Goal: Communication & Community: Answer question/provide support

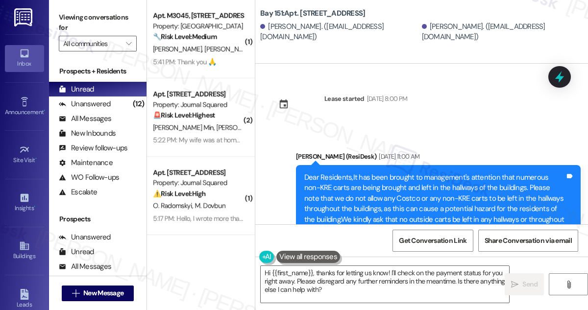
scroll to position [23640, 0]
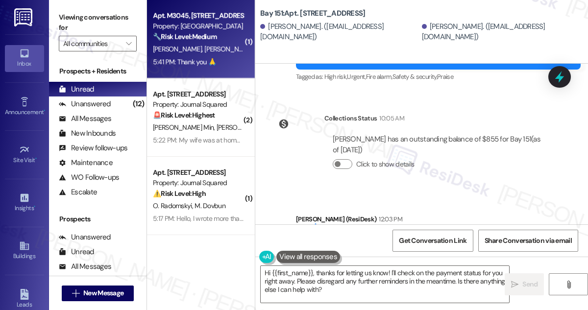
click at [210, 49] on span "[PERSON_NAME]" at bounding box center [229, 49] width 49 height 9
type textarea "Fetching suggested responses. Please feel free to read through the conversation…"
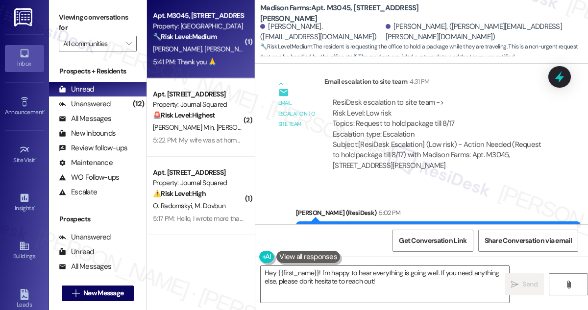
scroll to position [1234, 0]
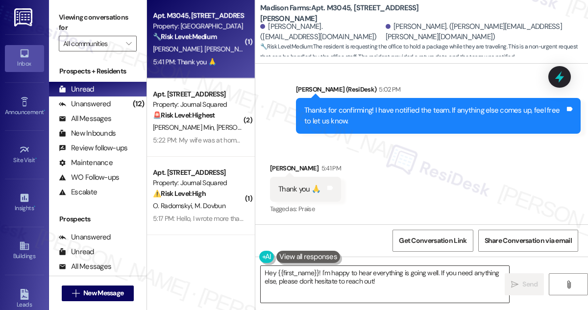
click at [338, 282] on textarea "Hey {{first_name}}! I'm happy to hear everything is going well. If you need any…" at bounding box center [385, 284] width 248 height 37
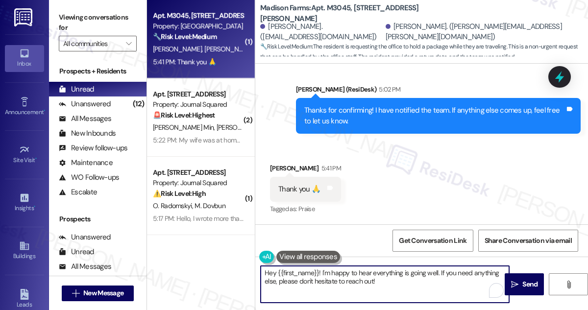
click at [338, 282] on textarea "Hey {{first_name}}! I'm happy to hear everything is going well. If you need any…" at bounding box center [385, 284] width 248 height 37
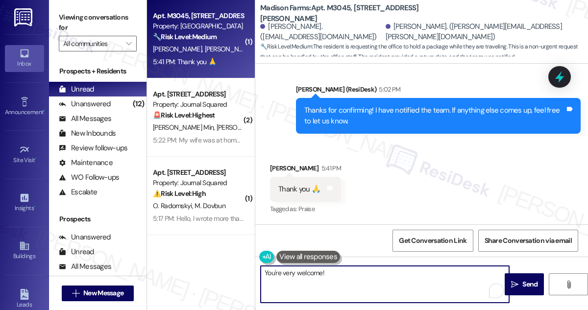
drag, startPoint x: 346, startPoint y: 276, endPoint x: 340, endPoint y: 268, distance: 10.1
click at [340, 268] on textarea "You're very welcome!" at bounding box center [385, 284] width 248 height 37
click at [337, 221] on div "Received via SMS [PERSON_NAME] 5:41 PM Thank you 🙏 Tags and notes Tagged as: Pr…" at bounding box center [306, 190] width 86 height 68
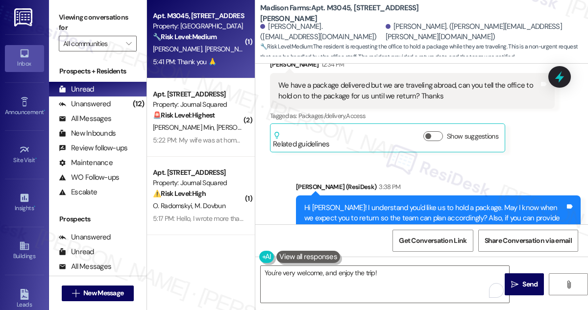
scroll to position [744, 0]
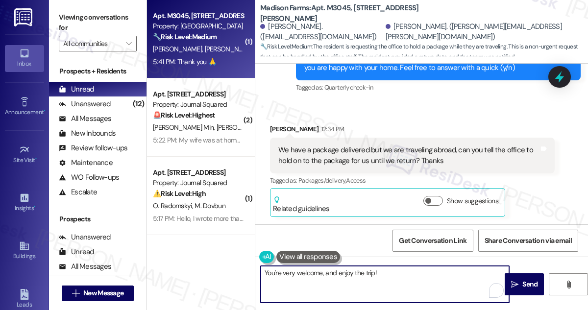
drag, startPoint x: 406, startPoint y: 276, endPoint x: 401, endPoint y: 278, distance: 5.1
click at [401, 278] on textarea "You're very welcome, and enjoy the trip!" at bounding box center [385, 284] width 248 height 37
drag, startPoint x: 389, startPoint y: 273, endPoint x: 337, endPoint y: 271, distance: 52.0
click at [337, 271] on textarea "You're very welcome, and enjoy the trip!" at bounding box center [385, 284] width 248 height 37
click at [415, 292] on textarea "You're very welcome, and safe travels! 😊" at bounding box center [385, 284] width 248 height 37
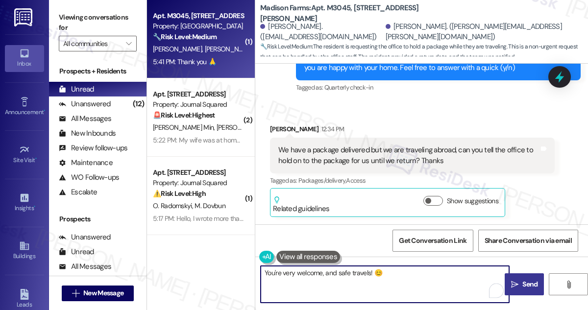
type textarea "You're very welcome, and safe travels! 😊"
click at [513, 281] on icon "" at bounding box center [514, 285] width 7 height 8
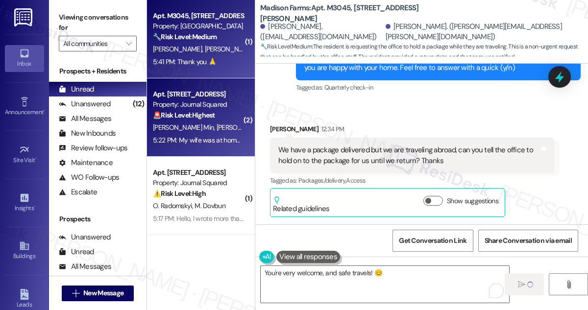
click at [196, 121] on div "Apt. [STREET_ADDRESS] Property: Journal Squared 🚨 Risk Level: Highest The resid…" at bounding box center [198, 104] width 93 height 33
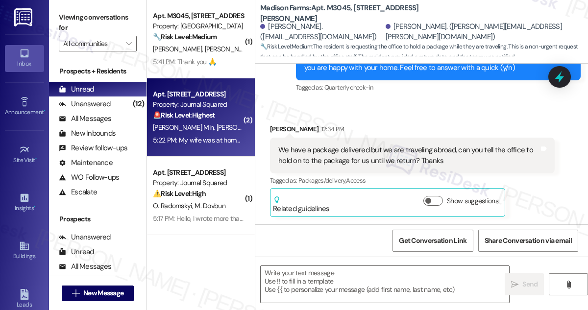
type textarea "Fetching suggested responses. Please feel free to read through the conversation…"
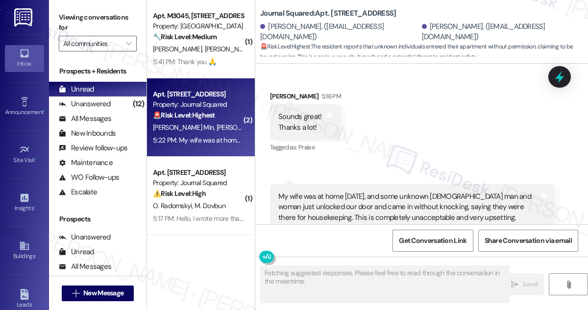
scroll to position [1527, 0]
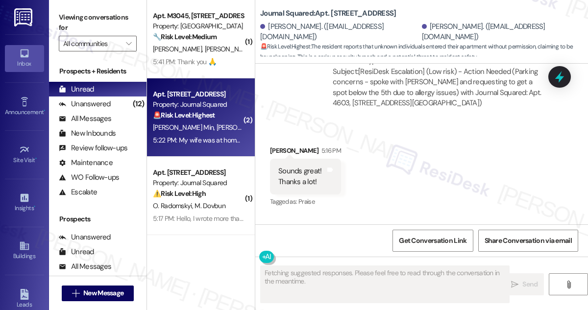
click at [294, 166] on div "Sounds great! Thanks a lot!" at bounding box center [299, 176] width 43 height 21
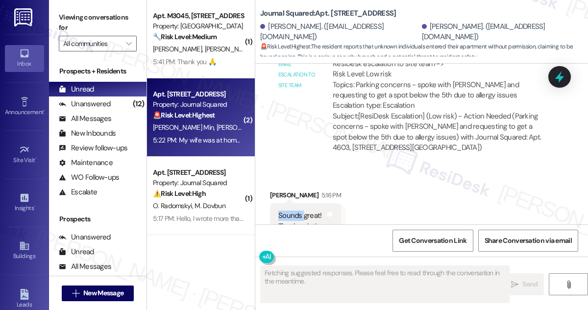
scroll to position [1439, 0]
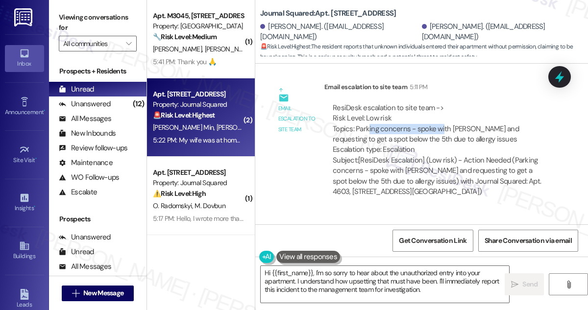
drag, startPoint x: 368, startPoint y: 108, endPoint x: 442, endPoint y: 108, distance: 74.5
click at [442, 108] on div "ResiDesk escalation to site team -> Risk Level: Low risk Topics: Parking concer…" at bounding box center [440, 129] width 214 height 52
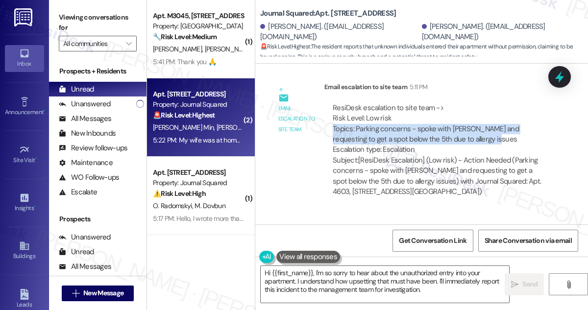
click at [442, 108] on div "ResiDesk escalation to site team -> Risk Level: Low risk Topics: Parking concer…" at bounding box center [440, 129] width 214 height 52
click at [455, 106] on div "ResiDesk escalation to site team -> Risk Level: Low risk Topics: Parking concer…" at bounding box center [440, 129] width 214 height 52
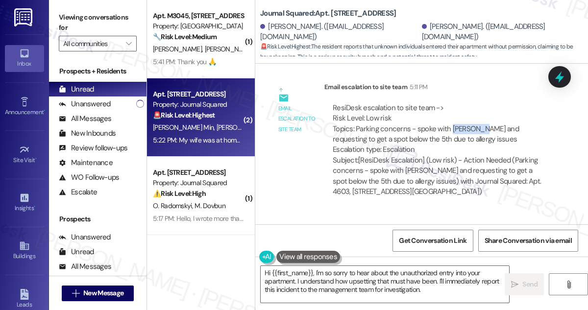
click at [455, 106] on div "ResiDesk escalation to site team -> Risk Level: Low risk Topics: Parking concer…" at bounding box center [440, 129] width 214 height 52
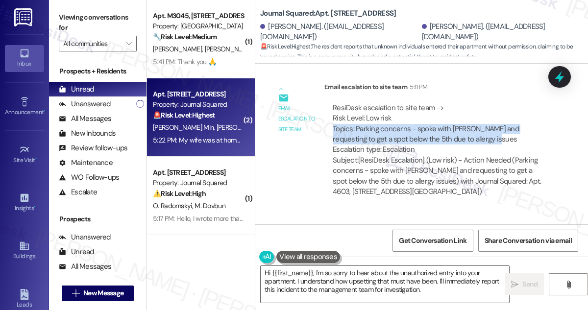
click at [455, 106] on div "ResiDesk escalation to site team -> Risk Level: Low risk Topics: Parking concer…" at bounding box center [440, 129] width 214 height 52
click at [434, 112] on div "ResiDesk escalation to site team -> Risk Level: Low risk Topics: Parking concer…" at bounding box center [440, 129] width 214 height 52
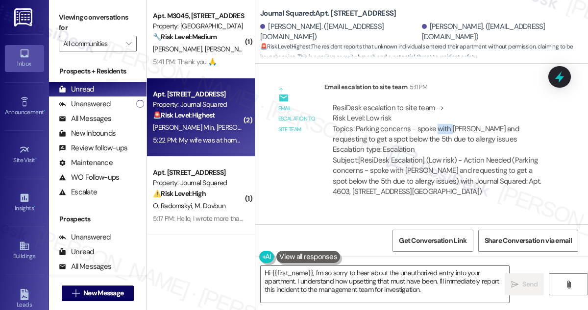
click at [434, 112] on div "ResiDesk escalation to site team -> Risk Level: Low risk Topics: Parking concer…" at bounding box center [440, 129] width 214 height 52
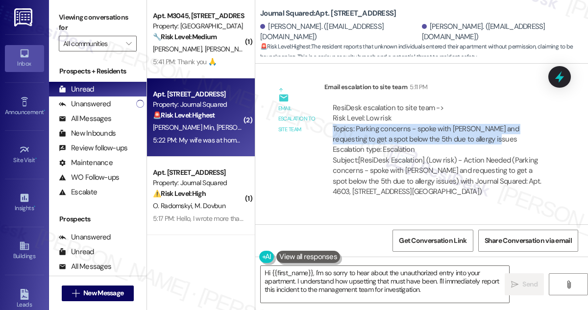
click at [434, 112] on div "ResiDesk escalation to site team -> Risk Level: Low risk Topics: Parking concer…" at bounding box center [440, 129] width 214 height 52
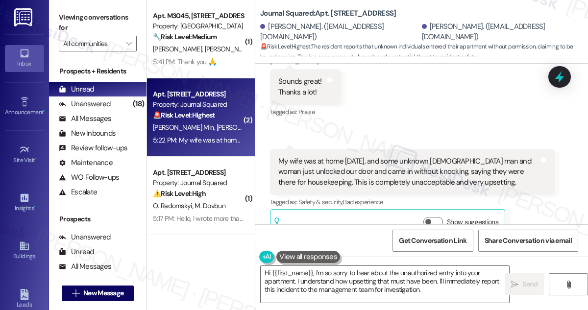
click at [320, 156] on div "My wife was at home [DATE], and some unknown [DEMOGRAPHIC_DATA] man and woman j…" at bounding box center [408, 171] width 261 height 31
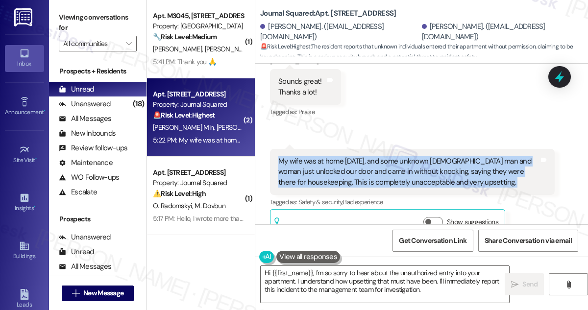
click at [367, 156] on div "My wife was at home [DATE], and some unknown [DEMOGRAPHIC_DATA] man and woman j…" at bounding box center [408, 171] width 261 height 31
click at [467, 104] on div "Received via SMS [PERSON_NAME] 5:16 PM Sounds great! Thanks a lot! Tags and not…" at bounding box center [421, 140] width 333 height 212
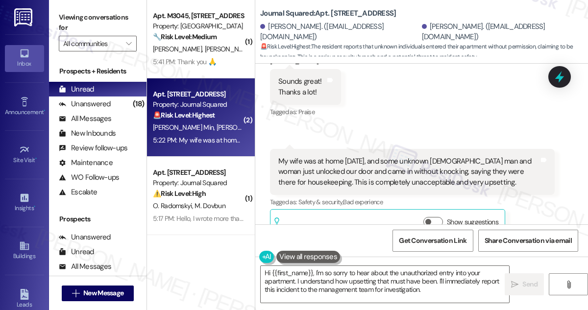
click at [393, 156] on div "My wife was at home [DATE], and some unknown [DEMOGRAPHIC_DATA] man and woman j…" at bounding box center [408, 171] width 261 height 31
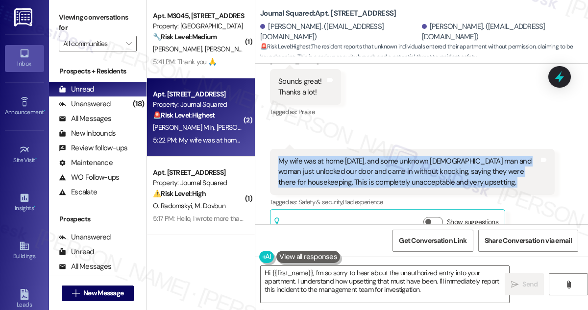
click at [393, 156] on div "My wife was at home [DATE], and some unknown [DEMOGRAPHIC_DATA] man and woman j…" at bounding box center [408, 171] width 261 height 31
copy div "My wife was at home [DATE], and some unknown [DEMOGRAPHIC_DATA] man and woman j…"
click at [435, 108] on div "Received via SMS [PERSON_NAME] 5:16 PM Sounds great! Thanks a lot! Tags and not…" at bounding box center [421, 140] width 333 height 212
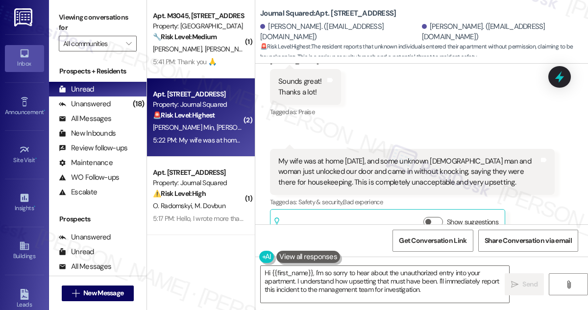
click at [415, 156] on div "My wife was at home [DATE], and some unknown [DEMOGRAPHIC_DATA] man and woman j…" at bounding box center [408, 171] width 261 height 31
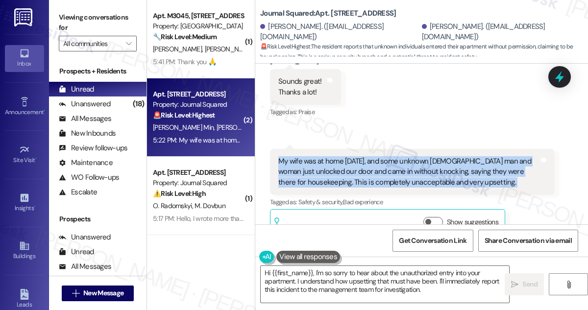
click at [415, 156] on div "My wife was at home [DATE], and some unknown [DEMOGRAPHIC_DATA] man and woman j…" at bounding box center [408, 171] width 261 height 31
click at [397, 113] on div "Received via SMS [PERSON_NAME] 5:16 PM Sounds great! Thanks a lot! Tags and not…" at bounding box center [421, 140] width 333 height 212
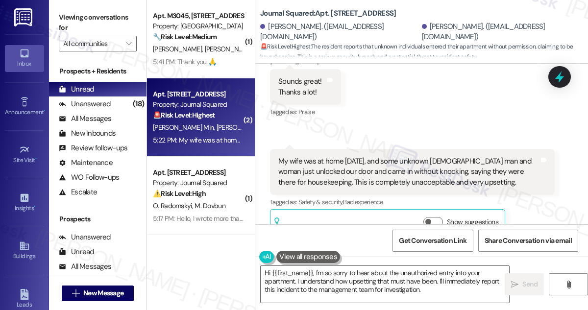
click at [389, 156] on div "My wife was at home [DATE], and some unknown [DEMOGRAPHIC_DATA] man and woman j…" at bounding box center [408, 171] width 261 height 31
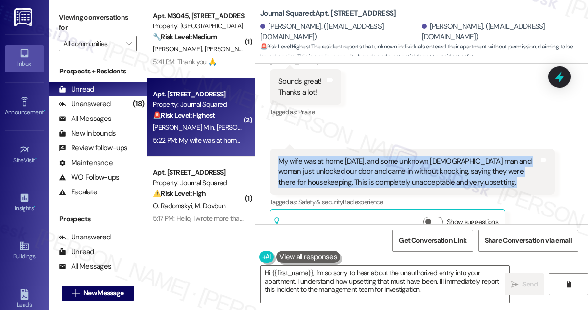
click at [389, 156] on div "My wife was at home [DATE], and some unknown [DEMOGRAPHIC_DATA] man and woman j…" at bounding box center [408, 171] width 261 height 31
copy div "My wife was at home [DATE], and some unknown [DEMOGRAPHIC_DATA] man and woman j…"
click at [386, 99] on div "Received via SMS [PERSON_NAME] 5:16 PM Sounds great! Thanks a lot! Tags and not…" at bounding box center [421, 140] width 333 height 212
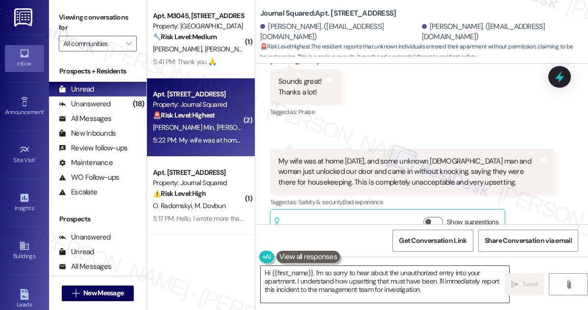
click at [332, 272] on textarea "Hi {{first_name}}, I'm so sorry to hear about the unauthorized entry into your …" at bounding box center [385, 284] width 248 height 37
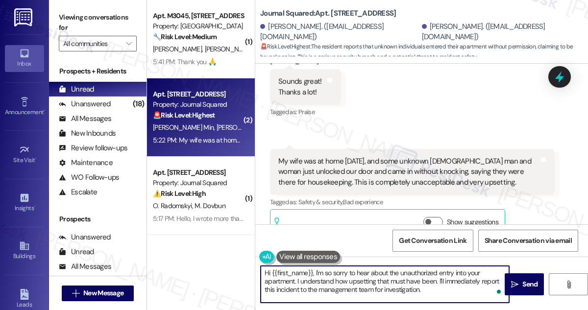
drag, startPoint x: 331, startPoint y: 272, endPoint x: 326, endPoint y: 271, distance: 5.0
click at [326, 271] on textarea "Hi {{first_name}}, I'm so sorry to hear about the unauthorized entry into your …" at bounding box center [385, 284] width 248 height 37
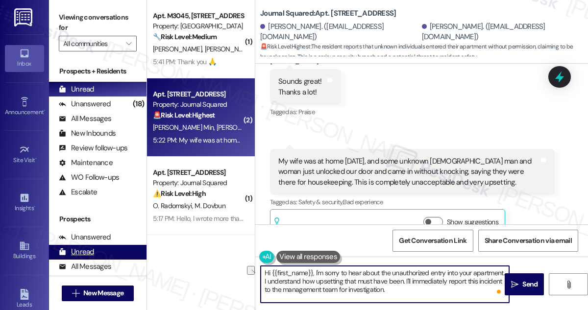
drag, startPoint x: 316, startPoint y: 273, endPoint x: 140, endPoint y: 250, distance: 177.4
click at [140, 250] on div "Viewing conversations for All communities  Prospects + Residents Unread (0) Un…" at bounding box center [318, 155] width 539 height 310
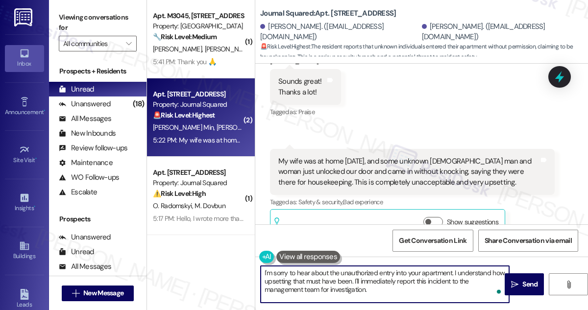
click at [412, 156] on div "My wife was at home [DATE], and some unknown [DEMOGRAPHIC_DATA] man and woman j…" at bounding box center [408, 171] width 261 height 31
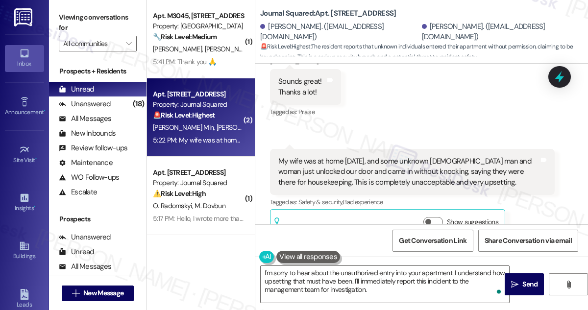
click at [412, 156] on div "My wife was at home [DATE], and some unknown [DEMOGRAPHIC_DATA] man and woman j…" at bounding box center [408, 171] width 261 height 31
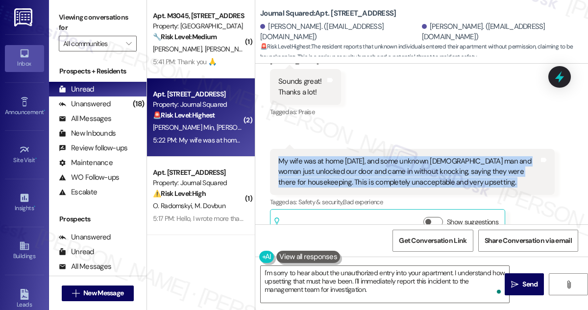
click at [412, 156] on div "My wife was at home [DATE], and some unknown [DEMOGRAPHIC_DATA] man and woman j…" at bounding box center [408, 171] width 261 height 31
copy div "My wife was at home [DATE], and some unknown [DEMOGRAPHIC_DATA] man and woman j…"
click at [62, 11] on label "Viewing conversations for" at bounding box center [98, 23] width 78 height 26
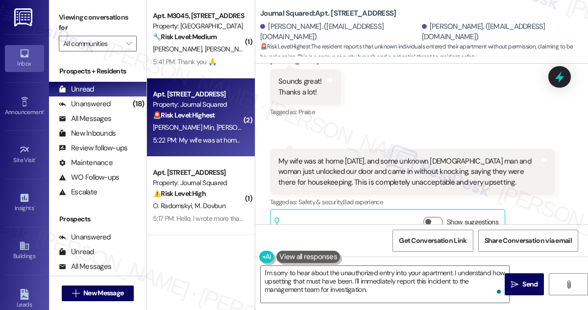
click at [64, 13] on label "Viewing conversations for" at bounding box center [98, 23] width 78 height 26
click at [376, 284] on textarea "I'm sorry to hear about the unauthorized entry into your apartment. I understan…" at bounding box center [385, 284] width 248 height 37
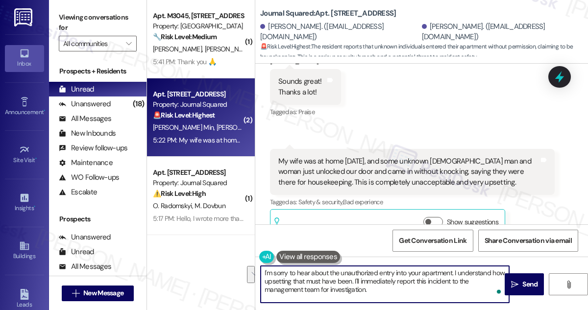
drag, startPoint x: 395, startPoint y: 289, endPoint x: 368, endPoint y: 280, distance: 27.9
click at [368, 280] on textarea "I'm sorry to hear about the unauthorized entry into your apartment. I understan…" at bounding box center [385, 284] width 248 height 37
paste textarea "Whether they showed any identification or explained which housekeeping service …"
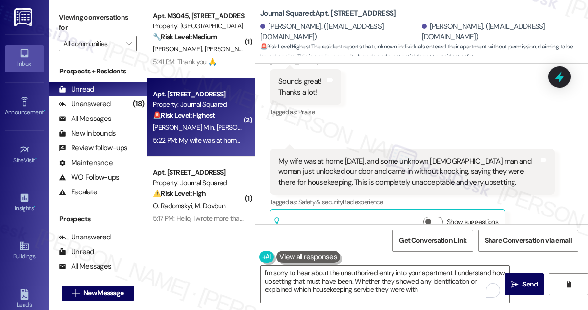
click at [52, 12] on div "Viewing conversations for All communities " at bounding box center [98, 30] width 98 height 61
click at [398, 287] on textarea "I'm sorry to hear about the unauthorized entry into your apartment. I understan…" at bounding box center [385, 284] width 248 height 37
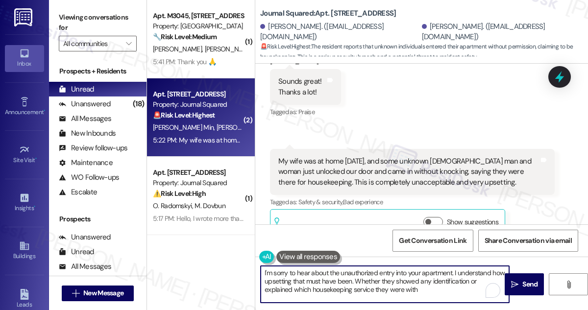
scroll to position [0, 0]
click at [369, 280] on textarea "I'm sorry to hear about the unauthorized entry into your apartment. I understan…" at bounding box center [385, 284] width 248 height 37
click at [305, 288] on textarea "I'm sorry to hear about the unauthorized entry into your apartment. I understan…" at bounding box center [385, 284] width 248 height 37
click at [359, 293] on textarea "I'm sorry to hear about the unauthorized entry into your apartment. I understan…" at bounding box center [385, 284] width 248 height 37
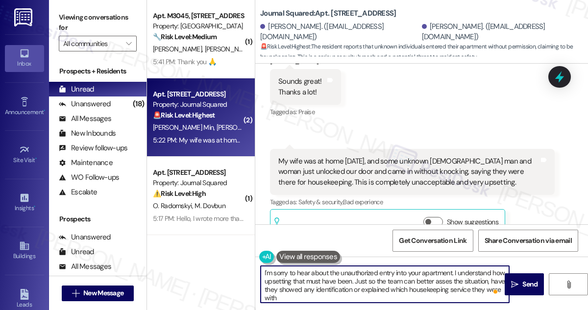
click at [339, 296] on textarea "I'm sorry to hear about the unauthorized entry into your apartment. I understan…" at bounding box center [385, 284] width 248 height 37
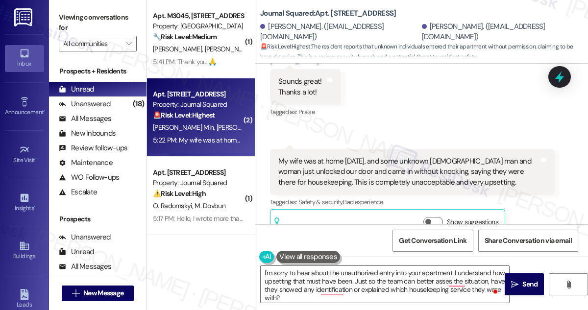
click at [70, 18] on label "Viewing conversations for" at bounding box center [98, 23] width 78 height 26
click at [347, 295] on textarea "I'm sorry to hear about the unauthorized entry into your apartment. I understan…" at bounding box center [385, 284] width 248 height 37
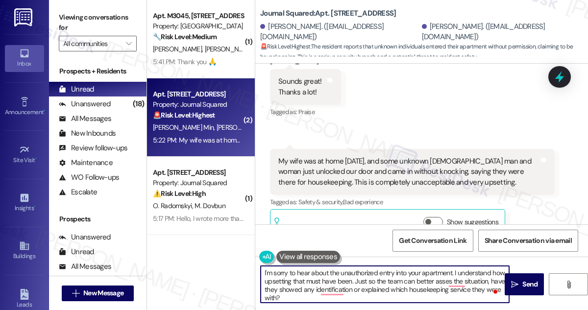
paste textarea "f anything inside your unit was touched or disturbed"
click at [486, 299] on textarea "I'm sorry to hear about the unauthorized entry into your apartment. I understan…" at bounding box center [385, 284] width 248 height 37
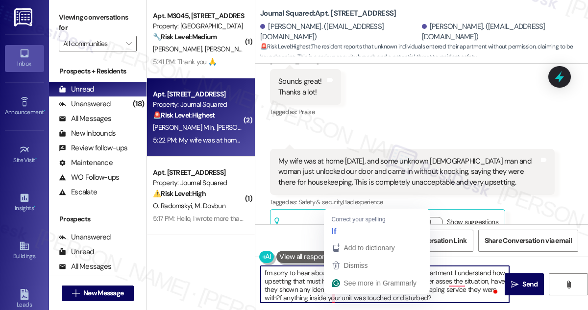
click at [332, 295] on textarea "I'm sorry to hear about the unauthorized entry into your apartment. I understan…" at bounding box center [385, 284] width 248 height 37
click at [335, 296] on textarea "I'm sorry to hear about the unauthorized entry into your apartment. I understan…" at bounding box center [385, 284] width 248 height 37
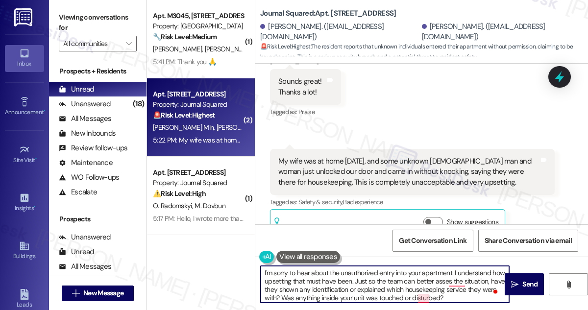
click at [419, 296] on textarea "I'm sorry to hear about the unauthorized entry into your apartment. I understan…" at bounding box center [385, 284] width 248 height 37
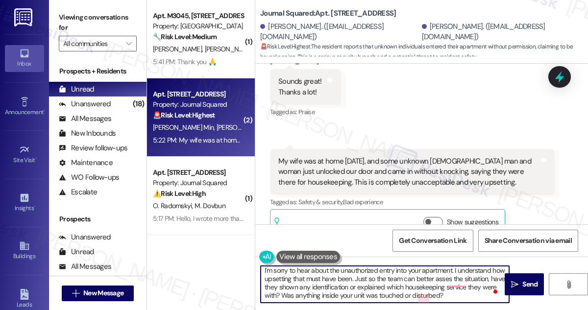
scroll to position [12, 0]
click at [419, 296] on textarea "I'm sorry to hear about the unauthorized entry into your apartment. I understan…" at bounding box center [385, 284] width 248 height 37
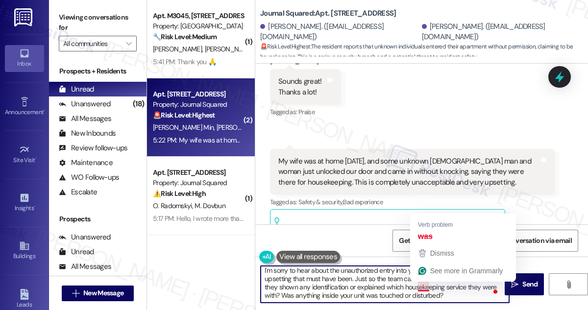
click at [421, 288] on textarea "I'm sorry to hear about the unauthorized entry into your apartment. I understan…" at bounding box center [385, 284] width 248 height 37
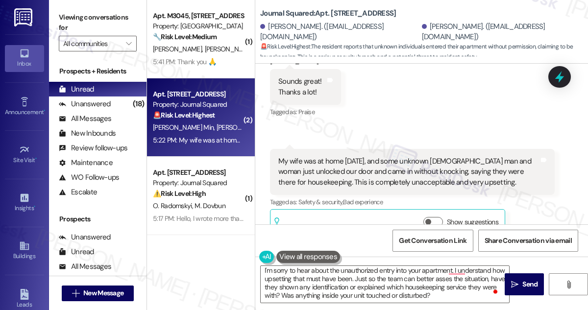
click at [63, 13] on label "Viewing conversations for" at bounding box center [98, 23] width 78 height 26
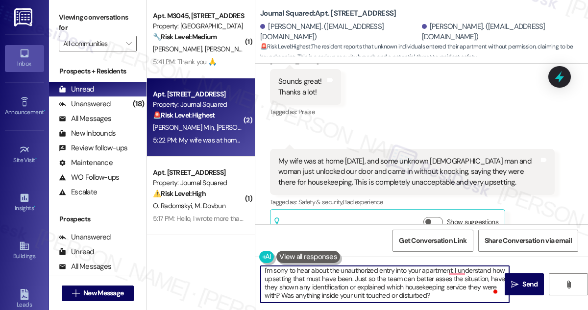
click at [387, 275] on textarea "I'm sorry to hear about the unauthorized entry into your apartment. I understan…" at bounding box center [385, 284] width 248 height 37
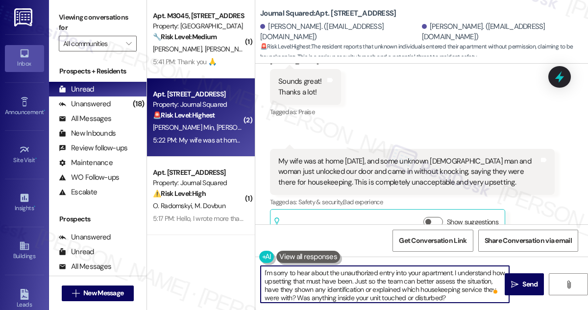
scroll to position [0, 0]
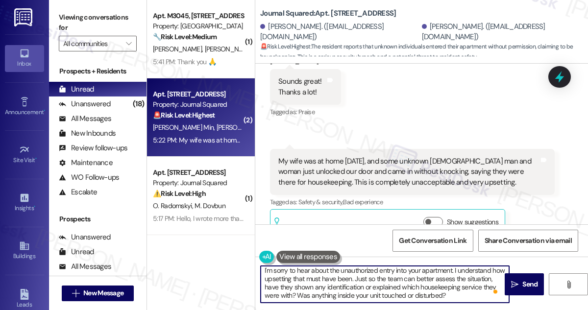
click at [345, 299] on textarea "I'm sorry to hear about the unauthorized entry into your apartment. I understan…" at bounding box center [385, 284] width 248 height 37
click at [351, 278] on textarea "I'm sorry to hear about the unauthorized entry into your apartment. I understan…" at bounding box center [385, 284] width 248 height 37
click at [338, 294] on textarea "I'm sorry to hear about the unauthorized entry into your apartment. I understan…" at bounding box center [385, 284] width 248 height 37
click at [336, 294] on textarea "I'm sorry to hear about the unauthorized entry into your apartment. I understan…" at bounding box center [385, 284] width 248 height 37
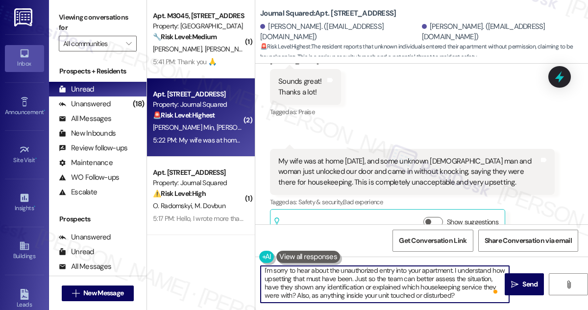
type textarea "I'm sorry to hear about the unauthorized entry into your apartment. I understan…"
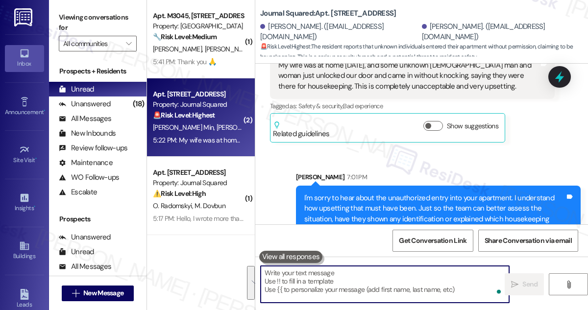
scroll to position [1717, 0]
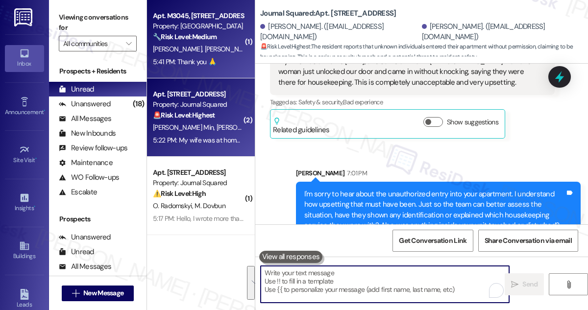
click at [221, 72] on div "Apt. M3045, [STREET_ADDRESS][PERSON_NAME] Property: [GEOGRAPHIC_DATA] 🔧 Risk Le…" at bounding box center [201, 39] width 108 height 78
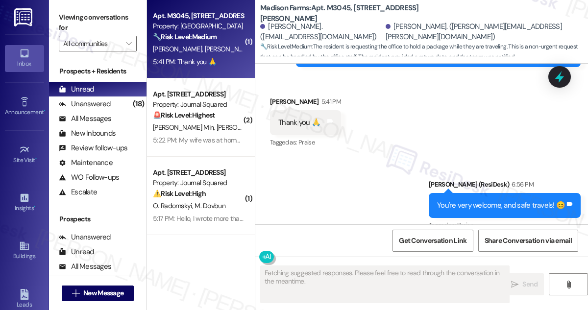
scroll to position [1317, 0]
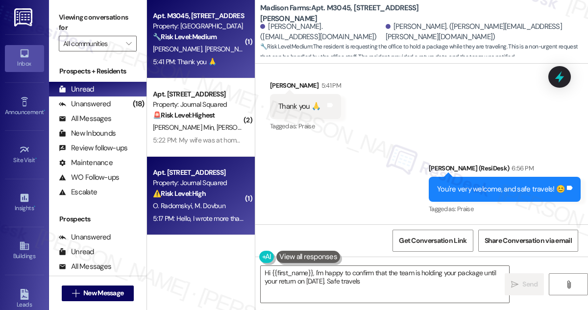
type textarea "Hi {{first_name}}, I'm happy to confirm that the team is holding your package u…"
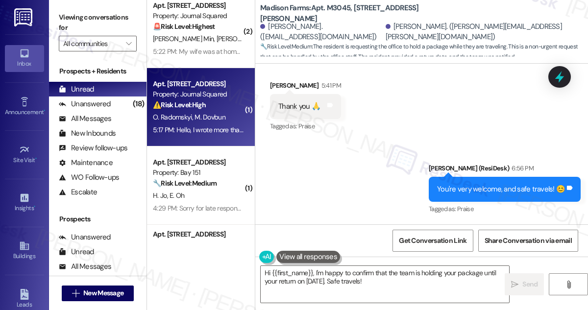
click at [206, 105] on strong "⚠️ Risk Level: High" at bounding box center [179, 104] width 53 height 9
type textarea "Fetching suggested responses. Please feel free to read through the conversation…"
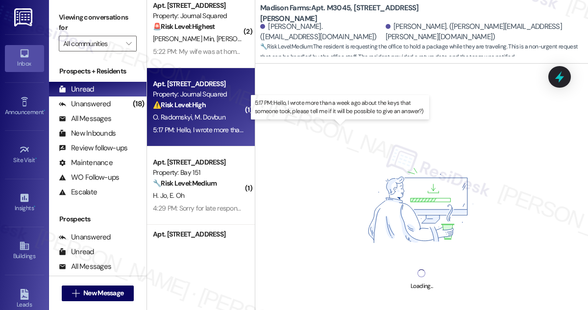
click at [229, 130] on div "5:17 PM: Hello, I wrote more than a week ago about the keys that someone took, …" at bounding box center [341, 129] width 376 height 9
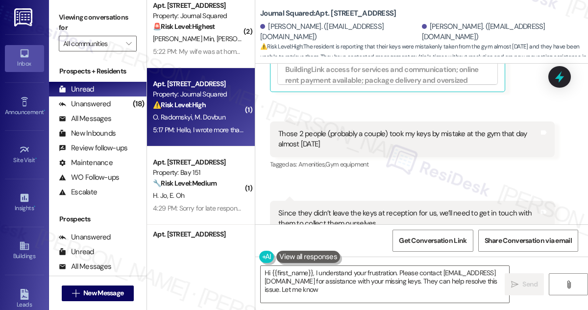
click at [411, 208] on div "Since they didn’t leave the keys at reception for us, we’ll need to get in touc…" at bounding box center [408, 234] width 261 height 52
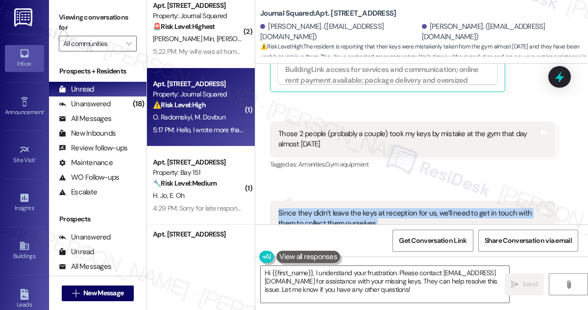
click at [411, 208] on div "Since they didn’t leave the keys at reception for us, we’ll need to get in touc…" at bounding box center [408, 234] width 261 height 52
click at [316, 208] on div "Since they didn’t leave the keys at reception for us, we’ll need to get in touc…" at bounding box center [408, 234] width 261 height 52
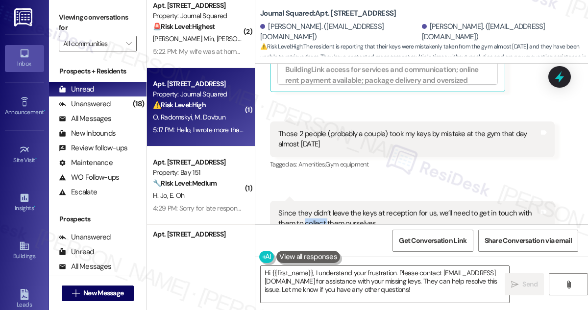
click at [316, 208] on div "Since they didn’t leave the keys at reception for us, we’ll need to get in touc…" at bounding box center [408, 234] width 261 height 52
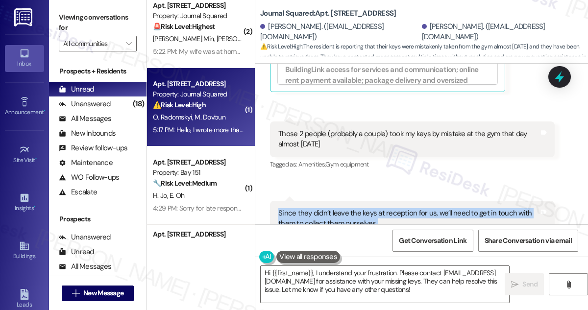
click at [316, 208] on div "Since they didn’t leave the keys at reception for us, we’ll need to get in touc…" at bounding box center [408, 234] width 261 height 52
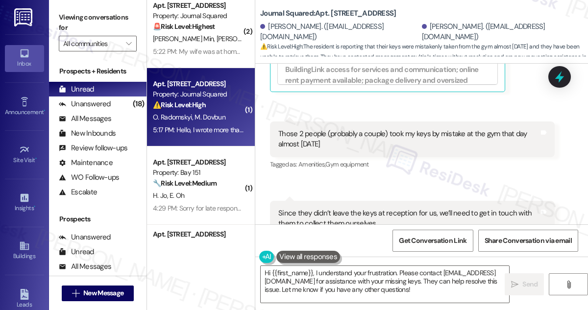
click at [308, 208] on div "Since they didn’t leave the keys at reception for us, we’ll need to get in touc…" at bounding box center [408, 234] width 261 height 52
click at [329, 208] on div "Since they didn’t leave the keys at reception for us, we’ll need to get in touc…" at bounding box center [408, 234] width 261 height 52
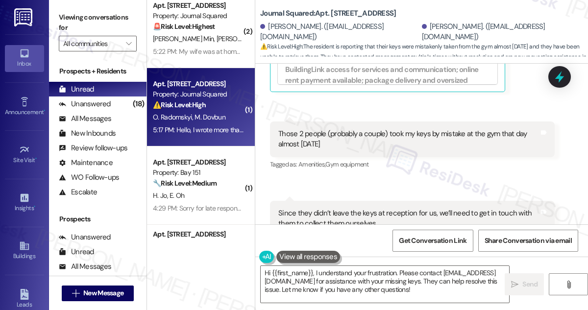
click at [329, 208] on div "Since they didn’t leave the keys at reception for us, we’ll need to get in touc…" at bounding box center [408, 234] width 261 height 52
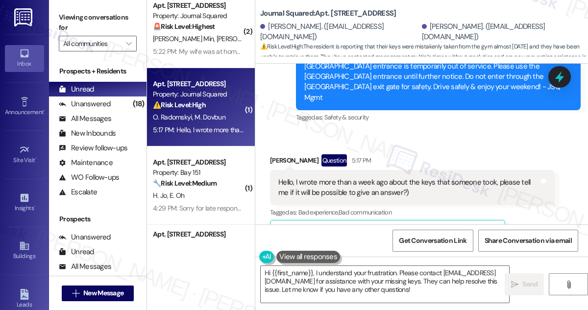
click at [365, 177] on div "Hello, I wrote more than a week ago about the keys that someone took, please te…" at bounding box center [408, 187] width 261 height 21
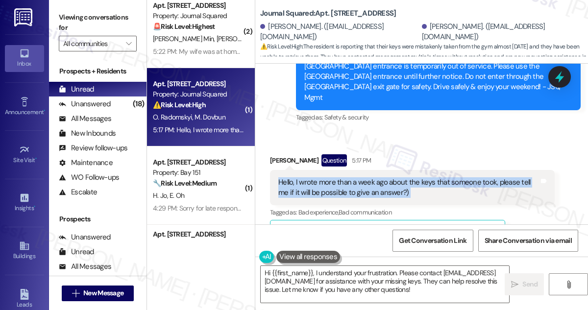
click at [365, 177] on div "Hello, I wrote more than a week ago about the keys that someone took, please te…" at bounding box center [408, 187] width 261 height 21
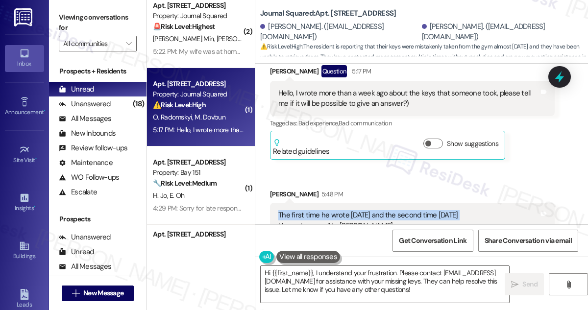
click at [280, 210] on div "The first time he wrote [DATE] and the second time [DATE] He sent an email to […" at bounding box center [408, 241] width 261 height 63
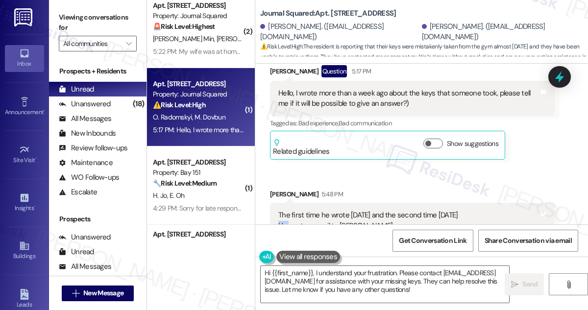
click at [280, 210] on div "The first time he wrote [DATE] and the second time [DATE] He sent an email to […" at bounding box center [408, 241] width 261 height 63
click at [300, 210] on div "The first time he wrote [DATE] and the second time [DATE] He sent an email to […" at bounding box center [408, 241] width 261 height 63
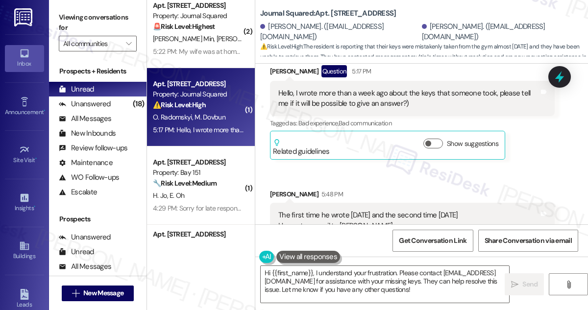
click at [343, 210] on div "The first time he wrote [DATE] and the second time [DATE] He sent an email to […" at bounding box center [408, 241] width 261 height 63
click at [401, 210] on div "The first time he wrote [DATE] and the second time [DATE] He sent an email to […" at bounding box center [408, 241] width 261 height 63
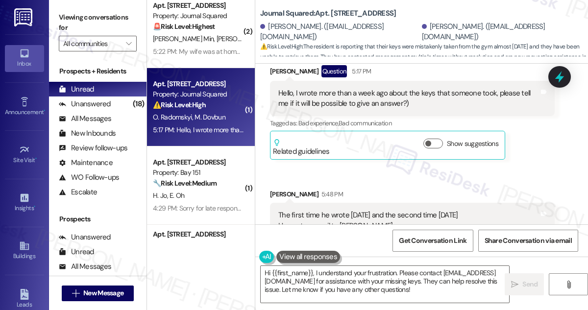
click at [401, 210] on div "The first time he wrote [DATE] and the second time [DATE] He sent an email to […" at bounding box center [408, 241] width 261 height 63
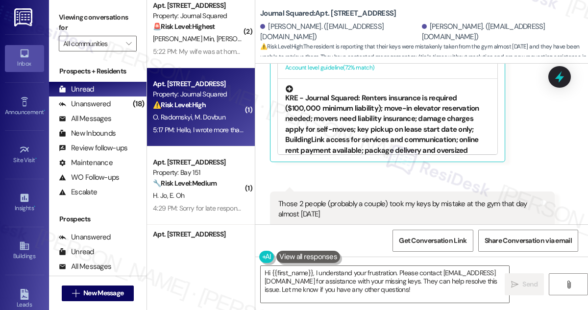
scroll to position [7323, 0]
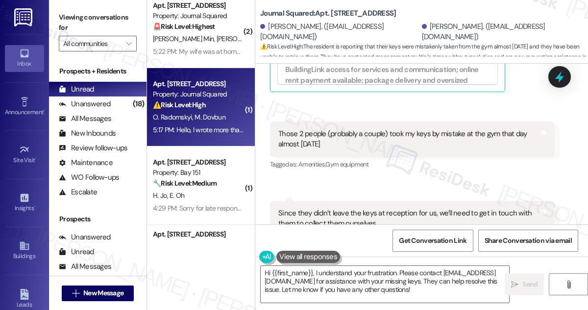
click at [329, 201] on div "Since they didn’t leave the keys at reception for us, we’ll need to get in touc…" at bounding box center [412, 234] width 285 height 67
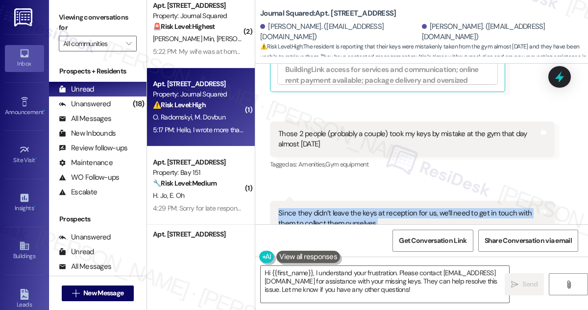
click at [329, 201] on div "Since they didn’t leave the keys at reception for us, we’ll need to get in touc…" at bounding box center [412, 234] width 285 height 67
click at [325, 208] on div "Since they didn’t leave the keys at reception for us, we’ll need to get in touc…" at bounding box center [408, 234] width 261 height 52
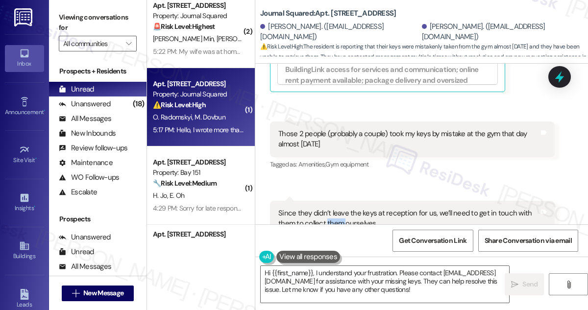
click at [325, 208] on div "Since they didn’t leave the keys at reception for us, we’ll need to get in touc…" at bounding box center [408, 234] width 261 height 52
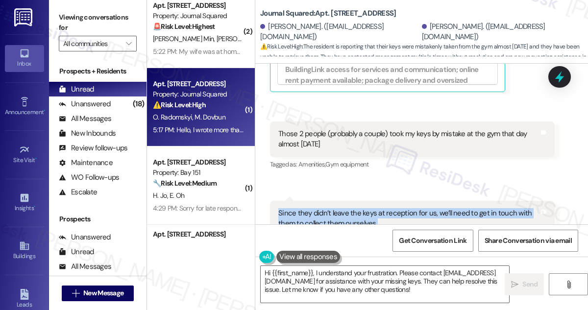
click at [325, 208] on div "Since they didn’t leave the keys at reception for us, we’ll need to get in touc…" at bounding box center [408, 234] width 261 height 52
click at [354, 208] on div "Since they didn’t leave the keys at reception for us, we’ll need to get in touc…" at bounding box center [408, 234] width 261 height 52
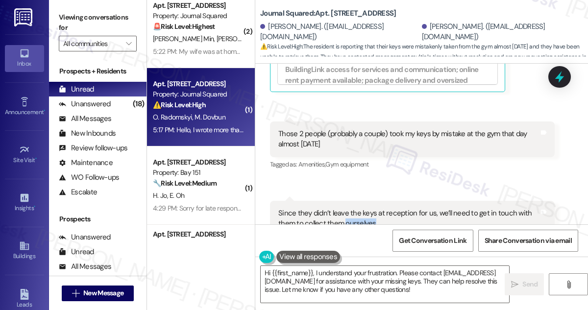
click at [354, 208] on div "Since they didn’t leave the keys at reception for us, we’ll need to get in touc…" at bounding box center [408, 234] width 261 height 52
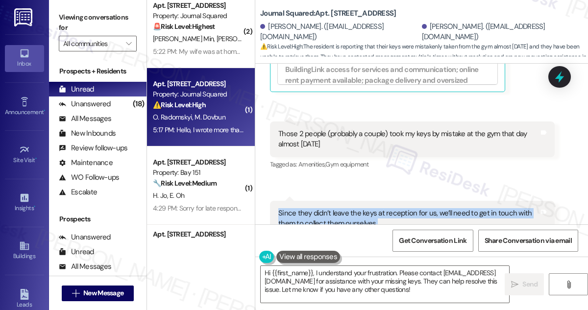
click at [354, 208] on div "Since they didn’t leave the keys at reception for us, we’ll need to get in touc…" at bounding box center [408, 234] width 261 height 52
click at [347, 201] on div "Since they didn’t leave the keys at reception for us, we’ll need to get in touc…" at bounding box center [412, 234] width 285 height 67
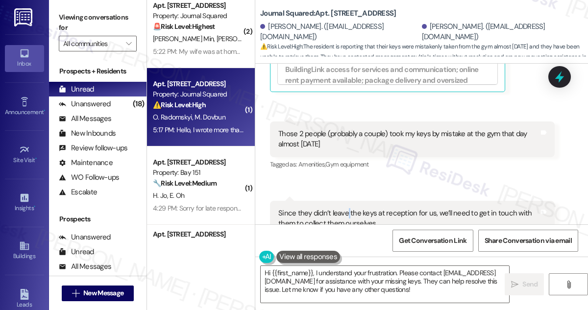
click at [347, 201] on div "Since they didn’t leave the keys at reception for us, we’ll need to get in touc…" at bounding box center [412, 234] width 285 height 67
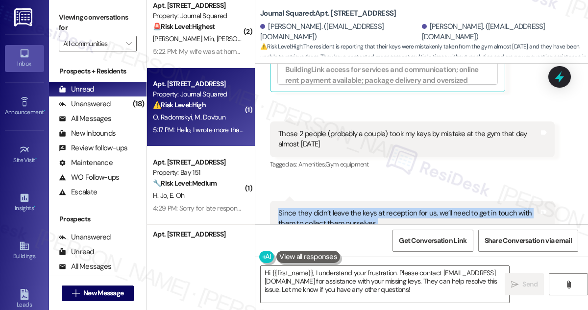
click at [347, 201] on div "Since they didn’t leave the keys at reception for us, we’ll need to get in touc…" at bounding box center [412, 234] width 285 height 67
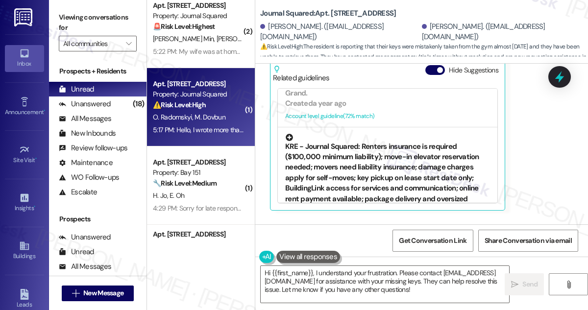
scroll to position [7190, 0]
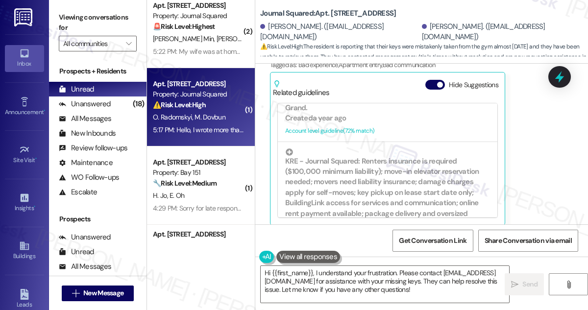
drag, startPoint x: 304, startPoint y: 170, endPoint x: 423, endPoint y: 178, distance: 119.3
click at [423, 262] on div "Those 2 people (probably a couple) took my keys by mistake at the gym that day …" at bounding box center [408, 272] width 261 height 21
click at [422, 262] on div "Those 2 people (probably a couple) took my keys by mistake at the gym that day …" at bounding box center [408, 272] width 261 height 21
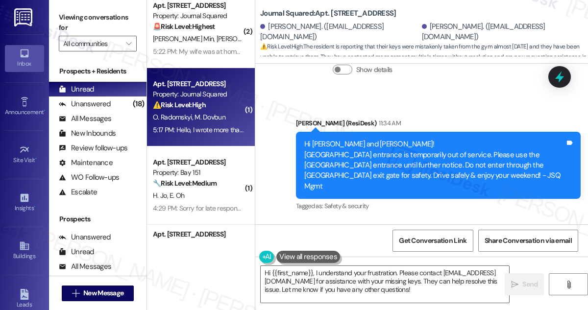
scroll to position [6744, 0]
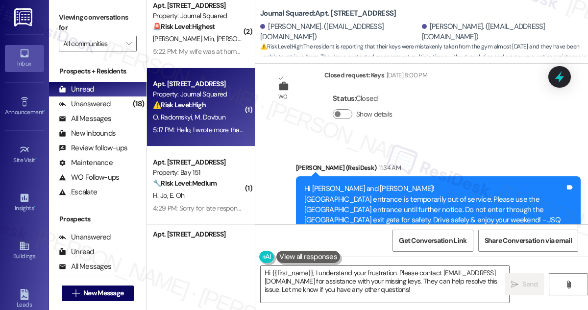
click at [408, 184] on div "Hi [PERSON_NAME] and [PERSON_NAME]! [GEOGRAPHIC_DATA] entrance is temporarily o…" at bounding box center [434, 210] width 261 height 52
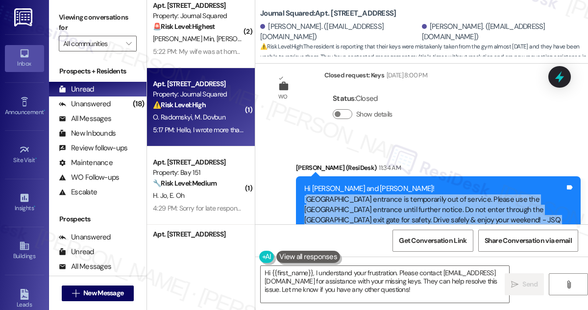
click at [408, 184] on div "Hi [PERSON_NAME] and [PERSON_NAME]! [GEOGRAPHIC_DATA] entrance is temporarily o…" at bounding box center [434, 210] width 261 height 52
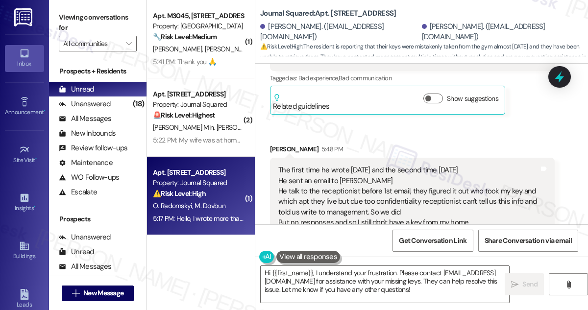
scroll to position [6967, 0]
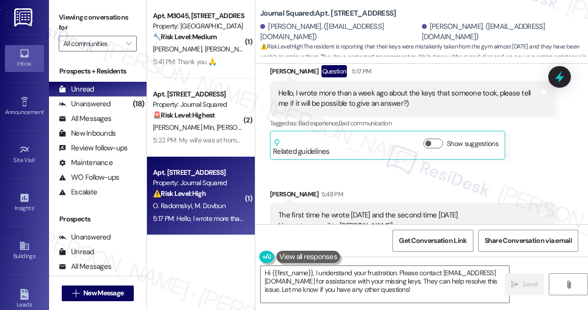
click at [322, 203] on div "The first time he wrote [DATE] and the second time [DATE] He sent an email to […" at bounding box center [412, 242] width 285 height 78
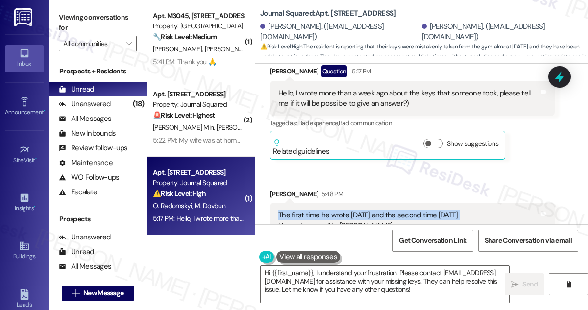
click at [322, 203] on div "The first time he wrote [DATE] and the second time [DATE] He sent an email to […" at bounding box center [412, 242] width 285 height 78
click at [323, 210] on div "The first time he wrote [DATE] and the second time [DATE] He sent an email to […" at bounding box center [408, 241] width 261 height 63
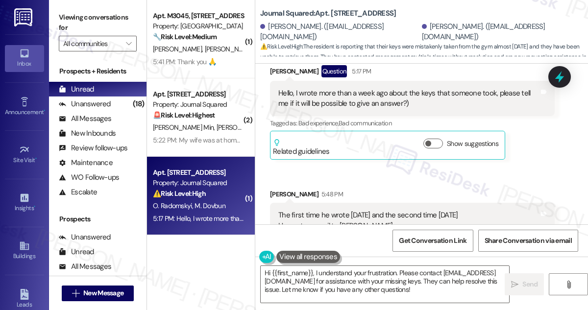
click at [323, 210] on div "The first time he wrote [DATE] and the second time [DATE] He sent an email to […" at bounding box center [408, 241] width 261 height 63
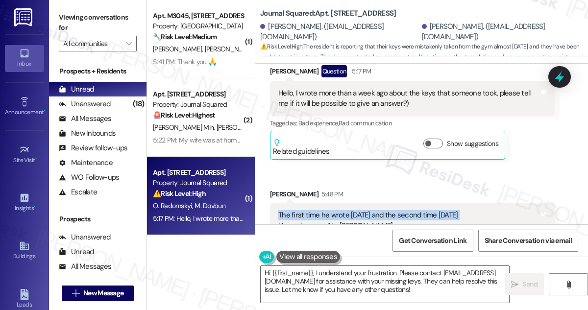
click at [323, 210] on div "The first time he wrote [DATE] and the second time [DATE] He sent an email to […" at bounding box center [408, 241] width 261 height 63
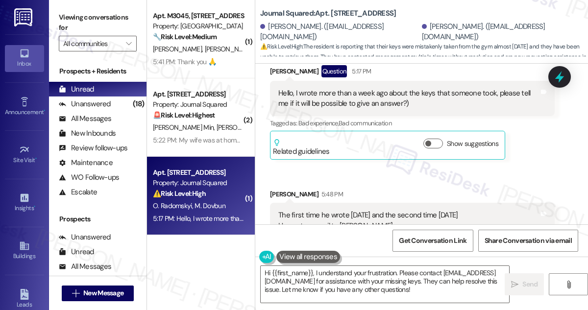
click at [318, 210] on div "The first time he wrote [DATE] and the second time [DATE] He sent an email to […" at bounding box center [408, 241] width 261 height 63
click at [325, 203] on div "The first time he wrote [DATE] and the second time [DATE] He sent an email to […" at bounding box center [412, 242] width 285 height 78
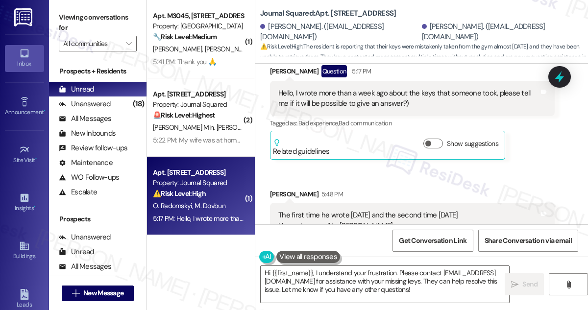
click at [354, 210] on div "The first time he wrote [DATE] and the second time [DATE] He sent an email to […" at bounding box center [408, 241] width 261 height 63
click at [290, 189] on div "[PERSON_NAME] 5:48 PM" at bounding box center [412, 196] width 285 height 14
copy div "Marharyta"
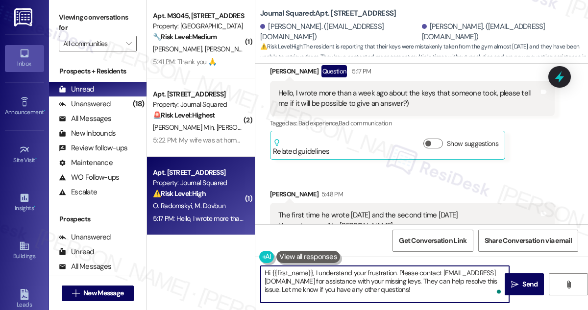
drag, startPoint x: 283, startPoint y: 272, endPoint x: 313, endPoint y: 269, distance: 30.0
click at [313, 269] on textarea "Hi {{first_name}}, I understand your frustration. Please contact [EMAIL_ADDRESS…" at bounding box center [385, 284] width 248 height 37
paste textarea "Marharyta"
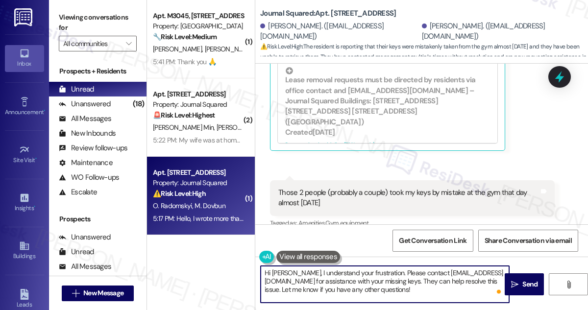
scroll to position [7234, 0]
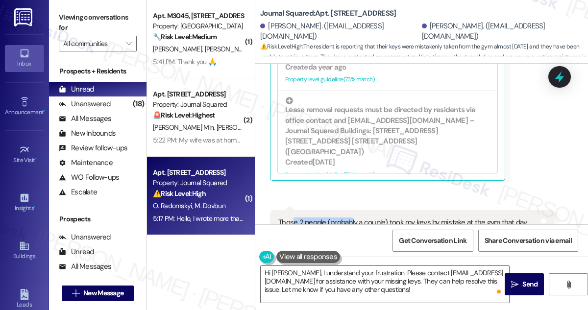
drag, startPoint x: 293, startPoint y: 126, endPoint x: 350, endPoint y: 127, distance: 57.3
click at [350, 218] on div "Those 2 people (probably a couple) took my keys by mistake at the gym that day …" at bounding box center [408, 228] width 261 height 21
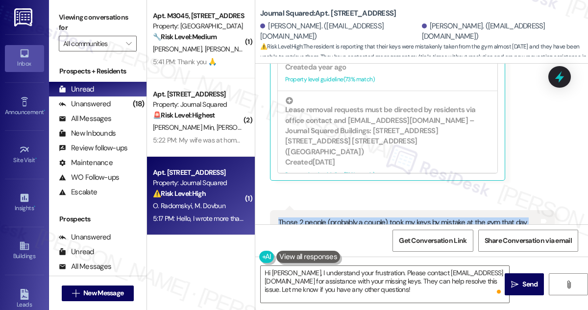
scroll to position [7323, 0]
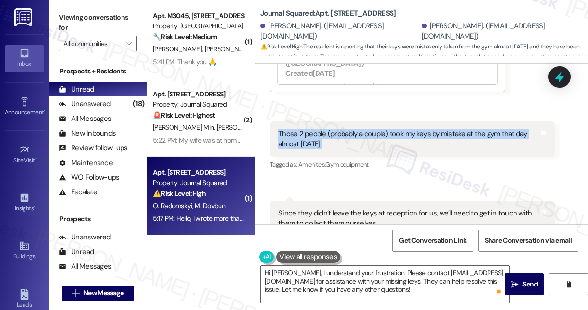
click at [320, 208] on div "Since they didn’t leave the keys at reception for us, we’ll need to get in touc…" at bounding box center [408, 234] width 261 height 52
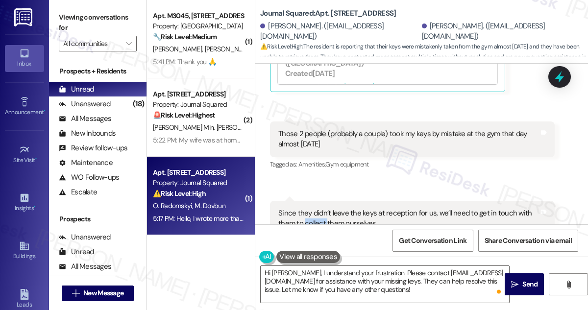
click at [320, 208] on div "Since they didn’t leave the keys at reception for us, we’ll need to get in touc…" at bounding box center [408, 234] width 261 height 52
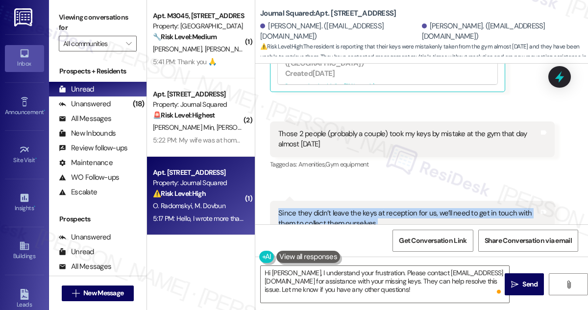
click at [320, 208] on div "Since they didn’t leave the keys at reception for us, we’ll need to get in touc…" at bounding box center [408, 234] width 261 height 52
click at [314, 208] on div "Since they didn’t leave the keys at reception for us, we’ll need to get in touc…" at bounding box center [408, 234] width 261 height 52
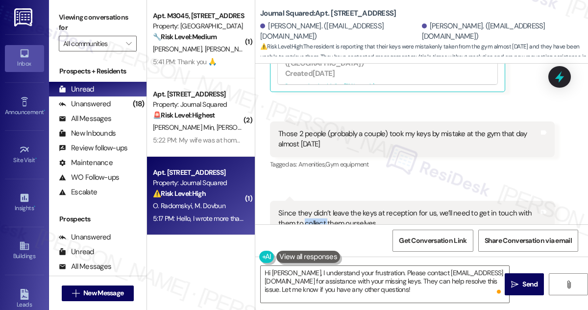
click at [314, 208] on div "Since they didn’t leave the keys at reception for us, we’ll need to get in touc…" at bounding box center [408, 234] width 261 height 52
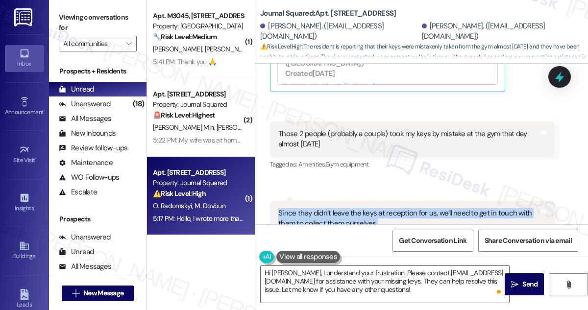
click at [314, 208] on div "Since they didn’t leave the keys at reception for us, we’ll need to get in touc…" at bounding box center [408, 234] width 261 height 52
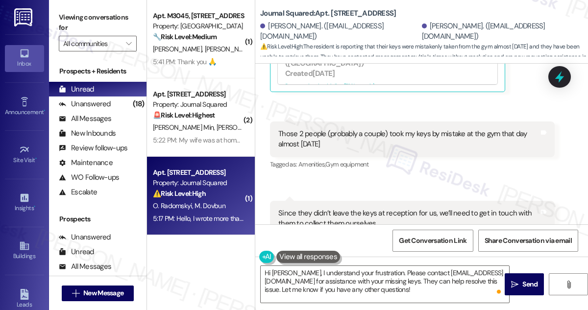
click at [317, 208] on div "Since they didn’t leave the keys at reception for us, we’ll need to get in touc…" at bounding box center [408, 234] width 261 height 52
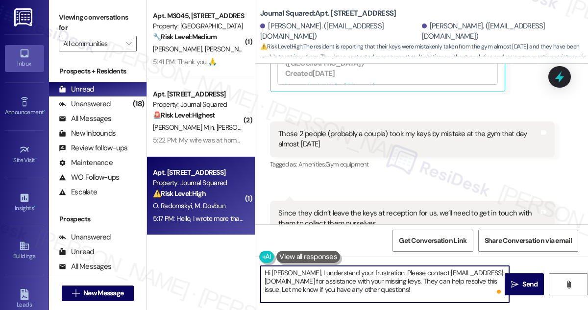
click at [377, 272] on textarea "Hi [PERSON_NAME], I understand your frustration. Please contact [EMAIL_ADDRESS]…" at bounding box center [385, 284] width 248 height 37
drag, startPoint x: 456, startPoint y: 288, endPoint x: 444, endPoint y: 273, distance: 19.2
click at [444, 273] on textarea "Hi [PERSON_NAME], I understand your concern with the missing keys. Please conta…" at bounding box center [385, 284] width 248 height 37
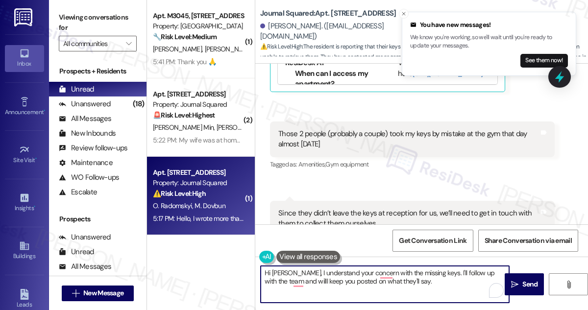
click at [336, 208] on div "Since they didn’t leave the keys at reception for us, we’ll need to get in touc…" at bounding box center [408, 234] width 261 height 52
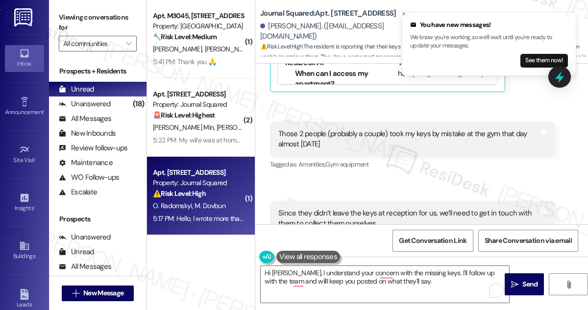
click at [336, 208] on div "Since they didn’t leave the keys at reception for us, we’ll need to get in touc…" at bounding box center [408, 234] width 261 height 52
click at [325, 208] on div "Since they didn’t leave the keys at reception for us, we’ll need to get in touc…" at bounding box center [408, 234] width 261 height 52
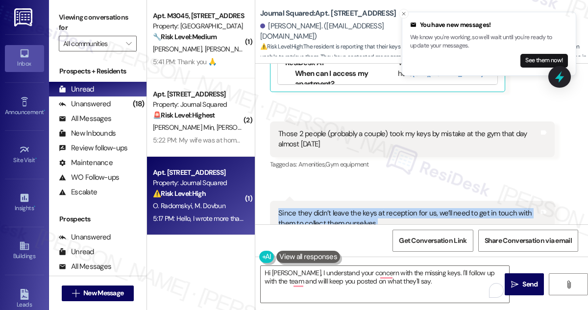
click at [325, 208] on div "Since they didn’t leave the keys at reception for us, we’ll need to get in touc…" at bounding box center [408, 234] width 261 height 52
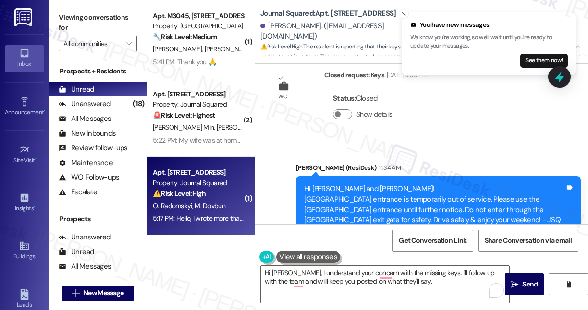
scroll to position [6789, 0]
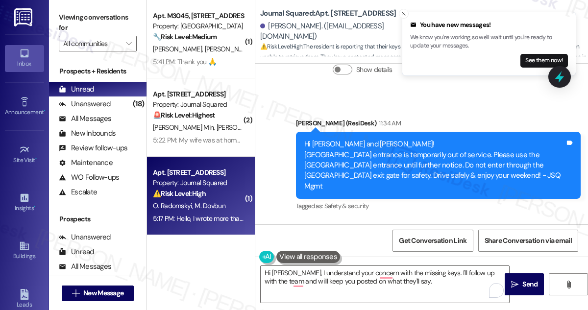
click at [314, 266] on div "Hello, I wrote more than a week ago about the keys that someone took, please te…" at bounding box center [408, 276] width 261 height 21
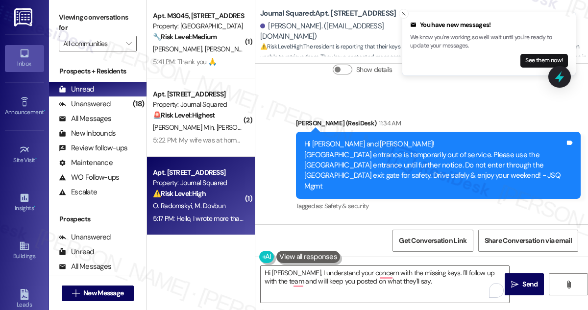
click at [314, 266] on div "Hello, I wrote more than a week ago about the keys that someone took, please te…" at bounding box center [408, 276] width 261 height 21
click at [330, 266] on div "Hello, I wrote more than a week ago about the keys that someone took, please te…" at bounding box center [408, 276] width 261 height 21
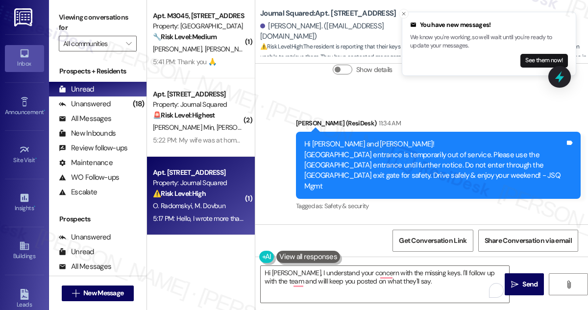
click at [330, 266] on div "Hello, I wrote more than a week ago about the keys that someone took, please te…" at bounding box center [408, 276] width 261 height 21
click at [370, 266] on div "Hello, I wrote more than a week ago about the keys that someone took, please te…" at bounding box center [408, 276] width 261 height 21
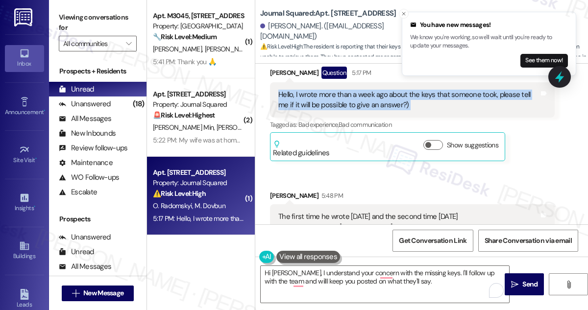
scroll to position [6967, 0]
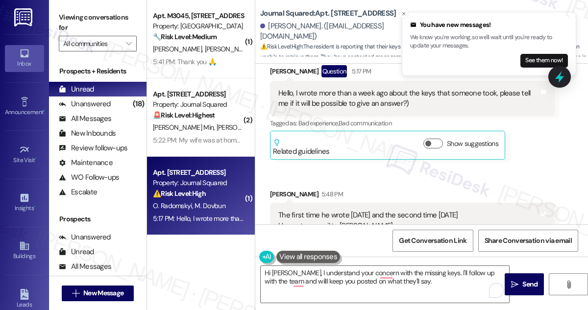
click at [304, 210] on div "The first time he wrote July30th and the second time August9th He sent an email…" at bounding box center [408, 241] width 261 height 63
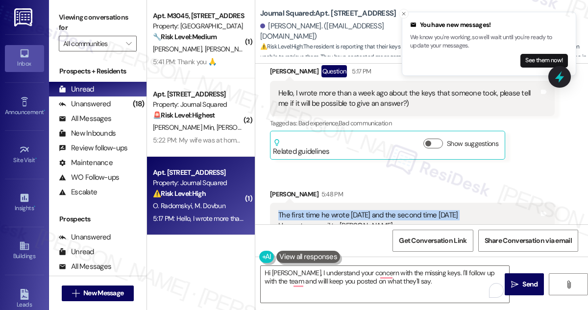
click at [304, 210] on div "The first time he wrote July30th and the second time August9th He sent an email…" at bounding box center [408, 241] width 261 height 63
click at [316, 210] on div "The first time he wrote July30th and the second time August9th He sent an email…" at bounding box center [408, 241] width 261 height 63
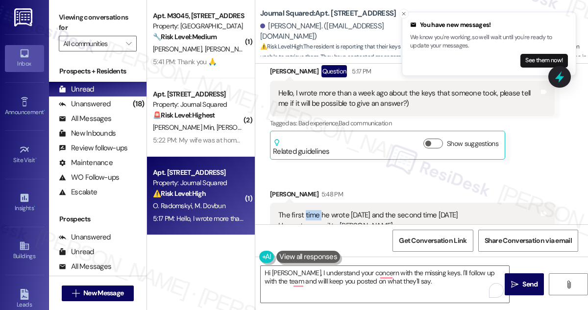
click at [316, 210] on div "The first time he wrote July30th and the second time August9th He sent an email…" at bounding box center [408, 241] width 261 height 63
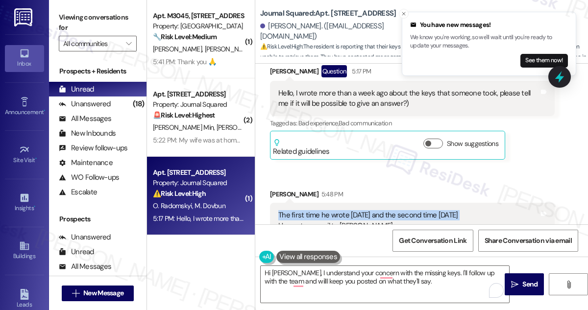
click at [316, 210] on div "The first time he wrote July30th and the second time August9th He sent an email…" at bounding box center [408, 241] width 261 height 63
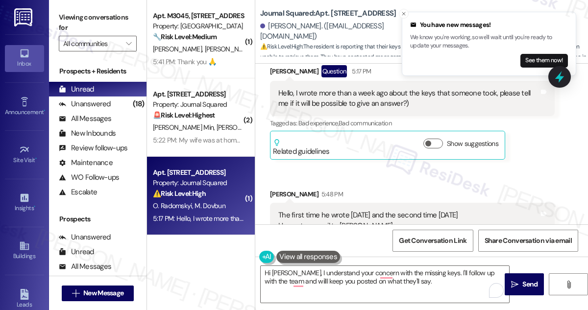
click at [342, 210] on div "The first time he wrote July30th and the second time August9th He sent an email…" at bounding box center [408, 241] width 261 height 63
click at [386, 210] on div "The first time he wrote July30th and the second time August9th He sent an email…" at bounding box center [408, 241] width 261 height 63
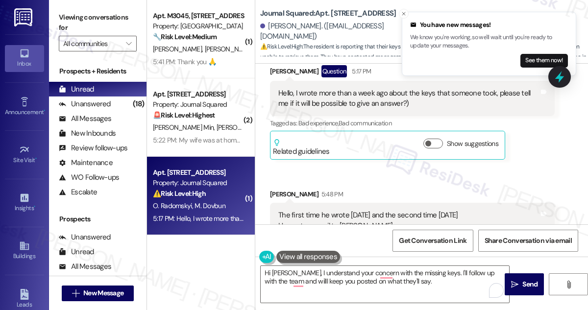
click at [386, 210] on div "The first time he wrote July30th and the second time August9th He sent an email…" at bounding box center [408, 241] width 261 height 63
click at [422, 210] on div "The first time he wrote July30th and the second time August9th He sent an email…" at bounding box center [408, 241] width 261 height 63
click at [306, 210] on div "The first time he wrote July30th and the second time August9th He sent an email…" at bounding box center [408, 241] width 261 height 63
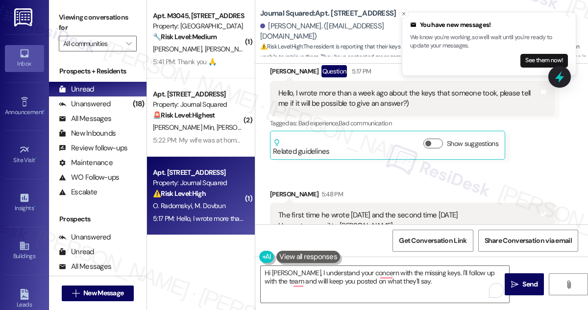
click at [306, 210] on div "The first time he wrote July30th and the second time August9th He sent an email…" at bounding box center [408, 241] width 261 height 63
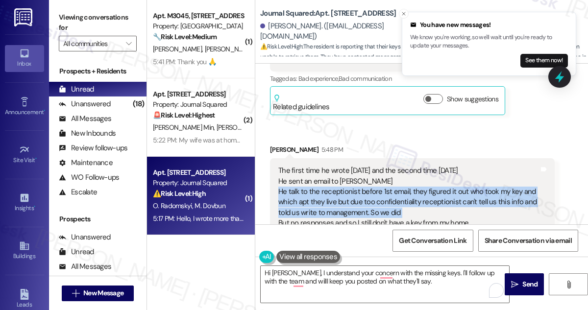
click at [412, 166] on div "The first time he wrote July30th and the second time August9th He sent an email…" at bounding box center [408, 197] width 261 height 63
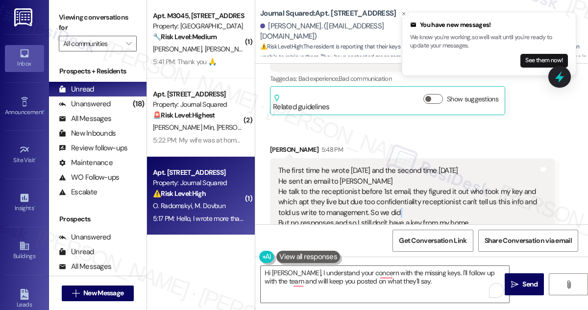
click at [412, 166] on div "The first time he wrote July30th and the second time August9th He sent an email…" at bounding box center [408, 197] width 261 height 63
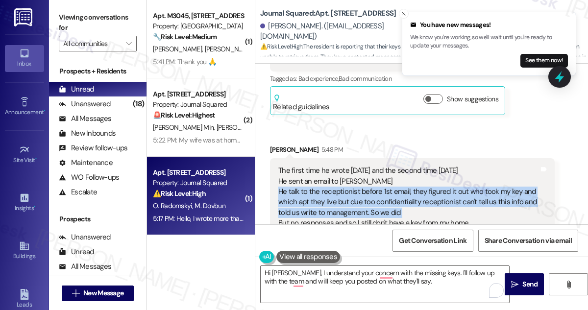
click at [337, 166] on div "The first time he wrote July30th and the second time August9th He sent an email…" at bounding box center [408, 197] width 261 height 63
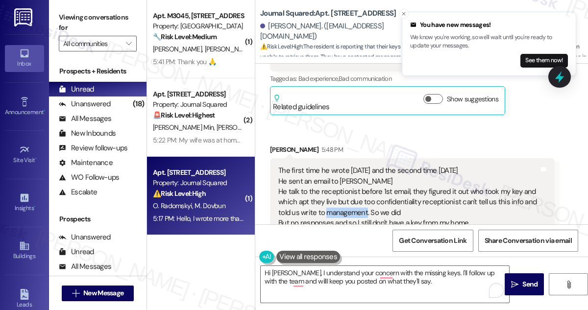
click at [337, 166] on div "The first time he wrote July30th and the second time August9th He sent an email…" at bounding box center [408, 197] width 261 height 63
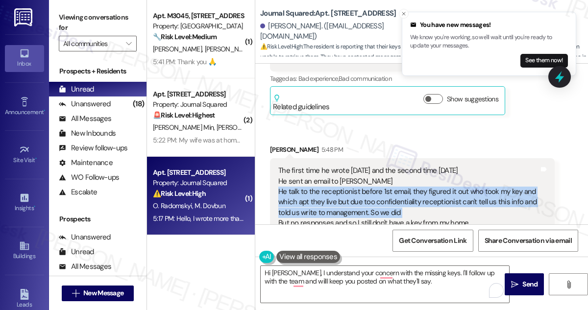
click at [337, 166] on div "The first time he wrote July30th and the second time August9th He sent an email…" at bounding box center [408, 197] width 261 height 63
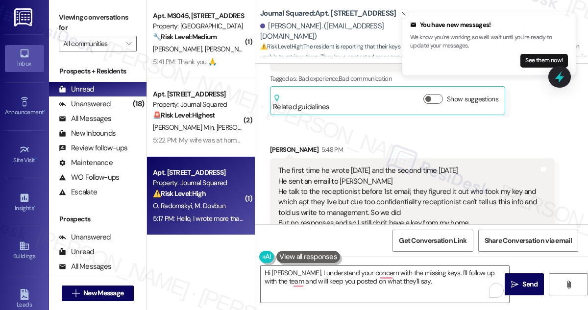
click at [308, 166] on div "The first time he wrote July30th and the second time August9th He sent an email…" at bounding box center [408, 197] width 261 height 63
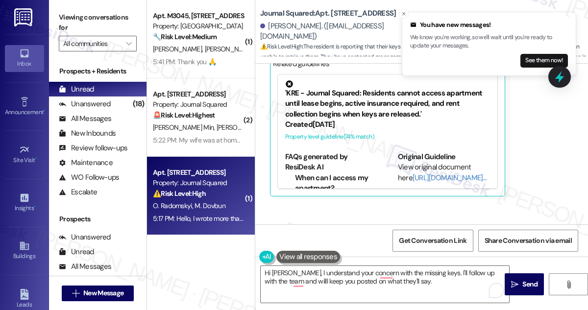
scroll to position [7234, 0]
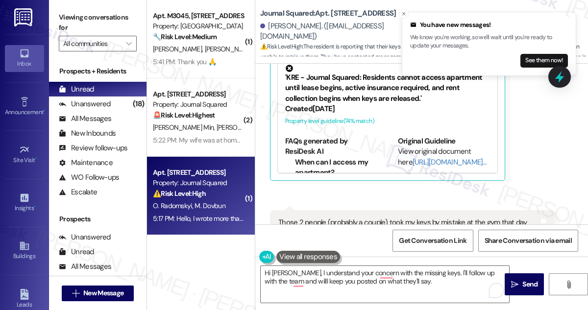
click at [388, 218] on div "Those 2 people (probably a couple) took my keys by mistake at the gym that day …" at bounding box center [408, 228] width 261 height 21
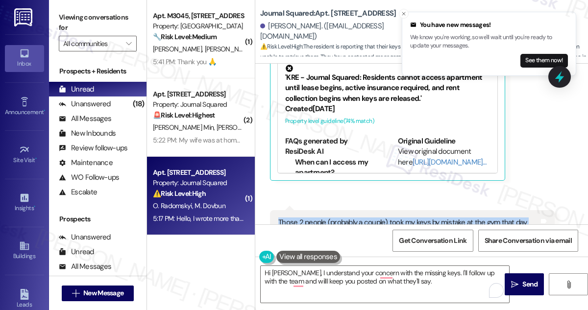
click at [388, 218] on div "Those 2 people (probably a couple) took my keys by mistake at the gym that day …" at bounding box center [408, 228] width 261 height 21
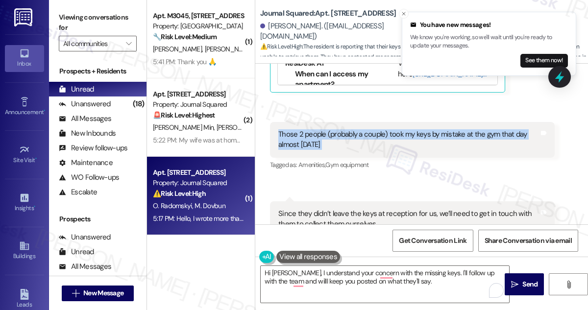
scroll to position [7323, 0]
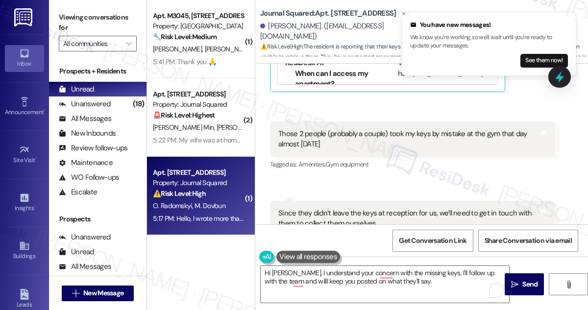
click at [340, 208] on div "Since they didn’t leave the keys at reception for us, we’ll need to get in touc…" at bounding box center [408, 234] width 261 height 52
click at [340, 201] on div "Since they didn’t leave the keys at reception for us, we’ll need to get in touc…" at bounding box center [412, 234] width 285 height 67
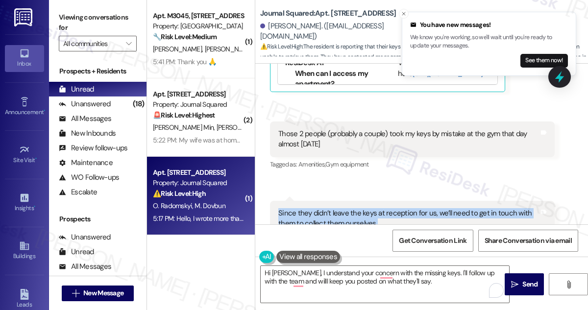
click at [340, 201] on div "Since they didn’t leave the keys at reception for us, we’ll need to get in touc…" at bounding box center [412, 234] width 285 height 67
click at [332, 208] on div "Since they didn’t leave the keys at reception for us, we’ll need to get in touc…" at bounding box center [408, 234] width 261 height 52
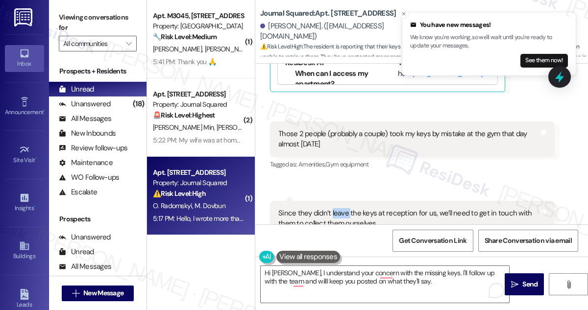
click at [332, 208] on div "Since they didn’t leave the keys at reception for us, we’ll need to get in touc…" at bounding box center [408, 234] width 261 height 52
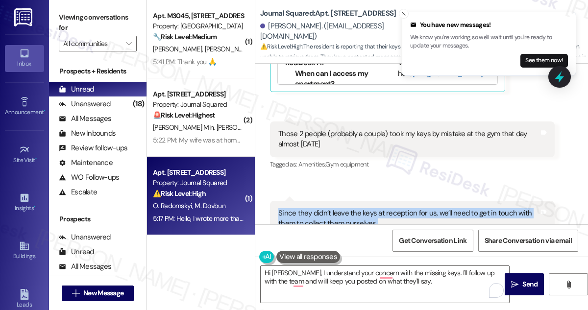
click at [332, 208] on div "Since they didn’t leave the keys at reception for us, we’ll need to get in touc…" at bounding box center [408, 234] width 261 height 52
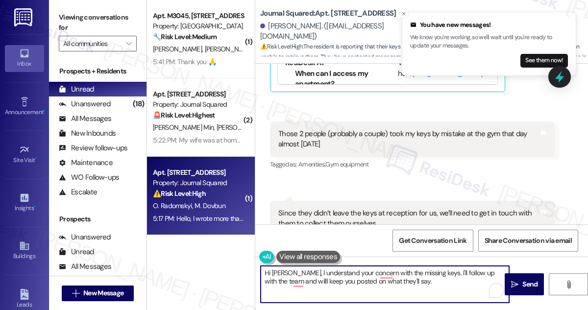
drag, startPoint x: 417, startPoint y: 284, endPoint x: 440, endPoint y: 274, distance: 24.8
click at [418, 283] on textarea "Hi Marharyta, I understand your concern with the missing keys. I'll follow up w…" at bounding box center [385, 284] width 248 height 37
click at [445, 272] on textarea "Hi Marharyta, I understand your concern with the missing keys. I'll follow up w…" at bounding box center [385, 284] width 248 height 37
click at [446, 272] on textarea "Hi Marharyta, I understand your concern with the missing keys. I'll follow up w…" at bounding box center [385, 284] width 248 height 37
click at [447, 272] on textarea "Hi Marharyta, I understand your concern with the missing keys. I'll follow up w…" at bounding box center [385, 284] width 248 height 37
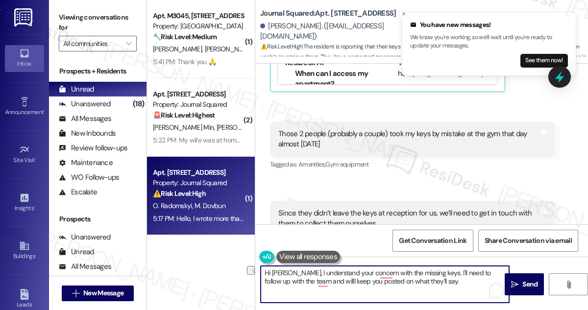
drag, startPoint x: 439, startPoint y: 280, endPoint x: 305, endPoint y: 283, distance: 134.8
click at [305, 283] on textarea "Hi Marharyta, I understand your concern with the missing keys. I'll need to fol…" at bounding box center [385, 284] width 248 height 37
click at [340, 208] on div "Since they didn’t leave the keys at reception for us, we’ll need to get in touc…" at bounding box center [408, 234] width 261 height 52
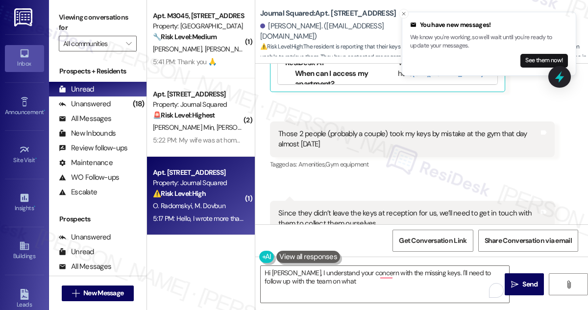
click at [340, 208] on div "Since they didn’t leave the keys at reception for us, we’ll need to get in touc…" at bounding box center [408, 234] width 261 height 52
click at [331, 208] on div "Since they didn’t leave the keys at reception for us, we’ll need to get in touc…" at bounding box center [408, 234] width 261 height 52
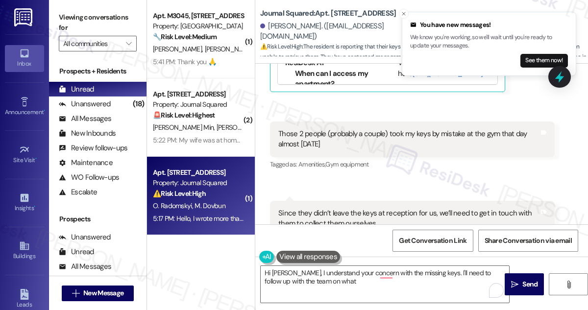
click at [313, 208] on div "Since they didn’t leave the keys at reception for us, we’ll need to get in touc…" at bounding box center [408, 234] width 261 height 52
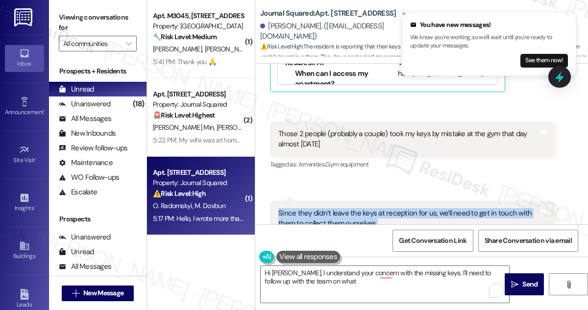
click at [313, 208] on div "Since they didn’t leave the keys at reception for us, we’ll need to get in touc…" at bounding box center [408, 234] width 261 height 52
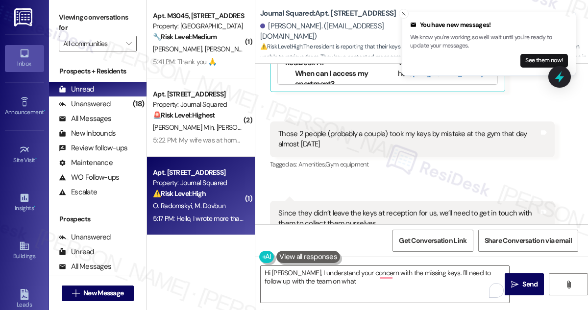
click at [368, 208] on div "Since they didn’t leave the keys at reception for us, we’ll need to get in touc…" at bounding box center [408, 234] width 261 height 52
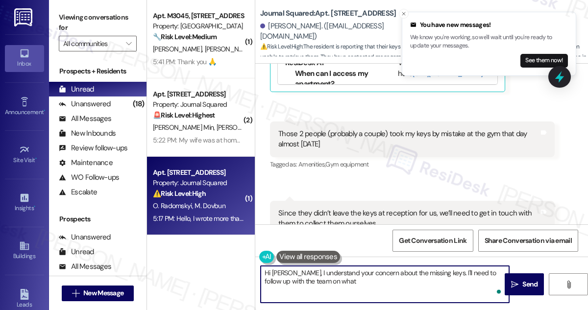
click at [382, 284] on textarea "Hi Marharyta, I understand your concern about the missing keys. I'll need to fo…" at bounding box center [385, 284] width 248 height 37
drag, startPoint x: 355, startPoint y: 284, endPoint x: 338, endPoint y: 283, distance: 17.2
click at [338, 283] on textarea "Hi Marharyta, I understand your concern about the missing keys. I'll need to fo…" at bounding box center [385, 284] width 248 height 37
type textarea "Hi Marharyta, I understand your concern about the missing keys. I'll need to fo…"
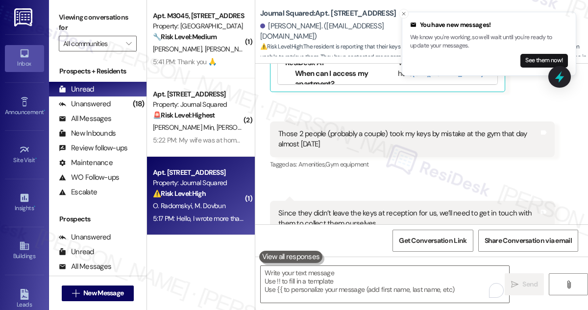
click at [69, 13] on label "Viewing conversations for" at bounding box center [98, 23] width 78 height 26
click at [315, 280] on textarea "To enrich screen reader interactions, please activate Accessibility in Grammarl…" at bounding box center [385, 284] width 248 height 37
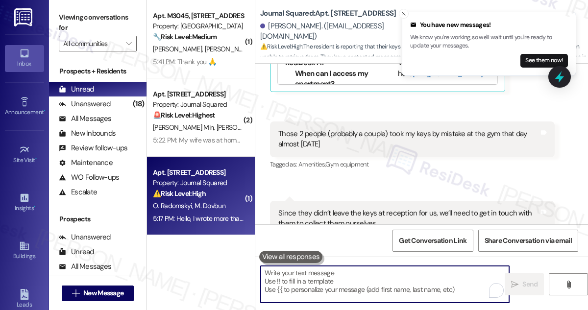
paste textarea "I completely understand your concern about the missing keys — that can be very …"
type textarea "I completely understand your concern about the missing keys — that can be very …"
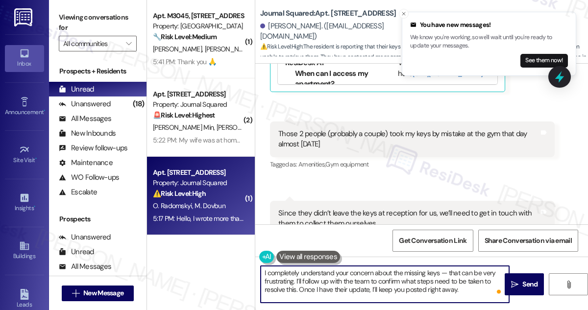
click at [262, 272] on textarea "I completely understand your concern about the missing keys — that can be very …" at bounding box center [385, 284] width 248 height 37
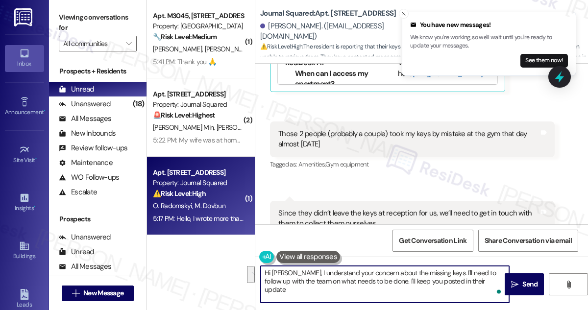
click at [290, 278] on textarea "Hi Marharyta, I understand your concern about the missing keys. I'll need to fo…" at bounding box center [385, 284] width 248 height 37
drag, startPoint x: 303, startPoint y: 274, endPoint x: 489, endPoint y: 318, distance: 191.4
click at [489, 310] on html "You have new messages! We know you're working, so we'll wait until you're ready…" at bounding box center [294, 155] width 588 height 310
paste textarea "completely understand your concern about the missing keys — that can be very fr…"
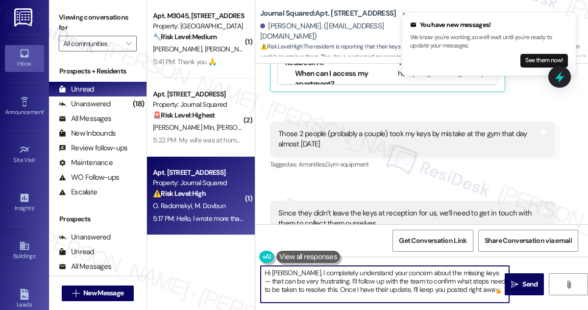
click at [329, 268] on textarea "Hi Marharyta, I completely understand your concern about the missing keys — tha…" at bounding box center [385, 284] width 248 height 37
drag, startPoint x: 444, startPoint y: 271, endPoint x: 293, endPoint y: 282, distance: 151.7
click at [293, 283] on textarea "Hi Marharyta, I understand your concern about the missing keys — that can be ve…" at bounding box center [385, 284] width 248 height 37
type textarea "Hi [PERSON_NAME], I understand your concern about the missing keys. I’ll follow…"
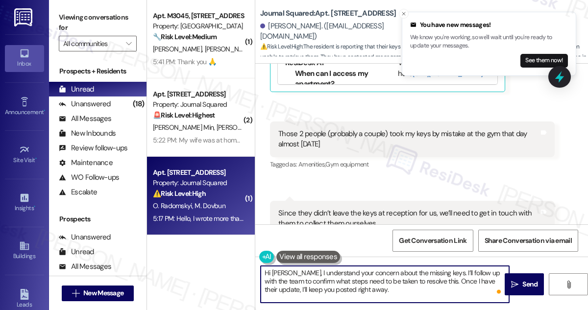
click at [325, 289] on textarea "Hi [PERSON_NAME], I understand your concern about the missing keys. I’ll follow…" at bounding box center [385, 284] width 248 height 37
click at [357, 281] on textarea "Hi [PERSON_NAME], I understand your concern about the missing keys. I’ll follow…" at bounding box center [385, 284] width 248 height 37
click at [392, 286] on textarea "Hi [PERSON_NAME], I understand your concern about the missing keys. I’ll follow…" at bounding box center [385, 284] width 248 height 37
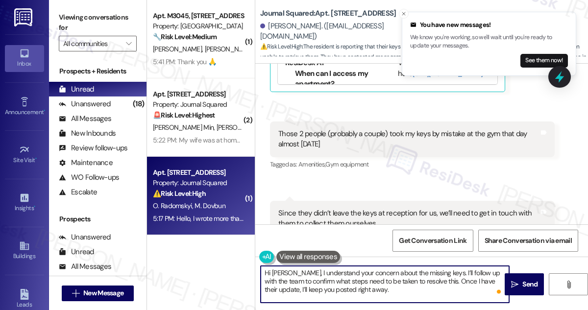
drag, startPoint x: 392, startPoint y: 288, endPoint x: 381, endPoint y: 288, distance: 10.8
click at [381, 288] on textarea "Hi [PERSON_NAME], I understand your concern about the missing keys. I’ll follow…" at bounding box center [385, 284] width 248 height 37
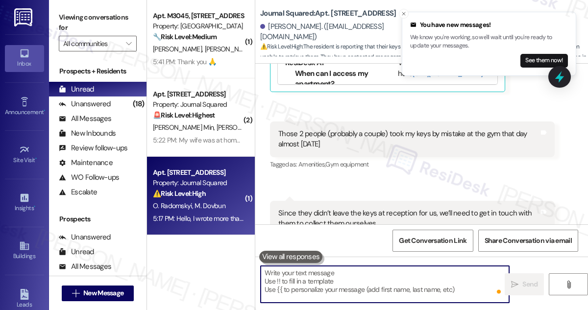
scroll to position [7412, 0]
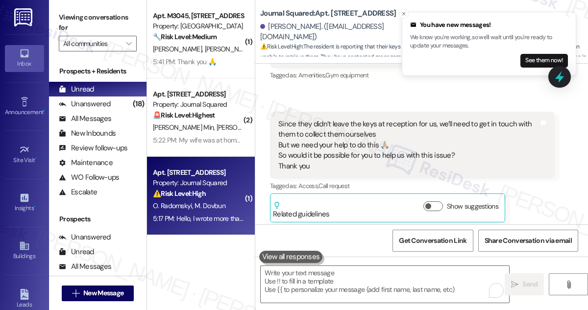
click at [65, 14] on label "Viewing conversations for" at bounding box center [98, 23] width 78 height 26
click at [339, 252] on div "Sarah 7:13 PM" at bounding box center [438, 259] width 285 height 14
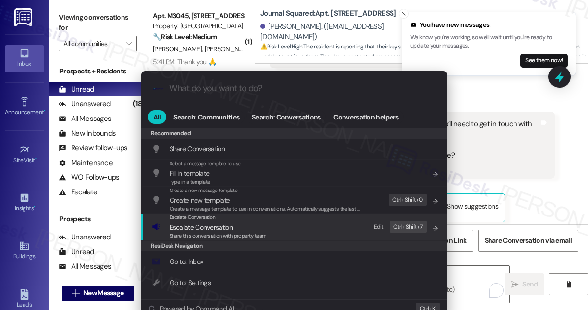
click at [256, 226] on span "Escalate Conversation" at bounding box center [218, 227] width 97 height 11
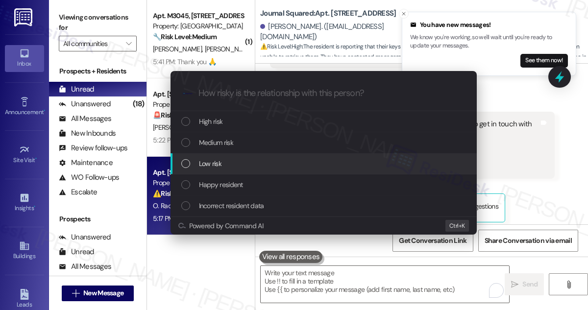
click at [236, 153] on div "Low risk" at bounding box center [324, 163] width 306 height 21
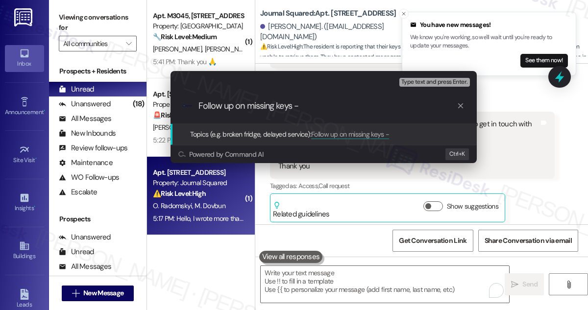
type input "Follow up on missing keys"
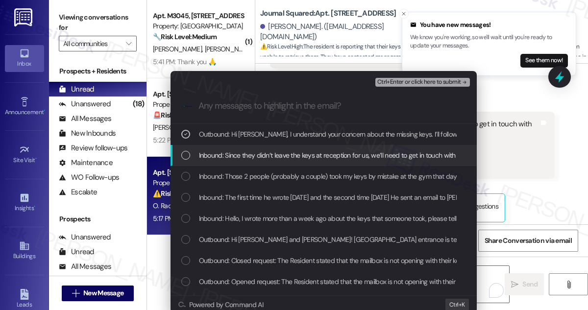
click at [303, 158] on span "Inbound: Since they didn’t leave the keys at reception for us, we’ll need to ge…" at bounding box center [520, 155] width 642 height 11
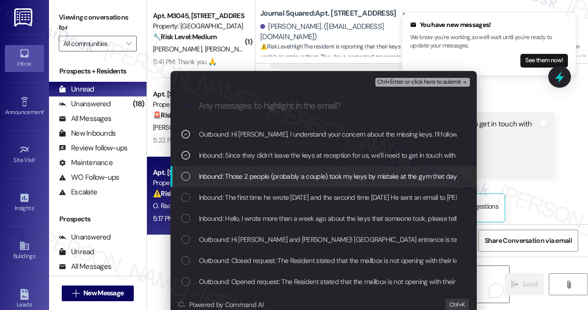
click at [287, 185] on div "Inbound: Those 2 people (probably a couple) took my keys by mistake at the gym …" at bounding box center [324, 176] width 306 height 21
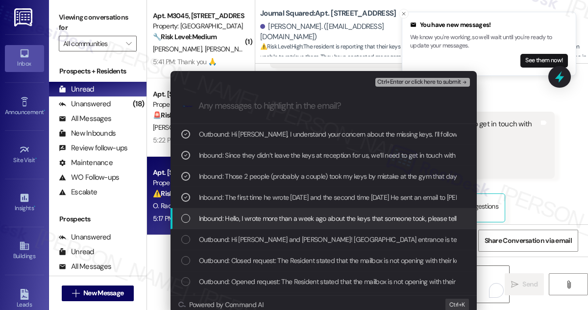
click at [261, 219] on span "Inbound: Hello, I wrote more than a week ago about the keys that someone took, …" at bounding box center [388, 218] width 379 height 11
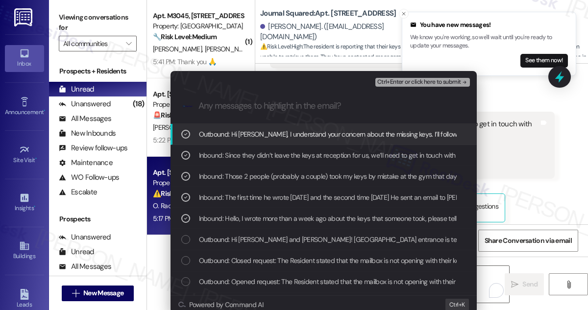
click at [402, 83] on span "Ctrl+Enter or click here to submit" at bounding box center [419, 82] width 84 height 7
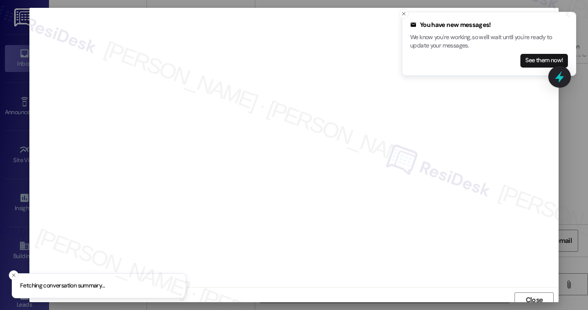
scroll to position [5, 0]
click at [403, 10] on button "Close toast" at bounding box center [404, 14] width 10 height 10
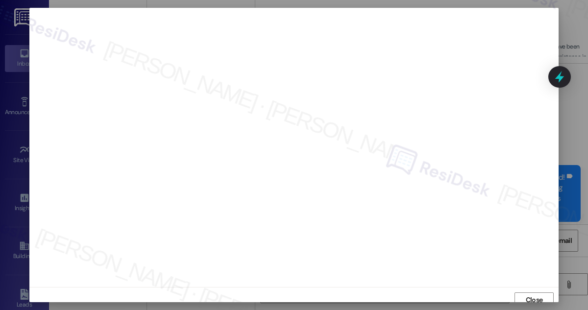
scroll to position [5, 0]
click at [524, 293] on span "Close" at bounding box center [534, 295] width 21 height 10
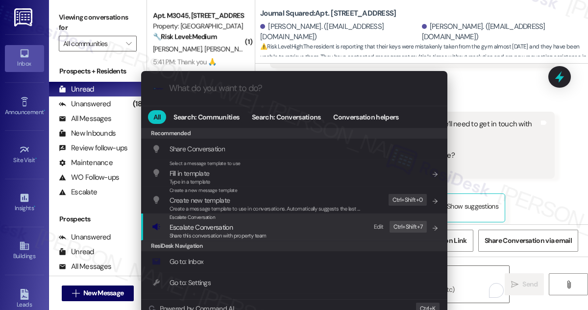
click at [319, 229] on div "Escalate Conversation Escalate Conversation Share this conversation with proper…" at bounding box center [295, 227] width 287 height 26
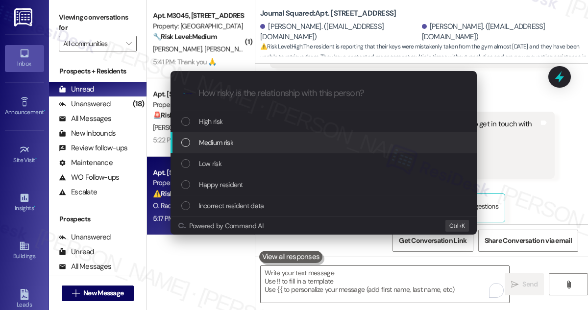
click at [257, 145] on div "Medium risk" at bounding box center [324, 142] width 287 height 11
paste input "Follow up on missing keys"
type input "Follow up on missing keys"
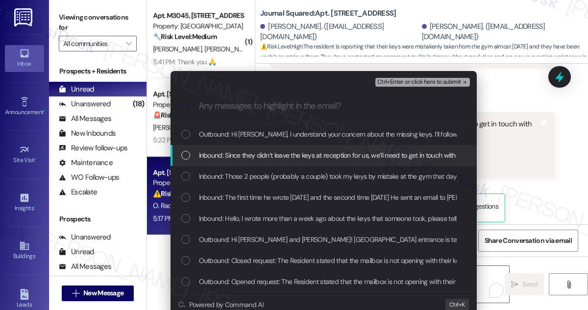
drag, startPoint x: 252, startPoint y: 155, endPoint x: 256, endPoint y: 164, distance: 9.7
click at [252, 156] on span "Inbound: Since they didn’t leave the keys at reception for us, we’ll need to ge…" at bounding box center [520, 155] width 642 height 11
click at [260, 184] on div "Inbound: Those 2 people (probably a couple) took my keys by mistake at the gym …" at bounding box center [324, 176] width 306 height 21
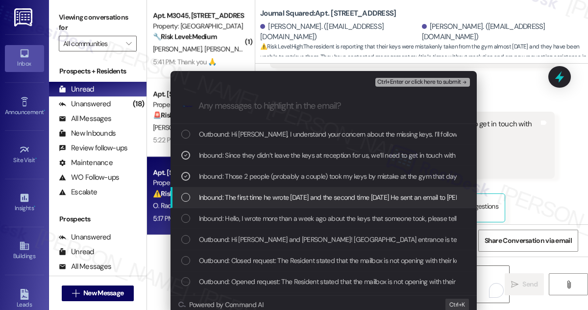
click at [262, 190] on div "Inbound: The first time he wrote [DATE] and the second time [DATE] He sent an e…" at bounding box center [324, 197] width 306 height 21
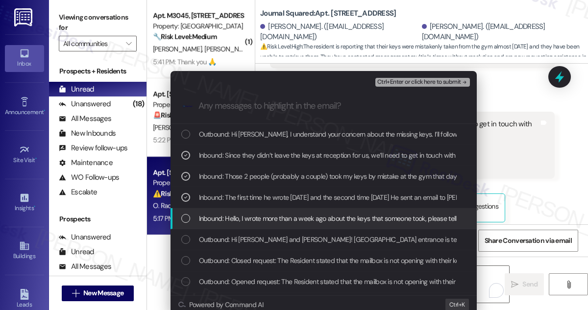
click at [255, 220] on span "Inbound: Hello, I wrote more than a week ago about the keys that someone took, …" at bounding box center [388, 218] width 379 height 11
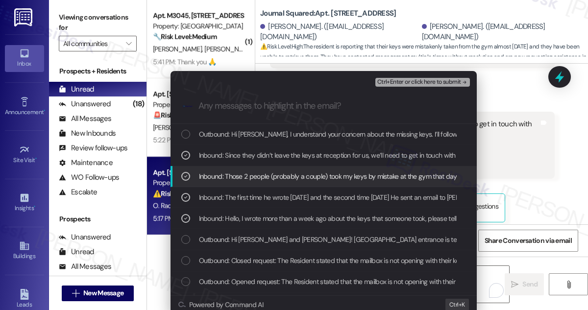
click at [409, 84] on span "Ctrl+Enter or click here to submit" at bounding box center [419, 82] width 84 height 7
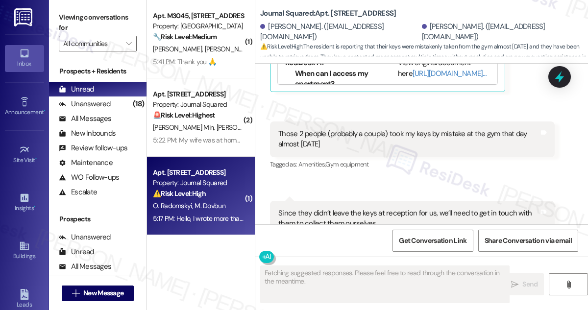
scroll to position [133, 0]
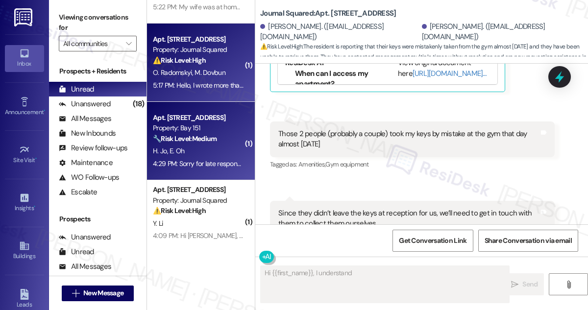
type textarea "Hi {{first_name}}, I understand"
click at [216, 139] on strong "🔧 Risk Level: Medium" at bounding box center [185, 138] width 64 height 9
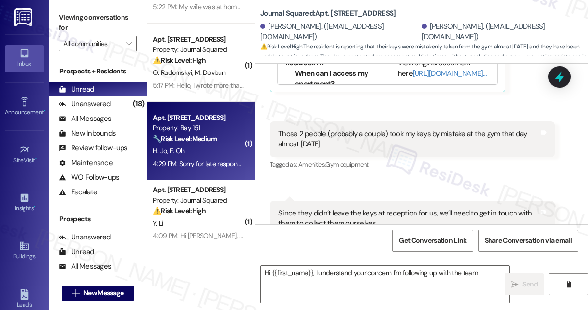
type textarea "Hi {{first_name}}, I understand your concern. I'm following up with the team"
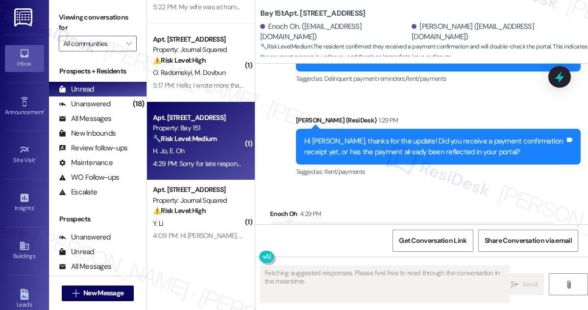
scroll to position [7820, 0]
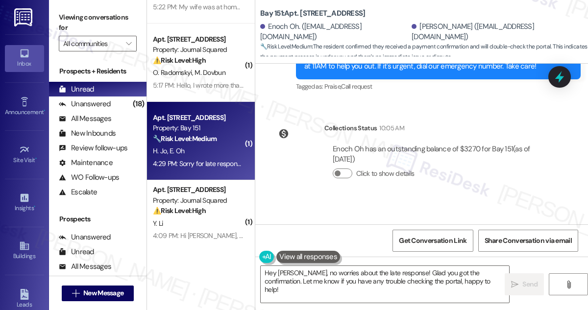
scroll to position [7731, 0]
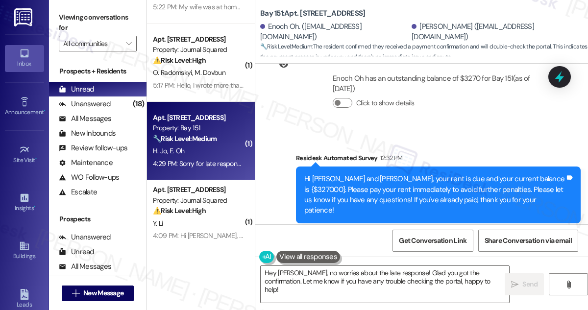
scroll to position [7953, 0]
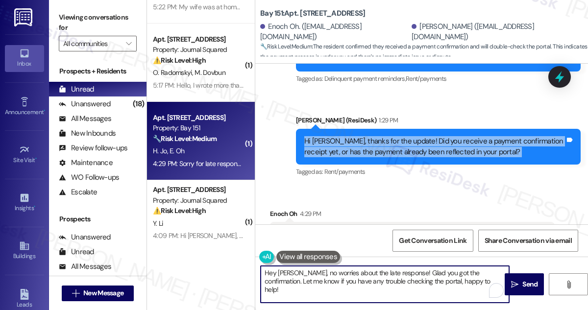
click at [355, 270] on textarea "Hey Enoch, no worries about the late response! Glad you got the confirmation. L…" at bounding box center [385, 284] width 248 height 37
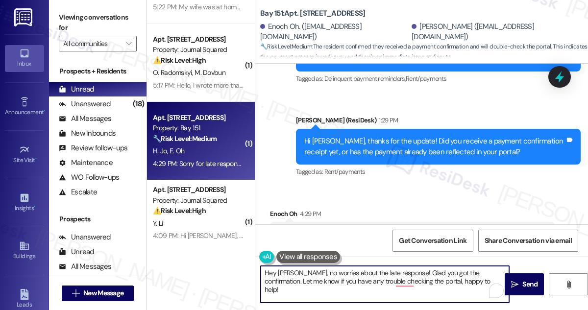
click at [397, 273] on textarea "Hey Enoch, no worries about the late response! Glad you got the confirmation. L…" at bounding box center [385, 284] width 248 height 37
click at [381, 279] on textarea "Hey Enoch, no worries about the late response! Glad you got the confirmation. L…" at bounding box center [385, 284] width 248 height 37
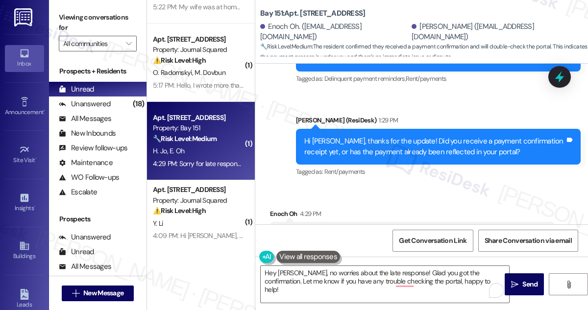
click at [62, 13] on label "Viewing conversations for" at bounding box center [98, 23] width 78 height 26
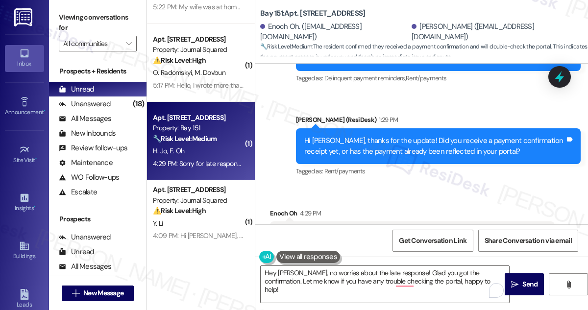
scroll to position [7775, 0]
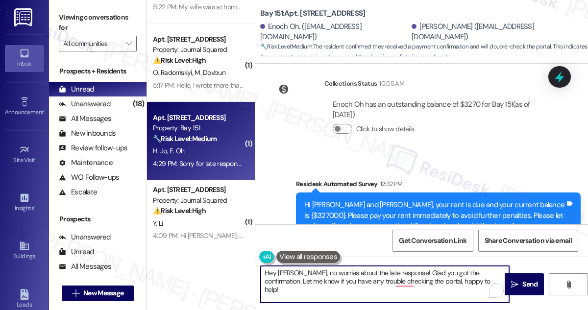
click at [286, 271] on textarea "Hey Enoch, no worries about the late response! Glad you got the confirmation. L…" at bounding box center [385, 284] width 248 height 37
click at [268, 268] on textarea "Hey Enoch, no worries about the late response! Glad you got the confirmation. L…" at bounding box center [385, 284] width 248 height 37
drag, startPoint x: 298, startPoint y: 272, endPoint x: 262, endPoint y: 268, distance: 37.1
click at [262, 268] on textarea "Hey Enoch, no worries about the late response! Glad you got the confirmation. L…" at bounding box center [385, 284] width 248 height 37
drag, startPoint x: 365, startPoint y: 272, endPoint x: 409, endPoint y: 272, distance: 43.6
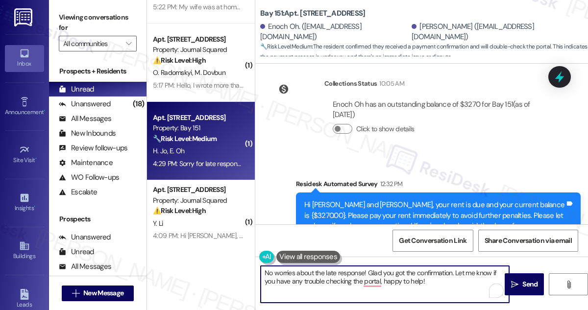
click at [409, 272] on textarea "No worries about the late response! Glad you got the confirmation. Let me know …" at bounding box center [385, 284] width 248 height 37
click at [421, 275] on textarea "No worries about the late response! Glad you got the confirmation. Let me know …" at bounding box center [385, 284] width 248 height 37
drag, startPoint x: 445, startPoint y: 286, endPoint x: 454, endPoint y: 268, distance: 19.9
click at [454, 268] on textarea "No worries about the late response! Glad you got the confirmation. Let me know …" at bounding box center [385, 284] width 248 height 37
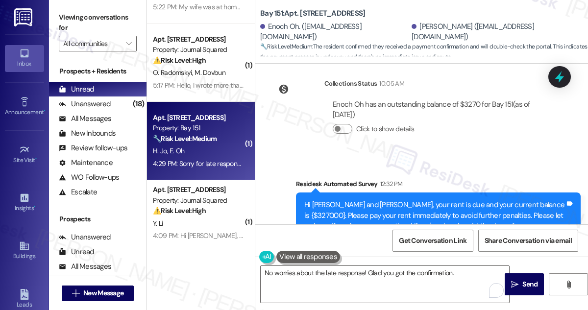
click at [67, 21] on label "Viewing conversations for" at bounding box center [98, 23] width 78 height 26
click at [463, 276] on textarea "No worries about the late response! Glad you got the confirmation." at bounding box center [385, 284] width 248 height 37
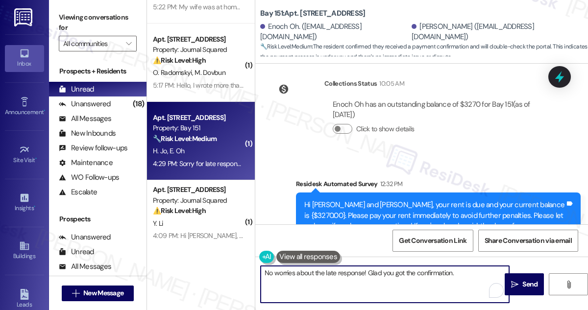
paste textarea "If you have any questions or concerns in the future, please feel free to let us…"
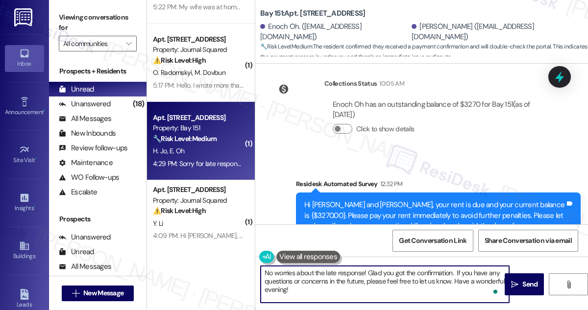
click at [456, 270] on textarea "No worries about the late response! Glad you got the confirmation. If you have …" at bounding box center [385, 284] width 248 height 37
click at [379, 289] on textarea "No worries about the late response! Glad you got the confirmation. If you have …" at bounding box center [385, 284] width 248 height 37
click at [370, 285] on textarea "No worries about the late response! Glad you got the confirmation. If you have …" at bounding box center [385, 284] width 248 height 37
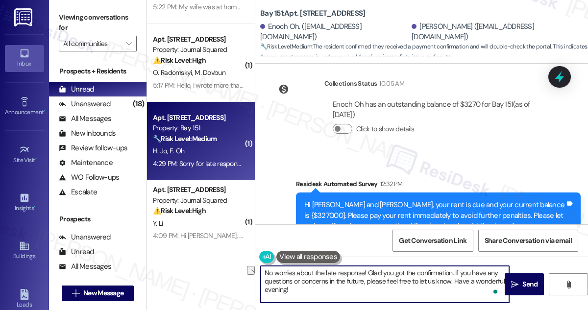
drag, startPoint x: 363, startPoint y: 281, endPoint x: 328, endPoint y: 283, distance: 35.3
click at [329, 282] on textarea "No worries about the late response! Glad you got the confirmation. If you have …" at bounding box center [385, 284] width 248 height 37
click at [426, 279] on textarea "No worries about the late response! Glad you got the confirmation. If you have …" at bounding box center [385, 284] width 248 height 37
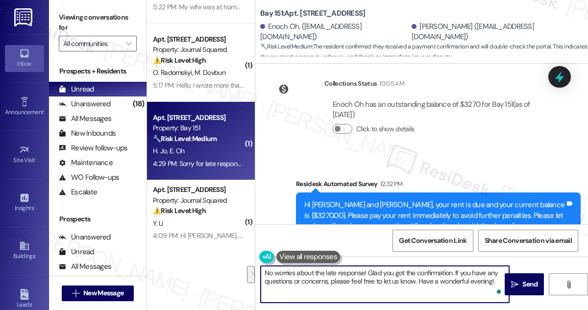
click at [453, 282] on textarea "No worries about the late response! Glad you got the confirmation. If you have …" at bounding box center [385, 284] width 248 height 37
type textarea "No worries about the late response! Glad you got the confirmation. If you have …"
click at [331, 286] on textarea "No worries about the late response! Glad you got the confirmation. If you have …" at bounding box center [385, 284] width 248 height 37
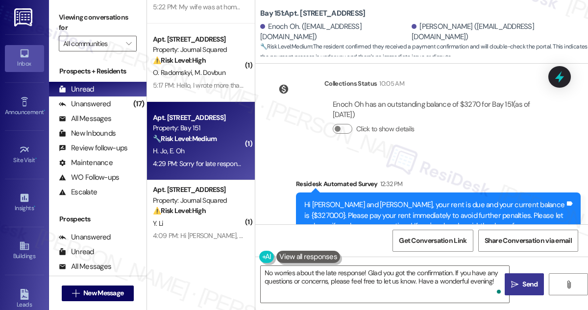
click at [508, 280] on button " Send" at bounding box center [524, 284] width 39 height 22
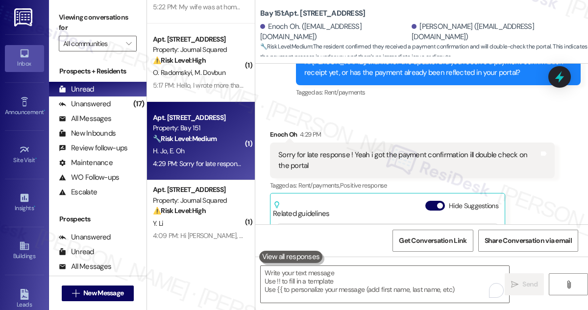
scroll to position [267, 0]
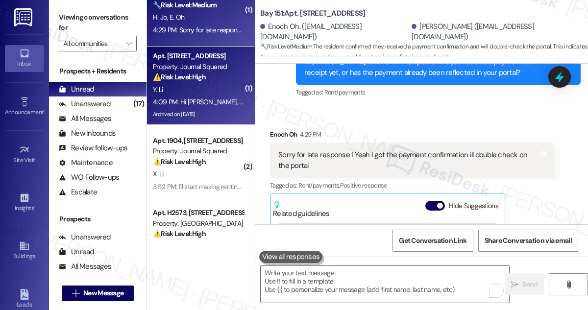
click at [205, 117] on div "Archived on [DATE]" at bounding box center [198, 114] width 93 height 12
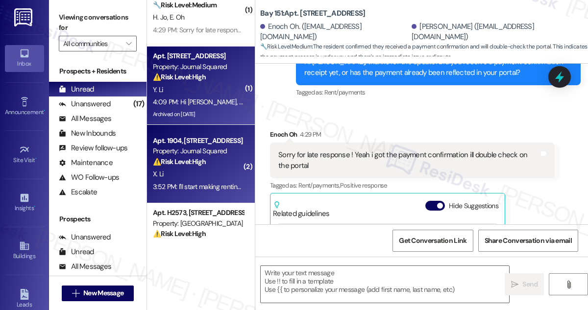
type textarea "Fetching suggested responses. Please feel free to read through the conversation…"
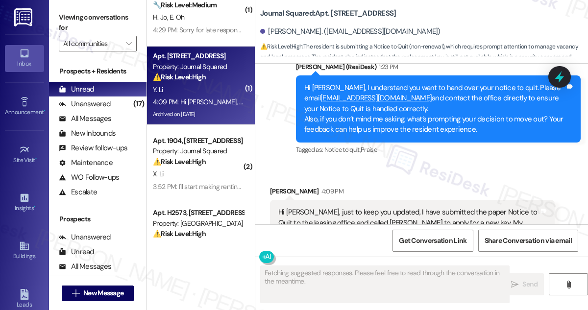
scroll to position [12285, 0]
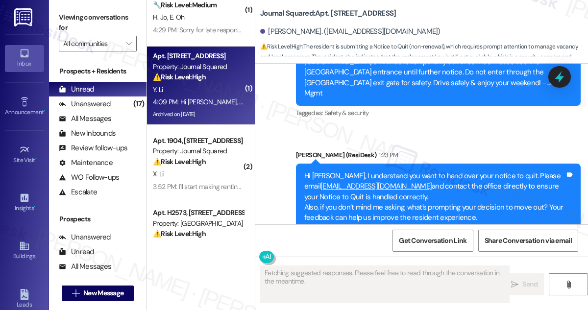
click at [351, 295] on div "Hi Jane, just to keep you updated, I have submitted the paper Notice to Quit to…" at bounding box center [408, 310] width 261 height 31
click at [440, 274] on div "Yuheng Li 4:09 PM" at bounding box center [412, 281] width 285 height 14
click at [384, 295] on div "Hi Jane, just to keep you updated, I have submitted the paper Notice to Quit to…" at bounding box center [408, 310] width 261 height 31
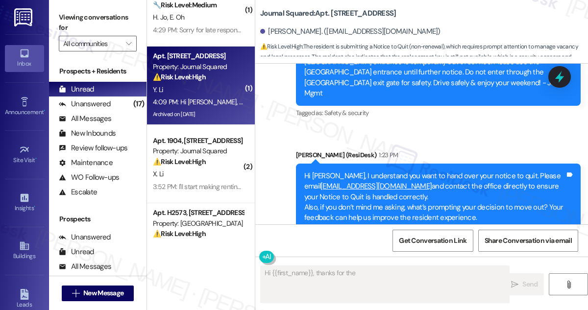
click at [384, 295] on div "Hi Jane, just to keep you updated, I have submitted the paper Notice to Quit to…" at bounding box center [408, 310] width 261 height 31
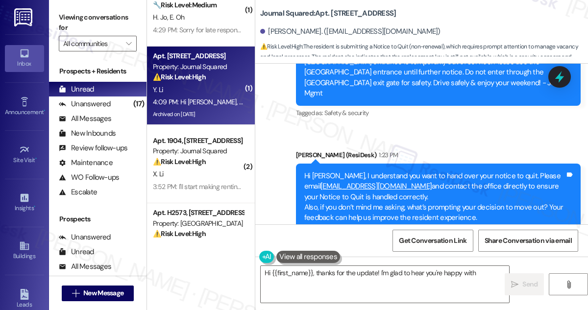
click at [384, 295] on div "Hi Jane, just to keep you updated, I have submitted the paper Notice to Quit to…" at bounding box center [408, 310] width 261 height 31
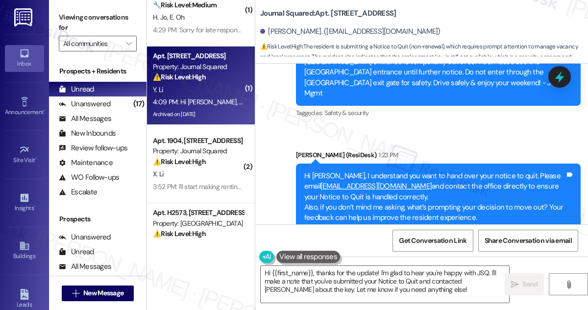
click at [381, 295] on div "Hi Jane, just to keep you updated, I have submitted the paper Notice to Quit to…" at bounding box center [408, 310] width 261 height 31
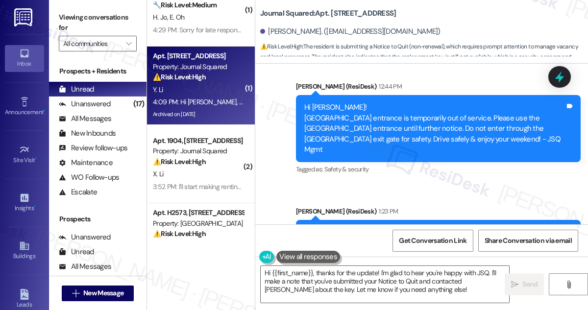
scroll to position [12151, 0]
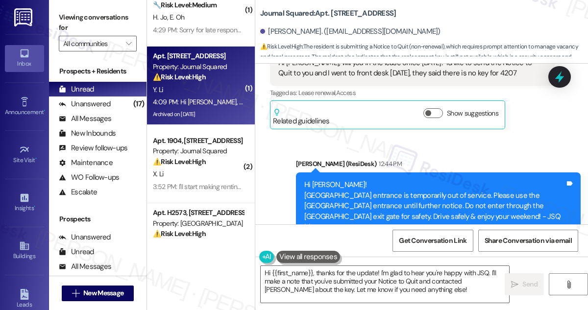
drag, startPoint x: 363, startPoint y: 156, endPoint x: 465, endPoint y: 178, distance: 104.7
drag, startPoint x: 396, startPoint y: 158, endPoint x: 469, endPoint y: 184, distance: 77.7
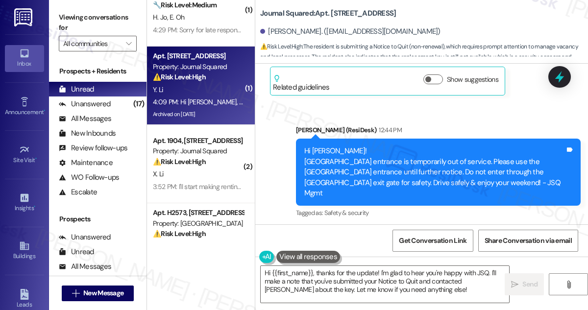
scroll to position [12240, 0]
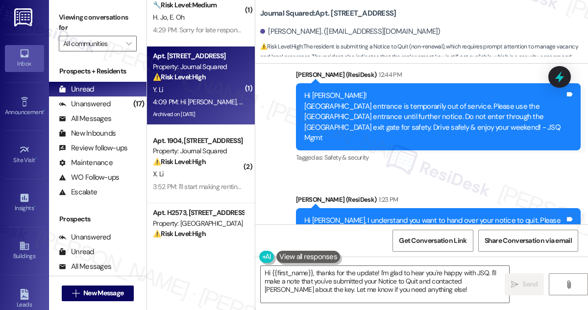
click at [359, 216] on div "Hi Yuheng, I understand you want to hand over your notice to quit. Please email…" at bounding box center [434, 242] width 261 height 52
click at [420, 216] on div "Hi Yuheng, I understand you want to hand over your notice to quit. Please email…" at bounding box center [434, 242] width 261 height 52
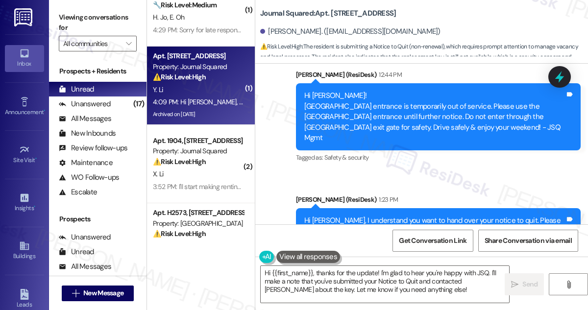
click at [420, 216] on div "Hi Yuheng, I understand you want to hand over your notice to quit. Please email…" at bounding box center [434, 242] width 261 height 52
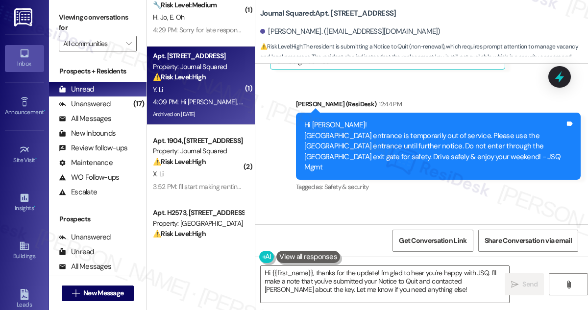
scroll to position [12196, 0]
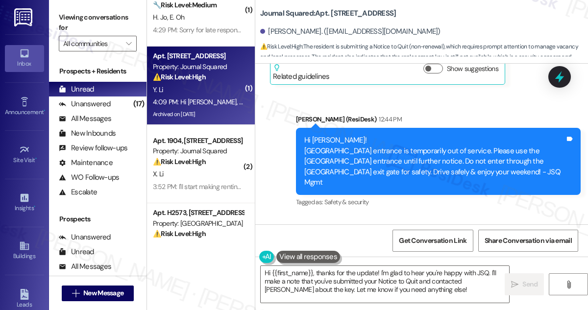
click at [426, 253] on div "Hi Yuheng, I understand you want to hand over your notice to quit. Please email…" at bounding box center [438, 286] width 285 height 67
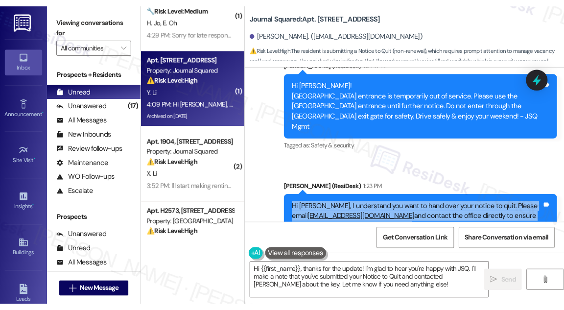
scroll to position [12329, 0]
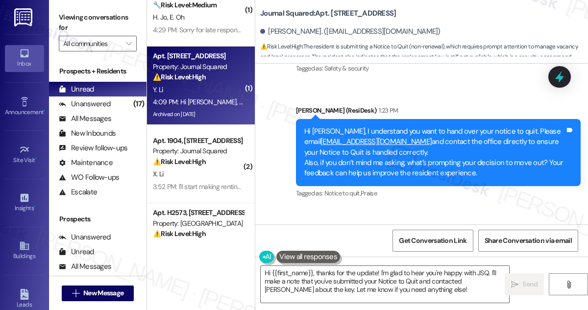
click at [301, 251] on div "Hi Jane, just to keep you updated, I have submitted the paper Notice to Quit to…" at bounding box center [408, 266] width 261 height 31
click at [349, 251] on div "Hi Jane, just to keep you updated, I have submitted the paper Notice to Quit to…" at bounding box center [408, 266] width 261 height 31
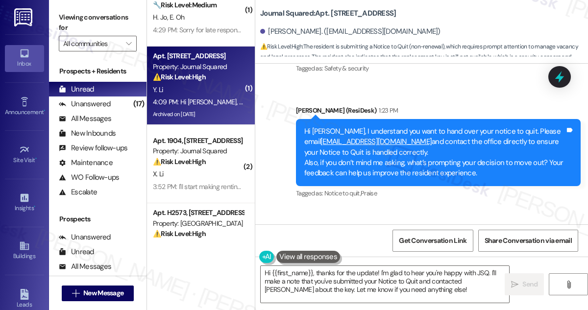
click at [349, 251] on div "Hi Jane, just to keep you updated, I have submitted the paper Notice to Quit to…" at bounding box center [408, 266] width 261 height 31
click at [339, 251] on div "Hi Jane, just to keep you updated, I have submitted the paper Notice to Quit to…" at bounding box center [408, 266] width 261 height 31
click at [389, 251] on div "Hi Jane, just to keep you updated, I have submitted the paper Notice to Quit to…" at bounding box center [408, 266] width 261 height 31
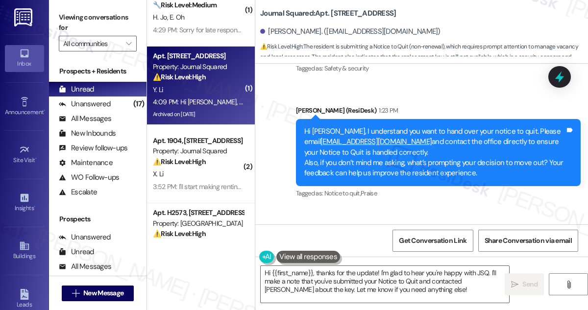
click at [389, 251] on div "Hi Jane, just to keep you updated, I have submitted the paper Notice to Quit to…" at bounding box center [408, 266] width 261 height 31
click at [372, 269] on textarea "Hi {{first_name}}, thanks for the update! I'm glad to hear you're happy with JS…" at bounding box center [385, 284] width 248 height 37
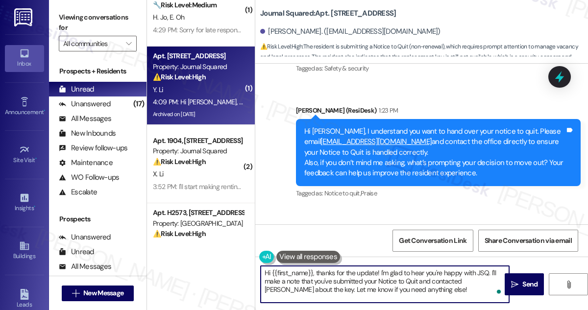
click at [372, 269] on textarea "Hi {{first_name}}, thanks for the update! I'm glad to hear you're happy with JS…" at bounding box center [385, 284] width 248 height 37
click at [428, 251] on div "Hi Jane, just to keep you updated, I have submitted the paper Notice to Quit to…" at bounding box center [408, 266] width 261 height 31
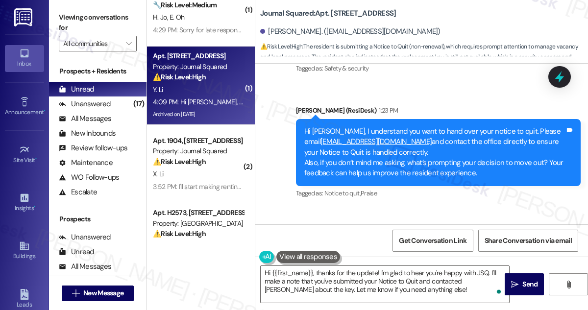
click at [428, 251] on div "Hi Jane, just to keep you updated, I have submitted the paper Notice to Quit to…" at bounding box center [408, 266] width 261 height 31
click at [405, 251] on div "Hi Jane, just to keep you updated, I have submitted the paper Notice to Quit to…" at bounding box center [408, 266] width 261 height 31
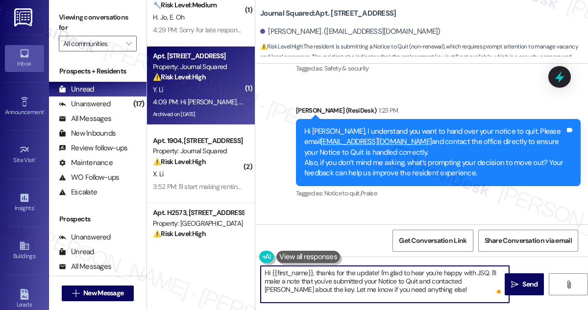
drag, startPoint x: 317, startPoint y: 271, endPoint x: 193, endPoint y: 254, distance: 125.6
click at [193, 254] on div "( 2 ) Apt. 4603, 605 Pavonia Avenue Property: Journal Squared 🚨 Risk Level: Hig…" at bounding box center [367, 155] width 441 height 310
click at [358, 251] on div "Hi Jane, just to keep you updated, I have submitted the paper Notice to Quit to…" at bounding box center [408, 266] width 261 height 31
click at [357, 251] on div "Hi Jane, just to keep you updated, I have submitted the paper Notice to Quit to…" at bounding box center [408, 266] width 261 height 31
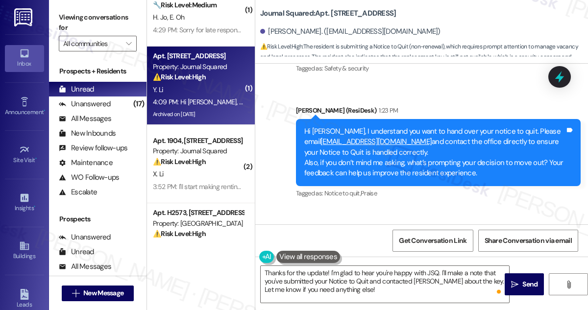
click at [357, 251] on div "Hi Jane, just to keep you updated, I have submitted the paper Notice to Quit to…" at bounding box center [408, 266] width 261 height 31
click at [372, 251] on div "Hi Jane, just to keep you updated, I have submitted the paper Notice to Quit to…" at bounding box center [408, 266] width 261 height 31
click at [371, 230] on div "Yuheng Li 4:09 PM" at bounding box center [412, 237] width 285 height 14
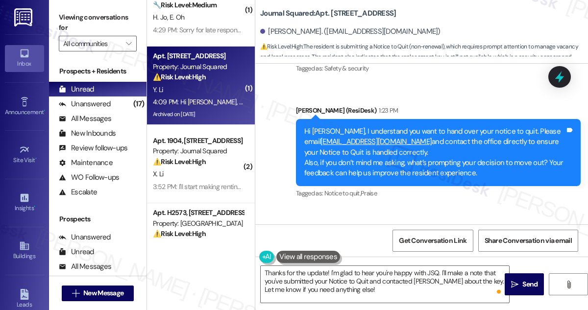
click at [363, 251] on div "Hi Jane, just to keep you updated, I have submitted the paper Notice to Quit to…" at bounding box center [408, 266] width 261 height 31
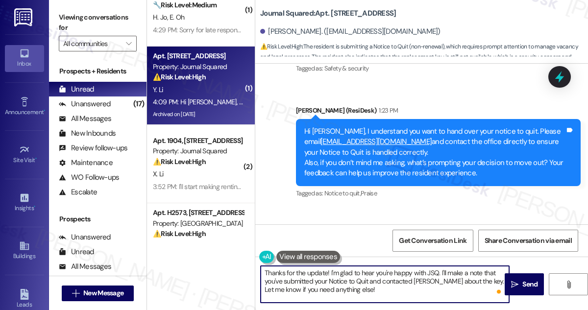
click at [304, 267] on textarea "Thanks for the update! I'm glad to hear you're happy with JSQ. I'll make a note…" at bounding box center [385, 284] width 248 height 37
click at [264, 270] on textarea "Thanks for the update! I'm glad to hear you're happy with JSQ. I'll make a note…" at bounding box center [385, 284] width 248 height 37
drag, startPoint x: 293, startPoint y: 271, endPoint x: 230, endPoint y: 271, distance: 62.7
click at [230, 271] on div "( 2 ) Apt. 4603, 605 Pavonia Avenue Property: Journal Squared 🚨 Risk Level: Hig…" at bounding box center [367, 155] width 441 height 310
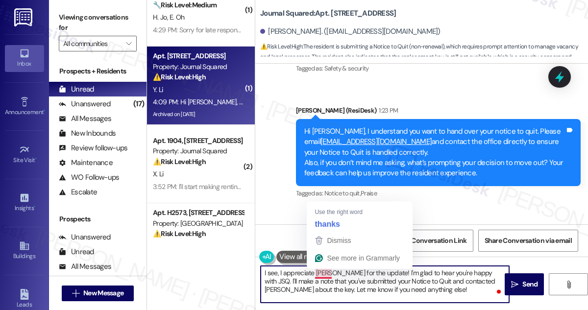
click at [323, 272] on textarea "I see, I appreciate hanks for the update! I'm glad to hear you're happy with JS…" at bounding box center [385, 284] width 248 height 37
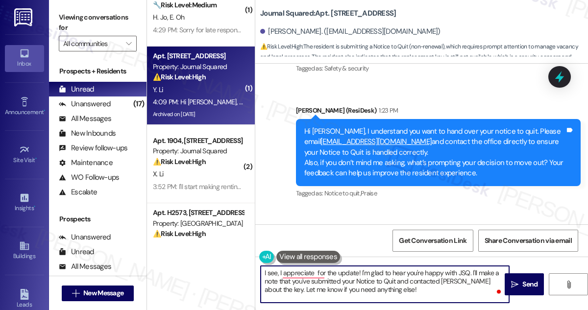
click at [320, 270] on textarea "I see, I appreciate for the update! I'm glad to hear you're happy with JSQ. I'l…" at bounding box center [385, 284] width 248 height 37
click at [315, 272] on textarea "I see, I appreciate the update! I'm glad to hear you're happy with JSQ. I'll ma…" at bounding box center [385, 284] width 248 height 37
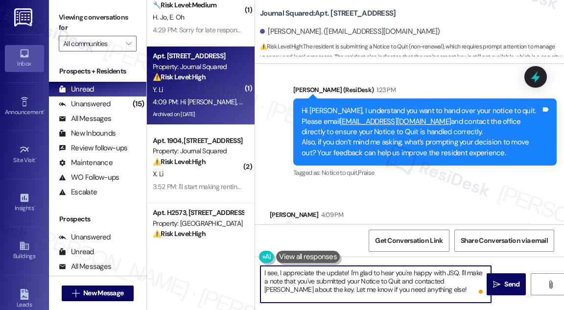
scroll to position [12613, 0]
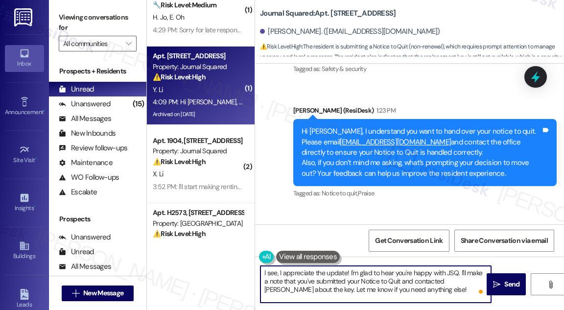
type textarea "I see, I appreciate the update! I'm glad to hear you're happy with JSQ. I'll ma…"
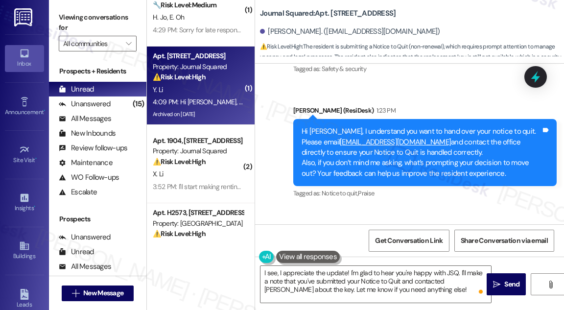
click at [358, 251] on div "Hi Jane, just to keep you updated, I have submitted the paper Notice to Quit to…" at bounding box center [398, 266] width 240 height 31
click at [308, 271] on textarea "I see, I appreciate the update! I'm glad to hear you're happy with JSQ. I'll ma…" at bounding box center [376, 284] width 231 height 37
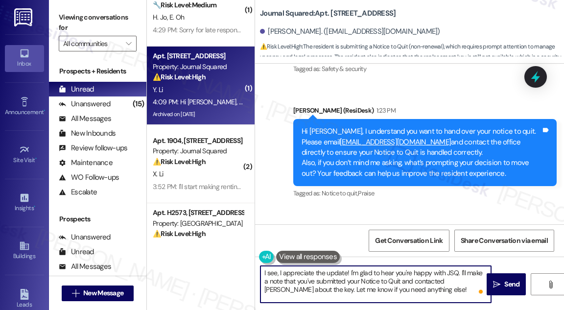
click at [308, 271] on textarea "I see, I appreciate the update! I'm glad to hear you're happy with JSQ. I'll ma…" at bounding box center [376, 284] width 231 height 37
click at [420, 271] on textarea "I see, I appreciate the update! I'm glad to hear you're happy with JSQ. I'll ma…" at bounding box center [376, 284] width 231 height 37
drag, startPoint x: 453, startPoint y: 272, endPoint x: 457, endPoint y: 288, distance: 16.2
click at [457, 288] on textarea "I see, I appreciate the update! I'm glad to hear you're happy with JSQ. I'll ma…" at bounding box center [376, 284] width 231 height 37
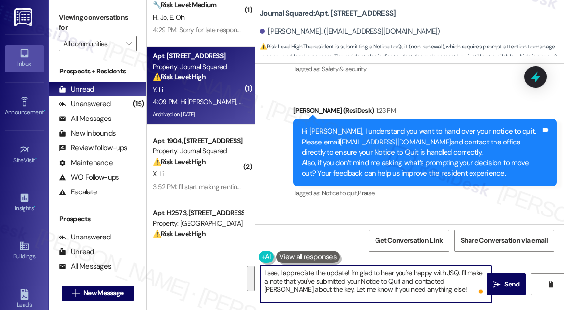
click at [372, 287] on textarea "I see, I appreciate the update! I'm glad to hear you're happy with JSQ. I'll ma…" at bounding box center [376, 284] width 231 height 37
drag, startPoint x: 347, startPoint y: 284, endPoint x: 435, endPoint y: 286, distance: 88.2
click at [435, 286] on textarea "I see, I appreciate the update! I'm glad to hear you're happy with JSQ. I'll ma…" at bounding box center [376, 284] width 231 height 37
drag, startPoint x: 294, startPoint y: 289, endPoint x: 453, endPoint y: 288, distance: 159.2
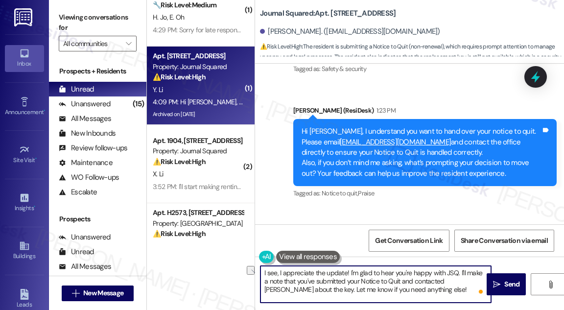
click at [453, 288] on textarea "I see, I appreciate the update! I'm glad to hear you're happy with JSQ. I'll ma…" at bounding box center [376, 284] width 231 height 37
click at [415, 291] on textarea "I see, I appreciate the update! I'm glad to hear you're happy with JSQ. I'll ma…" at bounding box center [376, 284] width 231 height 37
drag, startPoint x: 415, startPoint y: 291, endPoint x: 293, endPoint y: 292, distance: 122.5
click at [293, 292] on textarea "I see, I appreciate the update! I'm glad to hear you're happy with JSQ. I'll ma…" at bounding box center [376, 284] width 231 height 37
click at [438, 292] on textarea "I see, I appreciate the update! I'm glad to hear you're happy with JSQ. I'll ma…" at bounding box center [376, 284] width 231 height 37
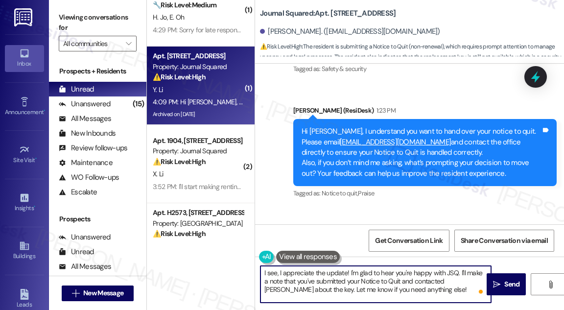
scroll to position [12702, 0]
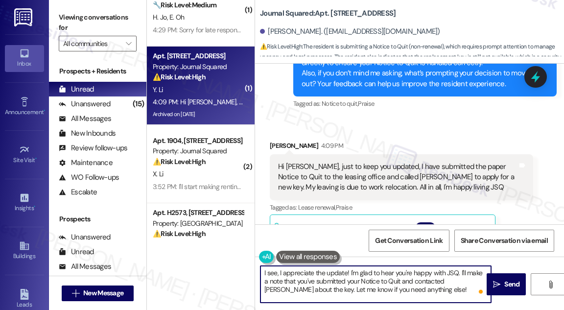
click at [408, 268] on textarea "I see, I appreciate the update! I'm glad to hear you're happy with JSQ. I'll ma…" at bounding box center [376, 284] width 231 height 37
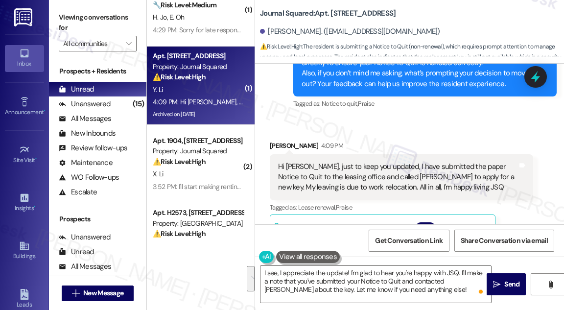
click at [64, 24] on label "Viewing conversations for" at bounding box center [98, 23] width 78 height 26
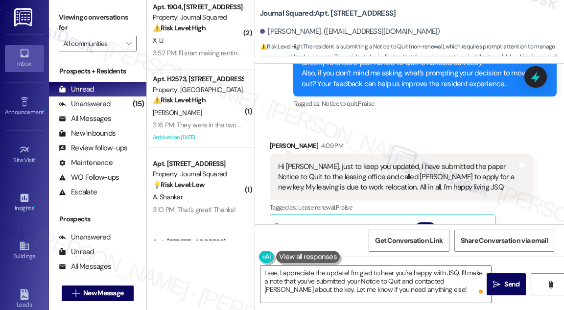
scroll to position [1960, 0]
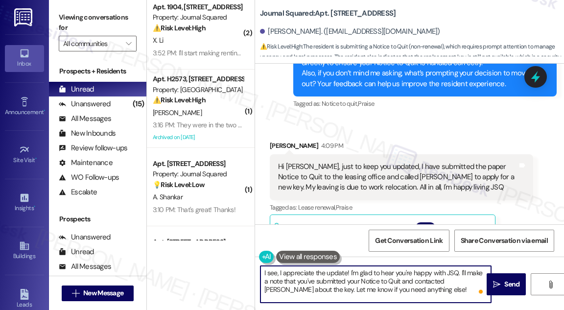
click at [338, 280] on textarea "I see, I appreciate the update! I'm glad to hear you're happy with JSQ. I'll ma…" at bounding box center [376, 284] width 231 height 37
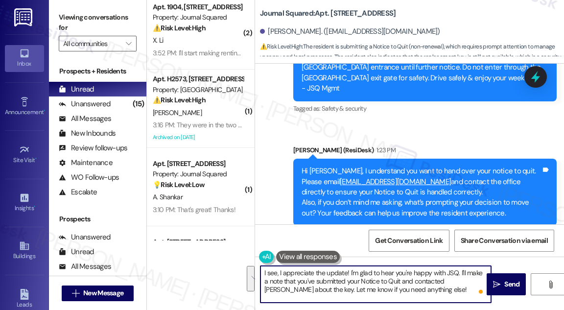
scroll to position [12480, 0]
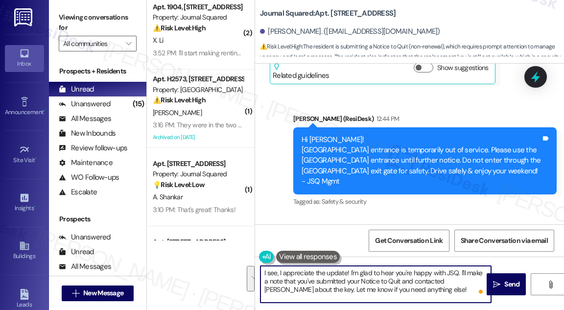
click at [436, 281] on textarea "I see, I appreciate the update! I'm glad to hear you're happy with JSQ. I'll ma…" at bounding box center [376, 284] width 231 height 37
click at [379, 278] on textarea "I see, I appreciate the update! I'm glad to hear you're happy with JSQ. I'll ma…" at bounding box center [376, 284] width 231 height 37
click at [406, 278] on textarea "I see, I appreciate the update! I'm glad to hear you're happy with JSQ. I'll ma…" at bounding box center [376, 284] width 231 height 37
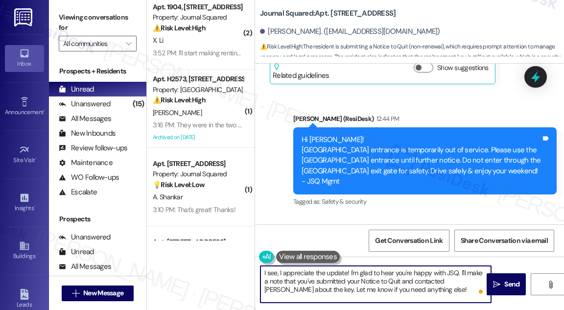
click at [424, 289] on textarea "I see, I appreciate the update! I'm glad to hear you're happy with JSQ. I'll ma…" at bounding box center [376, 284] width 231 height 37
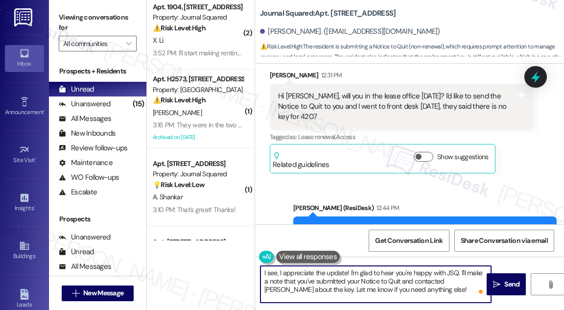
scroll to position [12435, 0]
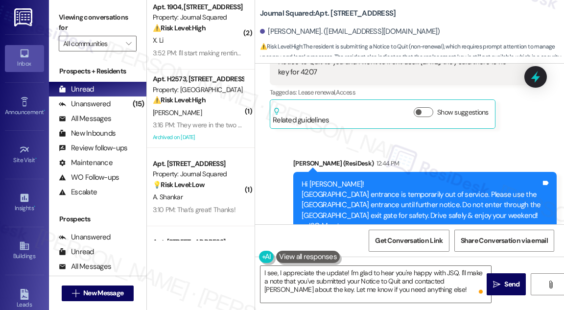
drag, startPoint x: 440, startPoint y: 167, endPoint x: 452, endPoint y: 180, distance: 18.1
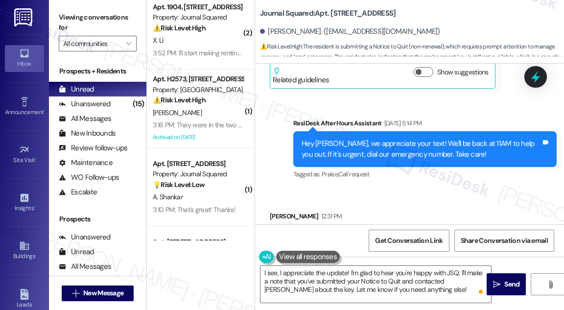
scroll to position [12212, 0]
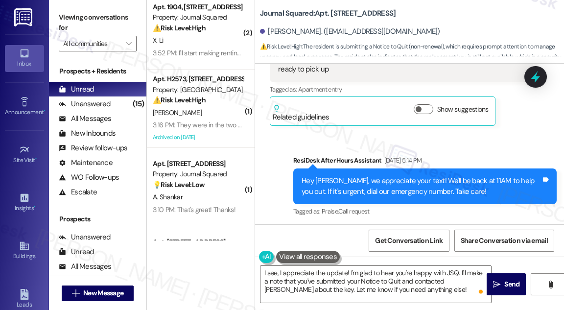
click at [329, 269] on div "Hi Jane, will you in the lease office today? I'd like to send the Notice to Qui…" at bounding box center [398, 284] width 240 height 31
click at [428, 248] on div "Yuheng Li 12:31 PM" at bounding box center [402, 255] width 264 height 14
click at [408, 269] on div "Hi Jane, will you in the lease office today? I'd like to send the Notice to Qui…" at bounding box center [398, 284] width 240 height 31
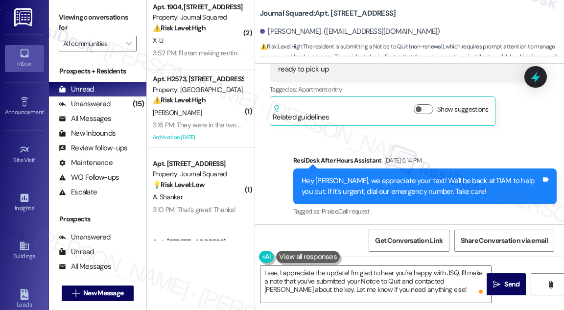
click at [408, 269] on div "Hi Jane, will you in the lease office today? I'd like to send the Notice to Qui…" at bounding box center [398, 284] width 240 height 31
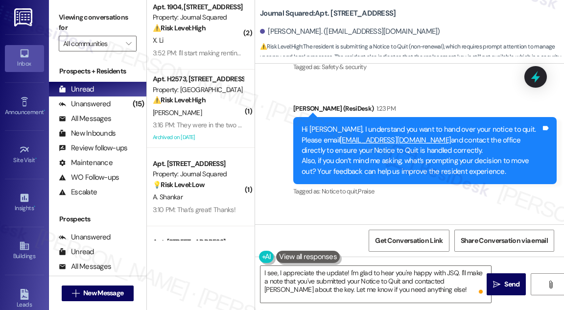
scroll to position [12614, 0]
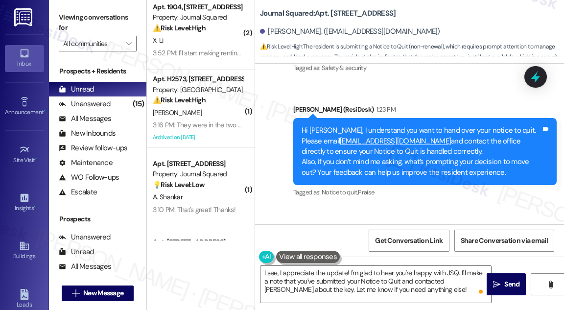
click at [376, 250] on div "Hi Jane, just to keep you updated, I have submitted the paper Notice to Quit to…" at bounding box center [398, 265] width 240 height 31
click at [374, 250] on div "Hi Jane, just to keep you updated, I have submitted the paper Notice to Quit to…" at bounding box center [398, 265] width 240 height 31
click at [373, 250] on div "Hi Jane, just to keep you updated, I have submitted the paper Notice to Quit to…" at bounding box center [398, 265] width 240 height 31
click at [283, 250] on div "Hi Jane, just to keep you updated, I have submitted the paper Notice to Quit to…" at bounding box center [398, 265] width 240 height 31
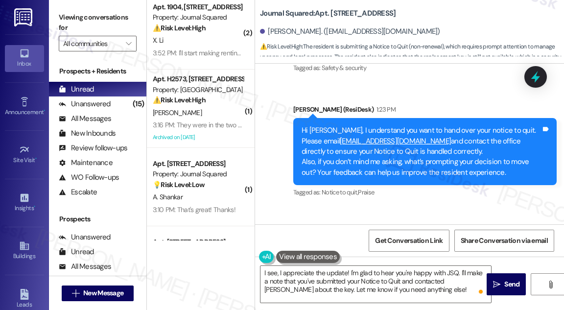
click at [283, 250] on div "Hi Jane, just to keep you updated, I have submitted the paper Notice to Quit to…" at bounding box center [398, 265] width 240 height 31
click at [319, 243] on div "Hi Jane, just to keep you updated, I have submitted the paper Notice to Quit to…" at bounding box center [402, 266] width 264 height 46
click at [340, 274] on textarea "I see, I appreciate the update! I'm glad to hear you're happy with JSQ. I'll ma…" at bounding box center [376, 284] width 231 height 37
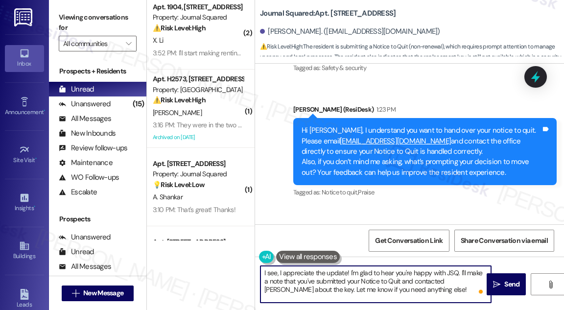
click at [418, 272] on textarea "I see, I appreciate the update! I'm glad to hear you're happy with JSQ. I'll ma…" at bounding box center [376, 284] width 231 height 37
click at [438, 293] on textarea "I see, I appreciate the update! I'm glad to hear you're happy with JSQ. I'll ma…" at bounding box center [376, 284] width 231 height 37
click at [331, 292] on textarea "I see, I appreciate the update! I'm glad to hear you're happy with JSQ. I'll ma…" at bounding box center [376, 284] width 231 height 37
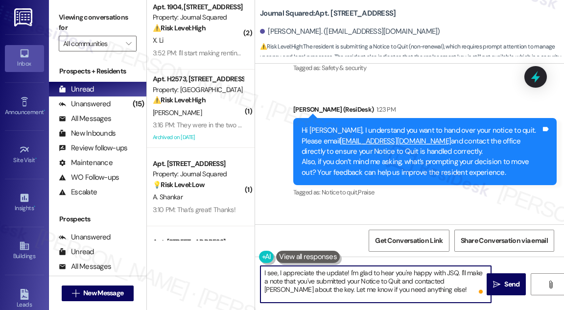
click at [331, 292] on textarea "I see, I appreciate the update! I'm glad to hear you're happy with JSQ. I'll ma…" at bounding box center [376, 284] width 231 height 37
click at [409, 288] on textarea "I see, I appreciate the update! I'm glad to hear you're happy with JSQ. I'll ma…" at bounding box center [376, 284] width 231 height 37
click at [423, 288] on textarea "I see, I appreciate the update! I'm glad to hear you're happy with JSQ. I'll ma…" at bounding box center [376, 284] width 231 height 37
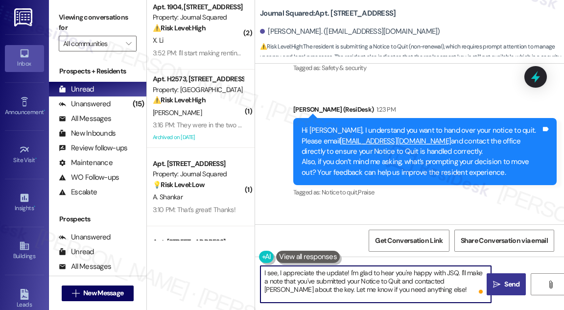
click at [491, 287] on span " Send" at bounding box center [506, 284] width 31 height 10
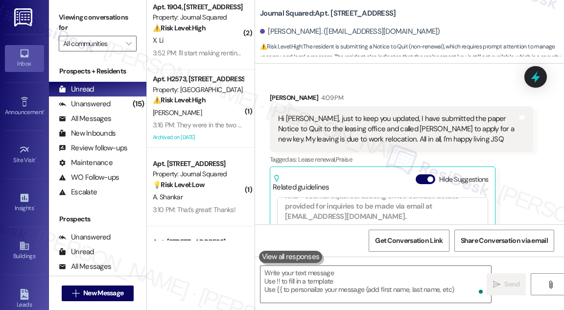
scroll to position [12792, 0]
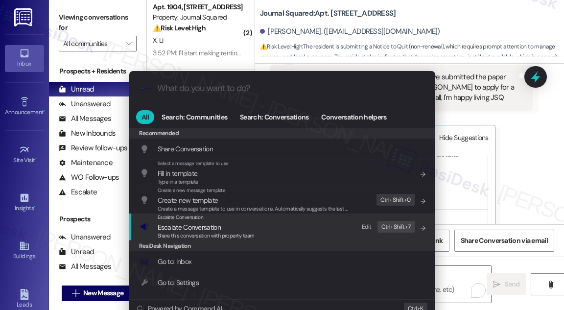
click at [223, 224] on span "Escalate Conversation" at bounding box center [206, 227] width 97 height 11
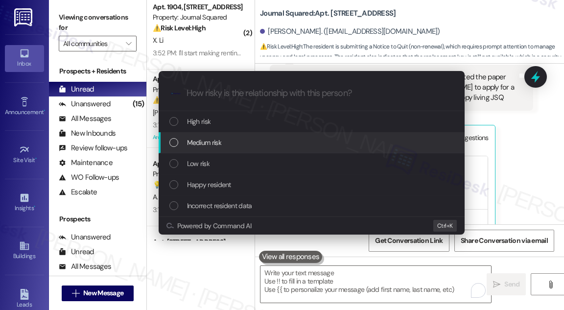
click at [217, 144] on span "Medium risk" at bounding box center [204, 142] width 34 height 11
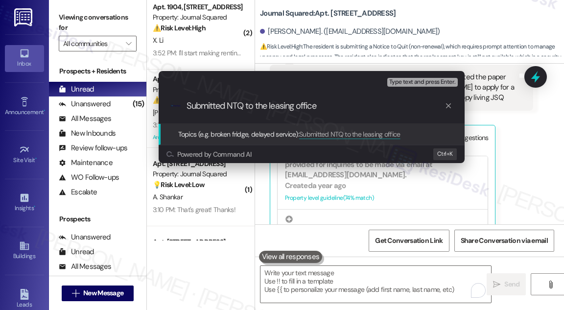
type input "Submitted NTQ to the leasing office"
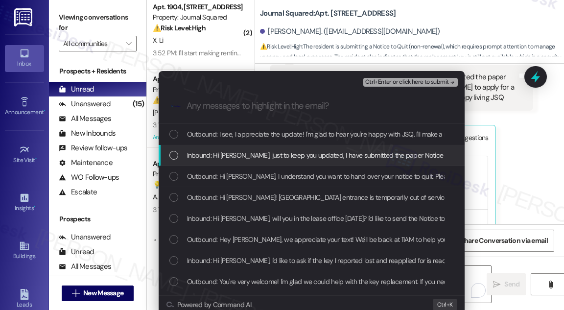
click at [212, 154] on span "Inbound: Hi Jane, just to keep you updated, I have submitted the paper Notice t…" at bounding box center [520, 155] width 667 height 11
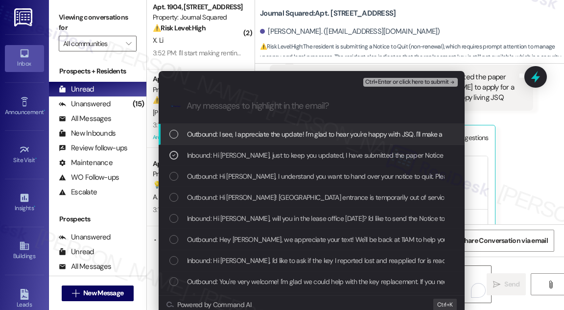
click at [414, 81] on span "Ctrl+Enter or click here to submit" at bounding box center [408, 82] width 84 height 7
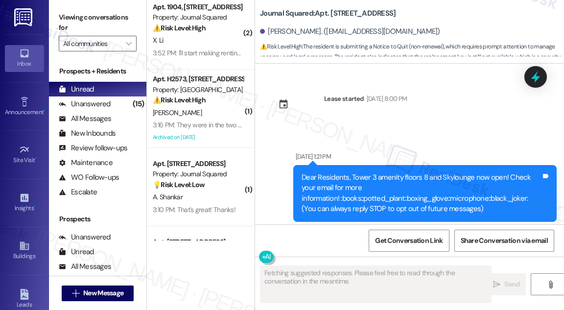
scroll to position [12702, 0]
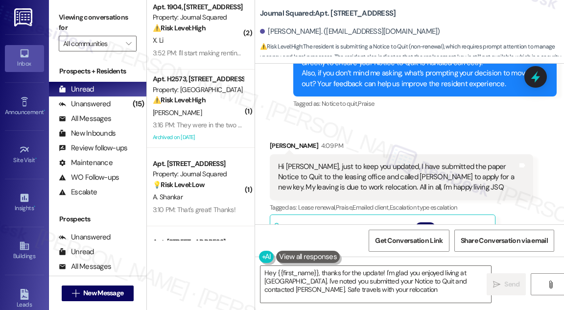
type textarea "Hey {{first_name}}, thanks for the update! I'm glad you enjoyed living at JSQ. …"
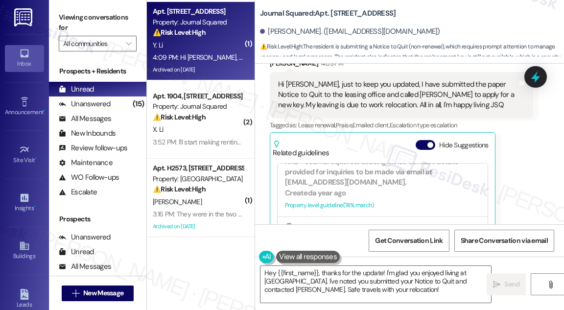
scroll to position [12806, 0]
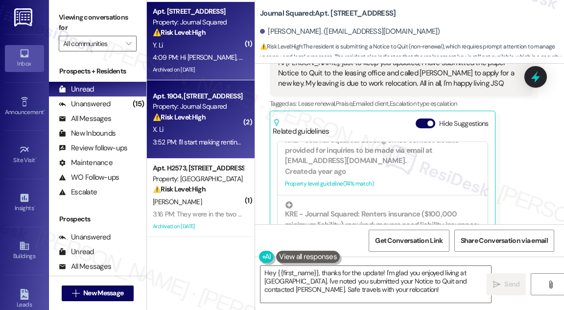
click at [203, 123] on div "X. Li" at bounding box center [198, 129] width 93 height 12
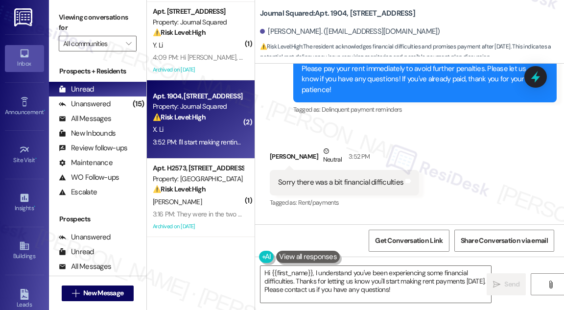
scroll to position [10272, 0]
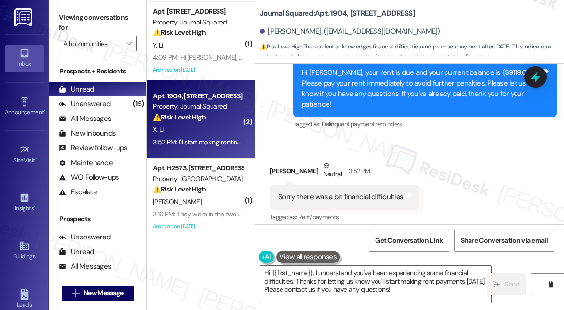
click at [350, 192] on div "Sorry there was a bit financial difficulties" at bounding box center [340, 197] width 125 height 10
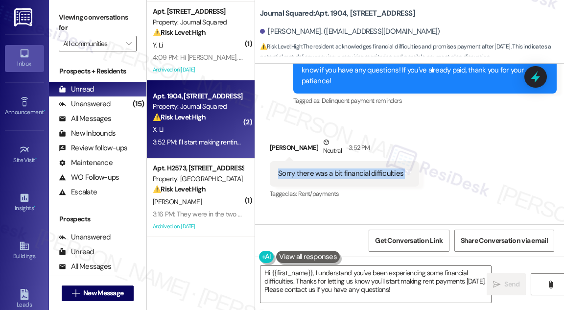
scroll to position [10317, 0]
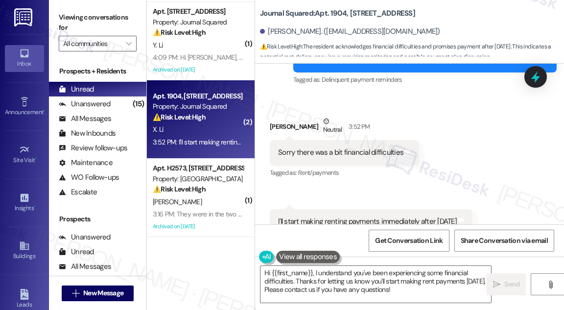
click at [362, 217] on div "I'll start making renting payments immediately after this Friday" at bounding box center [367, 222] width 179 height 10
click at [389, 272] on textarea "Hi {{first_name}}, I understand you've been experiencing some financial difficu…" at bounding box center [376, 284] width 231 height 37
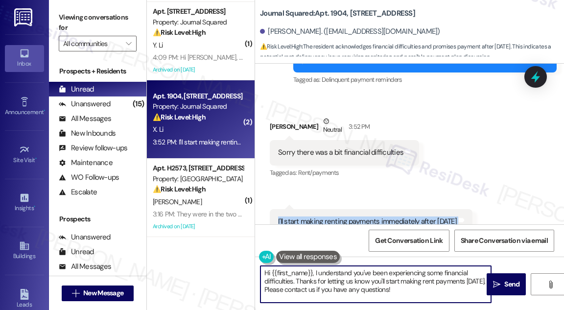
click at [389, 272] on textarea "Hi {{first_name}}, I understand you've been experiencing some financial difficu…" at bounding box center [376, 284] width 231 height 37
click at [373, 292] on textarea "Hi {{first_name}}, I understand you've been experiencing some financial difficu…" at bounding box center [376, 284] width 231 height 37
drag, startPoint x: 313, startPoint y: 281, endPoint x: 450, endPoint y: 290, distance: 137.9
click at [450, 290] on textarea "Hi {{first_name}}, I understand you've been experiencing some financial difficu…" at bounding box center [376, 284] width 231 height 37
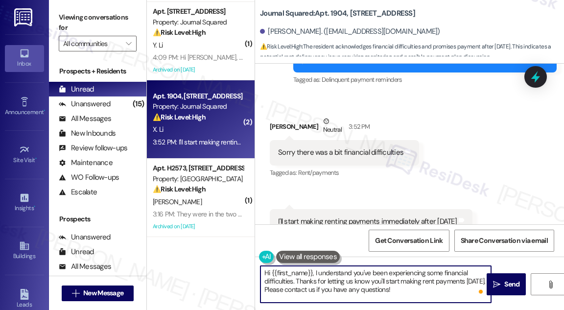
click at [448, 291] on textarea "Hi {{first_name}}, I understand you've been experiencing some financial difficu…" at bounding box center [376, 284] width 231 height 37
drag, startPoint x: 444, startPoint y: 291, endPoint x: 284, endPoint y: 290, distance: 159.7
click at [284, 290] on textarea "Hi {{first_name}}, I understand you've been experiencing some financial difficu…" at bounding box center [376, 284] width 231 height 37
type textarea "Hi {{first_name}}, I understand you've been experiencing some financial difficu…"
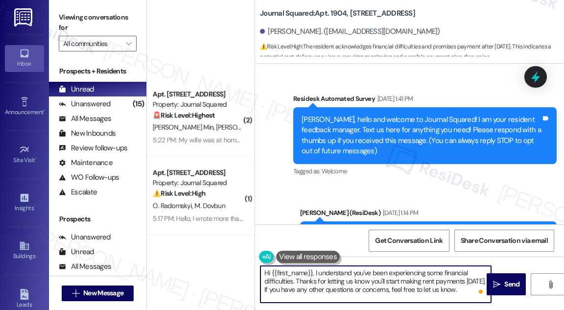
scroll to position [10317, 0]
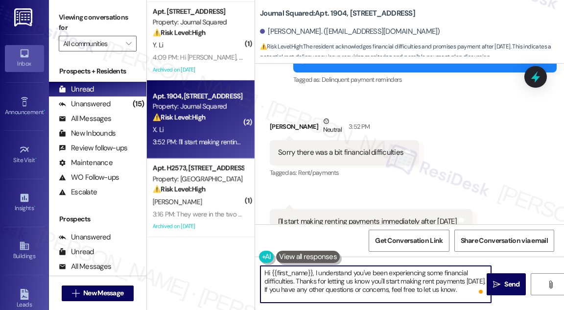
click at [317, 284] on textarea "Hi {{first_name}}, I understand you've been experiencing some financial difficu…" at bounding box center [376, 284] width 231 height 37
click at [316, 284] on textarea "Hi {{first_name}}, I understand you've been experiencing some financial difficu…" at bounding box center [376, 284] width 231 height 37
click at [375, 284] on textarea "Hi {{first_name}}, I understand you've been experiencing some financial difficu…" at bounding box center [376, 284] width 231 height 37
click at [283, 290] on textarea "Hi {{first_name}}, I understand you've been experiencing some financial difficu…" at bounding box center [376, 284] width 231 height 37
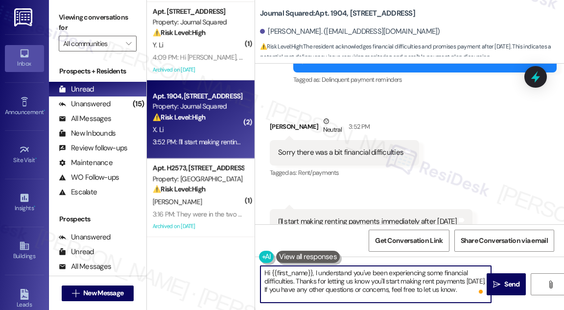
click at [344, 290] on textarea "Hi {{first_name}}, I understand you've been experiencing some financial difficu…" at bounding box center [376, 284] width 231 height 37
type textarea "Hi {{first_name}}, I understand you've been experiencing some financial difficu…"
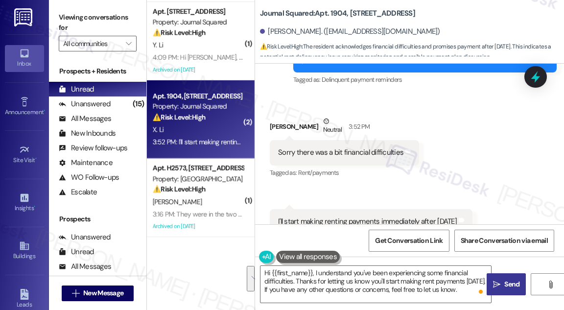
click at [504, 283] on span "Send" at bounding box center [512, 284] width 19 height 10
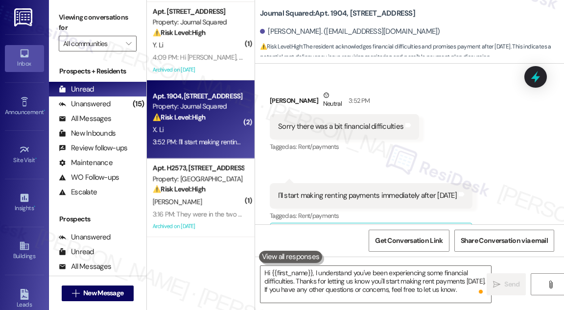
scroll to position [10406, 0]
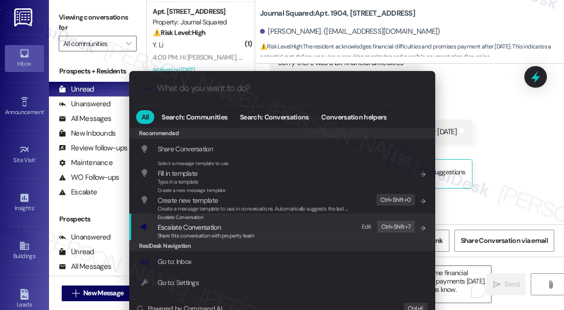
click at [244, 219] on div "Escalate Conversation" at bounding box center [206, 218] width 97 height 8
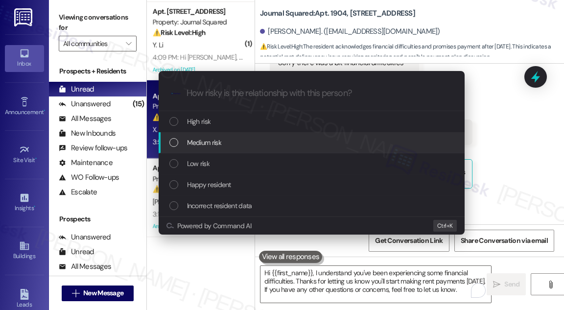
click at [211, 142] on span "Medium risk" at bounding box center [204, 142] width 34 height 11
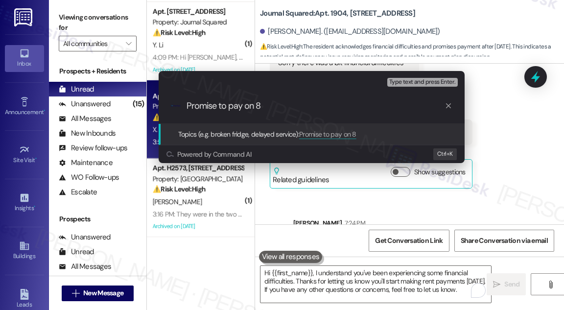
click at [279, 111] on input "Promise to pay on 8" at bounding box center [316, 106] width 258 height 10
type input "Promise to pay on 8/15"
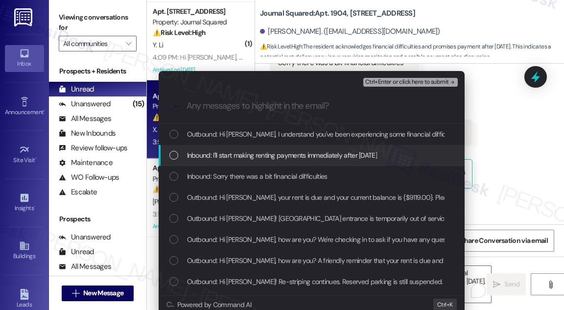
click at [299, 148] on div "Inbound: I'll start making renting payments immediately after this Friday" at bounding box center [312, 155] width 306 height 21
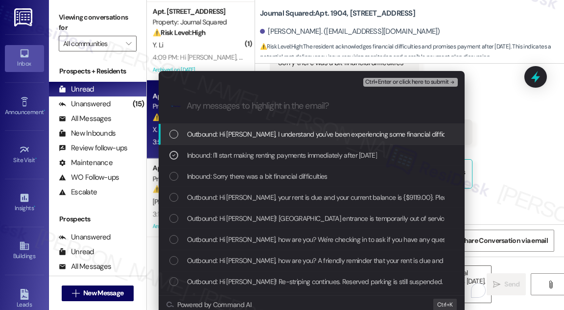
click at [475, 127] on div "Escalate Conversation Medium risk Promise to pay on 8/15 Inbound: I'll start ma…" at bounding box center [282, 155] width 564 height 310
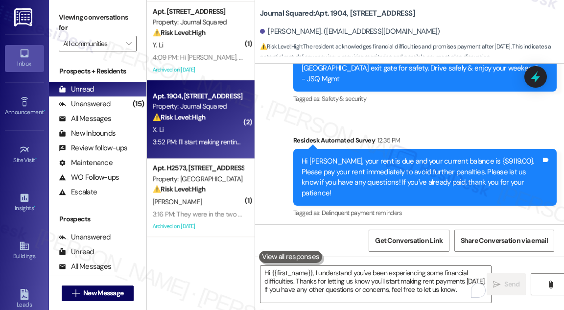
scroll to position [10317, 0]
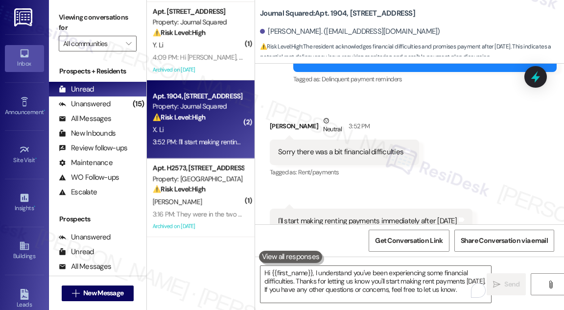
click at [318, 209] on div "I'll start making renting payments immediately after this Friday Tags and notes" at bounding box center [371, 221] width 203 height 25
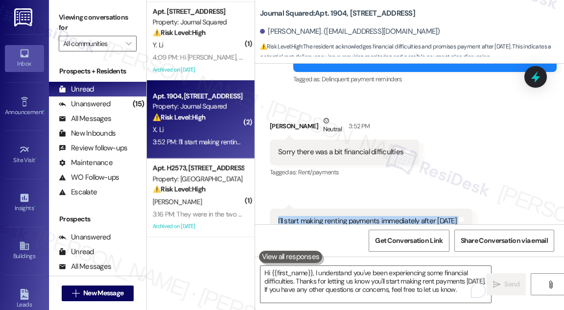
click at [318, 209] on div "I'll start making renting payments immediately after this Friday Tags and notes" at bounding box center [371, 221] width 203 height 25
copy div "I'll start making renting payments immediately after this Friday Tags and notes"
click at [65, 13] on label "Viewing conversations for" at bounding box center [98, 23] width 78 height 26
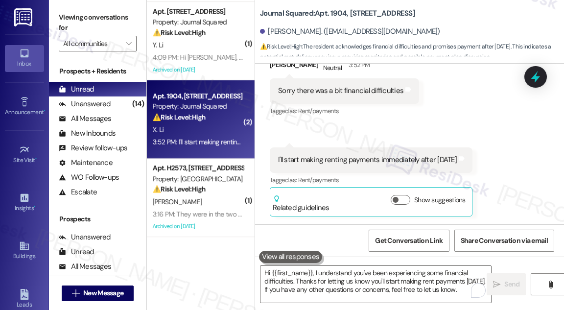
scroll to position [10406, 0]
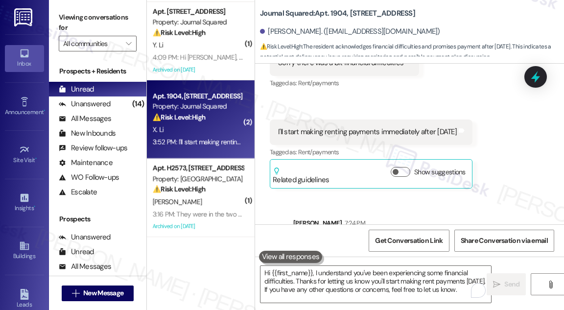
click at [384, 239] on div "Hi Xin, I understand you've been experiencing some financial difficulties. Than…" at bounding box center [422, 254] width 240 height 31
click at [464, 231] on div "Hi Xin, I understand you've been experiencing some financial difficulties. Than…" at bounding box center [425, 254] width 264 height 46
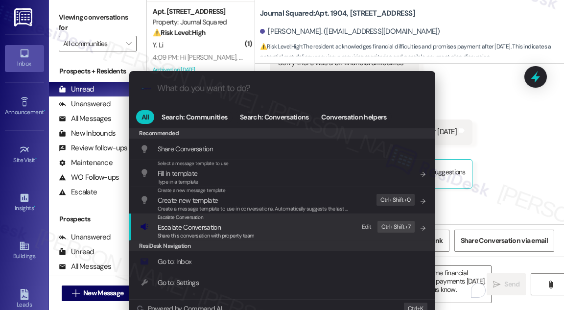
click at [260, 225] on div "Escalate Conversation Escalate Conversation Share this conversation with proper…" at bounding box center [283, 227] width 287 height 26
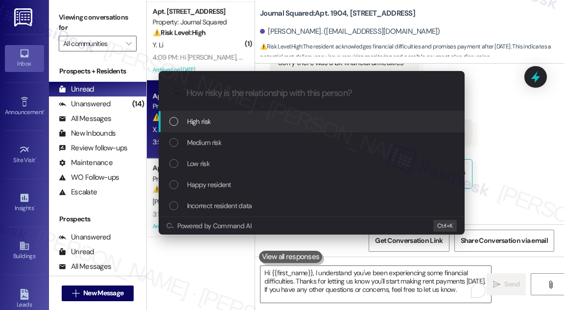
click at [214, 131] on div "High risk" at bounding box center [312, 121] width 306 height 21
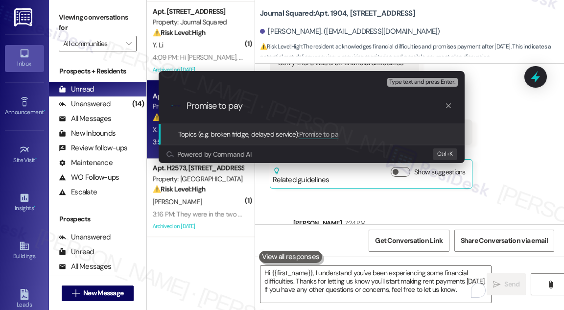
type input "Promise to pay"
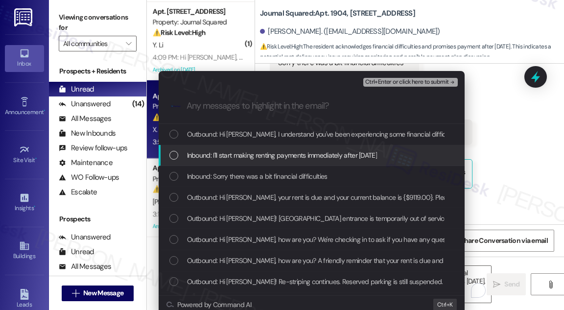
click at [286, 158] on span "Inbound: I'll start making renting payments immediately after this Friday" at bounding box center [282, 155] width 190 height 11
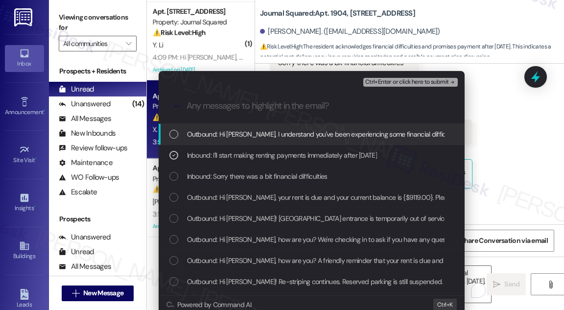
click at [383, 81] on span "Ctrl+Enter or click here to submit" at bounding box center [408, 82] width 84 height 7
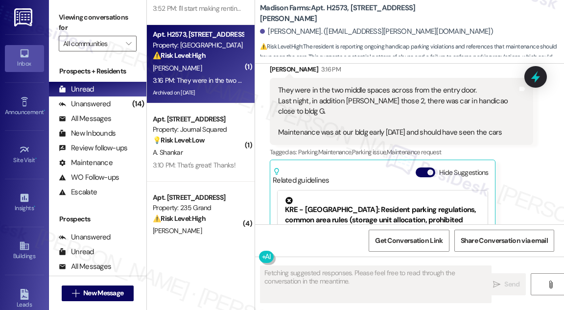
scroll to position [7288, 0]
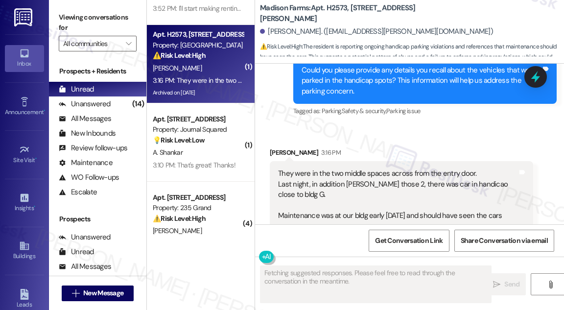
click at [359, 161] on div "Lorraine Gabrielson 3:16 PM" at bounding box center [402, 154] width 264 height 14
click at [377, 186] on div "They were in the two middle spaces across from the entry door. Last night, in a…" at bounding box center [398, 195] width 240 height 52
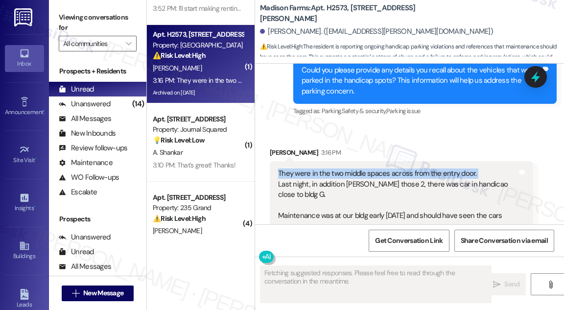
click at [377, 186] on div "They were in the two middle spaces across from the entry door. Last night, in a…" at bounding box center [398, 195] width 240 height 52
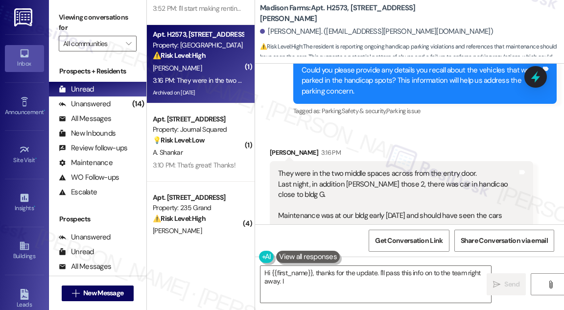
click at [352, 93] on div "Could you please provide any details you recall about the vehicles that were pa…" at bounding box center [422, 80] width 240 height 31
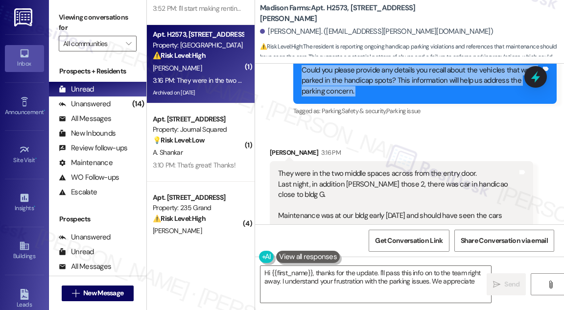
click at [352, 93] on div "Could you please provide any details you recall about the vehicles that were pa…" at bounding box center [422, 80] width 240 height 31
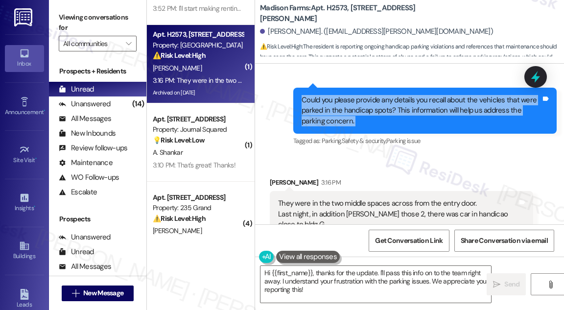
scroll to position [7244, 0]
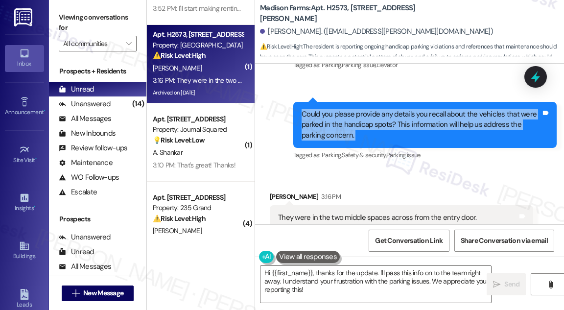
click at [409, 130] on div "Could you please provide any details you recall about the vehicles that were pa…" at bounding box center [422, 124] width 240 height 31
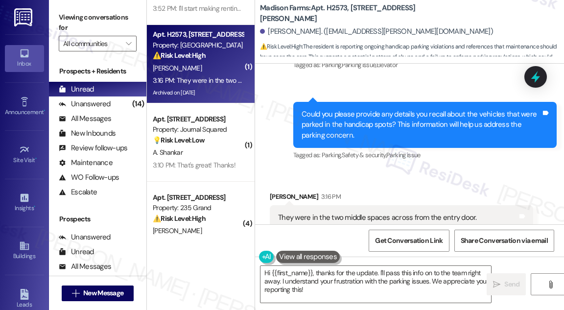
click at [409, 130] on div "Could you please provide any details you recall about the vehicles that were pa…" at bounding box center [422, 124] width 240 height 31
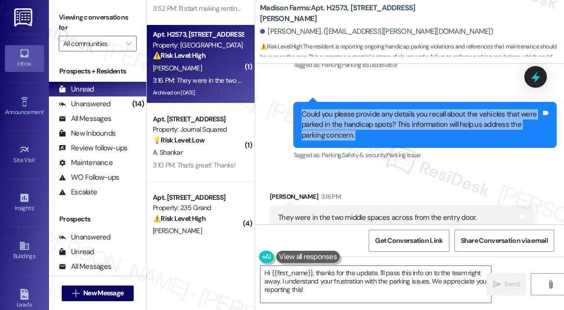
click at [409, 130] on div "Could you please provide any details you recall about the vehicles that were pa…" at bounding box center [422, 124] width 240 height 31
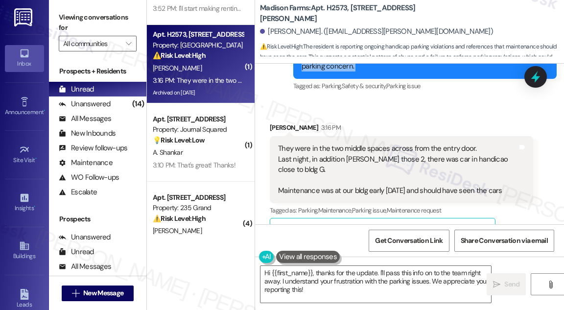
scroll to position [7332, 0]
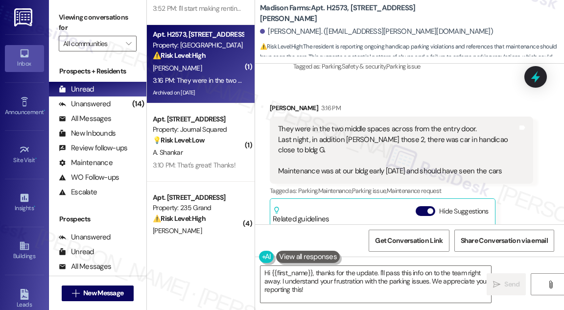
click at [323, 132] on div "They were in the two middle spaces across from the entry door. Last night, in a…" at bounding box center [402, 150] width 264 height 67
click at [322, 132] on div "They were in the two middle spaces across from the entry door. Last night, in a…" at bounding box center [402, 150] width 264 height 67
click at [393, 145] on div "They were in the two middle spaces across from the entry door. Last night, in a…" at bounding box center [398, 150] width 240 height 52
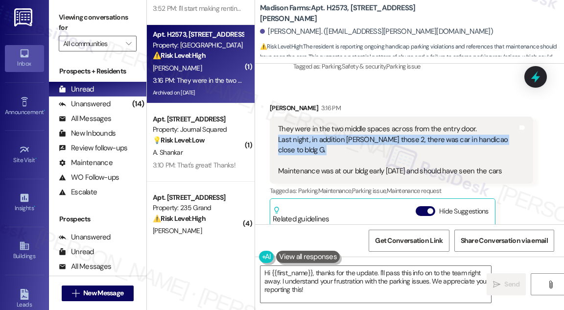
click at [393, 145] on div "They were in the two middle spaces across from the entry door. Last night, in a…" at bounding box center [398, 150] width 240 height 52
click at [344, 147] on div "They were in the two middle spaces across from the entry door. Last night, in a…" at bounding box center [398, 150] width 240 height 52
click at [343, 146] on div "They were in the two middle spaces across from the entry door. Last night, in a…" at bounding box center [398, 150] width 240 height 52
click at [384, 151] on div "They were in the two middle spaces across from the entry door. Last night, in a…" at bounding box center [398, 150] width 240 height 52
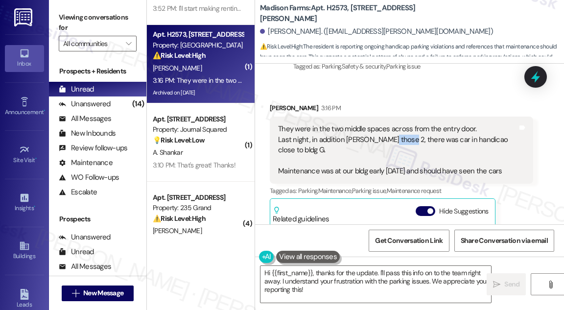
click at [384, 151] on div "They were in the two middle spaces across from the entry door. Last night, in a…" at bounding box center [398, 150] width 240 height 52
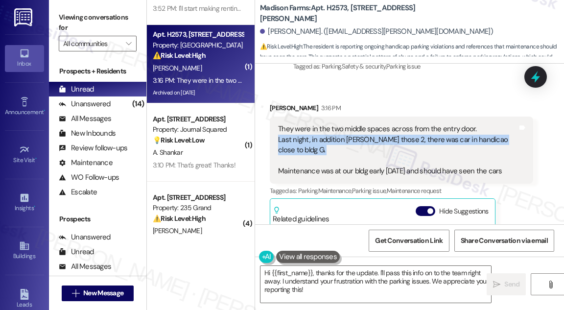
click at [384, 151] on div "They were in the two middle spaces across from the entry door. Last night, in a…" at bounding box center [398, 150] width 240 height 52
click at [454, 154] on div "They were in the two middle spaces across from the entry door. Last night, in a…" at bounding box center [398, 150] width 240 height 52
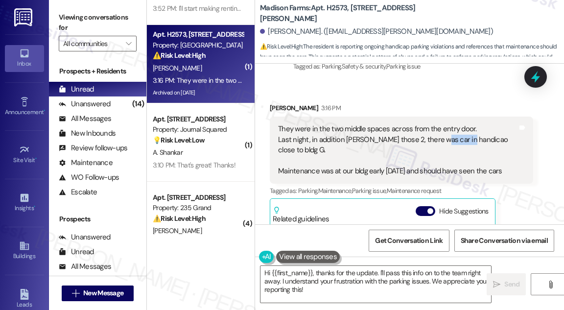
click at [454, 154] on div "They were in the two middle spaces across from the entry door. Last night, in a…" at bounding box center [398, 150] width 240 height 52
click at [333, 170] on div "They were in the two middle spaces across from the entry door. Last night, in a…" at bounding box center [398, 150] width 240 height 52
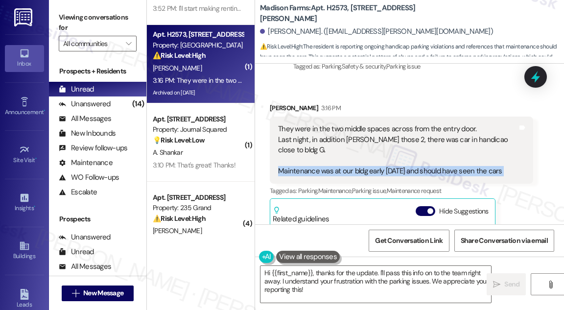
click at [333, 170] on div "They were in the two middle spaces across from the entry door. Last night, in a…" at bounding box center [398, 150] width 240 height 52
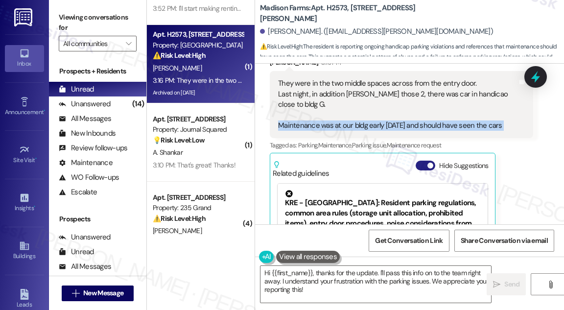
click at [431, 166] on span "button" at bounding box center [431, 166] width 6 height 6
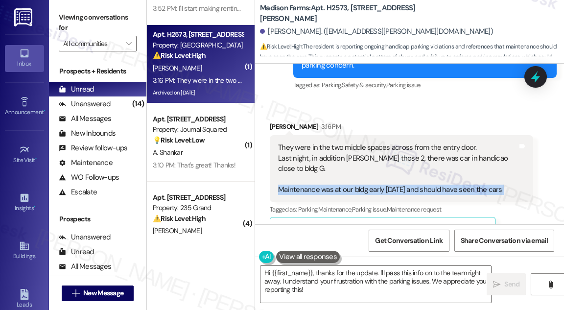
scroll to position [7298, 0]
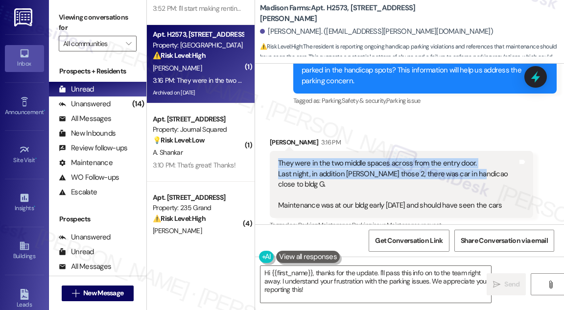
drag, startPoint x: 276, startPoint y: 171, endPoint x: 473, endPoint y: 188, distance: 197.2
click at [473, 188] on div "They were in the two middle spaces across from the entry door. Last night, in a…" at bounding box center [402, 184] width 264 height 67
click at [338, 275] on textarea "Hi {{first_name}}, thanks for the update. I'll pass this info on to the team ri…" at bounding box center [376, 284] width 231 height 37
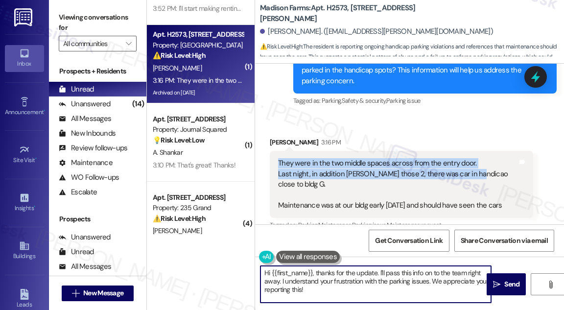
click at [338, 275] on textarea "Hi {{first_name}}, thanks for the update. I'll pass this info on to the team ri…" at bounding box center [376, 284] width 231 height 37
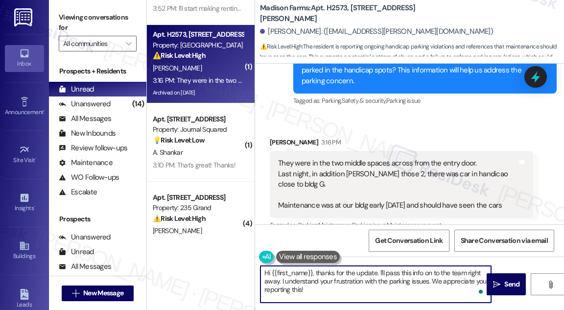
click at [338, 275] on textarea "Hi {{first_name}}, thanks for the update. I'll pass this info on to the team ri…" at bounding box center [376, 284] width 231 height 37
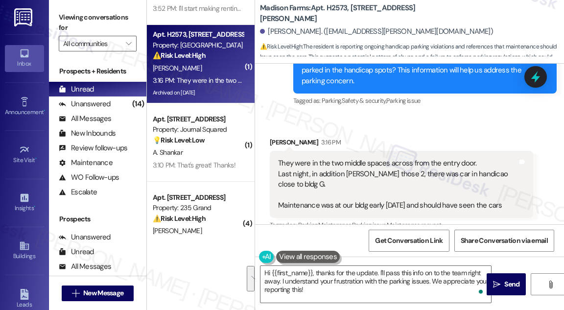
click at [343, 167] on div "They were in the two middle spaces across from the entry door. Last night, in a…" at bounding box center [402, 184] width 264 height 67
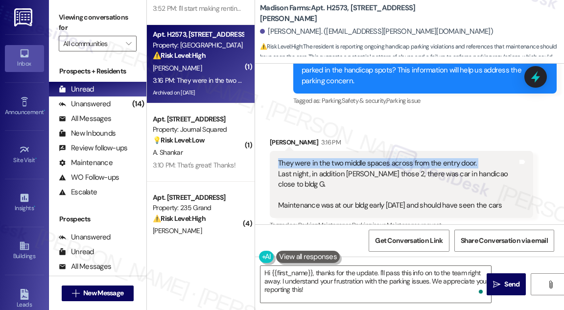
click at [343, 167] on div "They were in the two middle spaces across from the entry door. Last night, in a…" at bounding box center [402, 184] width 264 height 67
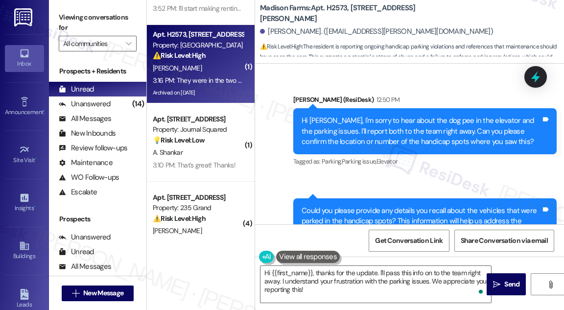
scroll to position [7120, 0]
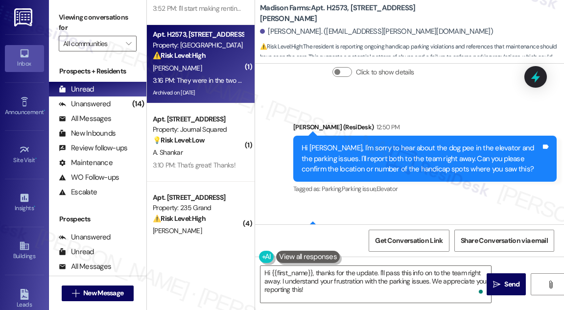
click at [338, 170] on div "Hi Lorraine, I'm sorry to hear about the dog pee in the elevator and the parkin…" at bounding box center [422, 158] width 240 height 31
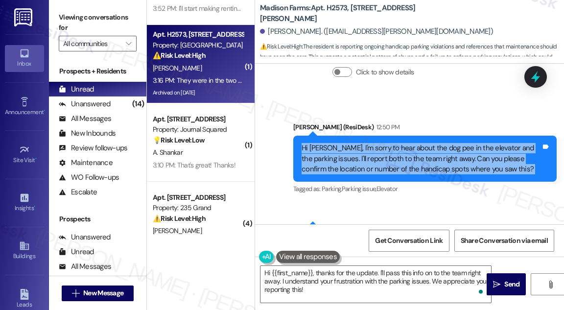
click at [338, 170] on div "Hi Lorraine, I'm sorry to hear about the dog pee in the elevator and the parkin…" at bounding box center [422, 158] width 240 height 31
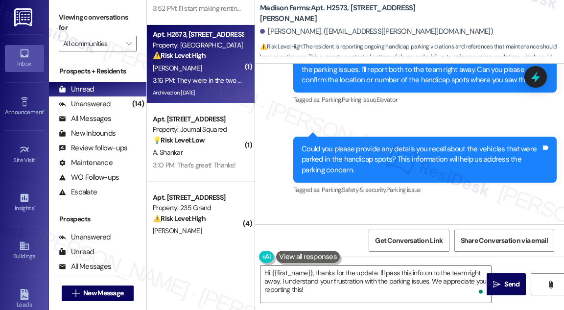
click at [324, 165] on div "Could you please provide any details you recall about the vehicles that were pa…" at bounding box center [422, 159] width 240 height 31
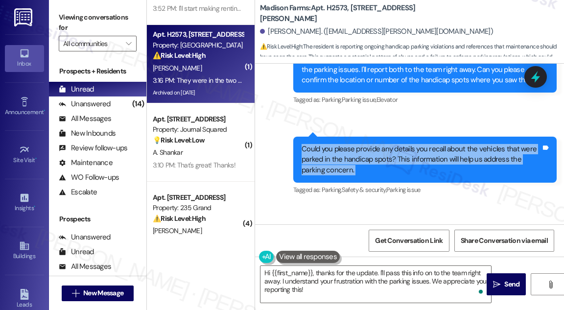
click at [324, 165] on div "Could you please provide any details you recall about the vehicles that were pa…" at bounding box center [422, 159] width 240 height 31
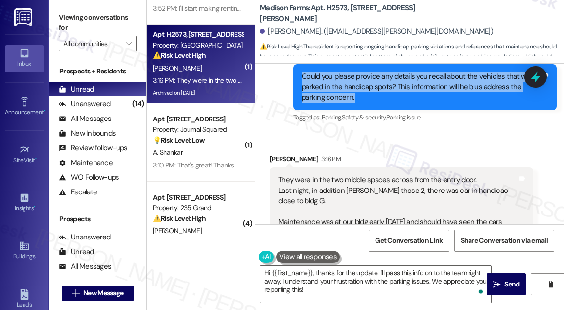
scroll to position [7343, 0]
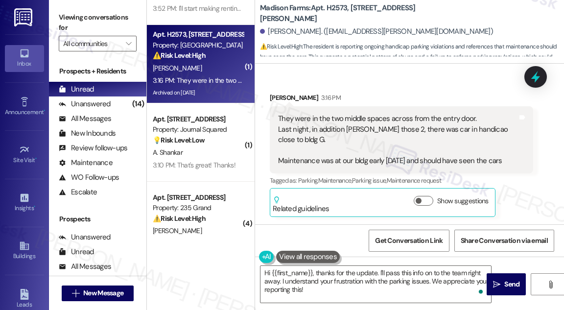
click at [306, 129] on div "They were in the two middle spaces across from the entry door. Last night, in a…" at bounding box center [398, 140] width 240 height 52
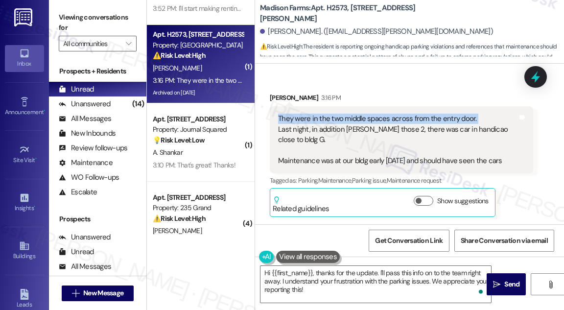
click at [306, 129] on div "They were in the two middle spaces across from the entry door. Last night, in a…" at bounding box center [398, 140] width 240 height 52
click at [314, 119] on div "They were in the two middle spaces across from the entry door. Last night, in a…" at bounding box center [402, 139] width 264 height 67
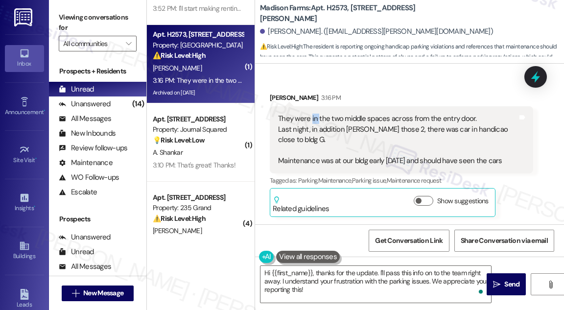
click at [313, 119] on div "They were in the two middle spaces across from the entry door. Last night, in a…" at bounding box center [402, 139] width 264 height 67
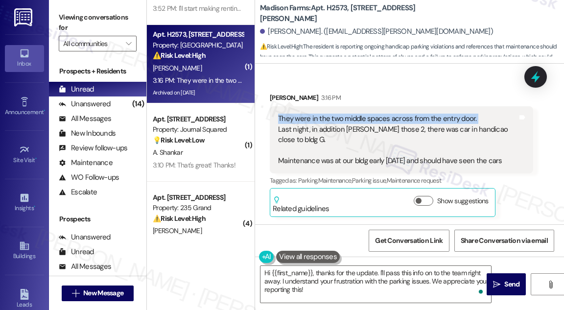
click at [313, 119] on div "They were in the two middle spaces across from the entry door. Last night, in a…" at bounding box center [402, 139] width 264 height 67
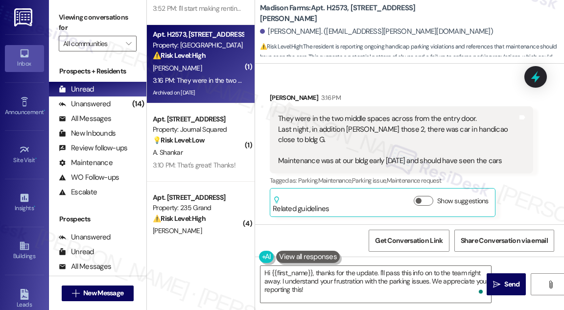
click at [416, 143] on div "They were in the two middle spaces across from the entry door. Last night, in a…" at bounding box center [398, 140] width 240 height 52
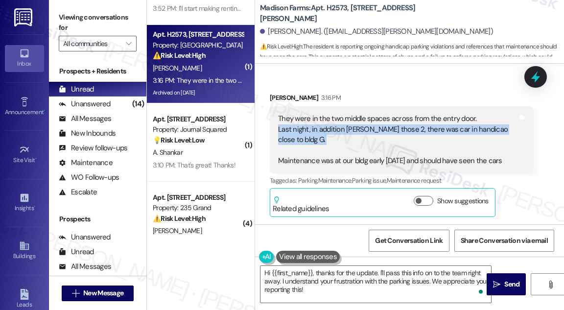
click at [416, 143] on div "They were in the two middle spaces across from the entry door. Last night, in a…" at bounding box center [398, 140] width 240 height 52
click at [419, 136] on div "They were in the two middle spaces across from the entry door. Last night, in a…" at bounding box center [398, 140] width 240 height 52
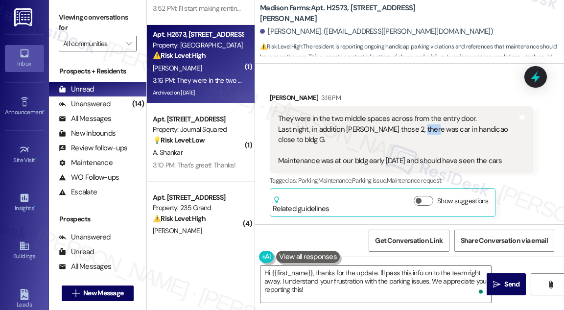
click at [419, 136] on div "They were in the two middle spaces across from the entry door. Last night, in a…" at bounding box center [398, 140] width 240 height 52
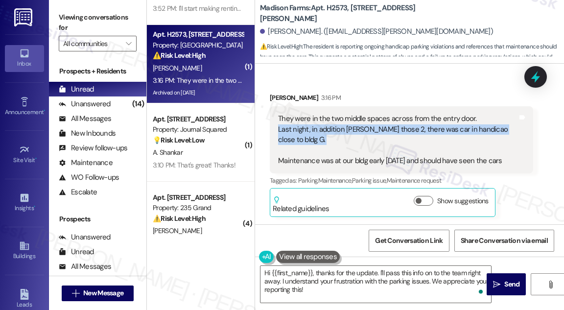
click at [419, 136] on div "They were in the two middle spaces across from the entry door. Last night, in a…" at bounding box center [398, 140] width 240 height 52
click at [473, 134] on div "They were in the two middle spaces across from the entry door. Last night, in a…" at bounding box center [398, 140] width 240 height 52
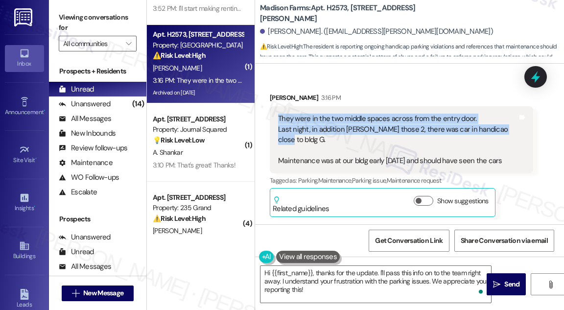
drag, startPoint x: 510, startPoint y: 139, endPoint x: 275, endPoint y: 125, distance: 235.1
click at [275, 125] on div "They were in the two middle spaces across from the entry door. Last night, in a…" at bounding box center [402, 139] width 264 height 67
copy div "They were in the two middle spaces across from the entry door. Last night, in a…"
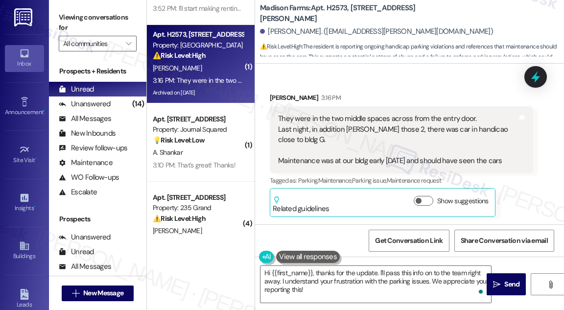
click at [75, 7] on div "Viewing conversations for All communities " at bounding box center [98, 30] width 98 height 61
click at [68, 1] on div "Viewing conversations for All communities " at bounding box center [98, 30] width 98 height 61
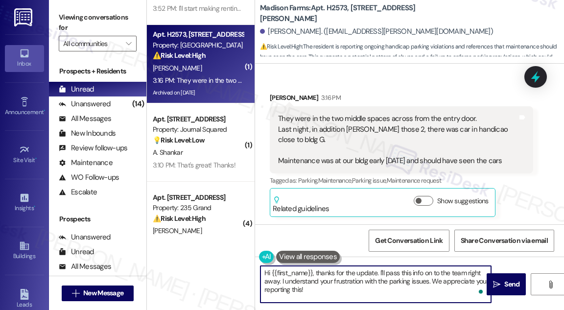
click at [329, 278] on textarea "Hi {{first_name}}, thanks for the update. I'll pass this info on to the team ri…" at bounding box center [376, 284] width 231 height 37
click at [330, 277] on textarea "Hi {{first_name}}, thanks for the update. I'll pass this info on to the team ri…" at bounding box center [376, 284] width 231 height 37
click at [359, 274] on textarea "Hi {{first_name}}, thanks for the update. I'll pass this info on to the team ri…" at bounding box center [376, 284] width 231 height 37
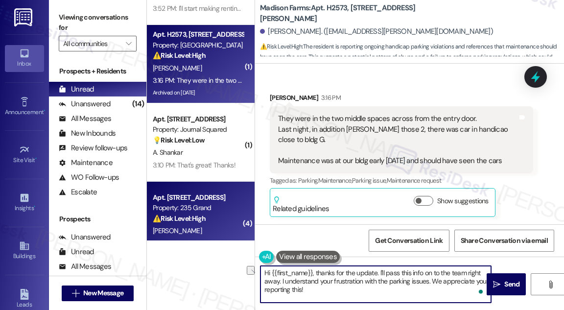
drag, startPoint x: 318, startPoint y: 270, endPoint x: 181, endPoint y: 238, distance: 140.9
click at [174, 246] on div "( 1 ) Apt. 2138, 275 Chosin Few Way Property: Bay 151 🔧 Risk Level: Medium The …" at bounding box center [355, 155] width 417 height 310
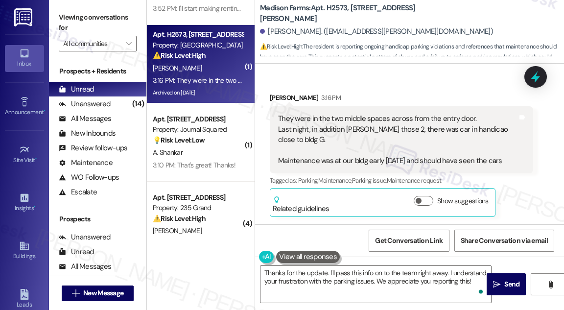
click at [76, 18] on label "Viewing conversations for" at bounding box center [98, 23] width 78 height 26
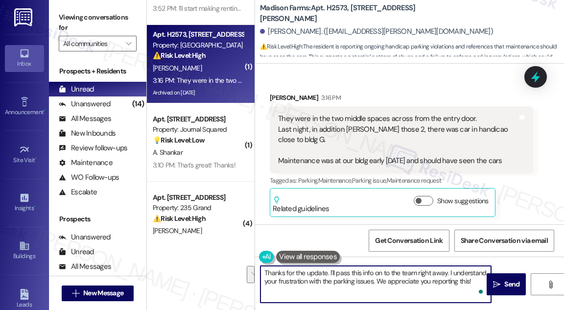
drag, startPoint x: 329, startPoint y: 272, endPoint x: 480, endPoint y: 288, distance: 151.7
click at [480, 288] on div "Thanks for the update. I'll pass this info on to the team right away. I underst…" at bounding box center [376, 285] width 232 height 38
click at [396, 271] on textarea "Thanks for the update. Do you happen to have a picture of the vehicle with thei…" at bounding box center [376, 284] width 231 height 37
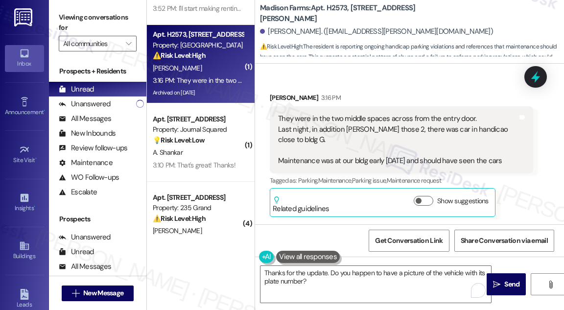
click at [67, 15] on label "Viewing conversations for" at bounding box center [98, 23] width 78 height 26
click at [350, 263] on div "Thanks for the update. Do you happen to have a picture of the vehicle with its …" at bounding box center [409, 293] width 309 height 73
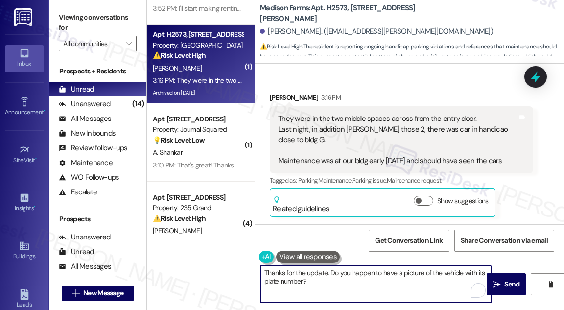
click at [338, 271] on textarea "Thanks for the update. Do you happen to have a picture of the vehicle with its …" at bounding box center [376, 284] width 231 height 37
click at [357, 286] on textarea "Thanks for the update. Do you happen to have a picture of the vehicle with its …" at bounding box center [376, 284] width 231 height 37
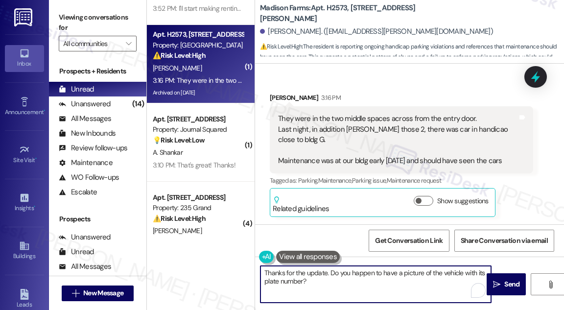
click at [357, 286] on textarea "Thanks for the update. Do you happen to have a picture of the vehicle with its …" at bounding box center [376, 284] width 231 height 37
click at [344, 281] on textarea "Thanks for the update. Do you happen to have a picture of the vehicle with its …" at bounding box center [376, 284] width 231 height 37
click at [331, 279] on textarea "Thanks for the update. Do you happen to have a picture of the vehicle with its …" at bounding box center [376, 284] width 231 height 37
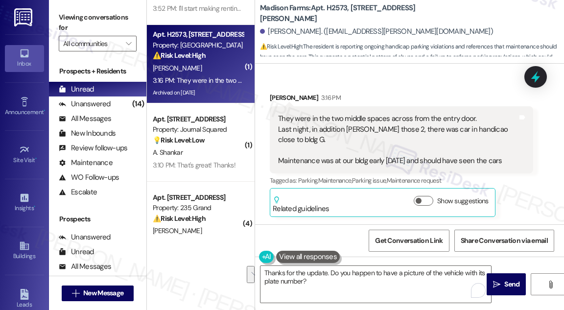
drag, startPoint x: 509, startPoint y: 286, endPoint x: 401, endPoint y: 127, distance: 191.9
click at [401, 127] on div "Lease started Aug 31, 2024 at 8:00 PM Announcement, sent via SMS Jane (ResiDesk…" at bounding box center [409, 219] width 309 height 310
click at [71, 18] on label "Viewing conversations for" at bounding box center [98, 23] width 78 height 26
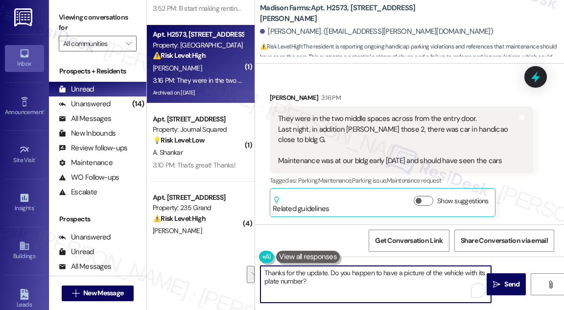
drag, startPoint x: 338, startPoint y: 276, endPoint x: 328, endPoint y: 272, distance: 11.0
click at [328, 272] on textarea "Thanks for the update. Do you happen to have a picture of the vehicle with its …" at bounding box center [376, 284] width 231 height 37
paste textarea "It would be helpful to provide photos of the vehicles and/or license plate. We …"
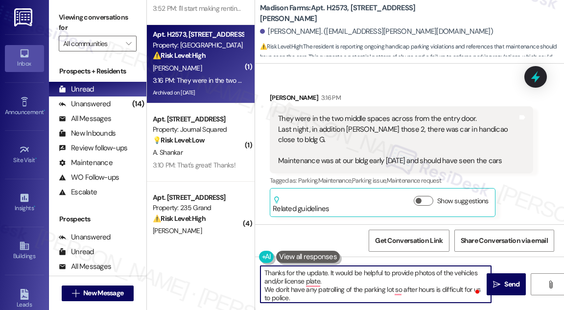
click at [265, 291] on textarea "Thanks for the update. It would be helpful to provide photos of the vehicles an…" at bounding box center [376, 284] width 231 height 37
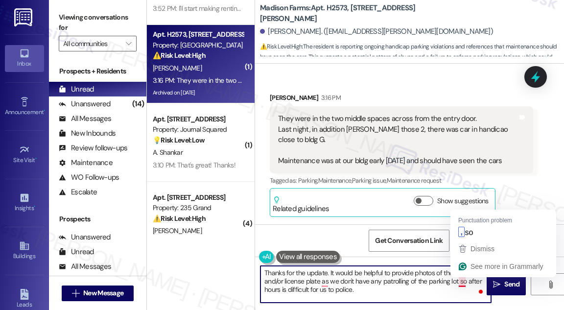
click at [360, 290] on textarea "Thanks for the update. It would be helpful to provide photos of the vehicles an…" at bounding box center [376, 284] width 231 height 37
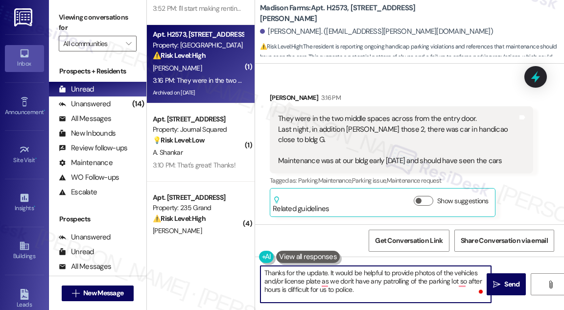
click at [345, 282] on textarea "Thanks for the update. It would be helpful to provide photos of the vehicles an…" at bounding box center [376, 284] width 231 height 37
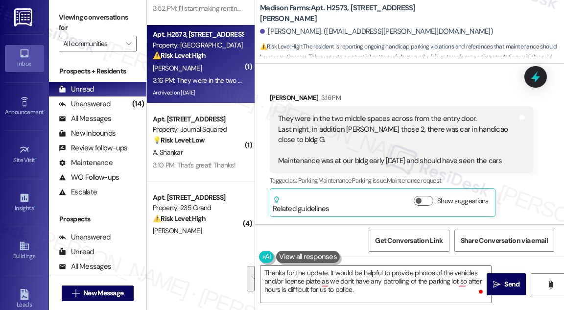
click at [71, 13] on label "Viewing conversations for" at bounding box center [98, 23] width 78 height 26
click at [339, 276] on textarea "Thanks for the update. It would be helpful to provide photos of the vehicles an…" at bounding box center [376, 284] width 231 height 37
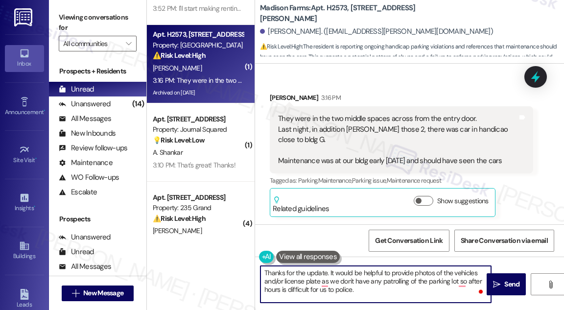
click at [339, 276] on textarea "Thanks for the update. It would be helpful to provide photos of the vehicles an…" at bounding box center [376, 284] width 231 height 37
click at [381, 289] on textarea "Thanks for the update. It would be helpful to provide photos of the vehicles an…" at bounding box center [376, 284] width 231 height 37
click at [349, 290] on textarea "Thanks for the update. It would be helpful to provide photos of the vehicles an…" at bounding box center [376, 284] width 231 height 37
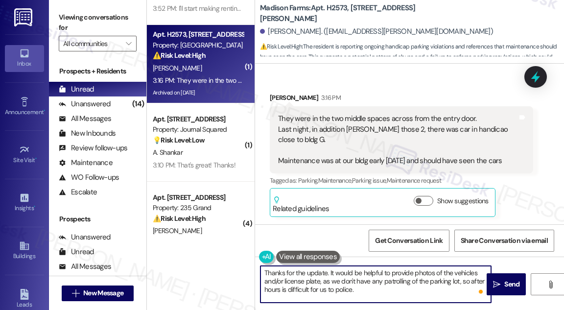
click at [349, 290] on textarea "Thanks for the update. It would be helpful to provide photos of the vehicles an…" at bounding box center [376, 284] width 231 height 37
click at [395, 291] on textarea "Thanks for the update. It would be helpful to provide photos of the vehicles an…" at bounding box center [376, 284] width 231 height 37
drag, startPoint x: 324, startPoint y: 281, endPoint x: 339, endPoint y: 284, distance: 15.0
click at [339, 284] on textarea "Thanks for the update. It would be helpful to provide photos of the vehicles an…" at bounding box center [376, 284] width 231 height 37
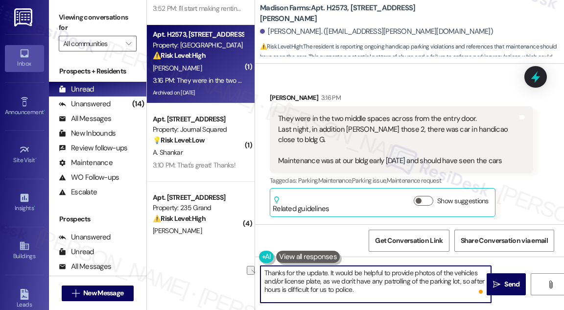
click at [339, 284] on textarea "Thanks for the update. It would be helpful to provide photos of the vehicles an…" at bounding box center [376, 284] width 231 height 37
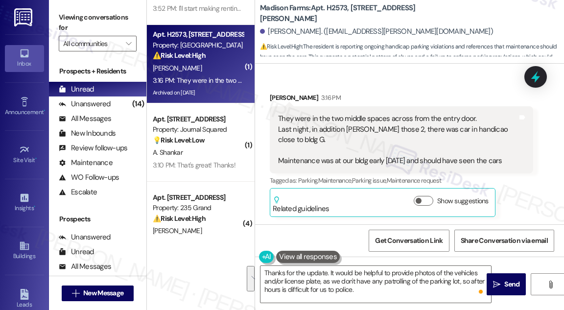
click at [66, 11] on label "Viewing conversations for" at bounding box center [98, 23] width 78 height 26
click at [66, 18] on label "Viewing conversations for" at bounding box center [98, 23] width 78 height 26
click at [333, 282] on textarea "Thanks for the update. It would be helpful to provide photos of the vehicles an…" at bounding box center [376, 284] width 231 height 37
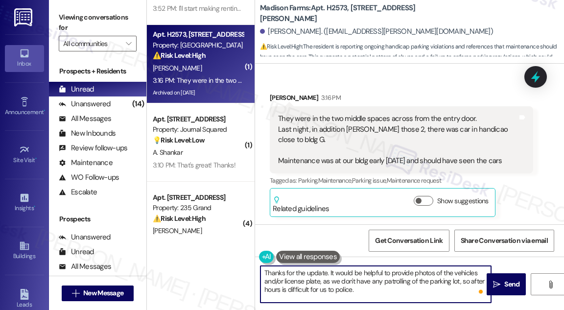
drag, startPoint x: 333, startPoint y: 282, endPoint x: 328, endPoint y: 277, distance: 7.3
click at [333, 281] on textarea "Thanks for the update. It would be helpful to provide photos of the vehicles an…" at bounding box center [376, 284] width 231 height 37
click at [328, 277] on textarea "Thanks for the update. It would be helpful to provide photos of the vehicles an…" at bounding box center [376, 284] width 231 height 37
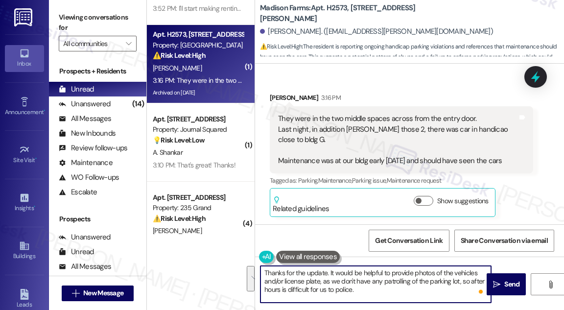
paste textarea "! If you’re able to, it would be really helpful to have photos of the vehicles …"
click at [387, 279] on textarea "Thanks for the update! If you’re able to, it would be really helpful to have ph…" at bounding box center [376, 284] width 231 height 37
click at [386, 277] on textarea "Thanks for the update! If you’re able to, it would be really helpful to have ph…" at bounding box center [376, 284] width 231 height 37
click at [385, 277] on textarea "Thanks for the update! If you’re able to, it would be really helpful to have ph…" at bounding box center [376, 284] width 231 height 37
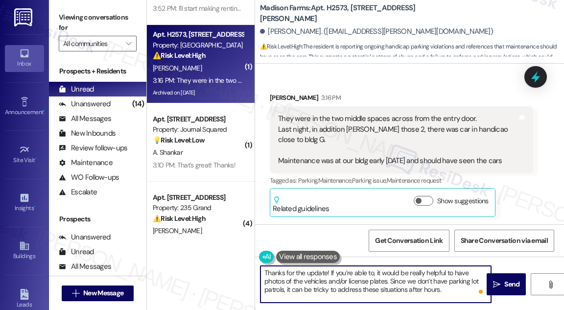
click at [384, 271] on textarea "Thanks for the update! If you’re able to, it would be really helpful to have ph…" at bounding box center [376, 284] width 231 height 37
click at [354, 288] on textarea "Thanks for the update! If you’re able to, it would be really helpful to have ph…" at bounding box center [376, 284] width 231 height 37
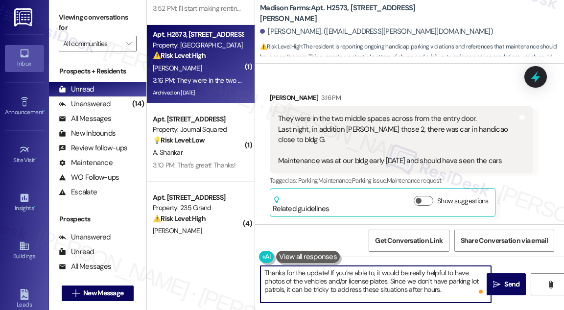
click at [354, 288] on textarea "Thanks for the update! If you’re able to, it would be really helpful to have ph…" at bounding box center [376, 284] width 231 height 37
click at [406, 278] on textarea "Thanks for the update! If you’re able to, it would be really helpful to have ph…" at bounding box center [376, 284] width 231 height 37
type textarea "Thanks for the update! If you’re able to, it would be really helpful to have ph…"
click at [511, 283] on span "Send" at bounding box center [512, 284] width 15 height 10
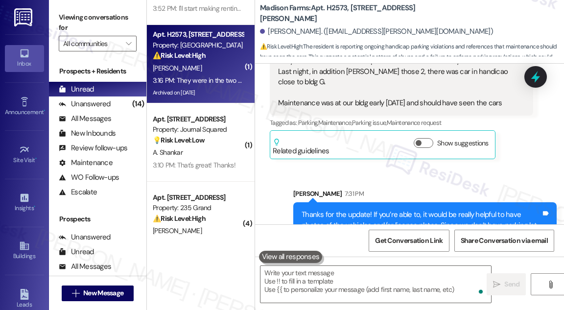
scroll to position [7432, 0]
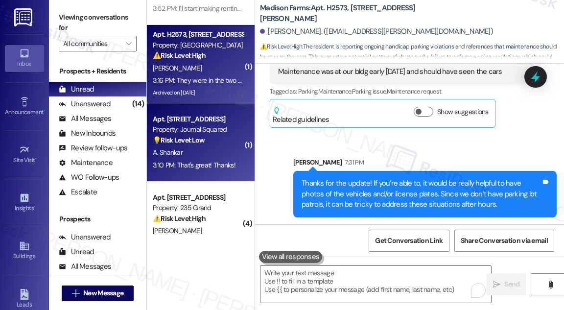
click at [190, 135] on div "💡 Risk Level: Low The resident is inquiring about a broken gym machine. This is…" at bounding box center [198, 140] width 91 height 10
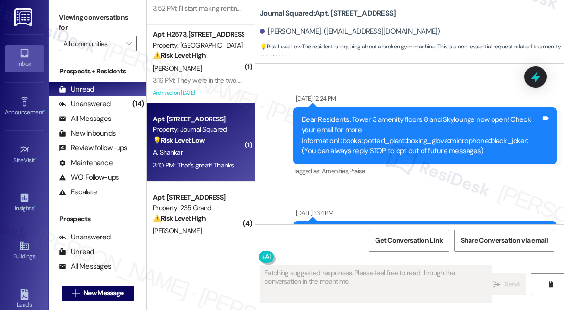
scroll to position [11485, 0]
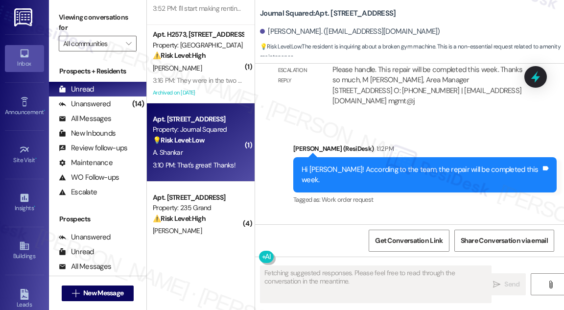
click at [365, 165] on div "Hi Akarshita! According to the team, the repair will be completed this week." at bounding box center [422, 175] width 240 height 21
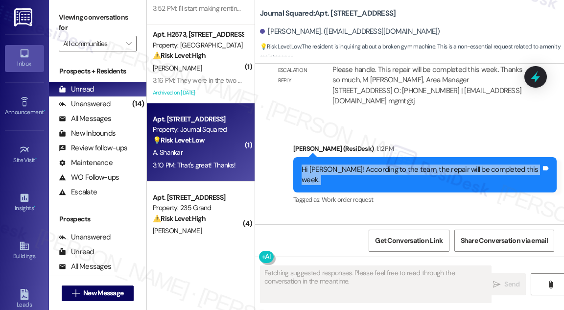
click at [365, 165] on div "Hi Akarshita! According to the team, the repair will be completed this week." at bounding box center [422, 175] width 240 height 21
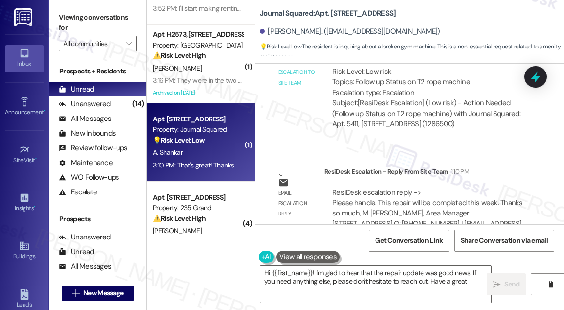
scroll to position [11485, 0]
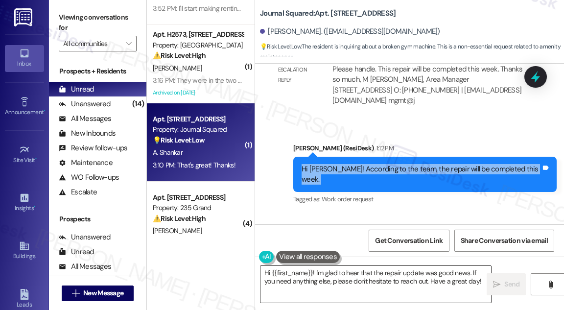
click at [343, 274] on textarea "Hi {{first_name}}! I'm glad to hear that the repair update was good news. If yo…" at bounding box center [376, 284] width 231 height 37
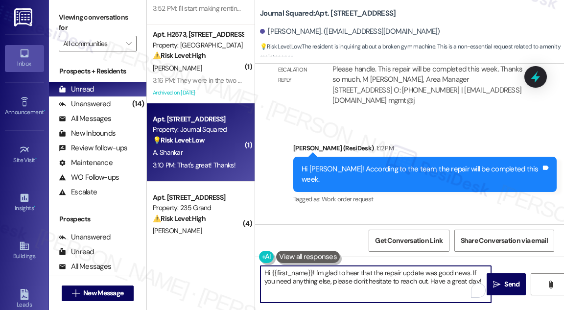
click at [343, 274] on textarea "Hi {{first_name}}! I'm glad to hear that the repair update was good news. If yo…" at bounding box center [376, 284] width 231 height 37
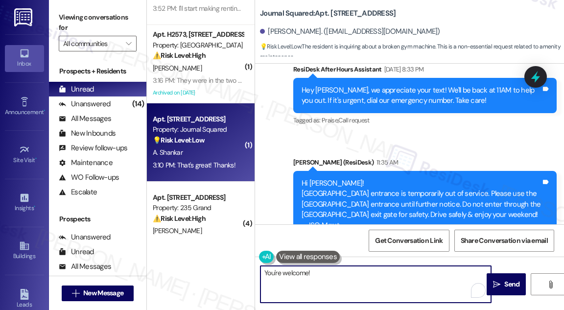
scroll to position [10906, 0]
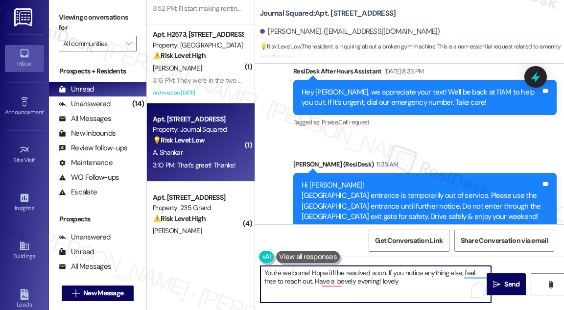
click at [383, 280] on textarea "You're welcome! Hope it'll be resolved soon. If you notice anything else, feel …" at bounding box center [376, 284] width 231 height 37
click at [303, 287] on textarea "You're welcome! Hope it'll be resolved soon. If you notice anything else, feel …" at bounding box center [376, 284] width 231 height 37
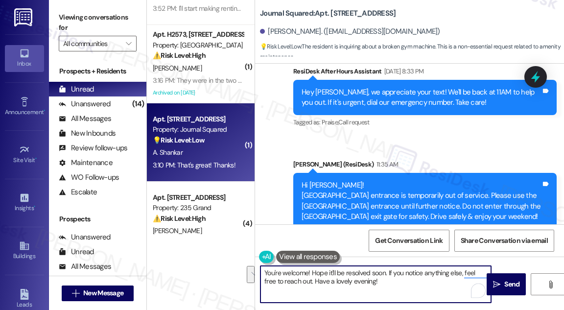
click at [392, 284] on textarea "You're welcome! Hope it'll be resolved soon. If you notice anything else, feel …" at bounding box center [376, 284] width 231 height 37
type textarea "You're welcome! Hope it'll be resolved soon. If you notice anything else, feel …"
click at [506, 278] on button " Send" at bounding box center [506, 284] width 39 height 22
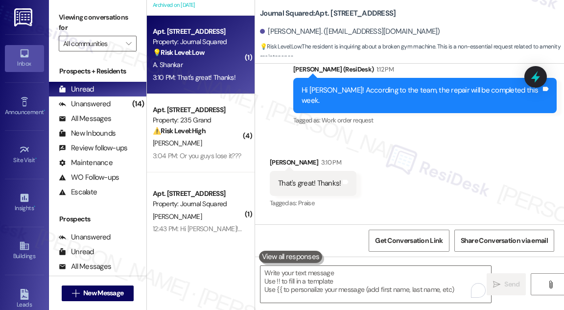
scroll to position [623, 0]
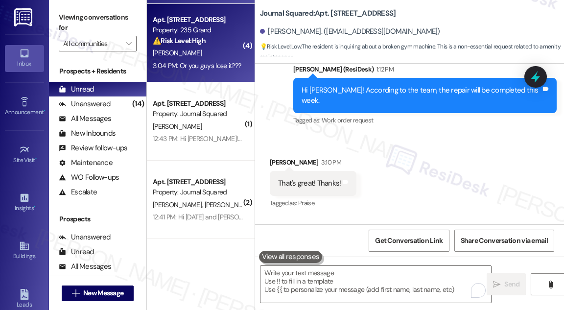
click at [205, 50] on div "Q. Zhong" at bounding box center [198, 53] width 93 height 12
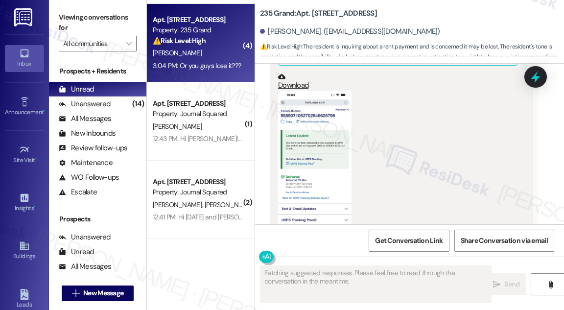
scroll to position [2660, 0]
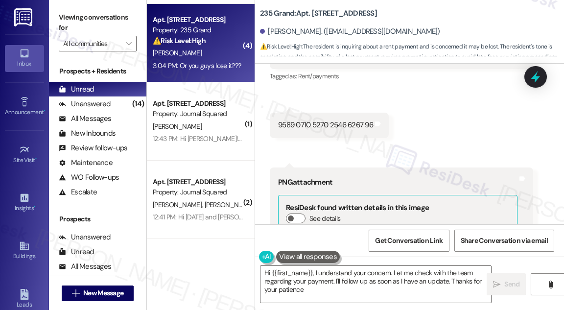
type textarea "Hi {{first_name}}, I understand your concern. Let me check with the team regard…"
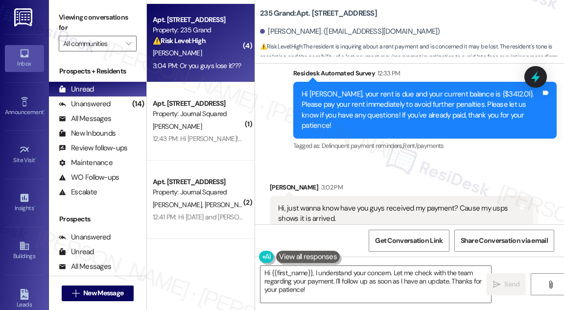
scroll to position [2393, 0]
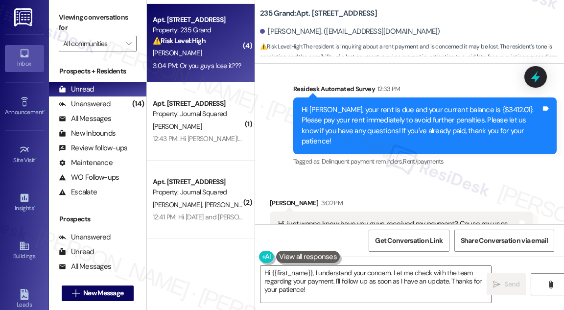
click at [348, 212] on div "Hi, just wanna know have you guys received my payment? Cause my usps shows it i…" at bounding box center [402, 230] width 264 height 36
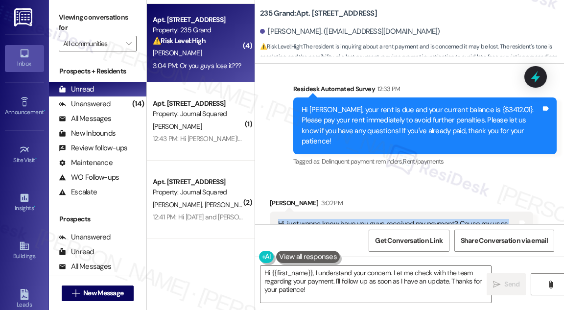
click at [348, 212] on div "Hi, just wanna know have you guys received my payment? Cause my usps shows it i…" at bounding box center [402, 230] width 264 height 36
click at [325, 219] on div "Hi, just wanna know have you guys received my payment? Cause my usps shows it i…" at bounding box center [398, 229] width 240 height 21
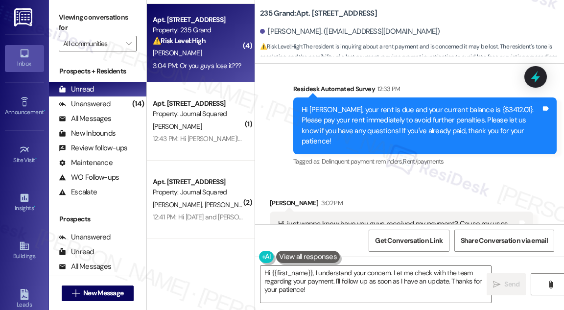
click at [382, 105] on div "Hi Qingmiao, your rent is due and your current balance is {$3412.01}. Please pa…" at bounding box center [422, 126] width 240 height 42
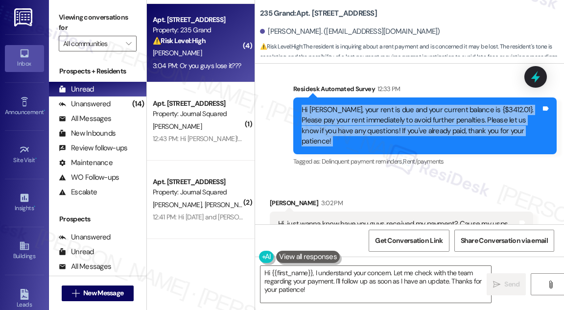
click at [382, 105] on div "Hi Qingmiao, your rent is due and your current balance is {$3412.01}. Please pa…" at bounding box center [422, 126] width 240 height 42
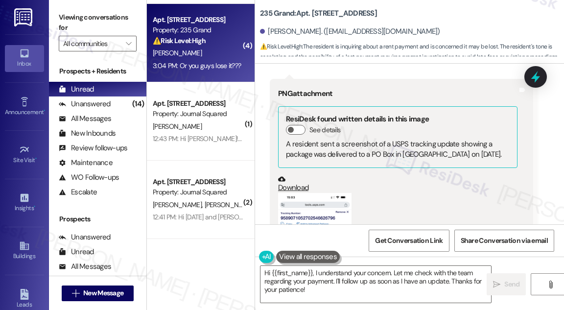
scroll to position [2882, 0]
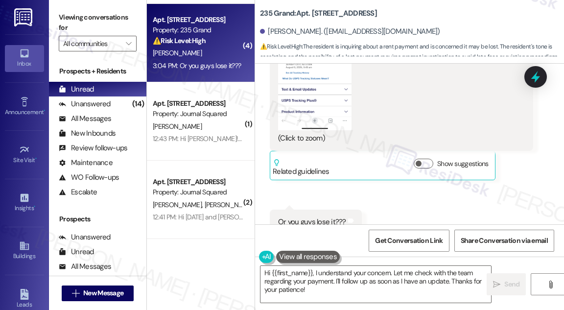
click at [316, 217] on div "Or you guys lose it???" at bounding box center [312, 222] width 68 height 10
click at [406, 277] on textarea "Hi {{first_name}}, I understand your concern. Let me check with the team regard…" at bounding box center [376, 284] width 231 height 37
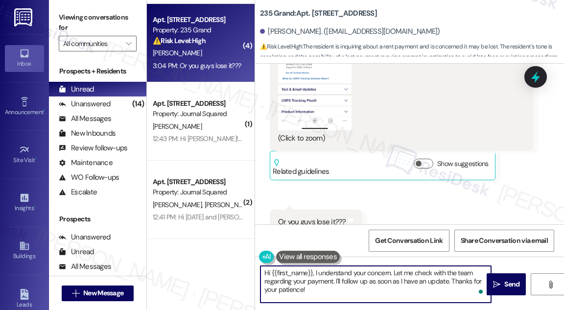
click at [406, 277] on textarea "Hi {{first_name}}, I understand your concern. Let me check with the team regard…" at bounding box center [376, 284] width 231 height 37
click at [380, 284] on textarea "Hi {{first_name}}, I understand your concern. Let me check with the team regard…" at bounding box center [376, 284] width 231 height 37
click at [317, 285] on textarea "Hi {{first_name}}, I understand your concern. Let me check with the team regard…" at bounding box center [376, 284] width 231 height 37
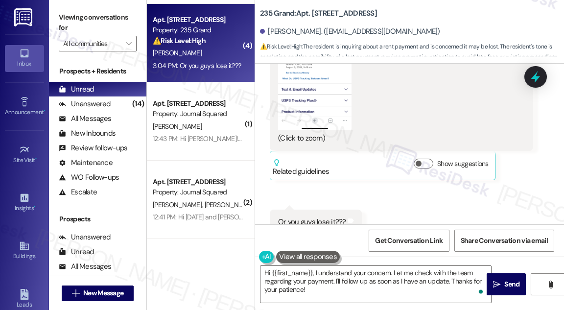
click at [295, 210] on div "Or you guys lose it??? Tags and notes" at bounding box center [316, 222] width 92 height 25
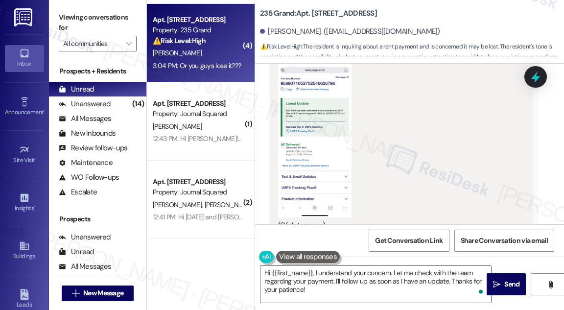
scroll to position [2749, 0]
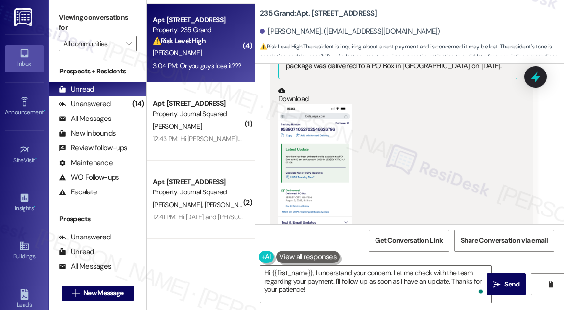
click at [303, 151] on button "Zoom image" at bounding box center [314, 183] width 73 height 159
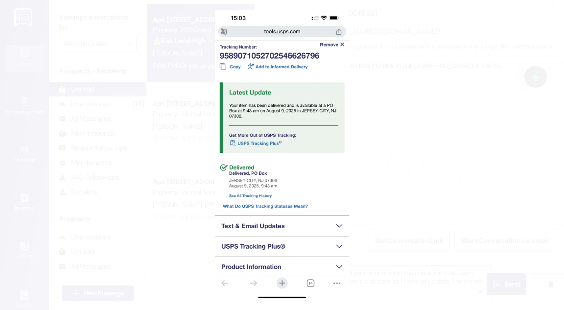
click at [412, 113] on button "Unzoom image" at bounding box center [282, 155] width 564 height 310
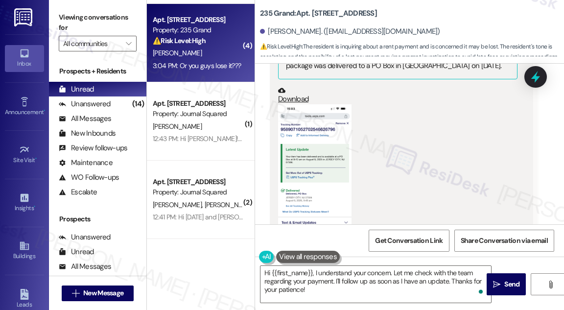
scroll to position [2615, 0]
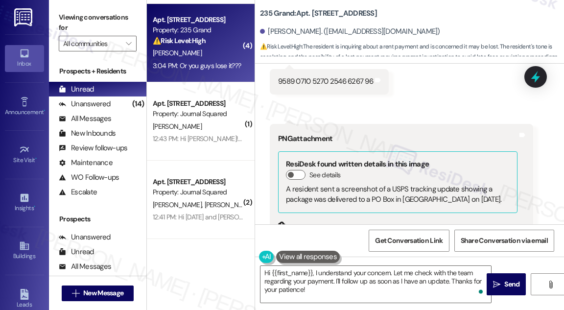
click at [56, 10] on div "Viewing conversations for All communities " at bounding box center [98, 30] width 98 height 61
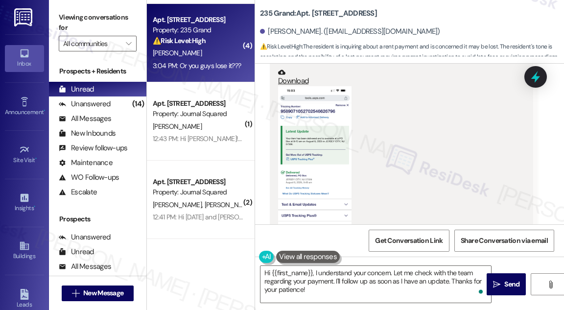
scroll to position [2793, 0]
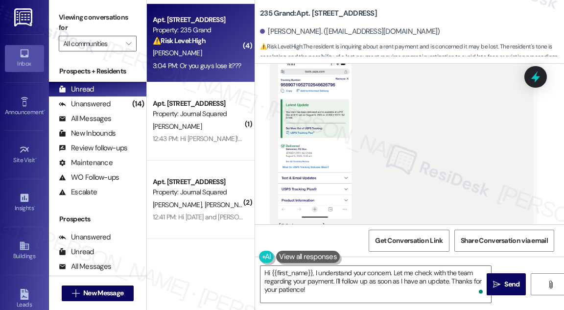
click at [311, 110] on button "Zoom image" at bounding box center [314, 139] width 73 height 159
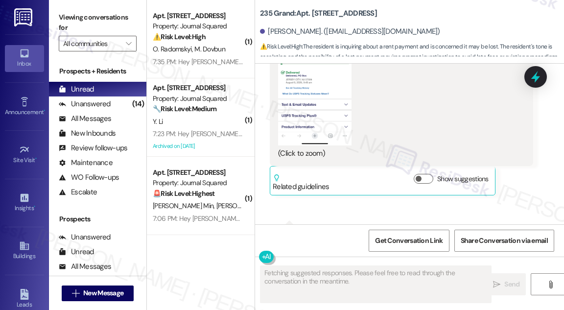
scroll to position [2882, 0]
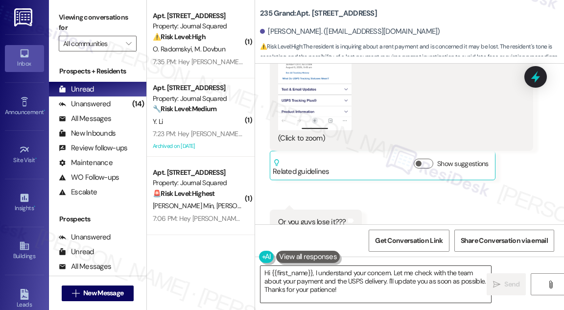
click at [360, 280] on textarea "Hi {{first_name}}, I understand your concern. Let me check with the team about …" at bounding box center [376, 284] width 231 height 37
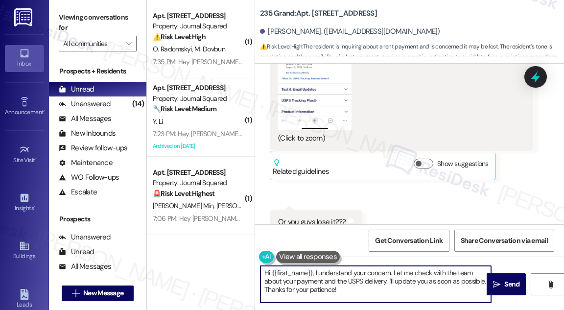
drag, startPoint x: 360, startPoint y: 280, endPoint x: 354, endPoint y: 278, distance: 6.2
click at [359, 279] on textarea "Hi {{first_name}}, I understand your concern. Let me check with the team about …" at bounding box center [376, 284] width 231 height 37
click at [354, 278] on textarea "Hi {{first_name}}, I understand your concern. Let me check with the team about …" at bounding box center [376, 284] width 231 height 37
click at [385, 272] on textarea "Hi {{first_name}}, I understand your concern. Let me check with the team about …" at bounding box center [376, 284] width 231 height 37
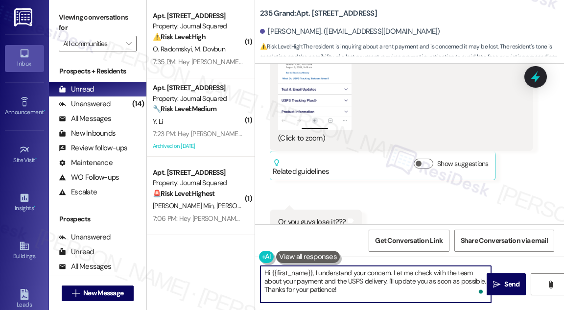
click at [336, 278] on textarea "Hi {{first_name}}, I understand your concern. Let me check with the team about …" at bounding box center [376, 284] width 231 height 37
click at [376, 288] on textarea "Hi {{first_name}}, I understand your concern. Let me check with the team about …" at bounding box center [376, 284] width 231 height 37
click at [466, 280] on textarea "Hi {{first_name}}, I understand your concern. Let me check with the team about …" at bounding box center [376, 284] width 231 height 37
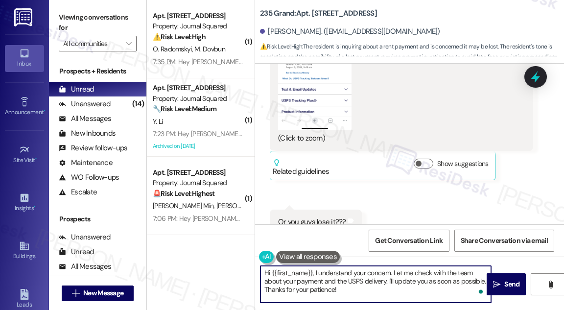
click at [466, 280] on textarea "Hi {{first_name}}, I understand your concern. Let me check with the team about …" at bounding box center [376, 284] width 231 height 37
click at [330, 267] on textarea "Hi {{first_name}}, I understand your concern. Let me check with the team about …" at bounding box center [376, 284] width 231 height 37
type textarea "Hi {{first_name}}, I understand your concern. Let me check with the team about …"
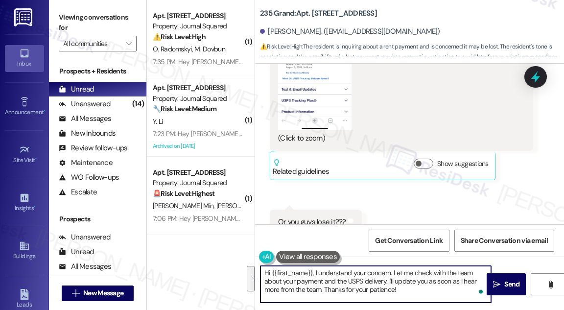
click at [410, 265] on div "Hi {{first_name}}, I understand your concern. Let me check with the team about …" at bounding box center [409, 293] width 309 height 73
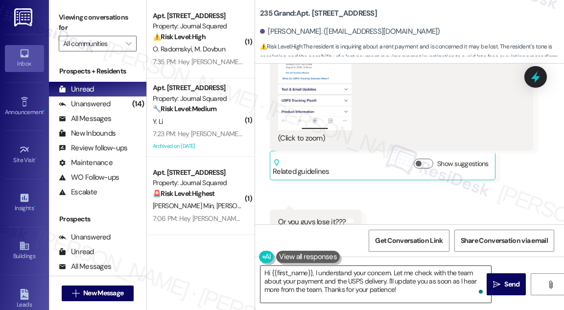
click at [431, 270] on textarea "Hi {{first_name}}, I understand your concern. Let me check with the team about …" at bounding box center [376, 284] width 231 height 37
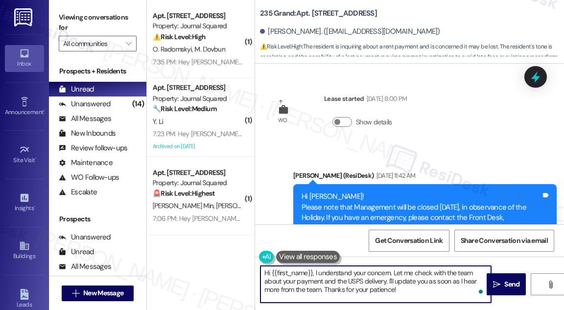
scroll to position [2882, 0]
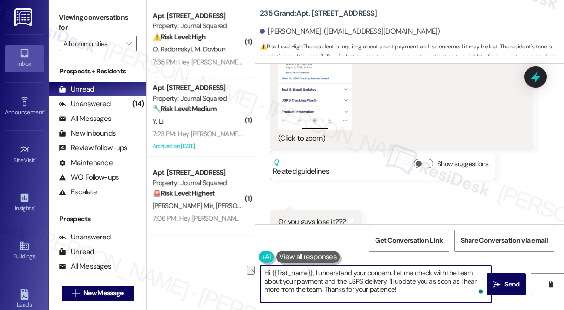
drag, startPoint x: 0, startPoint y: 0, endPoint x: 316, endPoint y: 268, distance: 414.7
click at [316, 268] on textarea "Hi {{first_name}}, I understand your concern. Let me check with the team about …" at bounding box center [376, 284] width 231 height 37
drag, startPoint x: 415, startPoint y: 272, endPoint x: 407, endPoint y: 293, distance: 22.3
click at [407, 293] on textarea "Hi {{first_name}}, thanks for sending the screenshot. Let me check with the tea…" at bounding box center [376, 284] width 231 height 37
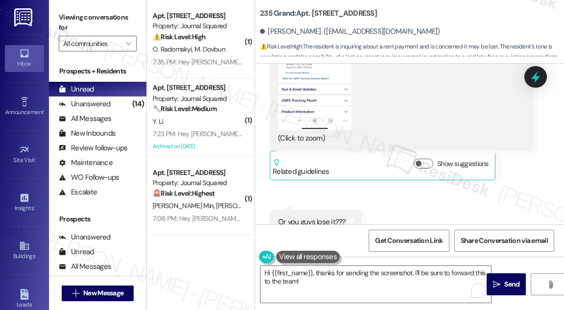
click at [70, 15] on label "Viewing conversations for" at bounding box center [98, 23] width 78 height 26
click at [344, 286] on textarea "Hi {{first_name}}, thanks for sending the screenshot. I'll be sure to forward t…" at bounding box center [376, 284] width 231 height 37
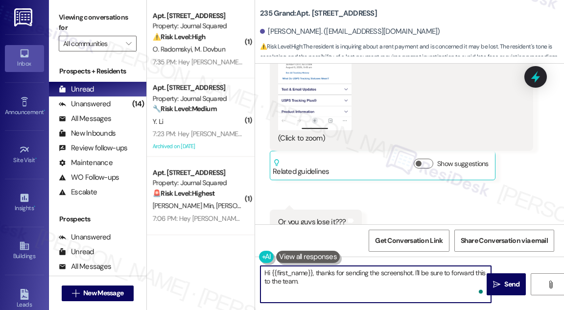
paste textarea "I know you’ve already paid, but since it hasn’t yet posted in our system, you m…"
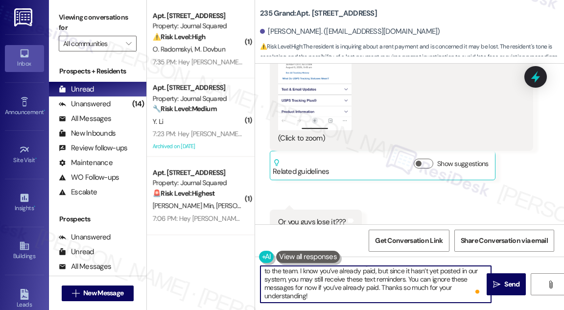
scroll to position [0, 0]
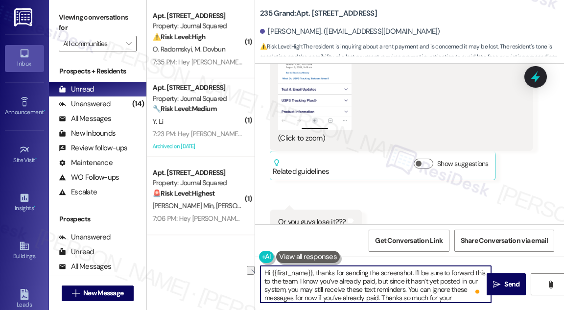
drag, startPoint x: 319, startPoint y: 282, endPoint x: 404, endPoint y: 282, distance: 84.8
click at [400, 283] on textarea "Hi {{first_name}}, thanks for sending the screenshot. I'll be sure to forward t…" at bounding box center [376, 284] width 231 height 37
click at [404, 282] on textarea "Hi {{first_name}}, thanks for sending the screenshot. I'll be sure to forward t…" at bounding box center [376, 284] width 231 height 37
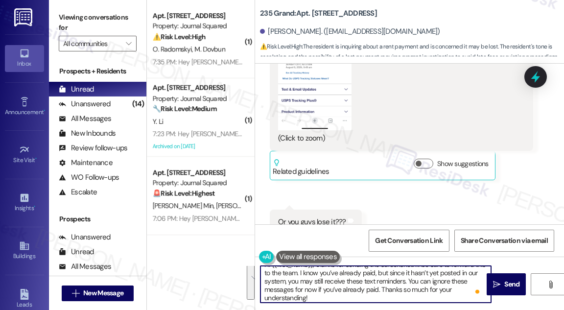
scroll to position [10, 0]
click at [342, 297] on textarea "Hi {{first_name}}, thanks for sending the screenshot. I'll be sure to forward t…" at bounding box center [376, 284] width 231 height 37
click at [339, 293] on textarea "Hi {{first_name}}, thanks for sending the screenshot. I'll be sure to forward t…" at bounding box center [376, 284] width 231 height 37
drag, startPoint x: 317, startPoint y: 286, endPoint x: 376, endPoint y: 286, distance: 59.3
click at [376, 286] on textarea "Hi {{first_name}}, thanks for sending the screenshot. I'll be sure to forward t…" at bounding box center [376, 284] width 231 height 37
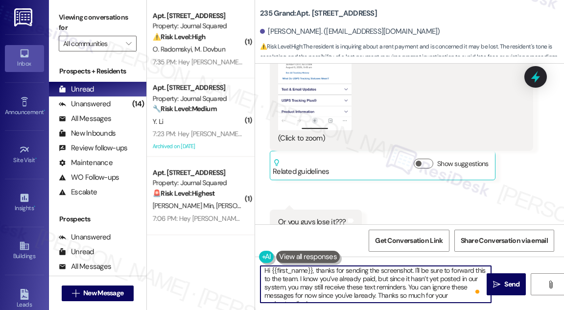
scroll to position [0, 0]
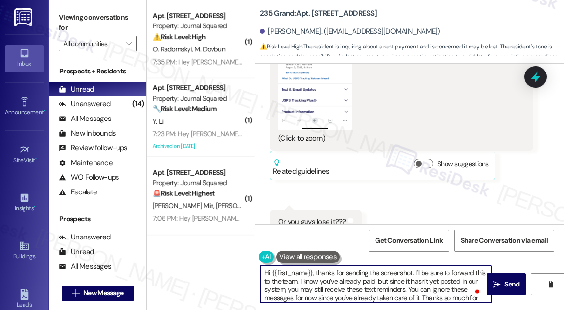
click at [393, 281] on textarea "Hi {{first_name}}, thanks for sending the screenshot. I'll be sure to forward t…" at bounding box center [376, 284] width 231 height 37
click at [421, 295] on textarea "Hi {{first_name}}, thanks for sending the screenshot. I'll be sure to forward t…" at bounding box center [376, 284] width 231 height 37
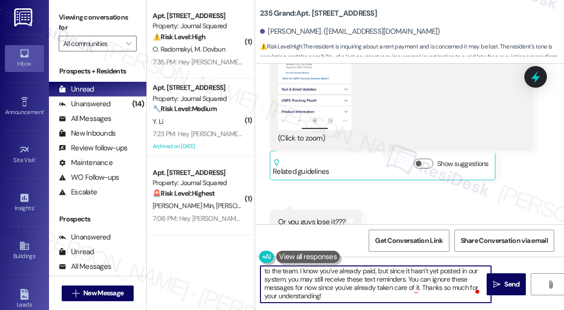
click at [360, 286] on textarea "Hi {{first_name}}, thanks for sending the screenshot. I'll be sure to forward t…" at bounding box center [376, 284] width 231 height 37
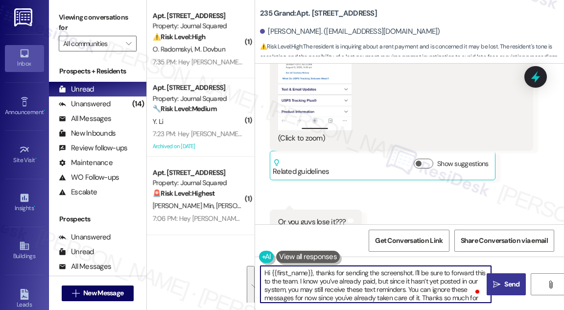
type textarea "Hi {{first_name}}, thanks for sending the screenshot. I'll be sure to forward t…"
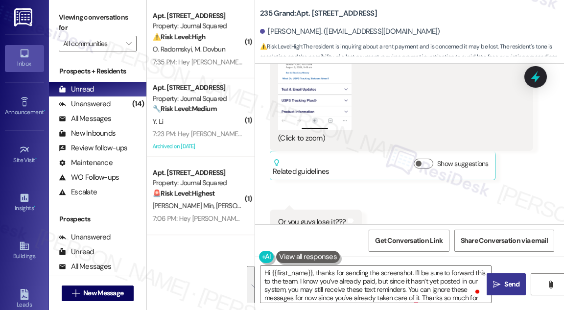
click at [521, 283] on span "Send" at bounding box center [512, 284] width 19 height 10
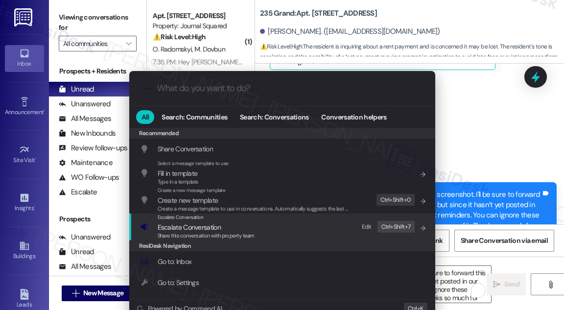
click at [252, 222] on span "Escalate Conversation" at bounding box center [206, 227] width 97 height 11
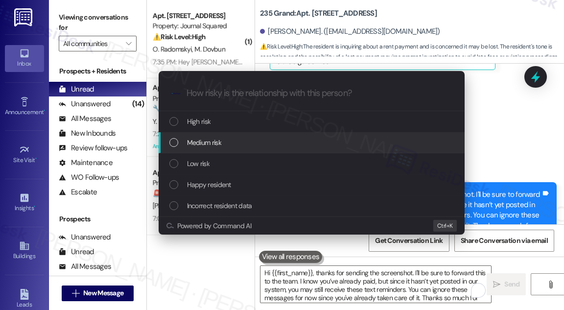
click at [224, 139] on div "Medium risk" at bounding box center [313, 142] width 287 height 11
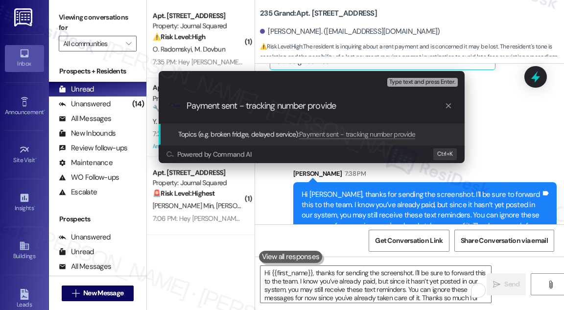
type input "Payment sent - tracking number provided"
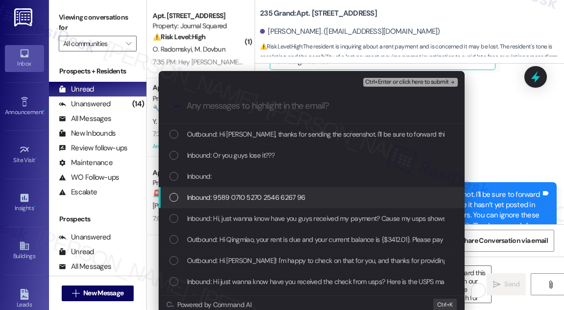
click at [217, 196] on span "Inbound: 9589 0710 5270 2546 6267 96" at bounding box center [246, 197] width 119 height 11
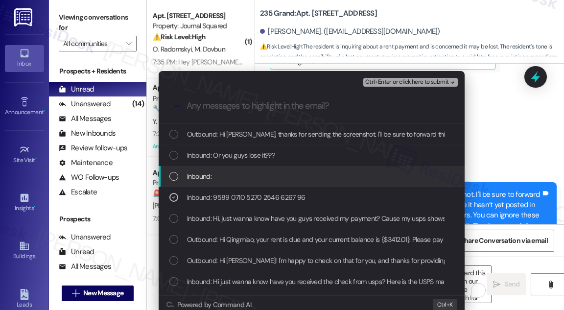
click at [227, 173] on div "Inbound:" at bounding box center [313, 176] width 287 height 11
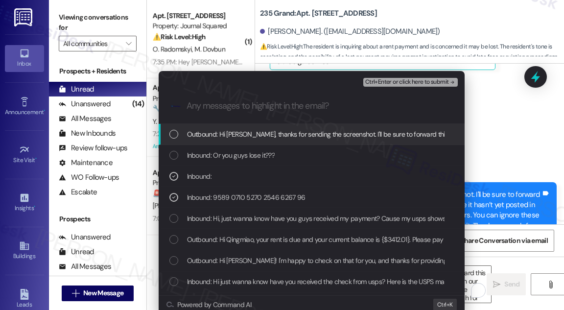
click at [410, 82] on span "Ctrl+Enter or click here to submit" at bounding box center [408, 82] width 84 height 7
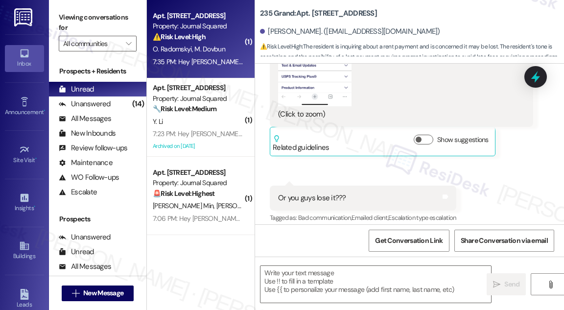
type textarea "Fetching suggested responses. Please feel free to read through the conversation…"
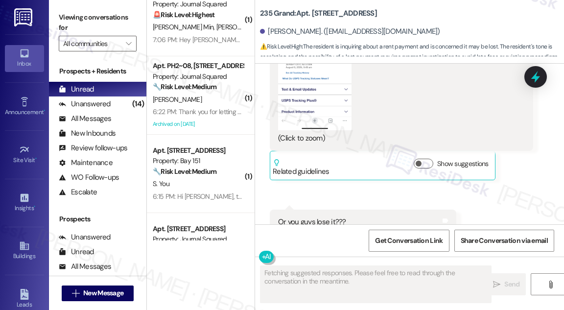
scroll to position [178, 0]
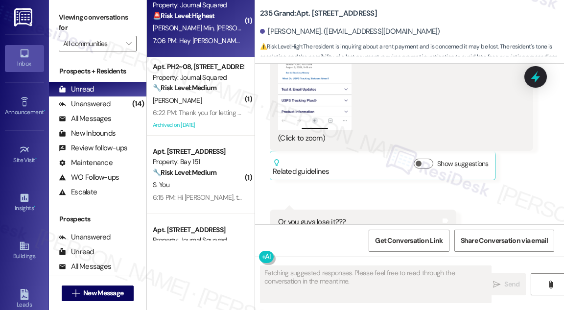
click at [212, 49] on div "Apt. 4603, 605 Pavonia Avenue Property: Journal Squared 🚨 Risk Level: Highest T…" at bounding box center [201, 18] width 108 height 78
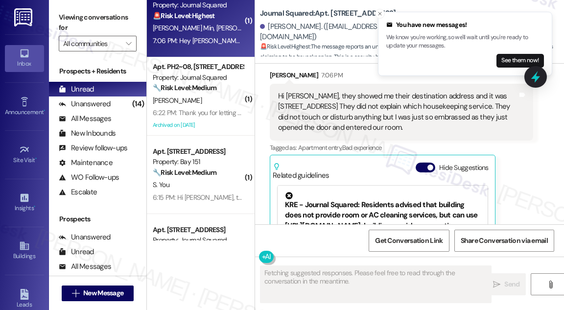
scroll to position [1841, 0]
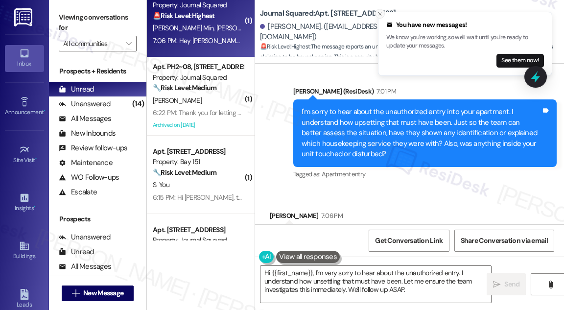
click at [379, 15] on icon "Close toast" at bounding box center [380, 14] width 6 height 6
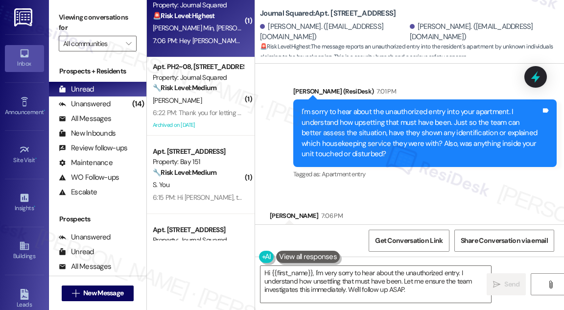
click at [328, 232] on div "Hi Jane, they showed me their destination address and it was 605 Panovia Ave. T…" at bounding box center [398, 253] width 240 height 42
click at [354, 232] on div "Hi Jane, they showed me their destination address and it was 605 Panovia Ave. T…" at bounding box center [398, 253] width 240 height 42
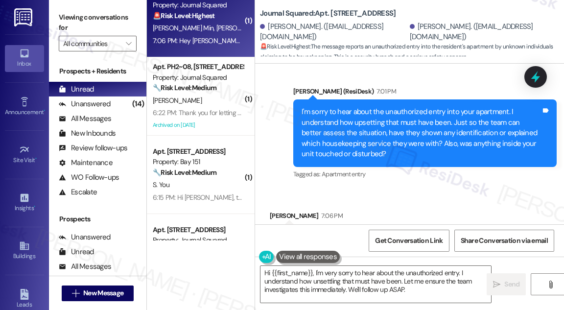
click at [354, 232] on div "Hi Jane, they showed me their destination address and it was 605 Panovia Ave. T…" at bounding box center [398, 253] width 240 height 42
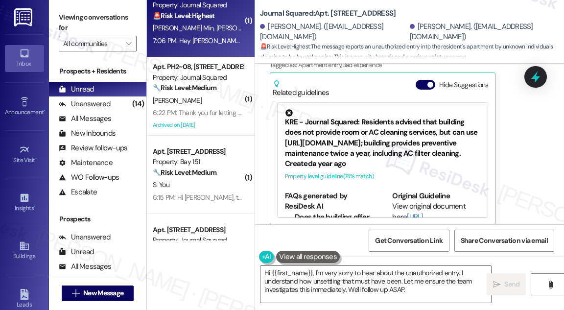
scroll to position [2113, 0]
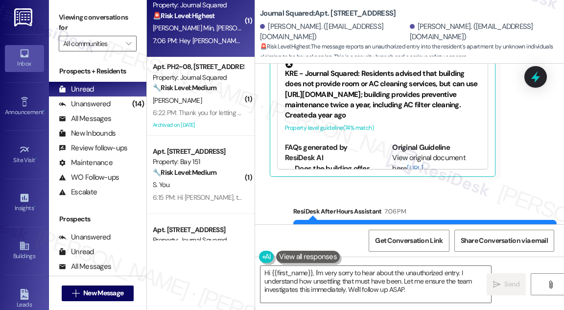
click at [448, 227] on div "Hey Seongwoo and Jimin, we appreciate your text! We'll be back at 11AM to help …" at bounding box center [422, 242] width 240 height 31
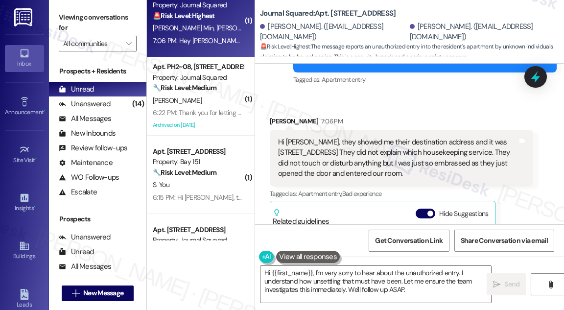
scroll to position [1934, 0]
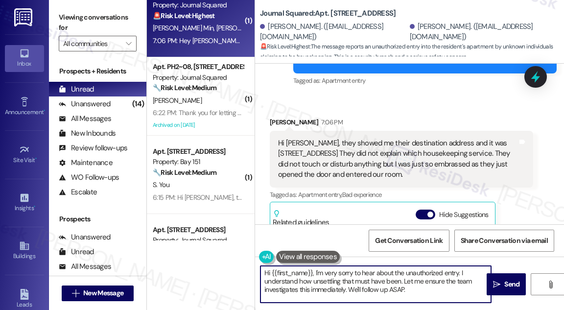
drag, startPoint x: 316, startPoint y: 272, endPoint x: 190, endPoint y: 254, distance: 127.2
click at [190, 254] on div "( 1 ) Apt. 5604, 605 Pavonia Avenue Property: Journal Squared ⚠️ Risk Level: Hi…" at bounding box center [355, 155] width 417 height 310
click at [276, 274] on textarea "I'm very sorry to hear about the unauthorized entry. I understand how unsettlin…" at bounding box center [376, 284] width 231 height 37
drag, startPoint x: 394, startPoint y: 271, endPoint x: 331, endPoint y: 268, distance: 63.3
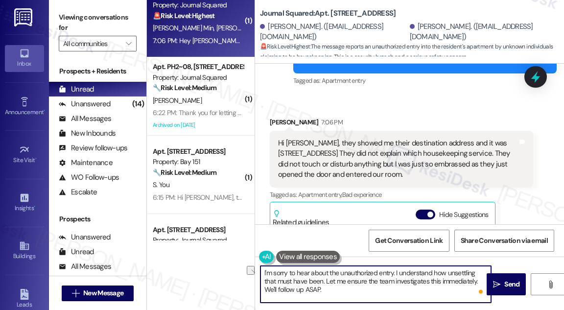
click at [331, 268] on textarea "I'm sorry to hear about the unauthorized entry. I understand how unsettling tha…" at bounding box center [376, 284] width 231 height 37
drag, startPoint x: 325, startPoint y: 290, endPoint x: 377, endPoint y: 270, distance: 55.8
click at [377, 270] on textarea "I'm sorry to hear about your experience. I understand how unsettling that must …" at bounding box center [376, 284] width 231 height 37
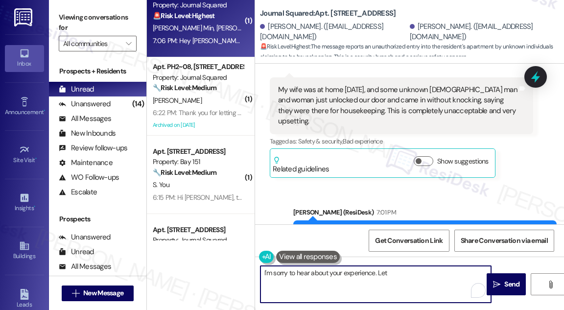
scroll to position [1801, 0]
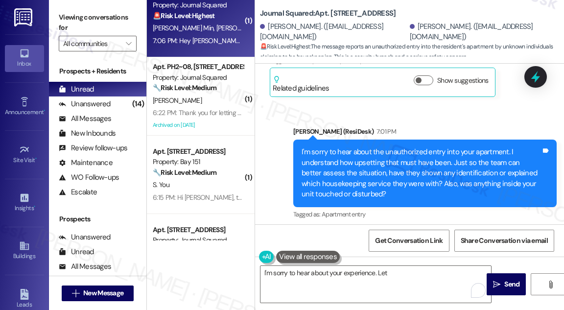
click at [406, 147] on div "I'm sorry to hear about the unauthorized entry into your apartment. I understan…" at bounding box center [422, 173] width 240 height 52
click at [405, 147] on div "I'm sorry to hear about the unauthorized entry into your apartment. I understan…" at bounding box center [422, 173] width 240 height 52
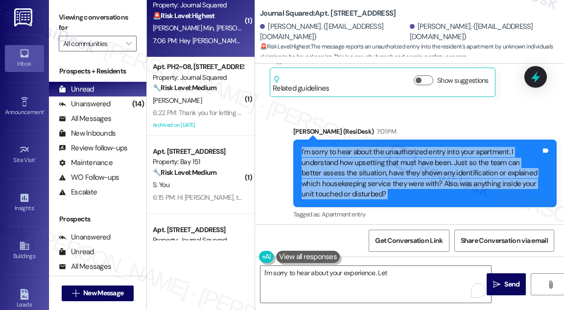
click at [405, 147] on div "I'm sorry to hear about the unauthorized entry into your apartment. I understan…" at bounding box center [422, 173] width 240 height 52
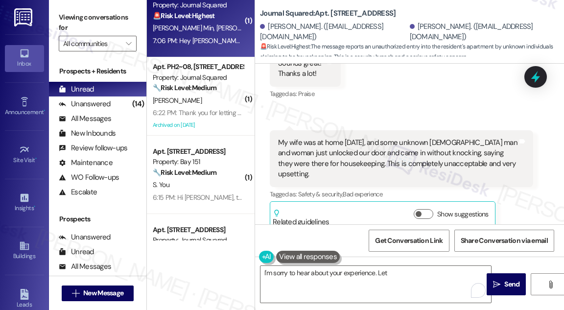
scroll to position [1623, 0]
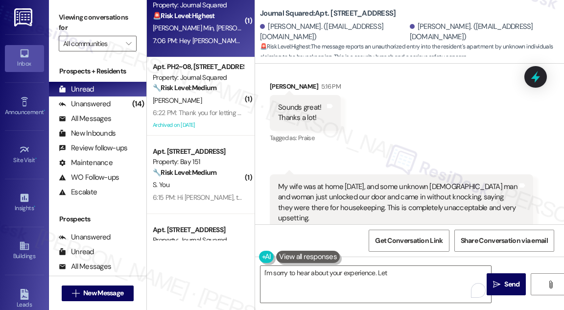
click at [398, 182] on div "My wife was at home [DATE], and some unknown [DEMOGRAPHIC_DATA] man and woman j…" at bounding box center [398, 203] width 240 height 42
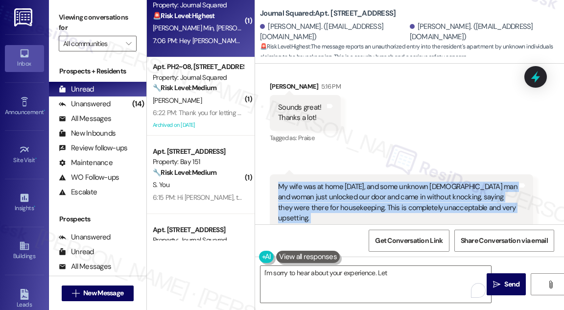
click at [398, 182] on div "My wife was at home [DATE], and some unknown [DEMOGRAPHIC_DATA] man and woman j…" at bounding box center [398, 203] width 240 height 42
copy div "My wife was at home [DATE], and some unknown [DEMOGRAPHIC_DATA] man and woman j…"
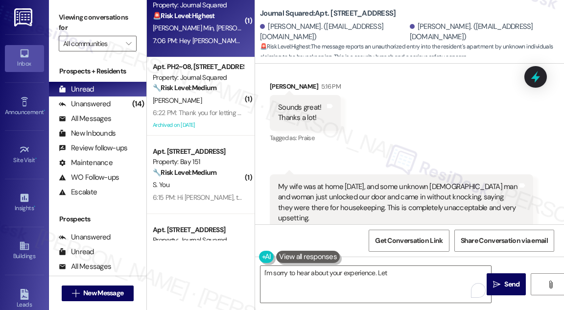
click at [75, 12] on label "Viewing conversations for" at bounding box center [98, 23] width 78 height 26
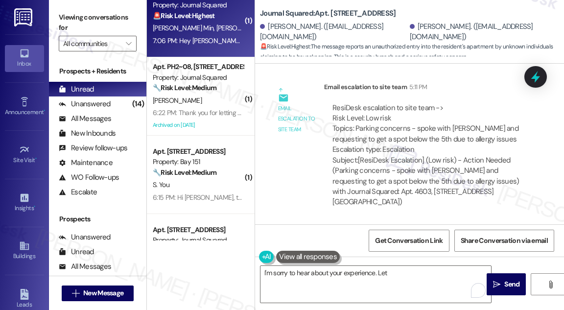
scroll to position [1444, 0]
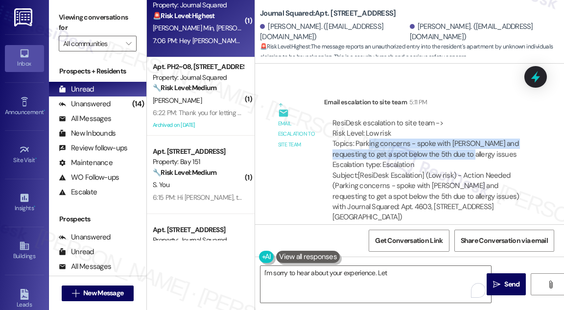
drag, startPoint x: 393, startPoint y: 111, endPoint x: 483, endPoint y: 125, distance: 90.9
click at [483, 125] on div "ResiDesk escalation to site team -> Risk Level: Low risk Topics: Parking concer…" at bounding box center [429, 144] width 193 height 52
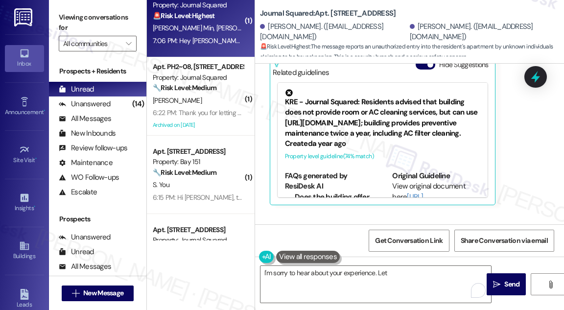
scroll to position [2113, 0]
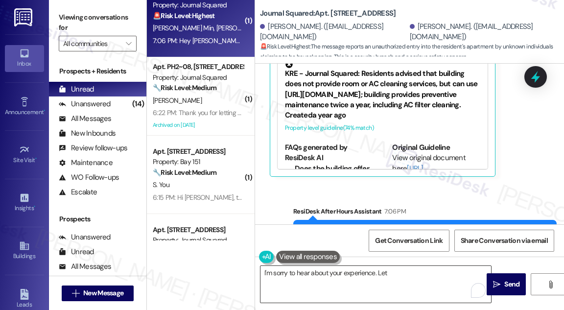
click at [401, 276] on textarea "I'm sorry to hear about your experience. Let" at bounding box center [376, 284] width 231 height 37
click at [73, 19] on label "Viewing conversations for" at bounding box center [98, 23] width 78 height 26
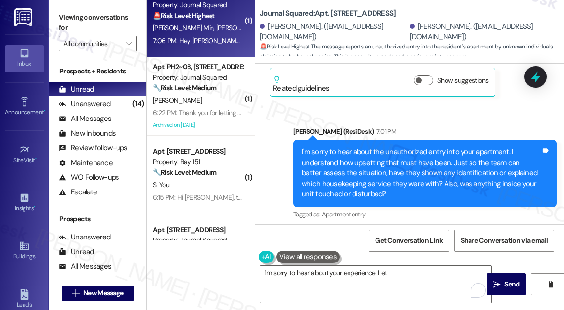
scroll to position [1890, 0]
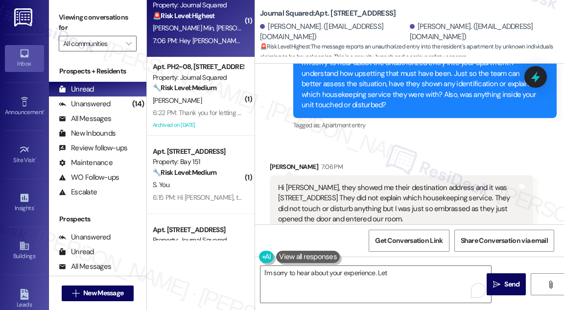
click at [350, 183] on div "Hi Jane, they showed me their destination address and it was 605 Panovia Ave. T…" at bounding box center [398, 204] width 240 height 42
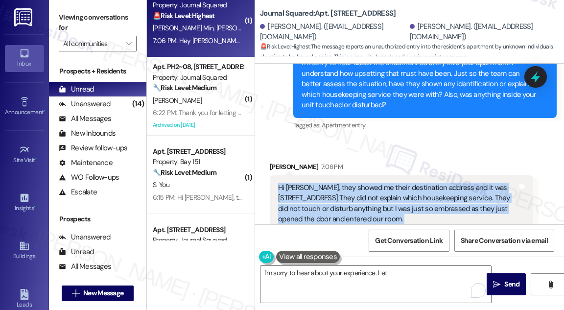
click at [350, 183] on div "Hi Jane, they showed me their destination address and it was 605 Panovia Ave. T…" at bounding box center [398, 204] width 240 height 42
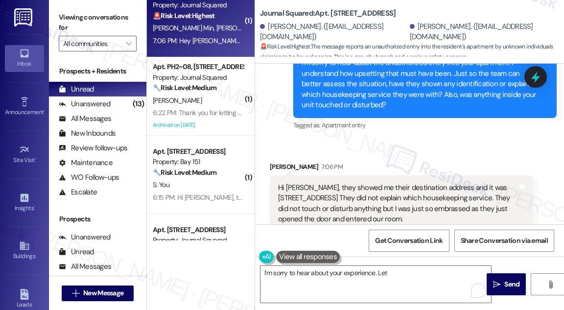
click at [281, 162] on div "Jimin Min 7:06 PM" at bounding box center [402, 169] width 264 height 14
copy div "Jimin"
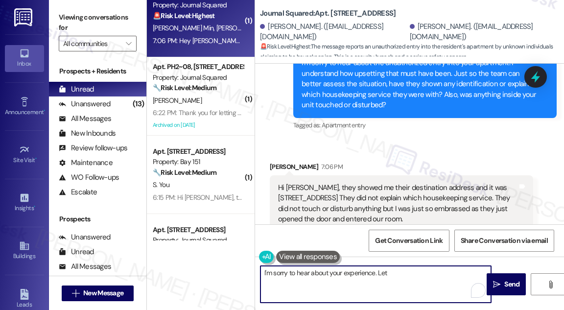
click at [375, 275] on textarea "I'm sorry to hear about your experience. Let" at bounding box center [376, 284] width 231 height 37
paste textarea "Jimin"
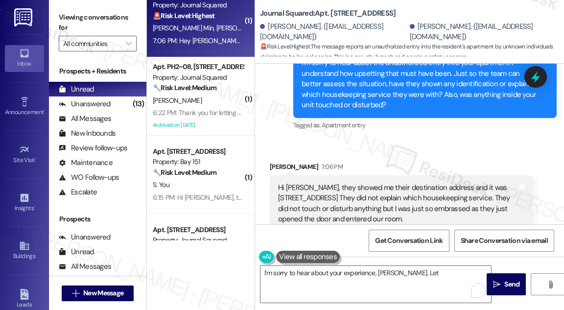
click at [69, 19] on label "Viewing conversations for" at bounding box center [98, 23] width 78 height 26
click at [422, 270] on textarea "I'm sorry to hear about your experience, Jimin. Let" at bounding box center [376, 284] width 231 height 37
click at [357, 183] on div "Hi Jane, they showed me their destination address and it was 605 Panovia Ave. T…" at bounding box center [398, 204] width 240 height 42
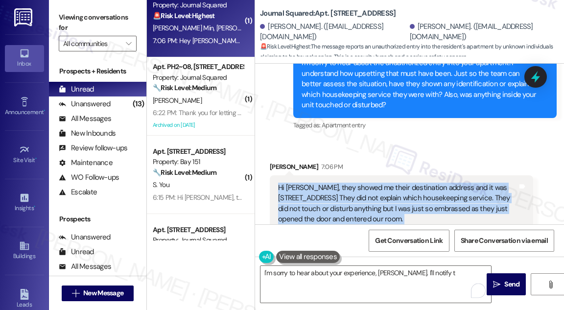
click at [357, 183] on div "Hi Jane, they showed me their destination address and it was 605 Panovia Ave. T…" at bounding box center [398, 204] width 240 height 42
copy div "Hi Jane, they showed me their destination address and it was 605 Panovia Ave. T…"
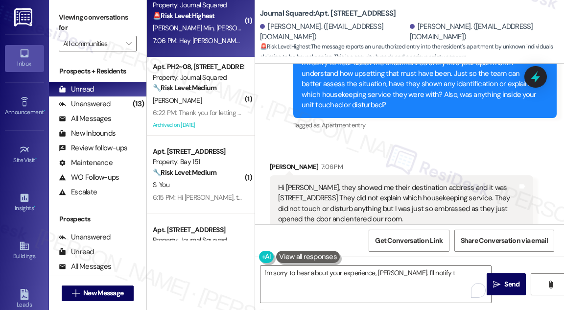
click at [66, 19] on label "Viewing conversations for" at bounding box center [98, 23] width 78 height 26
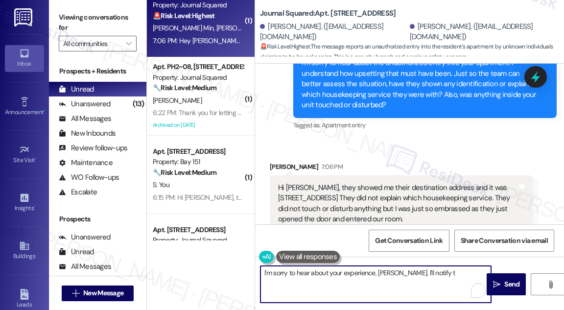
click at [441, 275] on textarea "I'm sorry to hear about your experience, Jimin. I'll notify t" at bounding box center [376, 284] width 231 height 37
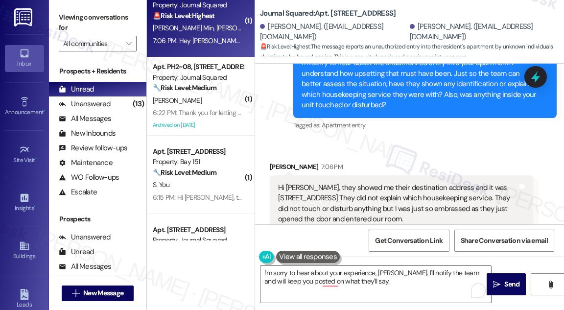
click at [64, 15] on label "Viewing conversations for" at bounding box center [98, 23] width 78 height 26
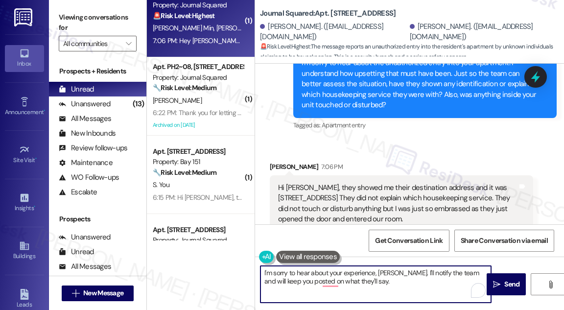
click at [357, 280] on textarea "I'm sorry to hear about your experience, Jimin. I'll notify the team and will k…" at bounding box center [376, 284] width 231 height 37
type textarea "I'm sorry to hear about your experience, Jimin. I'll notify the team and will k…"
click at [321, 283] on textarea "I'm sorry to hear about your experience, Jimin. I'll notify the team and will k…" at bounding box center [376, 284] width 231 height 37
click at [321, 282] on textarea "I'm sorry to hear about your experience, Jimin. I'll notify the team and will k…" at bounding box center [376, 284] width 231 height 37
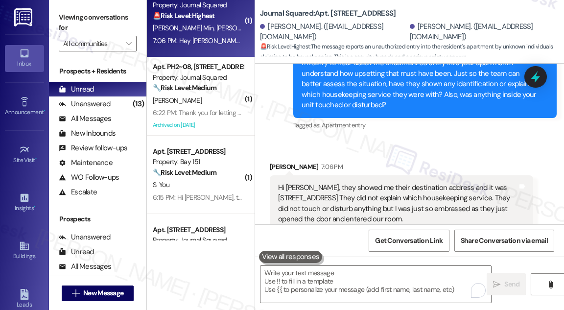
click at [62, 17] on label "Viewing conversations for" at bounding box center [98, 23] width 78 height 26
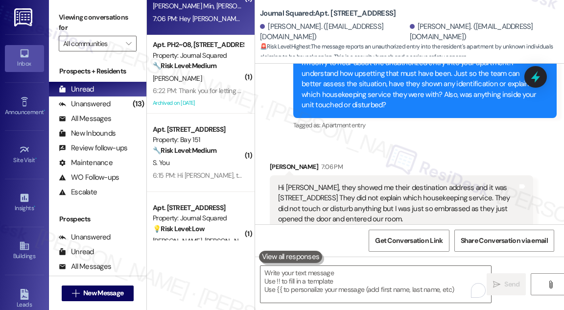
scroll to position [89, 0]
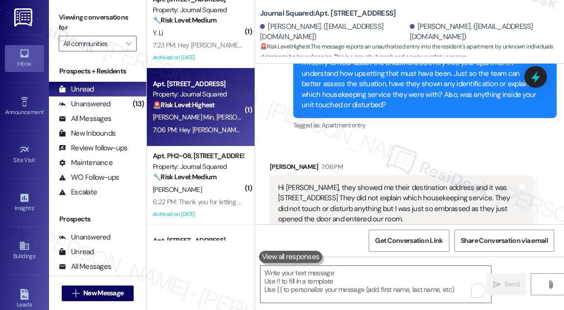
click at [66, 19] on label "Viewing conversations for" at bounding box center [98, 23] width 78 height 26
click at [111, 24] on label "Viewing conversations for" at bounding box center [98, 23] width 78 height 26
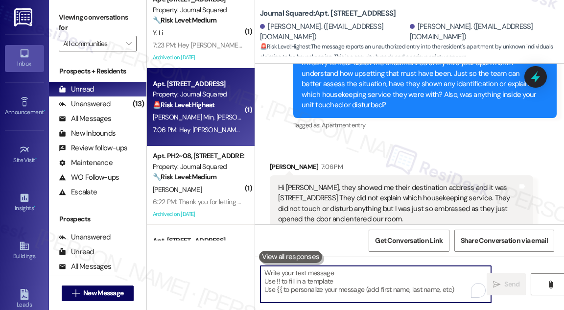
click at [321, 291] on textarea "To enrich screen reader interactions, please activate Accessibility in Grammarl…" at bounding box center [376, 284] width 231 height 37
paste textarea "I’m truly sorry to hear about your experience, Jimin. I can only imagine how up…"
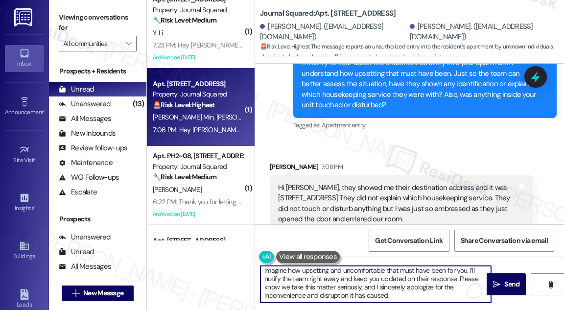
scroll to position [19, 0]
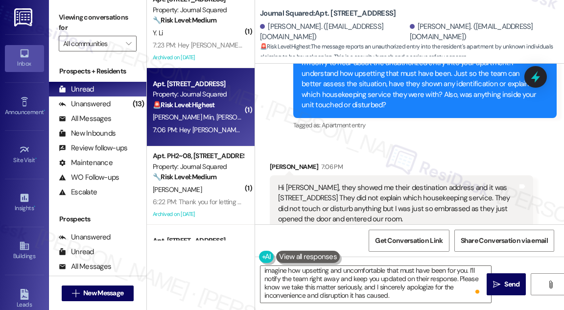
click at [67, 19] on label "Viewing conversations for" at bounding box center [98, 23] width 78 height 26
drag, startPoint x: 67, startPoint y: 15, endPoint x: 122, endPoint y: 41, distance: 61.2
click at [67, 15] on label "Viewing conversations for" at bounding box center [98, 23] width 78 height 26
click at [308, 270] on textarea "I’m truly sorry to hear about your experience, Jimin. I can only imagine how up…" at bounding box center [376, 284] width 231 height 37
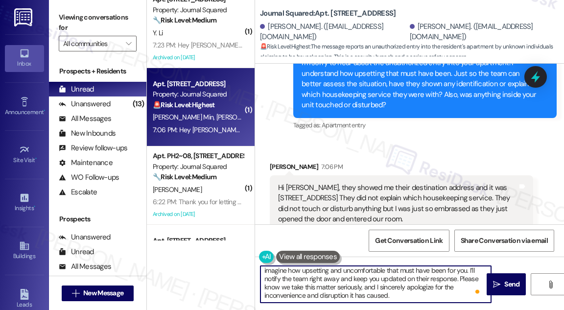
click at [308, 270] on textarea "I’m truly sorry to hear about your experience, Jimin. I can only imagine how up…" at bounding box center [376, 284] width 231 height 37
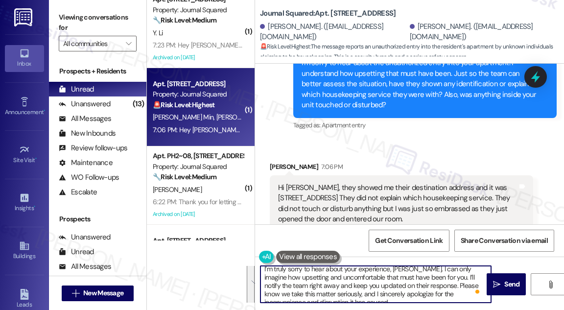
paste textarea "so sorry that happened, Jimin — I can imagine how frustrating that must have be…"
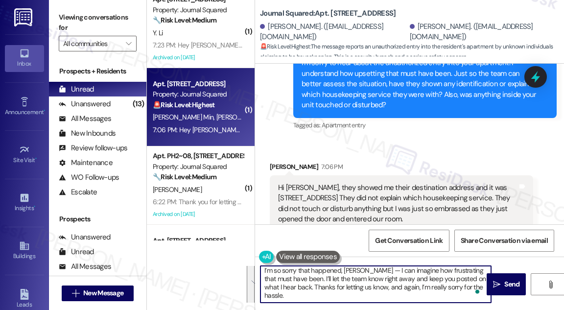
scroll to position [0, 0]
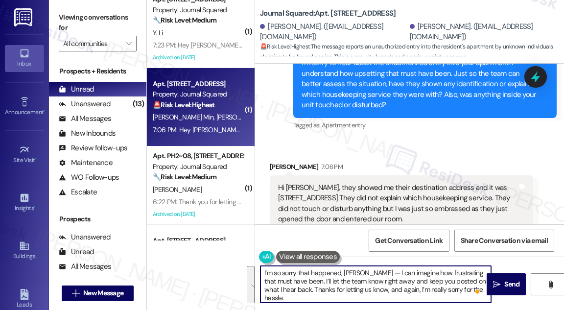
click at [359, 269] on textarea "I’m so sorry that happened, Jimin — I can imagine how frustrating that must hav…" at bounding box center [376, 284] width 231 height 37
click at [364, 272] on textarea "I’m so sorry that happened, Jimin — I can imagine how frustrating that must hav…" at bounding box center [376, 284] width 231 height 37
drag, startPoint x: 359, startPoint y: 272, endPoint x: 294, endPoint y: 282, distance: 65.3
click at [294, 282] on textarea "I’m so sorry that happened, Jimin — I can imagine how frustrating that must hav…" at bounding box center [376, 284] width 231 height 37
click at [367, 272] on textarea "I’m so sorry that happened, Jimin. I’ll let the team know right away and keep y…" at bounding box center [376, 284] width 231 height 37
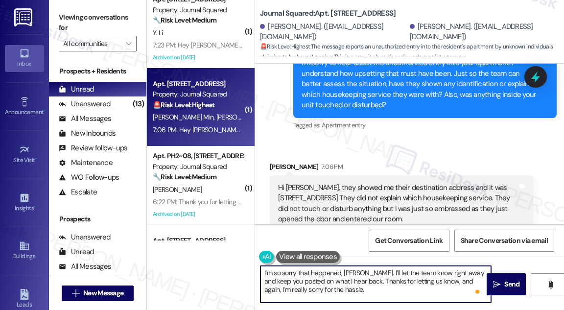
click at [367, 272] on textarea "I’m so sorry that happened, Jimin. I’ll let the team know right away and keep y…" at bounding box center [376, 284] width 231 height 37
click at [364, 272] on textarea "I’m so sorry that happened, Jimin. I’ll let the team know right away and keep y…" at bounding box center [376, 284] width 231 height 37
click at [367, 272] on textarea "I’m so sorry that happened, Jimin. I’ll let the team know right away and keep y…" at bounding box center [376, 284] width 231 height 37
click at [346, 286] on textarea "I’m so sorry that happened, Jimin. I’ll be sure to let the team know right away…" at bounding box center [376, 284] width 231 height 37
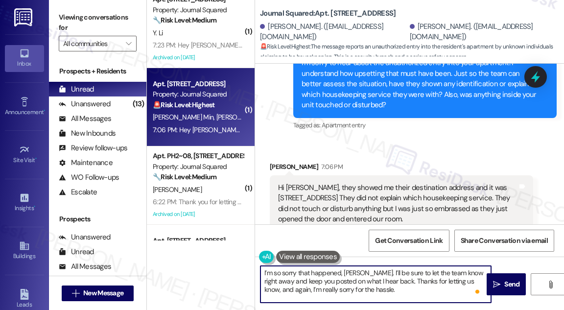
click at [346, 286] on textarea "I’m so sorry that happened, Jimin. I’ll be sure to let the team know right away…" at bounding box center [376, 284] width 231 height 37
click at [387, 285] on textarea "I’m so sorry that happened, Jimin. I’ll be sure to let the team know right away…" at bounding box center [376, 284] width 231 height 37
click at [377, 290] on textarea "I’m so sorry that happened, Jimin. I’ll be sure to let the team know right away…" at bounding box center [376, 284] width 231 height 37
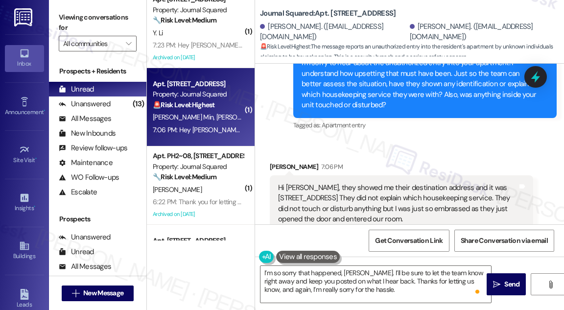
click at [63, 14] on label "Viewing conversations for" at bounding box center [98, 23] width 78 height 26
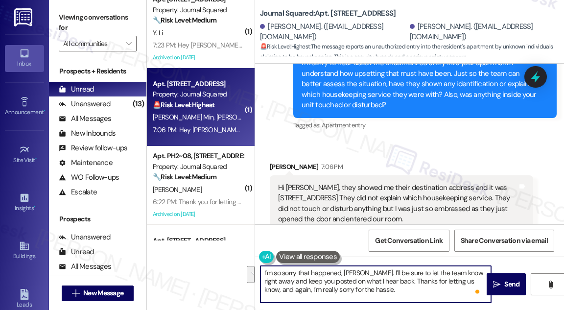
drag, startPoint x: 405, startPoint y: 290, endPoint x: 384, endPoint y: 282, distance: 21.9
click at [384, 282] on textarea "I’m so sorry that happened, Jimin. I’ll be sure to let the team know right away…" at bounding box center [376, 284] width 231 height 37
paste textarea "Please know we take this matter seriously, and I sincerely apologize for the in…"
click at [402, 275] on textarea "I’m so sorry that happened, Jimin. I’ll be sure to let the team know right away…" at bounding box center [376, 284] width 231 height 37
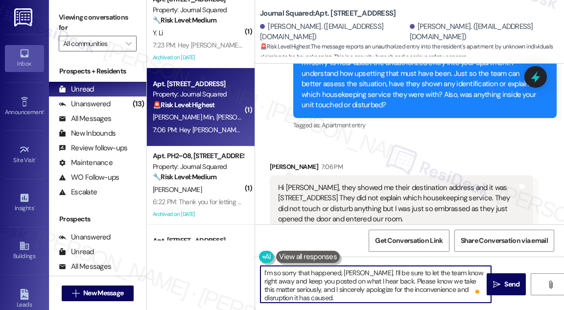
click at [402, 275] on textarea "I’m so sorry that happened, Jimin. I’ll be sure to let the team know right away…" at bounding box center [376, 284] width 231 height 37
click at [441, 285] on textarea "I’m so sorry that happened, Jimin. I’ll be sure to let the team know right away…" at bounding box center [376, 284] width 231 height 37
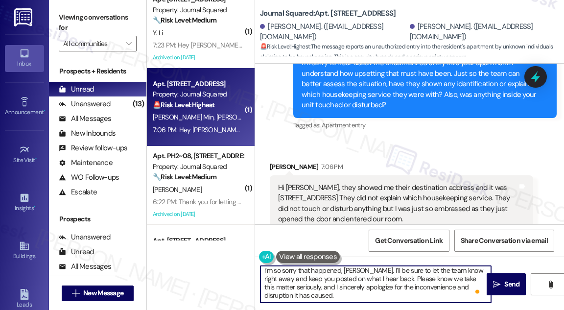
scroll to position [19, 0]
click at [317, 288] on textarea "I’m so sorry that happened, Jimin. I’ll be sure to let the team know right away…" at bounding box center [376, 284] width 231 height 37
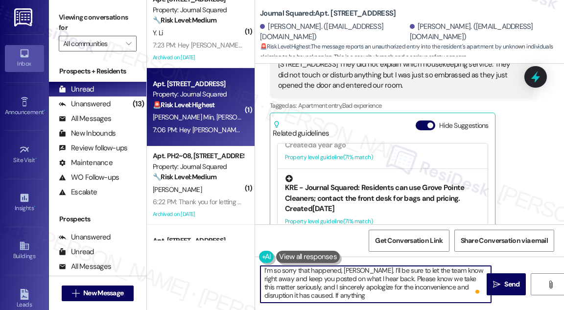
scroll to position [312, 0]
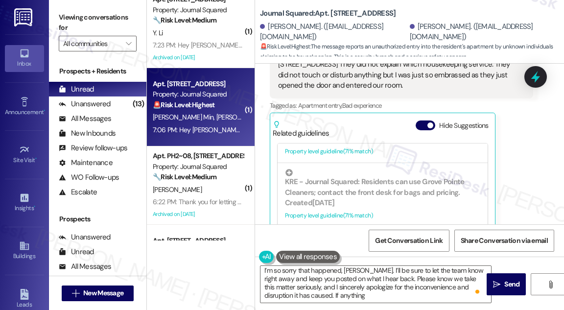
click at [59, 7] on div "Viewing conversations for All communities " at bounding box center [98, 30] width 98 height 61
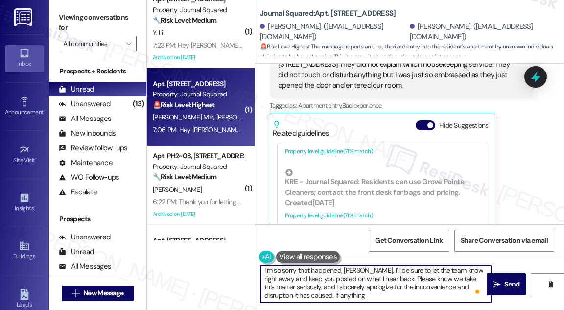
click at [422, 290] on textarea "I’m so sorry that happened, Jimin. I’ll be sure to let the team know right away…" at bounding box center [376, 284] width 231 height 37
click at [371, 292] on textarea "I’m so sorry that happened, Jimin. I’ll be sure to let the team know right away…" at bounding box center [376, 284] width 231 height 37
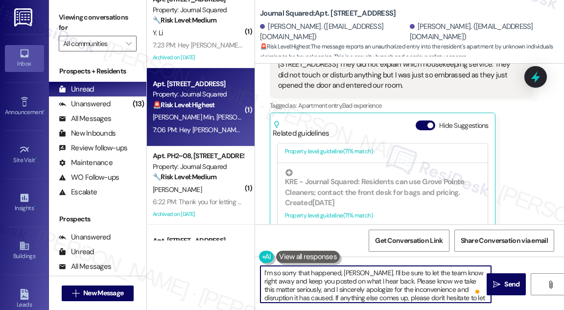
scroll to position [0, 0]
type textarea "I’m so sorry that happened, Jimin. I’ll be sure to let the team know right away…"
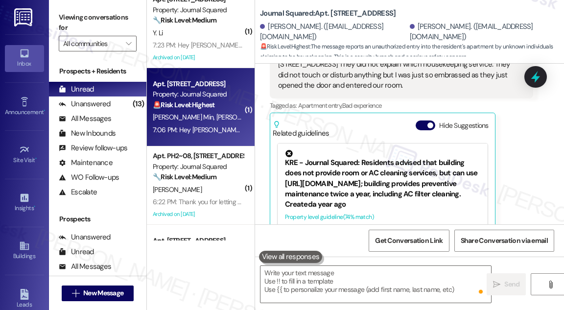
scroll to position [2019, 0]
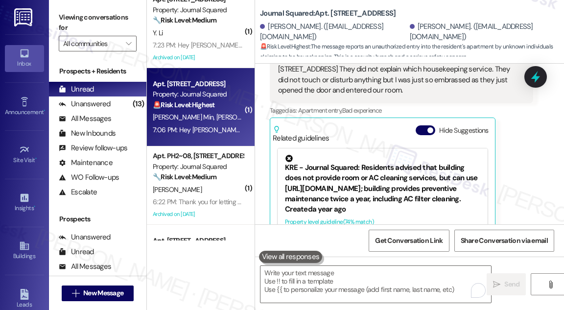
click at [67, 18] on label "Viewing conversations for" at bounding box center [98, 23] width 78 height 26
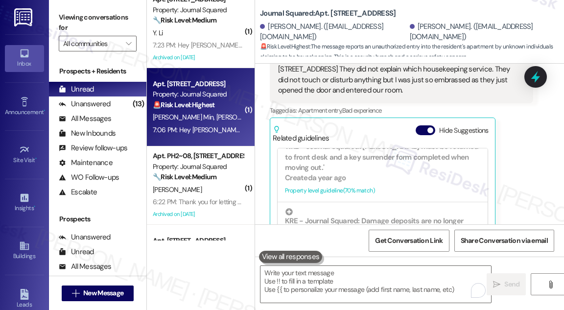
scroll to position [2212, 0]
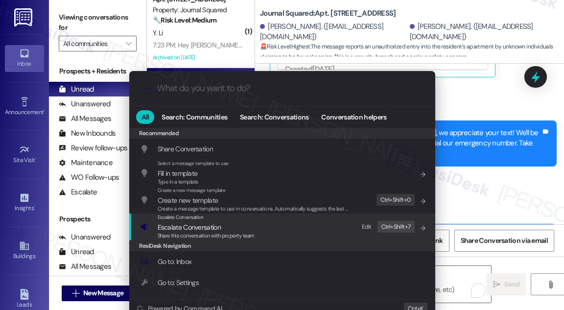
click at [288, 221] on div "Escalate Conversation Escalate Conversation Share this conversation with proper…" at bounding box center [283, 227] width 287 height 26
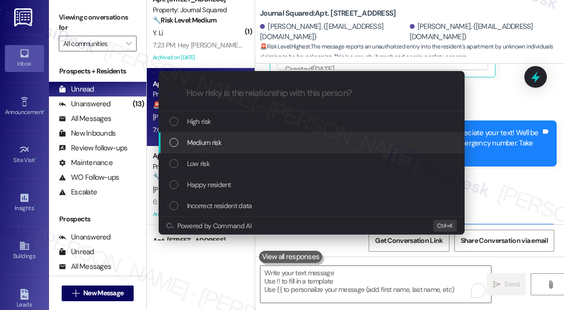
click at [242, 139] on div "Medium risk" at bounding box center [313, 142] width 287 height 11
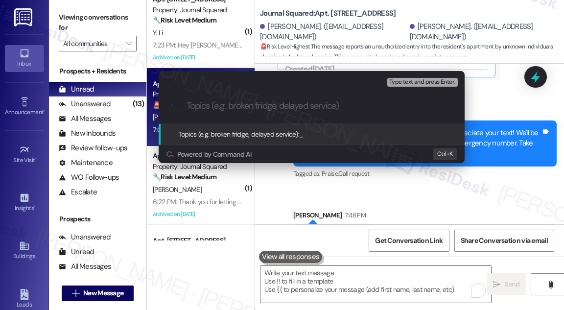
paste input "Unscheduled Entry Concern"
click at [316, 112] on div ".cls-1{fill:#0a055f;}.cls-2{fill:#0cc4c4;} resideskLogoBlueOrange Unscheduled E…" at bounding box center [312, 106] width 306 height 35
click at [314, 115] on div ".cls-1{fill:#0a055f;}.cls-2{fill:#0cc4c4;} resideskLogoBlueOrange Unscheduled E…" at bounding box center [312, 106] width 306 height 35
click at [298, 105] on input "Unscheduled Entry Concern" at bounding box center [316, 106] width 258 height 10
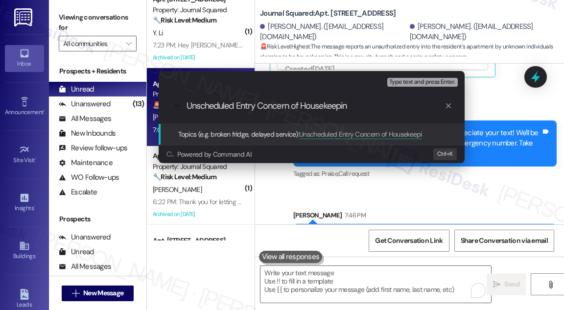
type input "Unscheduled Entry Concern of Housekeeping"
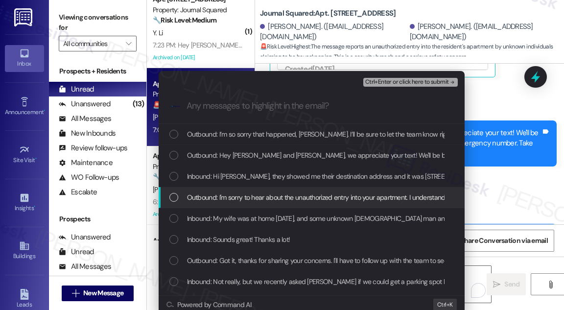
click at [265, 190] on div "Outbound: I'm sorry to hear about the unauthorized entry into your apartment. I…" at bounding box center [312, 197] width 306 height 21
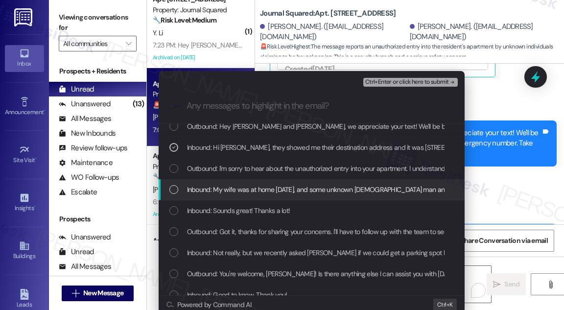
scroll to position [44, 0]
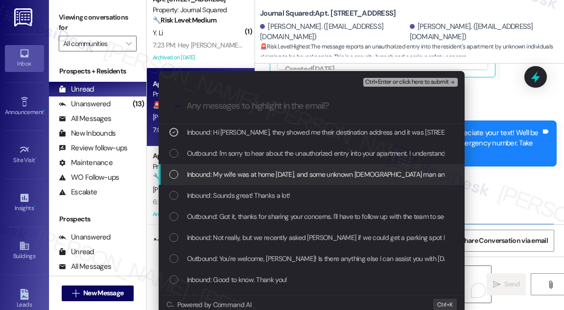
click at [292, 177] on span "Inbound: My wife was at home today, and some unknown Asian man and woman just u…" at bounding box center [540, 174] width 707 height 11
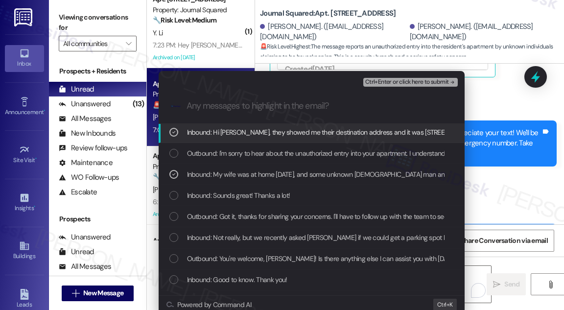
click at [414, 78] on button "Ctrl+Enter or click here to submit" at bounding box center [411, 82] width 95 height 9
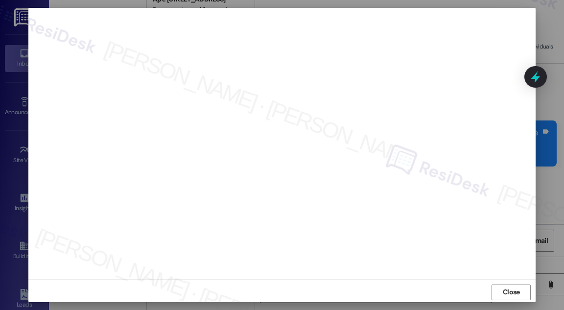
scroll to position [0, 0]
click at [501, 297] on span "Close" at bounding box center [511, 300] width 21 height 10
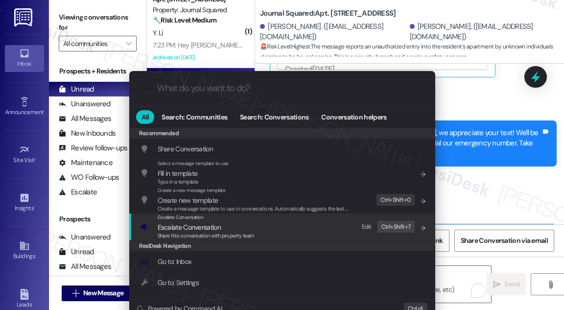
click at [272, 225] on div "Escalate Conversation Escalate Conversation Share this conversation with proper…" at bounding box center [283, 227] width 287 height 26
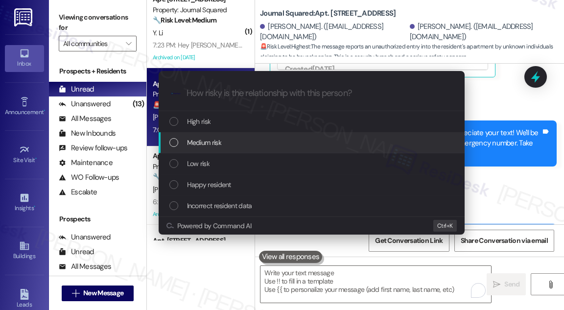
click at [270, 144] on div "Medium risk" at bounding box center [313, 142] width 287 height 11
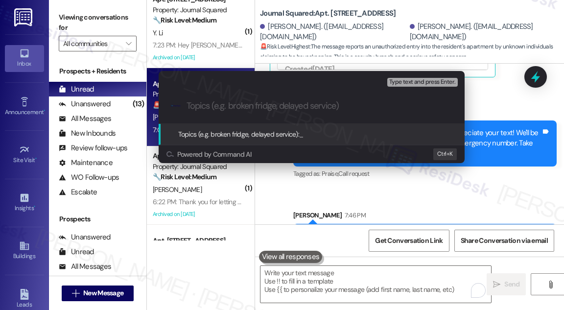
paste input "Unscheduled Entry Concern of Housekeeping"
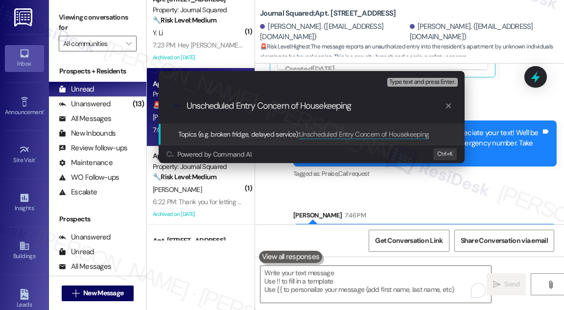
click at [373, 106] on input "Unscheduled Entry Concern of Housekeeping" at bounding box center [316, 106] width 258 height 10
click at [365, 109] on input "Unscheduled Entry Concern of Housekeeping" at bounding box center [316, 106] width 258 height 10
type input "Unscheduled Entry Concern of Housekeeping Staffs"
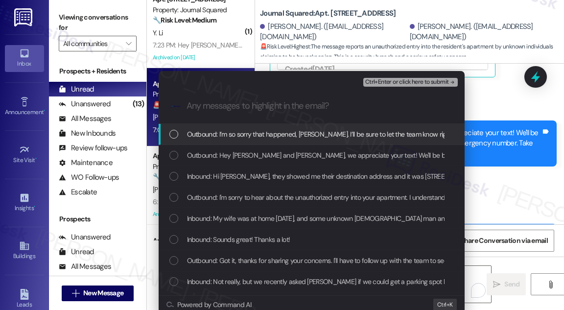
scroll to position [0, 0]
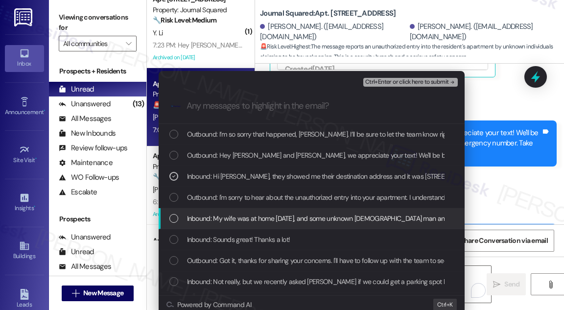
click at [300, 219] on span "Inbound: My wife was at home today, and some unknown Asian man and woman just u…" at bounding box center [540, 218] width 707 height 11
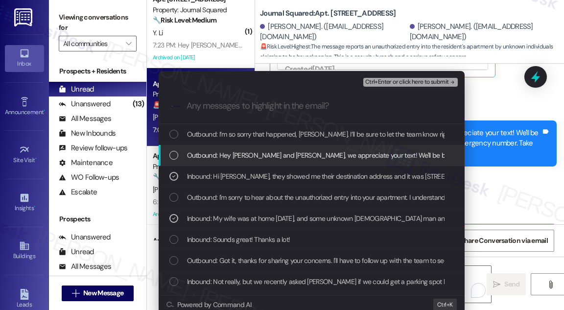
click at [402, 83] on span "Ctrl+Enter or click here to submit" at bounding box center [408, 82] width 84 height 7
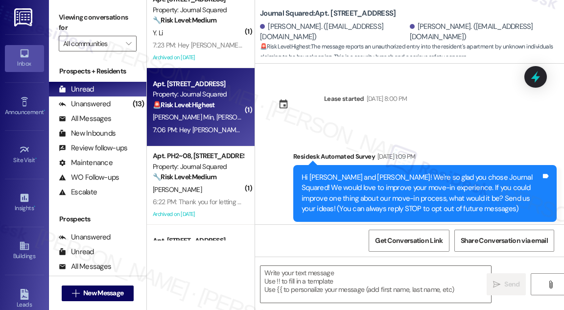
type textarea "Fetching suggested responses. Please feel free to read through the conversation…"
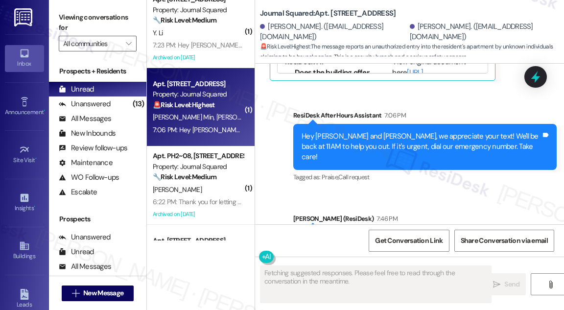
scroll to position [2226, 0]
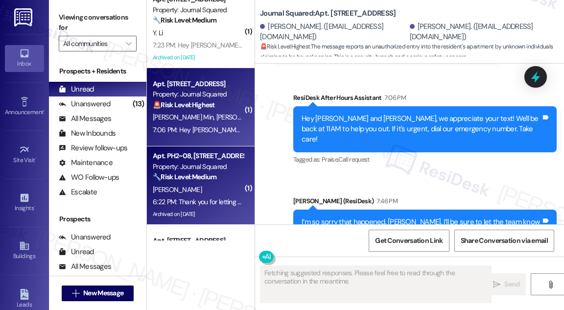
click at [215, 177] on strong "🔧 Risk Level: Medium" at bounding box center [185, 176] width 64 height 9
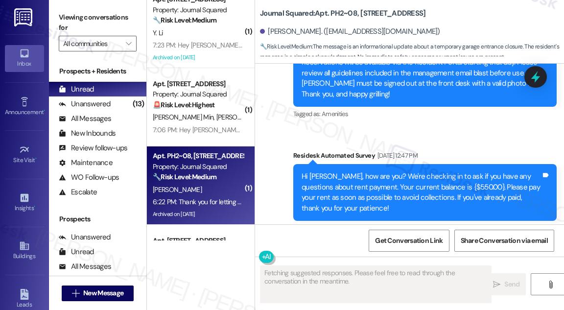
scroll to position [12344, 0]
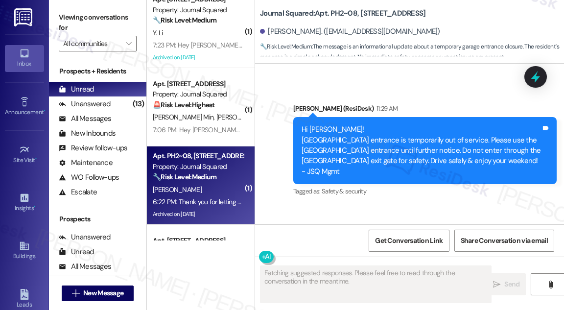
click at [341, 249] on div "Thank you for letting me know. 🙂🙏🏻" at bounding box center [334, 254] width 113 height 10
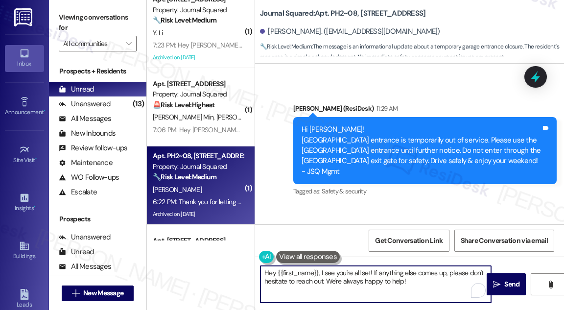
click at [326, 277] on textarea "Hey {{first_name}}, I see you're all set! If anything else comes up, please don…" at bounding box center [376, 284] width 231 height 37
click at [334, 278] on textarea "Hey {{first_name}}, I see you're all set! If anything else comes up, please don…" at bounding box center [376, 284] width 231 height 37
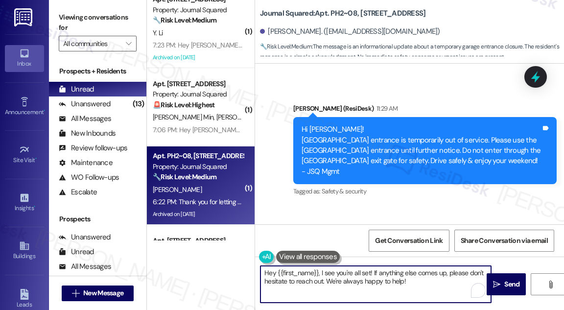
click at [334, 278] on textarea "Hey {{first_name}}, I see you're all set! If anything else comes up, please don…" at bounding box center [376, 284] width 231 height 37
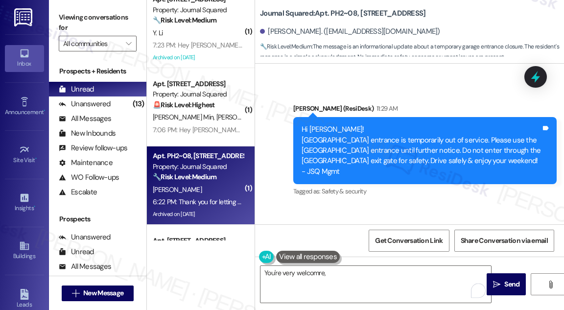
drag, startPoint x: 268, startPoint y: 171, endPoint x: 290, endPoint y: 168, distance: 21.7
click at [290, 221] on div "Received via SMS Si Hyun Lee 6:22 PM Thank you for letting me know. 🙂🙏🏻 Tags an…" at bounding box center [338, 255] width 151 height 68
copy div "Si Hyun"
click at [353, 271] on textarea "You're very welcomre," at bounding box center [376, 284] width 231 height 37
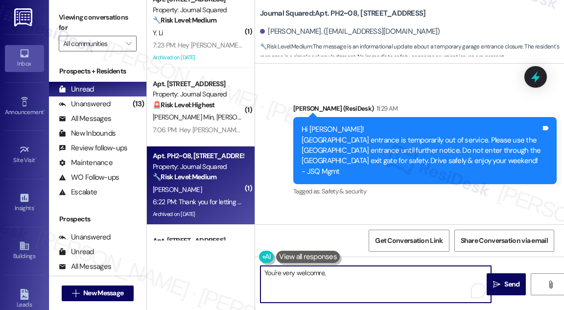
paste textarea "Si Hyun"
click at [366, 275] on textarea "You're very welcome, Si Hyun" at bounding box center [376, 284] width 231 height 37
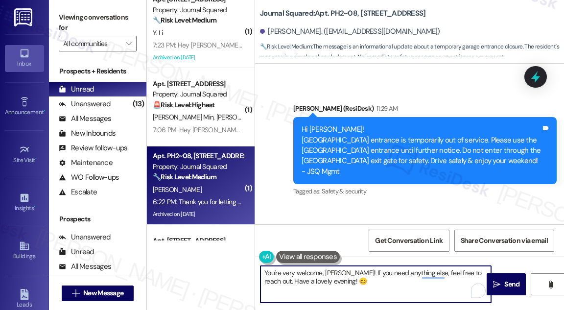
click at [373, 273] on textarea "You're very welcome, Si Hyun! If you need anything else, feel free to reach out…" at bounding box center [376, 284] width 231 height 37
click at [427, 289] on textarea "You're very welcome, Si Hyun! If you need anything else, feel free to reach out…" at bounding box center [376, 284] width 231 height 37
type textarea "You're very welcome, Si Hyun! If you need anything else, feel free to reach out…"
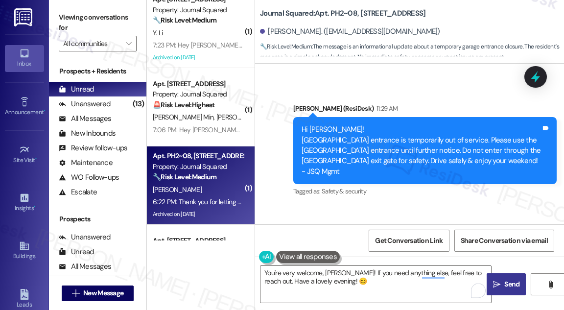
click at [511, 284] on span "Send" at bounding box center [512, 284] width 15 height 10
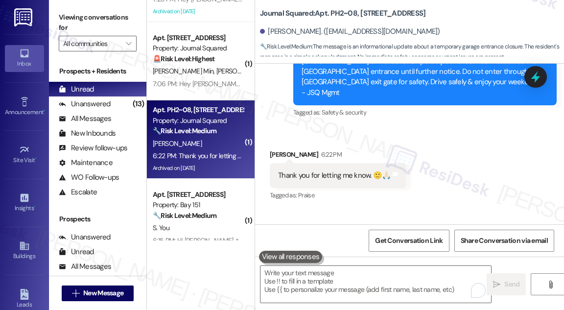
scroll to position [178, 0]
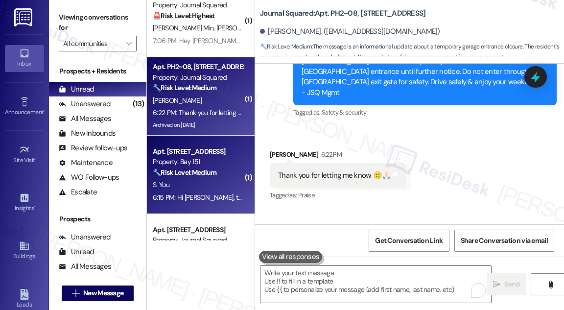
click at [202, 168] on div "🔧 Risk Level: Medium The resident reports recurring noise and vibration issues …" at bounding box center [198, 173] width 91 height 10
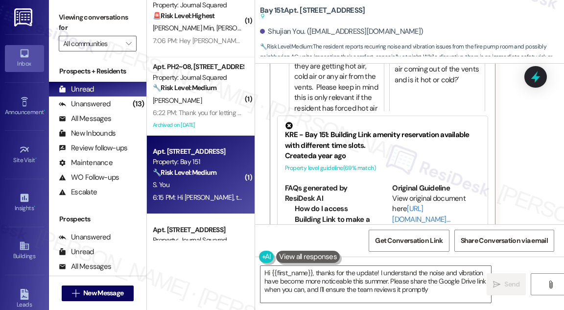
type textarea "Hi {{first_name}}, thanks for the update! I understand the noise and vibration …"
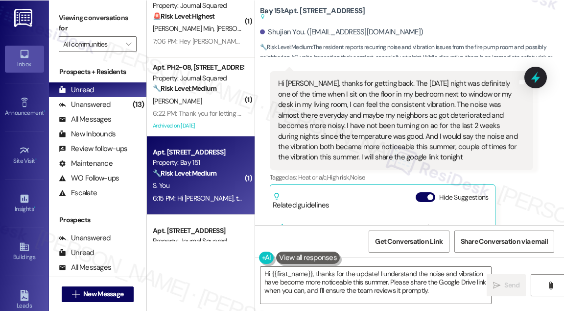
scroll to position [912, 0]
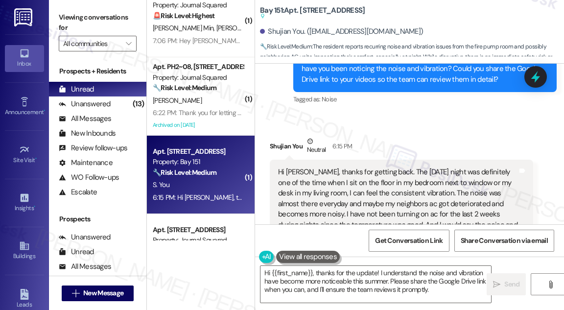
click at [342, 167] on div "Hi [PERSON_NAME], thanks for getting back. The [DATE] night was definitely one …" at bounding box center [398, 209] width 240 height 84
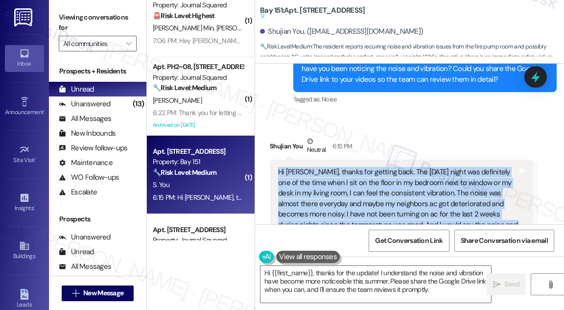
click at [342, 167] on div "Hi [PERSON_NAME], thanks for getting back. The [DATE] night was definitely one …" at bounding box center [398, 209] width 240 height 84
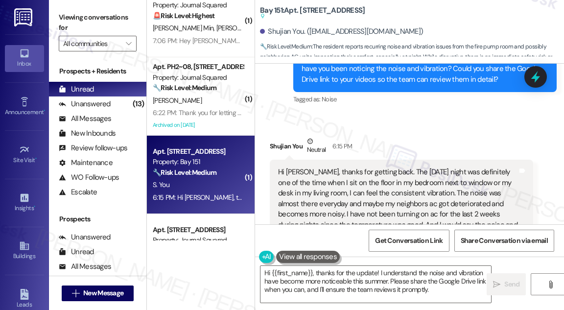
click at [442, 136] on div "Shujian You Neutral 6:15 PM" at bounding box center [402, 148] width 264 height 24
click at [419, 167] on div "Hi [PERSON_NAME], thanks for getting back. The [DATE] night was definitely one …" at bounding box center [398, 209] width 240 height 84
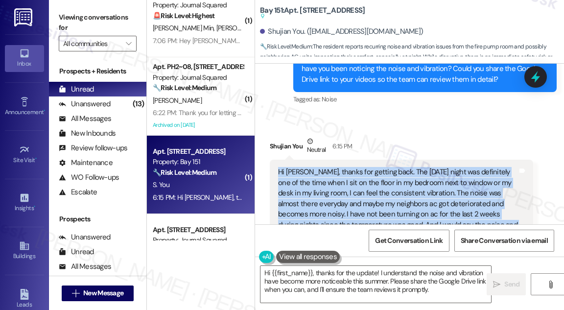
click at [419, 167] on div "Hi [PERSON_NAME], thanks for getting back. The [DATE] night was definitely one …" at bounding box center [398, 209] width 240 height 84
click at [314, 167] on div "Hi [PERSON_NAME], thanks for getting back. The [DATE] night was definitely one …" at bounding box center [398, 209] width 240 height 84
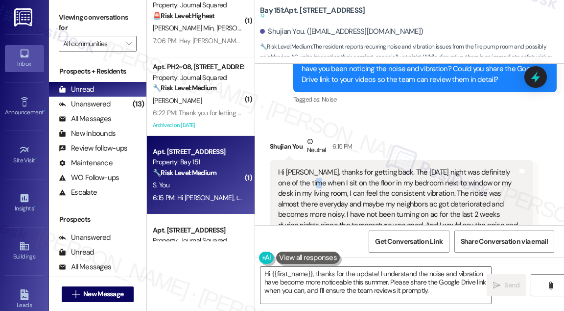
click at [313, 167] on div "Hi [PERSON_NAME], thanks for getting back. The [DATE] night was definitely one …" at bounding box center [398, 209] width 240 height 84
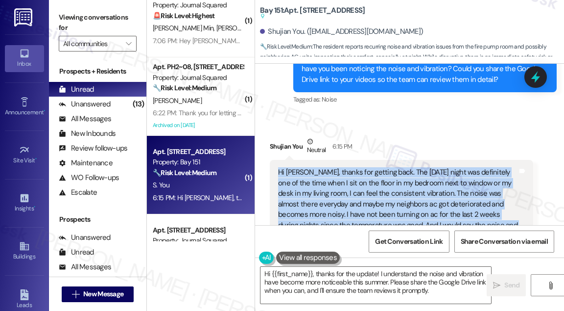
click at [313, 167] on div "Hi [PERSON_NAME], thanks for getting back. The [DATE] night was definitely one …" at bounding box center [398, 209] width 240 height 84
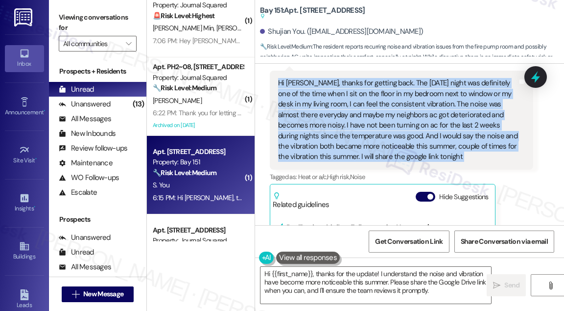
scroll to position [956, 0]
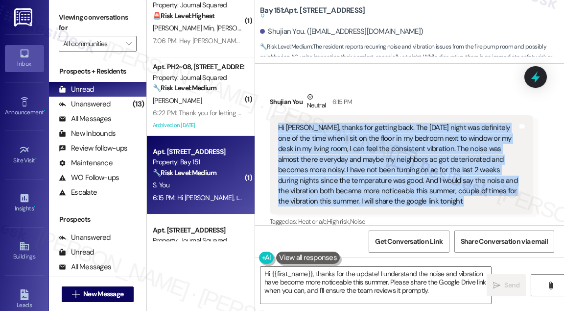
click at [359, 122] on div "Hi [PERSON_NAME], thanks for getting back. The [DATE] night was definitely one …" at bounding box center [398, 164] width 240 height 84
click at [311, 122] on div "Hi [PERSON_NAME], thanks for getting back. The [DATE] night was definitely one …" at bounding box center [398, 164] width 240 height 84
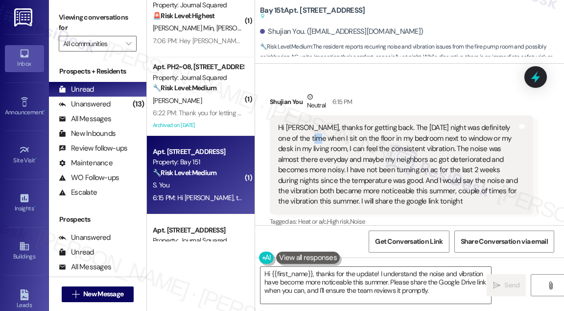
click at [311, 122] on div "Hi [PERSON_NAME], thanks for getting back. The [DATE] night was definitely one …" at bounding box center [398, 164] width 240 height 84
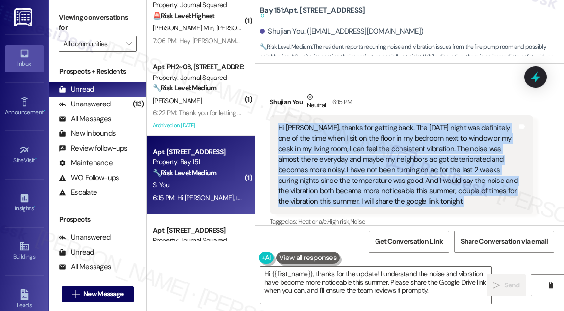
click at [311, 122] on div "Hi [PERSON_NAME], thanks for getting back. The [DATE] night was definitely one …" at bounding box center [398, 164] width 240 height 84
click at [314, 133] on div "Hi [PERSON_NAME], thanks for getting back. The [DATE] night was definitely one …" at bounding box center [398, 164] width 240 height 84
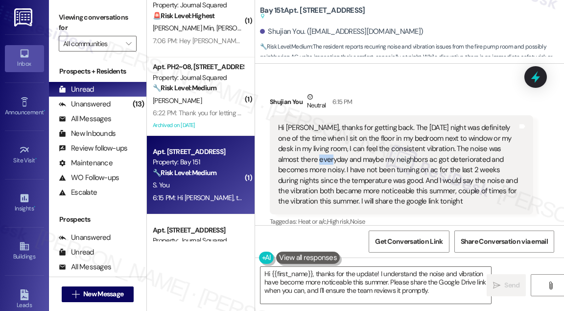
click at [314, 133] on div "Hi [PERSON_NAME], thanks for getting back. The [DATE] night was definitely one …" at bounding box center [398, 164] width 240 height 84
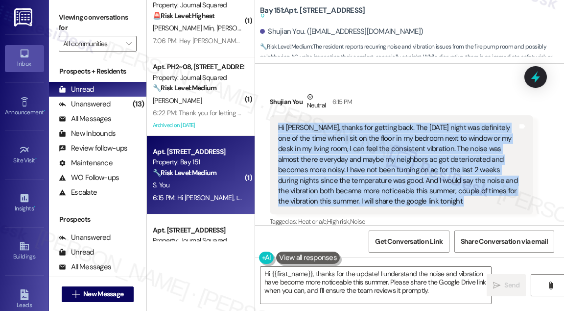
click at [314, 133] on div "Hi [PERSON_NAME], thanks for getting back. The [DATE] night was definitely one …" at bounding box center [398, 164] width 240 height 84
click at [411, 143] on div "Hi [PERSON_NAME], thanks for getting back. The [DATE] night was definitely one …" at bounding box center [398, 164] width 240 height 84
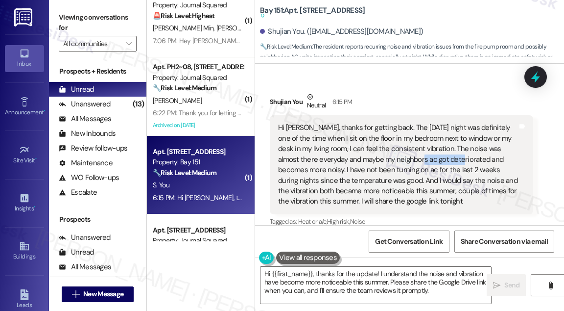
click at [411, 143] on div "Hi [PERSON_NAME], thanks for getting back. The [DATE] night was definitely one …" at bounding box center [398, 164] width 240 height 84
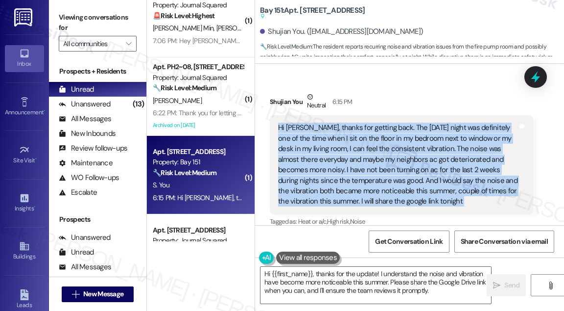
click at [411, 143] on div "Hi [PERSON_NAME], thanks for getting back. The [DATE] night was definitely one …" at bounding box center [398, 164] width 240 height 84
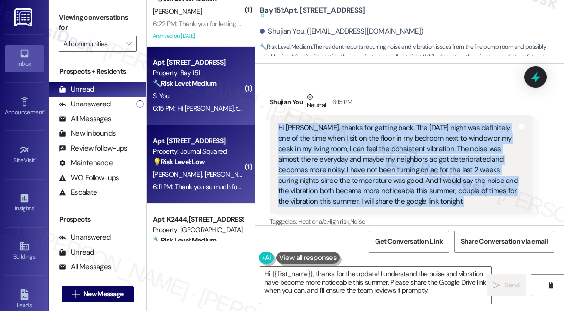
scroll to position [356, 0]
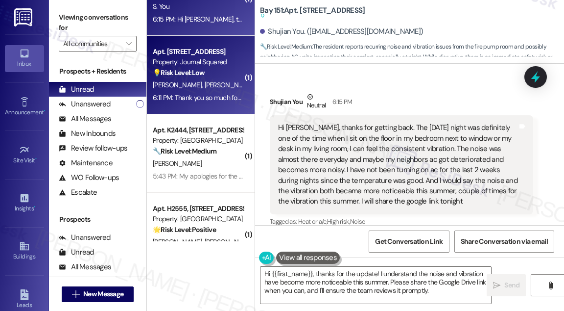
click at [227, 103] on div "6:11 PM: Thank you so much for checking - looking forward to hearing back 6:11 …" at bounding box center [198, 98] width 93 height 12
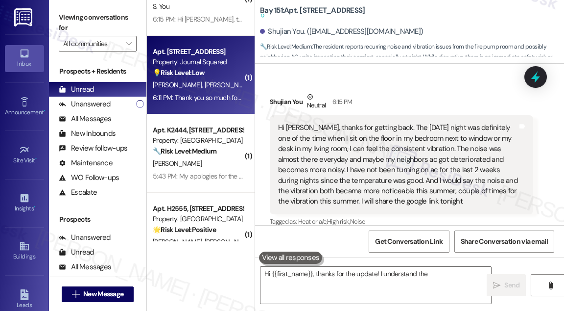
type textarea "Hi {{first_name}}, thanks for the update! I understand the"
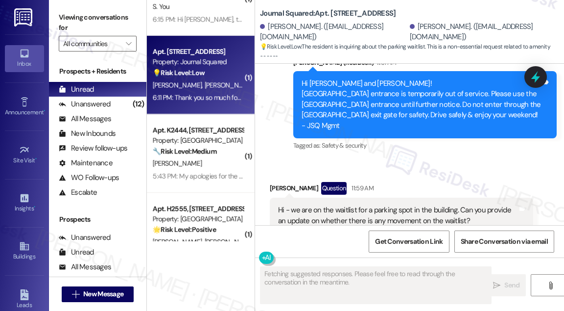
scroll to position [8593, 0]
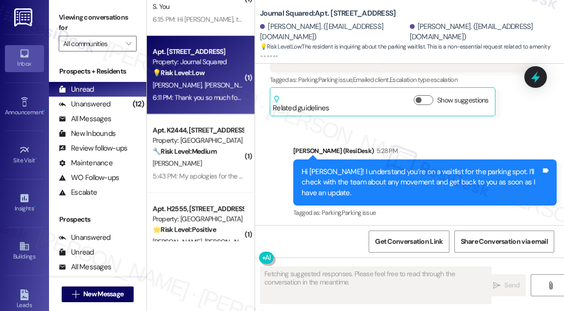
scroll to position [8504, 0]
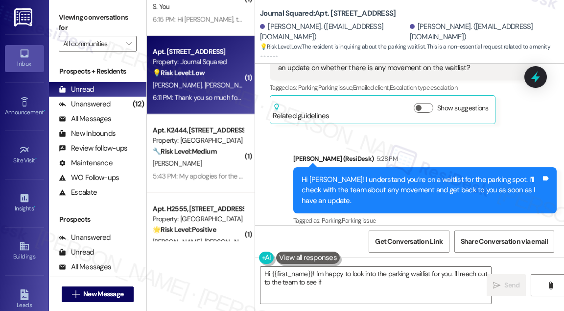
drag, startPoint x: 370, startPoint y: 174, endPoint x: 462, endPoint y: 176, distance: 91.2
click at [462, 278] on div "ResiDesk escalation to site team -> Risk Level: Low risk Topics: Checking for U…" at bounding box center [429, 299] width 193 height 42
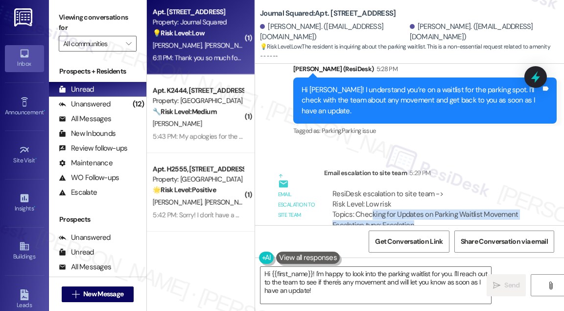
scroll to position [445, 0]
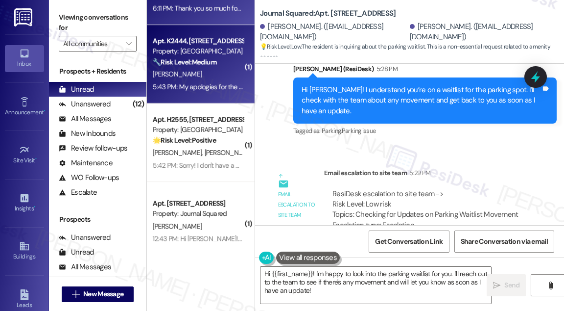
click at [192, 70] on span "[PERSON_NAME]" at bounding box center [177, 74] width 49 height 9
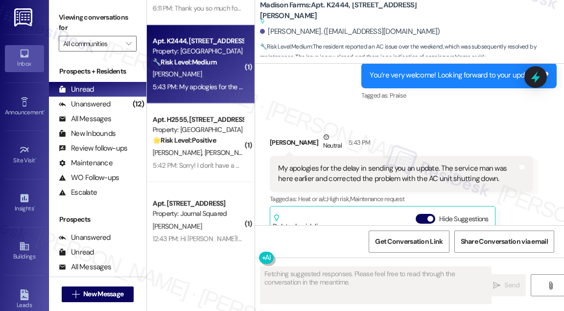
scroll to position [2322, 0]
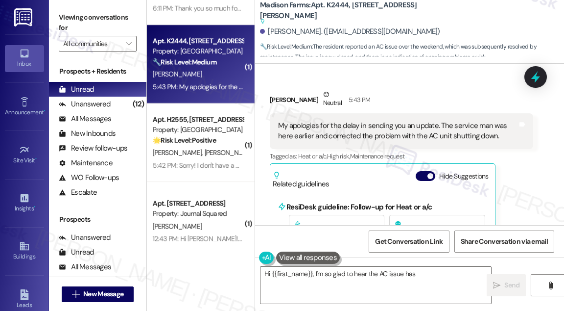
click at [393, 134] on div "My apologies for the delay in sending you an update. The service man was here e…" at bounding box center [398, 131] width 240 height 21
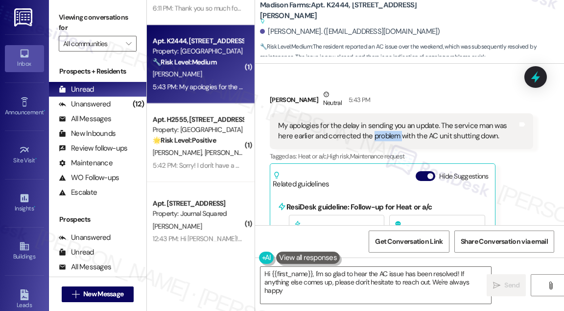
click at [393, 134] on div "My apologies for the delay in sending you an update. The service man was here e…" at bounding box center [398, 131] width 240 height 21
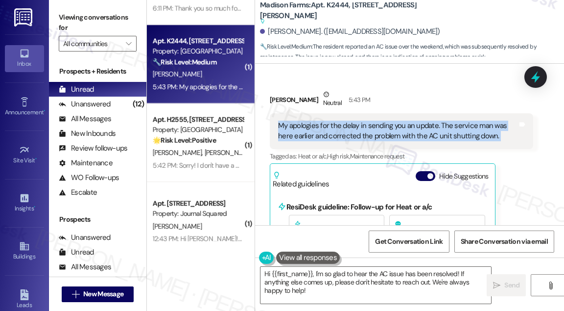
click at [393, 134] on div "My apologies for the delay in sending you an update. The service man was here e…" at bounding box center [398, 131] width 240 height 21
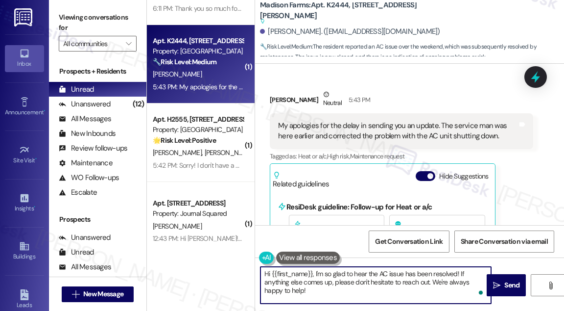
drag, startPoint x: 343, startPoint y: 289, endPoint x: 338, endPoint y: 277, distance: 12.7
click at [338, 277] on textarea "Hi {{first_name}}, I'm so glad to hear the AC issue has been resolved! If anyth…" at bounding box center [376, 285] width 231 height 37
drag, startPoint x: 340, startPoint y: 284, endPoint x: 355, endPoint y: 282, distance: 15.8
click at [340, 286] on textarea "Hi {{first_name}}, I'm so glad to hear the AC issue has been resolved! If anyth…" at bounding box center [376, 285] width 231 height 37
click at [337, 286] on textarea "Hi {{first_name}}, I'm so glad to hear the AC issue has been resolved! If anyth…" at bounding box center [376, 285] width 231 height 37
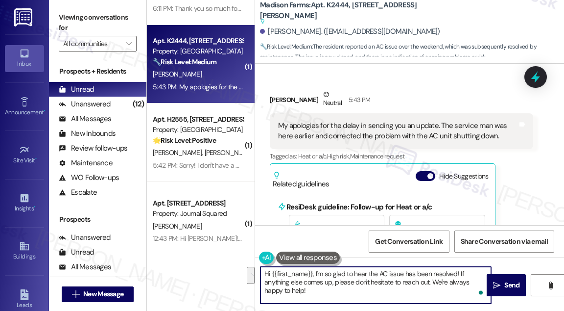
drag, startPoint x: 357, startPoint y: 290, endPoint x: 431, endPoint y: 283, distance: 74.7
click at [431, 283] on textarea "Hi {{first_name}}, I'm so glad to hear the AC issue has been resolved! If anyth…" at bounding box center [376, 285] width 231 height 37
click at [326, 271] on textarea "Hi {{first_name}}, I'm so glad to hear the AC issue has been resolved! If anyth…" at bounding box center [376, 285] width 231 height 37
drag, startPoint x: 313, startPoint y: 272, endPoint x: 221, endPoint y: 262, distance: 91.7
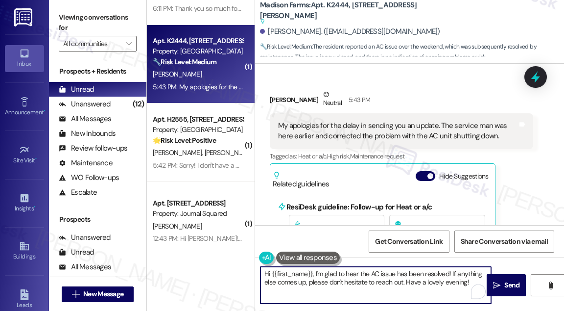
click at [219, 266] on div "( 1 ) Apt. PH2~08, [STREET_ADDRESS] Property: Journal Squared 🔧 Risk Level: Med…" at bounding box center [355, 155] width 417 height 311
click at [434, 276] on textarea "Great! I'm glad to hear the AC issue has been resolved! If anything else comes …" at bounding box center [376, 285] width 231 height 37
type textarea "Great! I'm glad to hear the AC issue has been resolved! If anything else comes …"
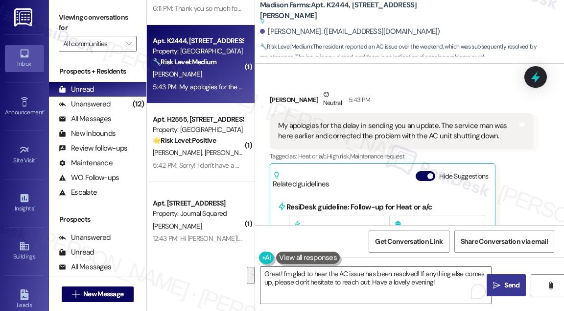
click at [511, 279] on button " Send" at bounding box center [506, 285] width 39 height 22
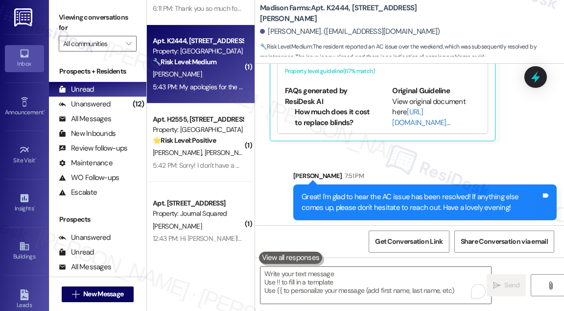
scroll to position [2500, 0]
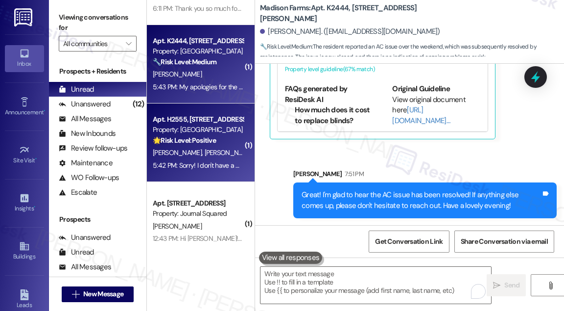
click at [216, 143] on strong "🌟 Risk Level: Positive" at bounding box center [184, 140] width 63 height 9
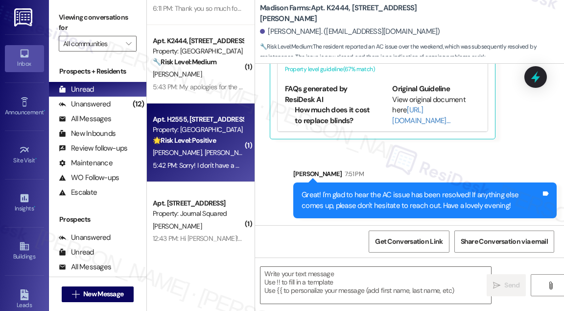
type textarea "Fetching suggested responses. Please feel free to read through the conversation…"
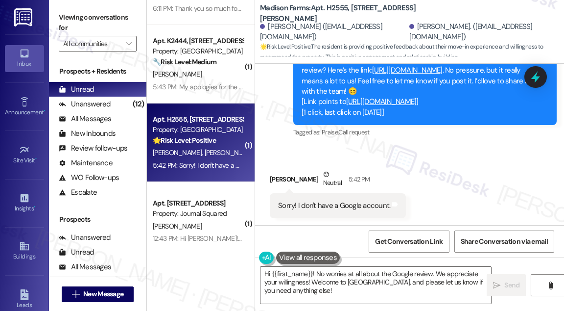
scroll to position [819, 0]
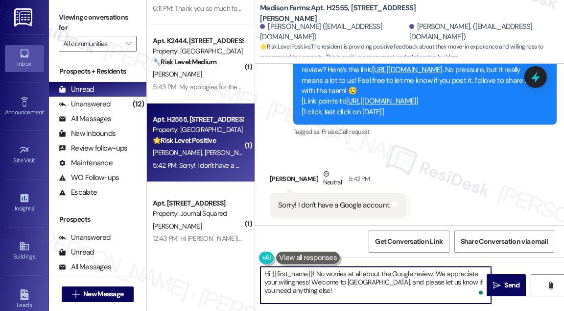
drag, startPoint x: 316, startPoint y: 274, endPoint x: 195, endPoint y: 267, distance: 120.8
click at [195, 267] on div "( 1 ) Apt. PH2~08, [STREET_ADDRESS] Property: Journal Squared 🔧 Risk Level: Med…" at bounding box center [355, 155] width 417 height 311
click at [378, 273] on textarea "No worries at all about the Google review. We appreciate your willingness! Welc…" at bounding box center [376, 285] width 231 height 37
click at [470, 272] on textarea "No worries at all about the Google review. We appreciate your willingness! Welc…" at bounding box center [376, 285] width 231 height 37
drag, startPoint x: 269, startPoint y: 282, endPoint x: 263, endPoint y: 283, distance: 6.4
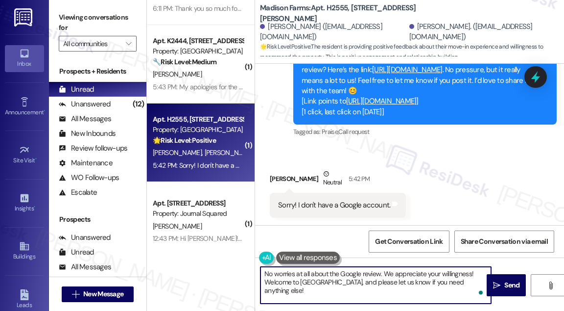
click at [263, 283] on textarea "No worries at all about the Google review. We appreciate your willingness! Welc…" at bounding box center [376, 285] width 231 height 37
click at [287, 280] on textarea "No worries at all about the Google review. We appreciate your willingness! Welc…" at bounding box center [376, 285] width 231 height 37
click at [265, 281] on textarea "No worries at all about the Google review. We appreciate your willingness! Welc…" at bounding box center [376, 285] width 231 height 37
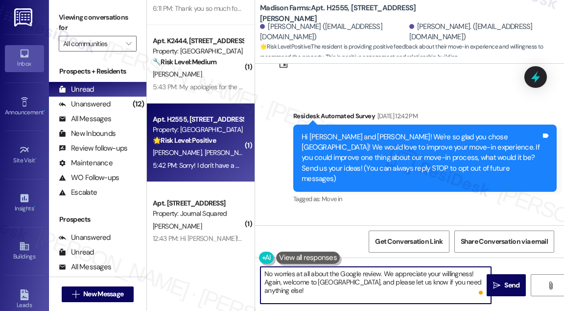
scroll to position [89, 0]
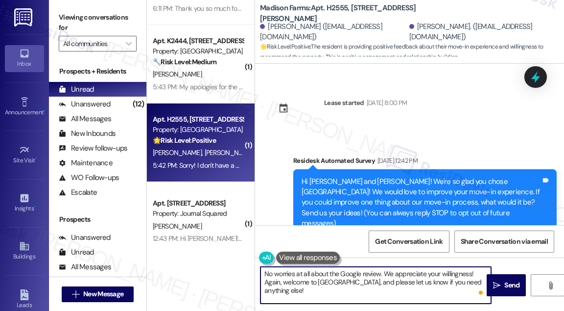
click at [396, 163] on div "Aug 08, 2025 at 12:42 PM" at bounding box center [396, 160] width 43 height 10
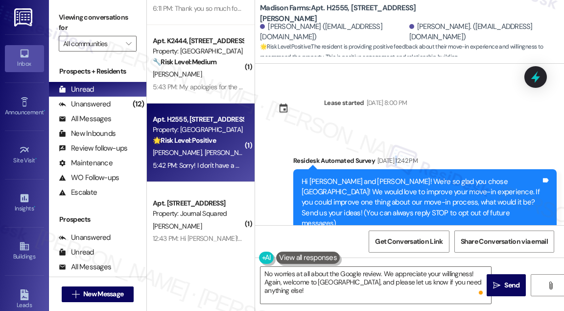
click at [397, 162] on div "Aug 08, 2025 at 12:42 PM" at bounding box center [396, 160] width 43 height 10
click at [387, 195] on div "Hi Paul and Marion! We're so glad you chose Madison Farms! We would love to imp…" at bounding box center [422, 202] width 240 height 52
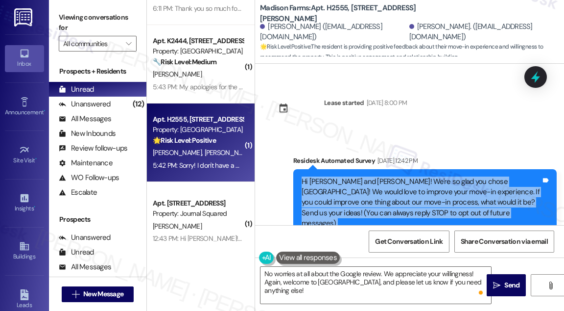
click at [387, 195] on div "Hi Paul and Marion! We're so glad you chose Madison Farms! We would love to imp…" at bounding box center [422, 202] width 240 height 52
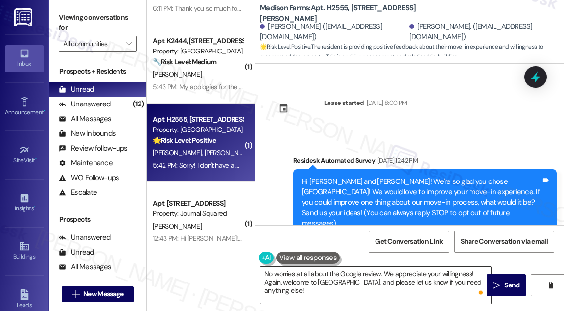
click at [320, 285] on textarea "No worries at all about the Google review. We appreciate your willingness! Agai…" at bounding box center [376, 285] width 231 height 37
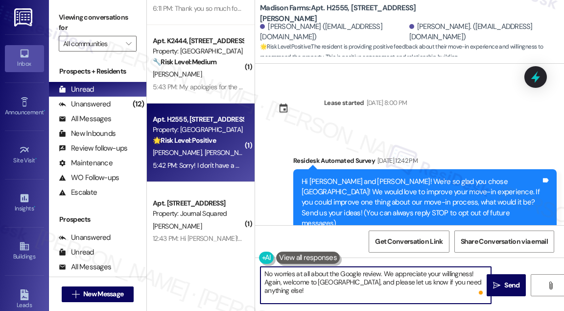
click at [320, 285] on textarea "No worries at all about the Google review. We appreciate your willingness! Agai…" at bounding box center [376, 285] width 231 height 37
click at [321, 285] on textarea "No worries at all about the Google review. We appreciate your willingness! Agai…" at bounding box center [376, 285] width 231 height 37
click at [318, 291] on textarea "No worries at all about the Google review. We appreciate your willingness! Agai…" at bounding box center [376, 285] width 231 height 37
drag, startPoint x: 318, startPoint y: 290, endPoint x: 287, endPoint y: 289, distance: 31.4
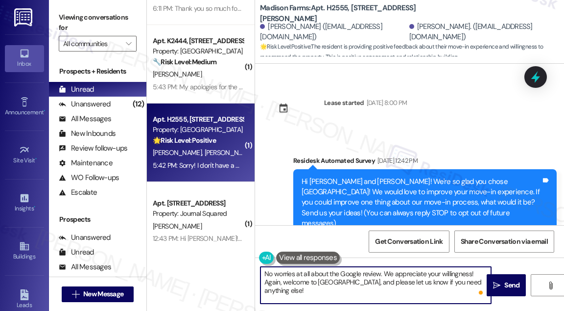
click at [287, 288] on textarea "No worries at all about the Google review. We appreciate your willingness! Agai…" at bounding box center [376, 285] width 231 height 37
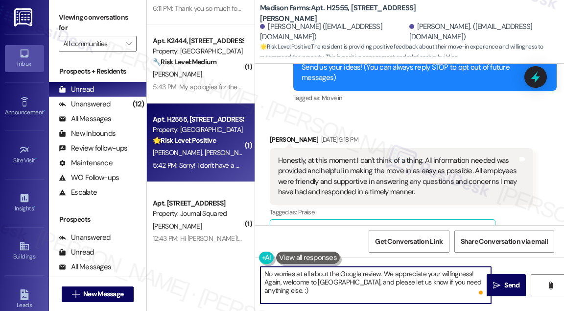
scroll to position [312, 0]
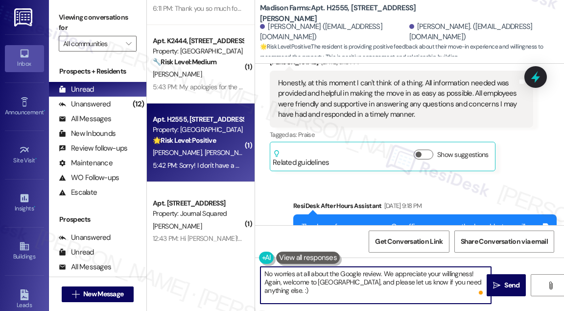
click at [355, 279] on textarea "No worries at all about the Google review. We appreciate your willingness! Agai…" at bounding box center [376, 285] width 231 height 37
type textarea "No worries at all about the Google review. We appreciate your willingness! Agai…"
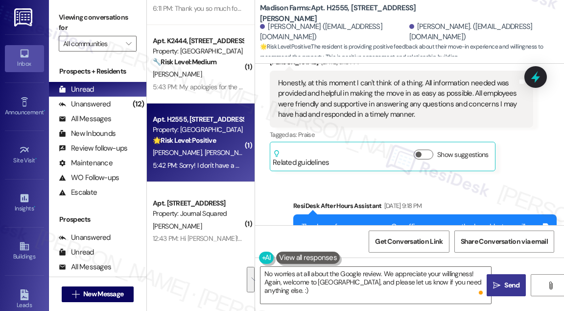
click at [489, 281] on button " Send" at bounding box center [506, 285] width 39 height 22
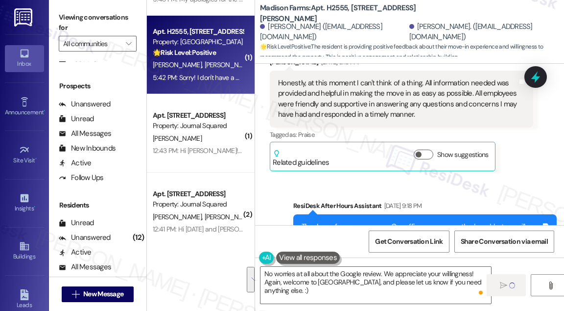
scroll to position [534, 0]
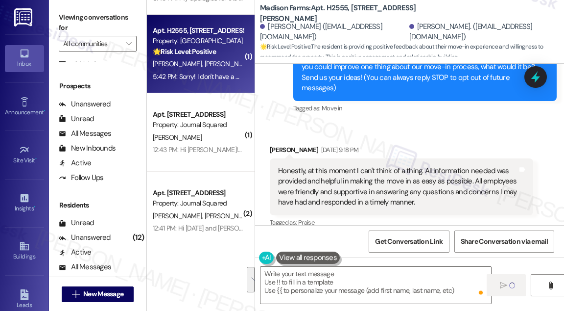
type textarea "Fetching suggested responses. Please feel free to read through the conversation…"
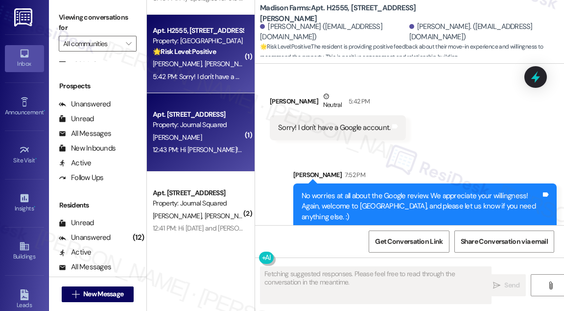
scroll to position [907, 0]
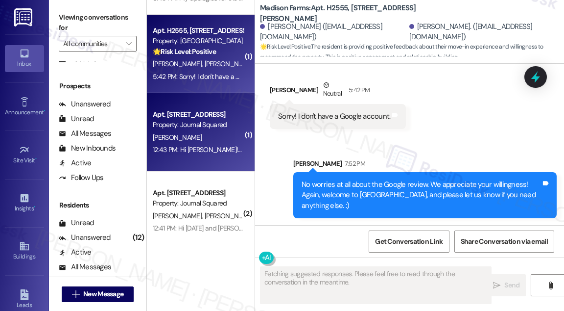
click at [206, 122] on div "Property: Journal Squared" at bounding box center [198, 125] width 91 height 10
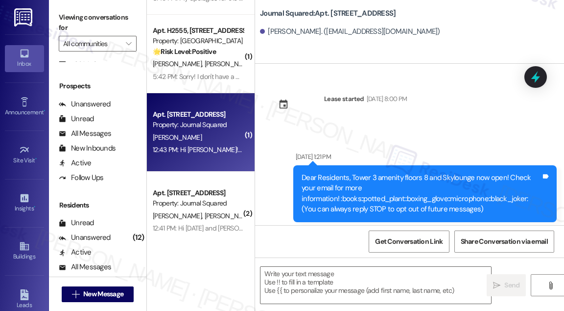
type textarea "Fetching suggested responses. Please feel free to read through the conversation…"
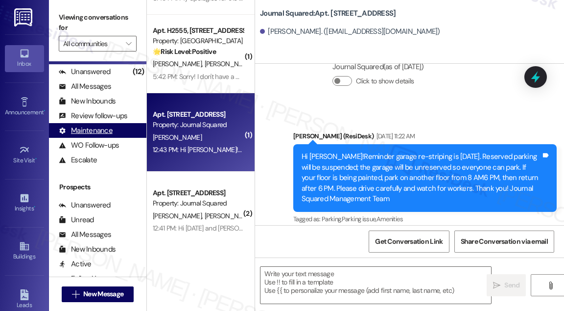
scroll to position [0, 0]
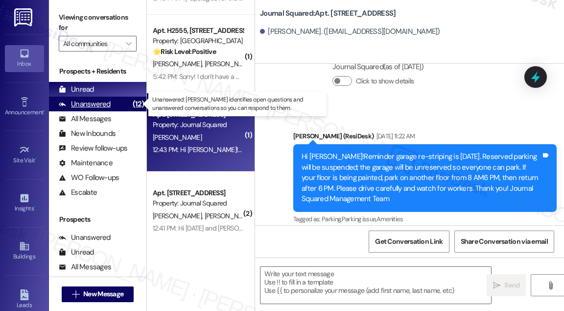
click at [82, 99] on div "Unanswered" at bounding box center [85, 104] width 52 height 10
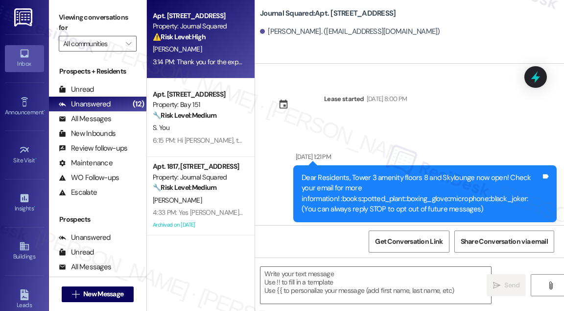
click at [229, 51] on div "[PERSON_NAME]" at bounding box center [198, 49] width 93 height 12
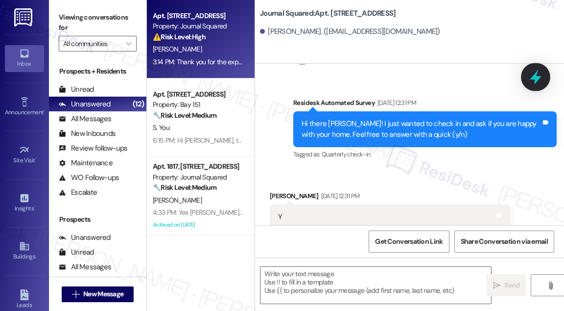
scroll to position [508, 0]
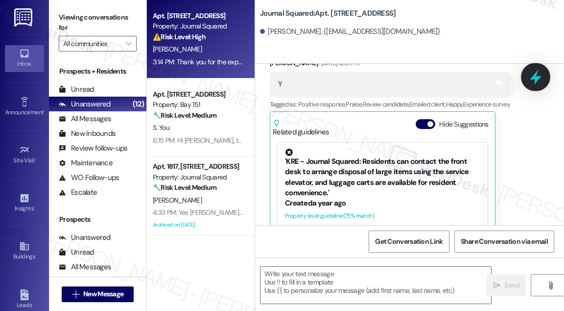
type textarea "Fetching suggested responses. Please feel free to read through the conversation…"
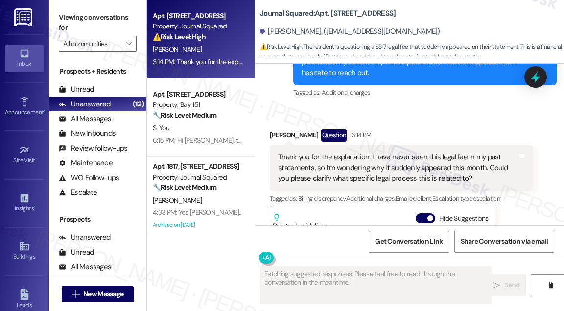
scroll to position [2575, 0]
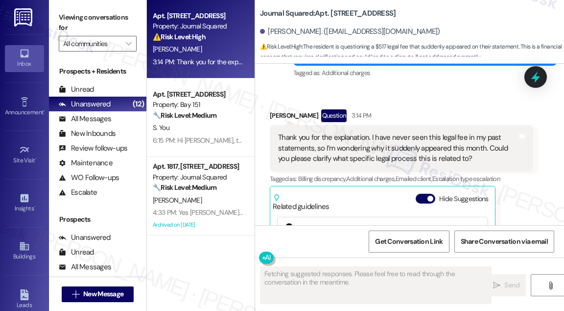
click at [357, 132] on div "Thank you for the explanation. I have never seen this legal fee in my past stat…" at bounding box center [398, 147] width 240 height 31
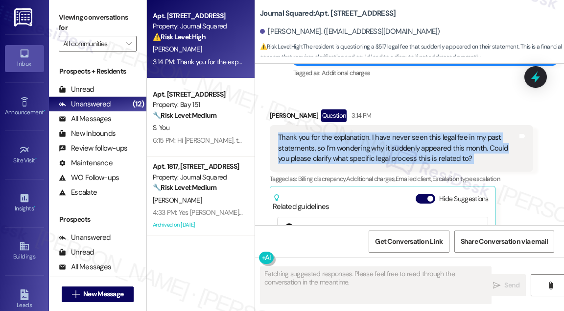
click at [358, 132] on div "Thank you for the explanation. I have never seen this legal fee in my past stat…" at bounding box center [398, 147] width 240 height 31
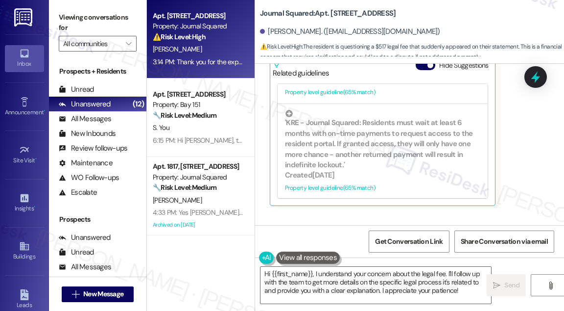
scroll to position [2927, 0]
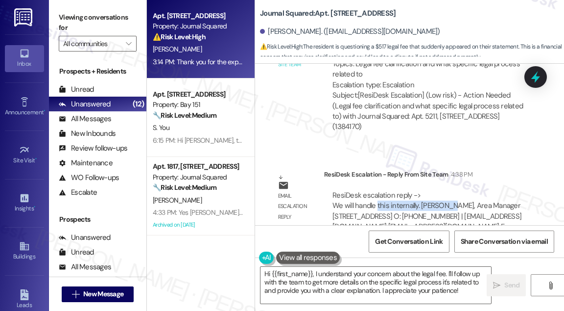
drag, startPoint x: 377, startPoint y: 176, endPoint x: 449, endPoint y: 176, distance: 72.5
click at [449, 190] on div "ResiDesk escalation reply -> We will handle this internally. Michael Polese, Ar…" at bounding box center [427, 216] width 189 height 52
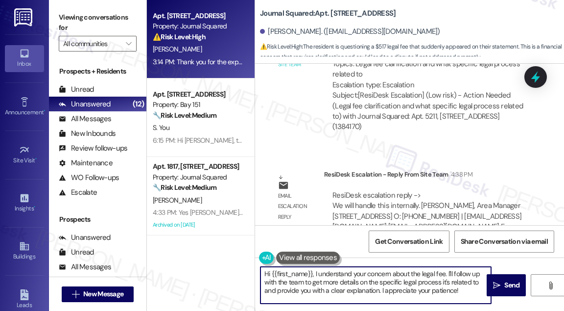
drag, startPoint x: 316, startPoint y: 272, endPoint x: 248, endPoint y: 272, distance: 67.1
click at [248, 272] on div "Apt. 5211, 605 Pavonia Avenue Property: Journal Squared ⚠️ Risk Level: High The…" at bounding box center [355, 155] width 417 height 311
click at [405, 270] on textarea "I understand your concern about the legal fee. I'll follow up with the team to …" at bounding box center [376, 285] width 231 height 37
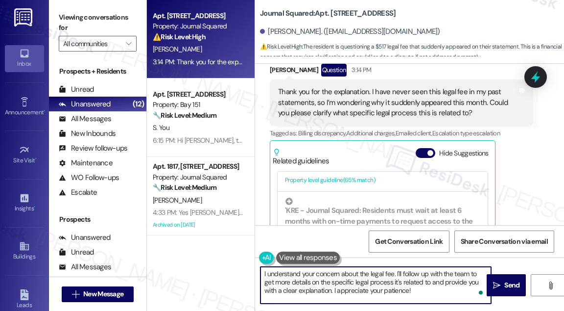
scroll to position [2705, 0]
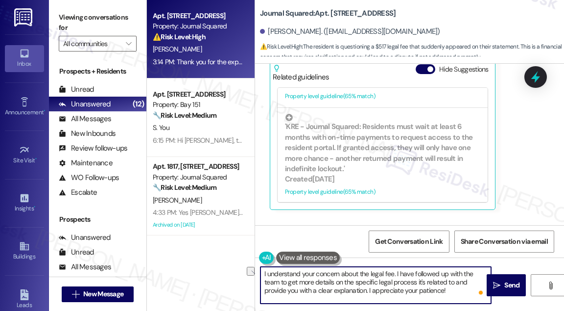
drag, startPoint x: 281, startPoint y: 282, endPoint x: 404, endPoint y: 284, distance: 123.0
click at [404, 284] on textarea "I understand your concern about the legal fee. I have followed up with the team…" at bounding box center [376, 285] width 231 height 37
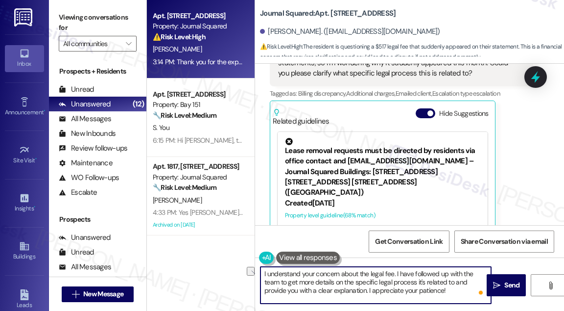
scroll to position [2571, 0]
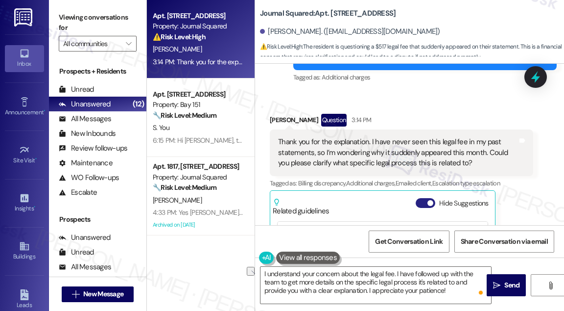
click at [432, 200] on span "button" at bounding box center [431, 203] width 6 height 6
click at [356, 137] on div "Thank you for the explanation. I have never seen this legal fee in my past stat…" at bounding box center [398, 152] width 240 height 31
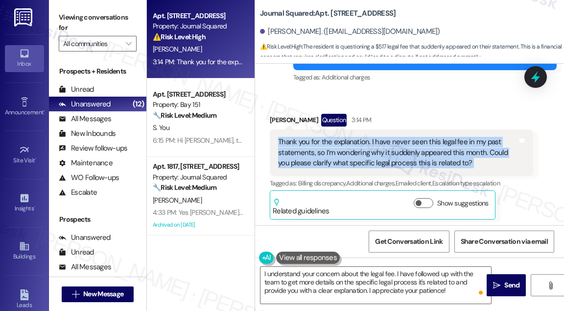
click at [356, 137] on div "Thank you for the explanation. I have never seen this legal fee in my past stat…" at bounding box center [398, 152] width 240 height 31
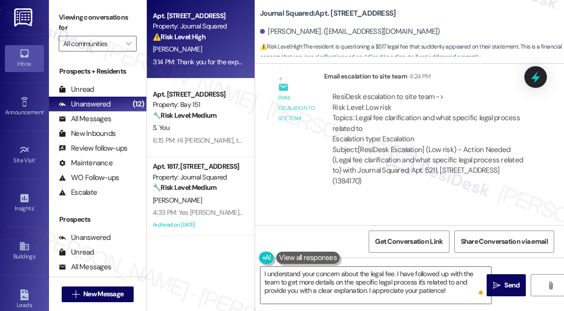
scroll to position [2803, 0]
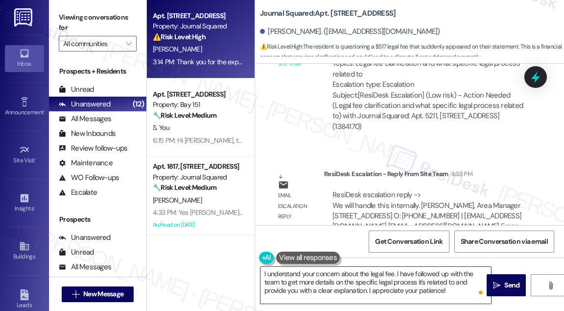
click at [336, 278] on textarea "I understand your concern about the legal fee. I have followed up with the team…" at bounding box center [376, 285] width 231 height 37
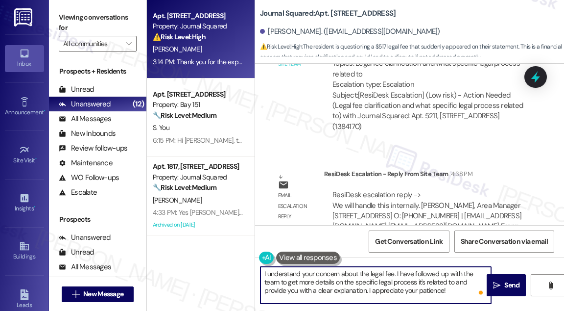
click at [336, 278] on textarea "I understand your concern about the legal fee. I have followed up with the team…" at bounding box center [376, 285] width 231 height 37
click at [327, 282] on textarea "I understand your concern about the legal fee. I have followed up with the team…" at bounding box center [376, 285] width 231 height 37
drag, startPoint x: 341, startPoint y: 282, endPoint x: 401, endPoint y: 283, distance: 60.3
click at [360, 282] on textarea "I understand your concern about the legal fee. I have followed up with the team…" at bounding box center [376, 285] width 231 height 37
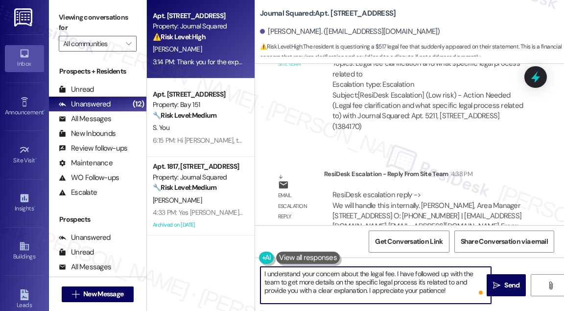
click at [401, 283] on textarea "I understand your concern about the legal fee. I have followed up with the team…" at bounding box center [376, 285] width 231 height 37
drag, startPoint x: 415, startPoint y: 281, endPoint x: 368, endPoint y: 287, distance: 47.9
click at [367, 289] on textarea "I understand your concern about the legal fee. I have followed up with the team…" at bounding box center [376, 285] width 231 height 37
click at [430, 275] on textarea "I understand your concern about the legal fee. I have followed up with the team…" at bounding box center [376, 285] width 231 height 37
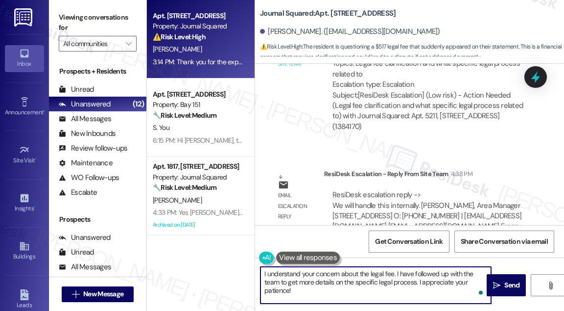
click at [377, 286] on textarea "I understand your concern about the legal fee. I have followed up with the team…" at bounding box center [376, 285] width 231 height 37
click at [440, 285] on textarea "I understand your concern about the legal fee. I have followed up with the team…" at bounding box center [376, 285] width 231 height 37
click at [444, 287] on textarea "I understand your concern about the legal fee. I have followed up with the team…" at bounding box center [376, 285] width 231 height 37
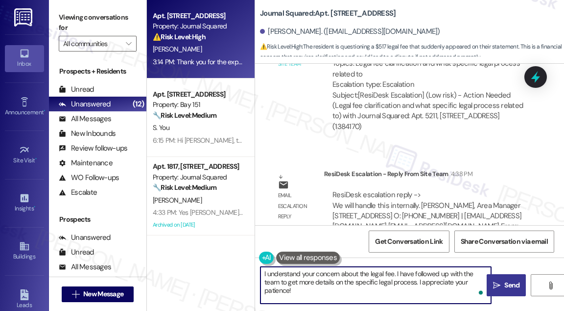
type textarea "I understand your concern about the legal fee. I have followed up with the team…"
click at [345, 280] on textarea "I understand your concern about the legal fee. I have followed up with the team…" at bounding box center [376, 285] width 231 height 37
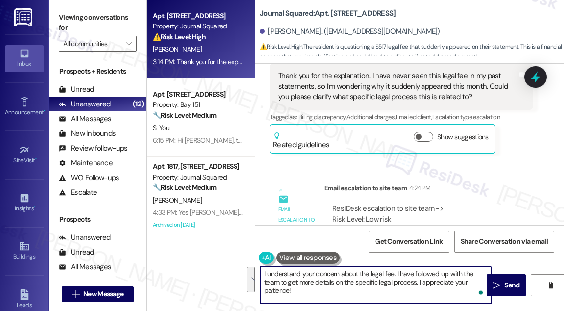
scroll to position [2625, 0]
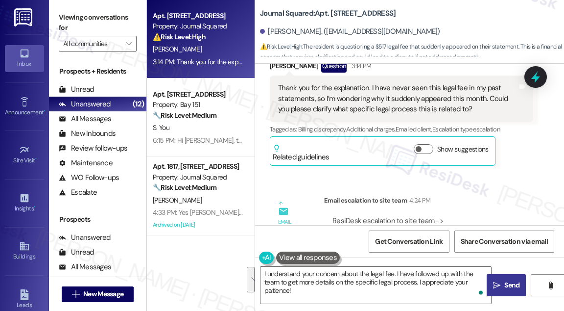
click at [493, 284] on icon "" at bounding box center [496, 285] width 7 height 8
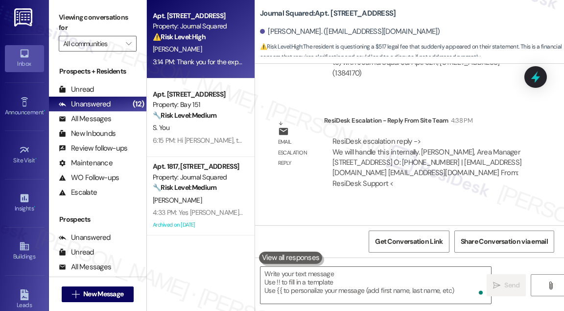
scroll to position [2892, 0]
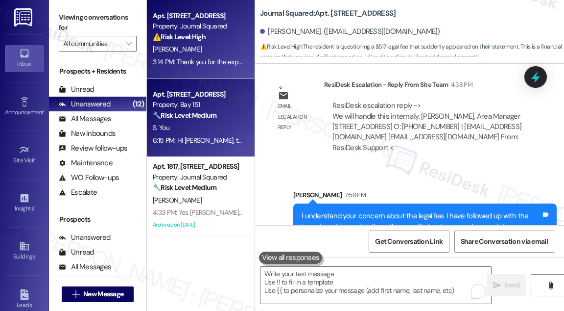
click at [220, 132] on div "S. You" at bounding box center [198, 128] width 93 height 12
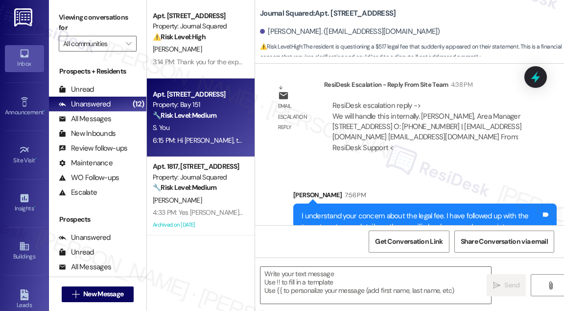
type textarea "Fetching suggested responses. Please feel free to read through the conversation…"
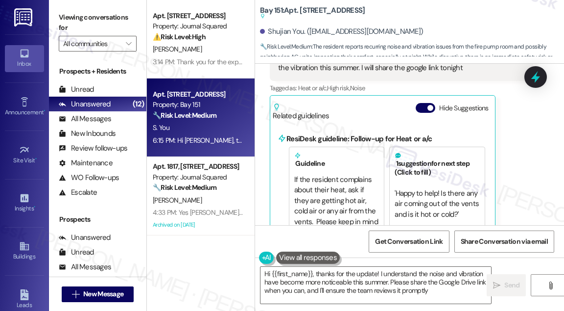
type textarea "Hi {{first_name}}, thanks for the update! I understand the noise and vibration …"
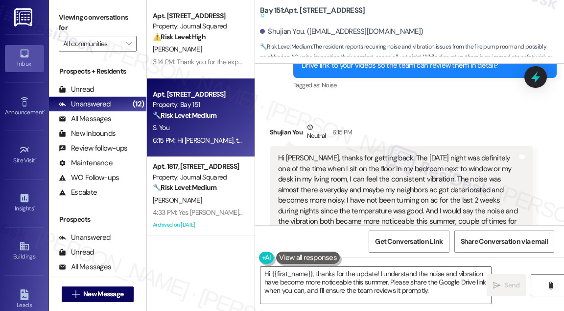
scroll to position [956, 0]
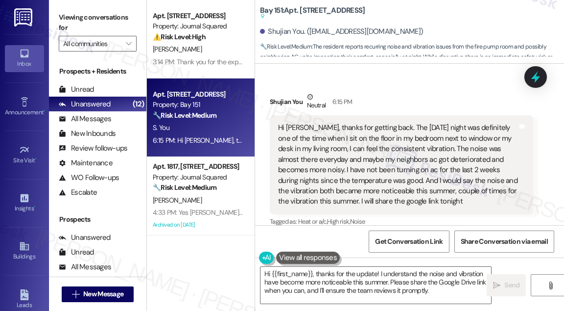
click at [326, 122] on div "Hi Jane, thanks for getting back. The Sunday night was definitely one of the ti…" at bounding box center [398, 164] width 240 height 84
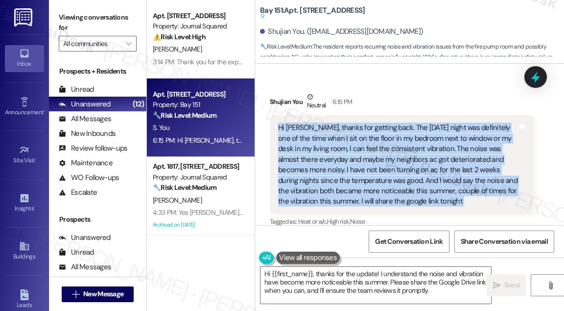
click at [326, 122] on div "Hi Jane, thanks for getting back. The Sunday night was definitely one of the ti…" at bounding box center [398, 164] width 240 height 84
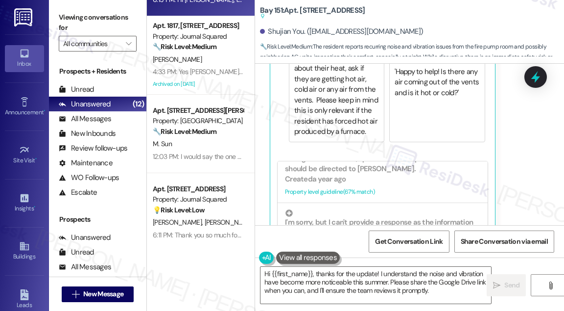
scroll to position [89, 0]
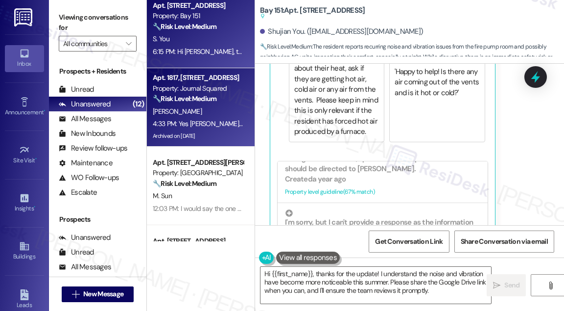
click at [213, 118] on div "4:33 PM: Yes Jane , this os the thing. For comodity would be really great to un…" at bounding box center [198, 124] width 93 height 12
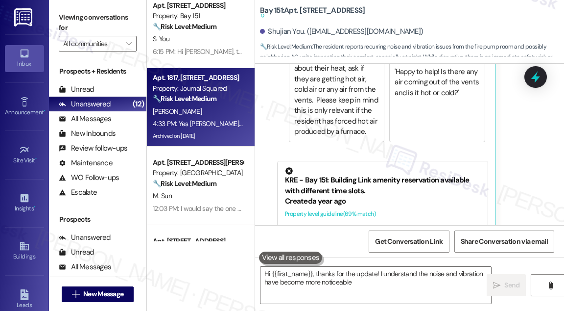
type textarea "Hi {{first_name}}, thanks for the update! I understand the noise and vibration …"
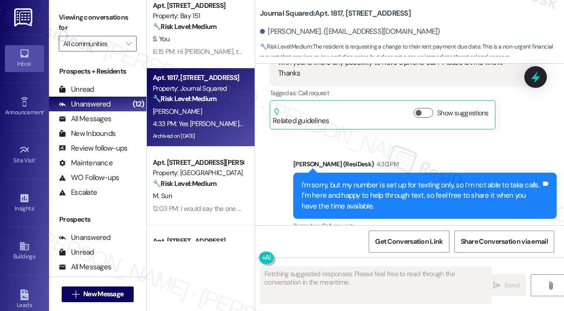
scroll to position [10175, 0]
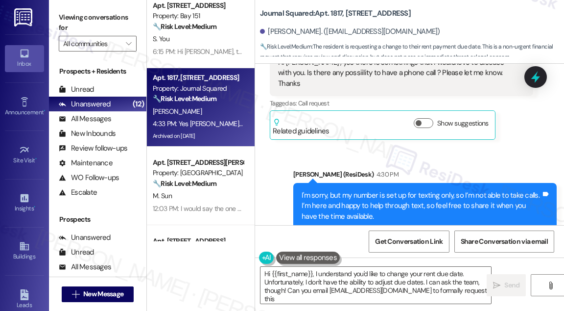
type textarea "Hi {{first_name}}, I understand you'd like to change your rent due date. Unfort…"
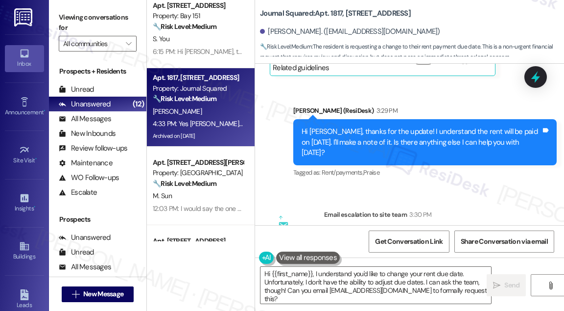
scroll to position [9819, 0]
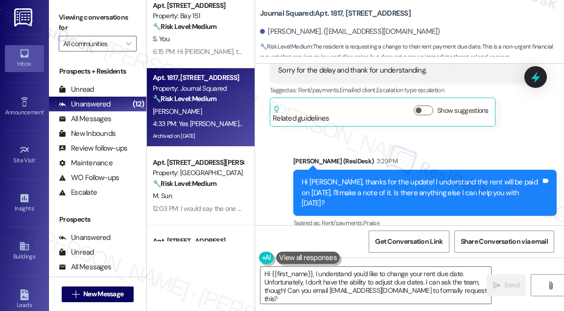
drag, startPoint x: 358, startPoint y: 184, endPoint x: 447, endPoint y: 177, distance: 89.4
click at [447, 281] on div "ResiDesk escalation to site team -> Risk Level: Medium risk Topics: Promise to …" at bounding box center [429, 302] width 193 height 42
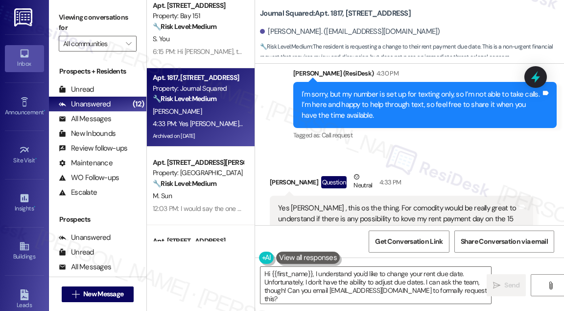
scroll to position [10309, 0]
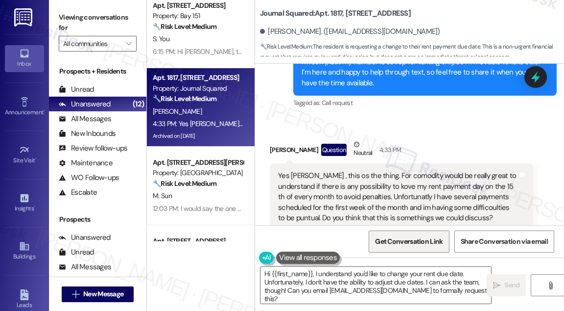
click at [416, 235] on span "Get Conversation Link" at bounding box center [409, 241] width 72 height 21
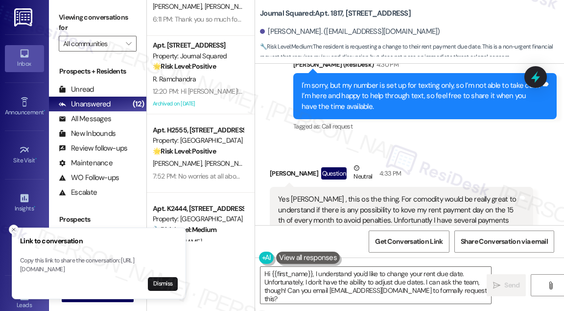
scroll to position [10264, 0]
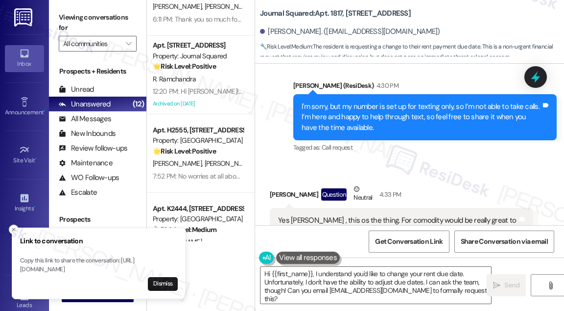
click at [431, 215] on div "Yes [PERSON_NAME] , this os the thing. For comodity would be really great to un…" at bounding box center [398, 241] width 240 height 52
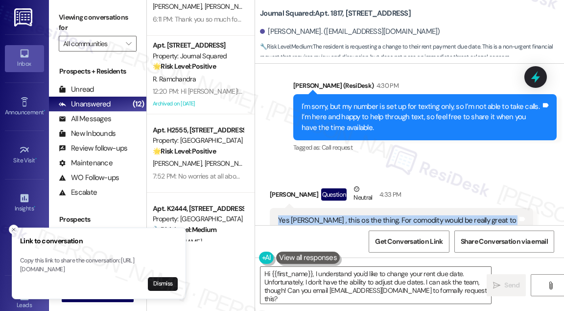
click at [431, 215] on div "Yes [PERSON_NAME] , this os the thing. For comodity would be really great to un…" at bounding box center [398, 241] width 240 height 52
click at [412, 215] on div "Yes [PERSON_NAME] , this os the thing. For comodity would be really great to un…" at bounding box center [398, 241] width 240 height 52
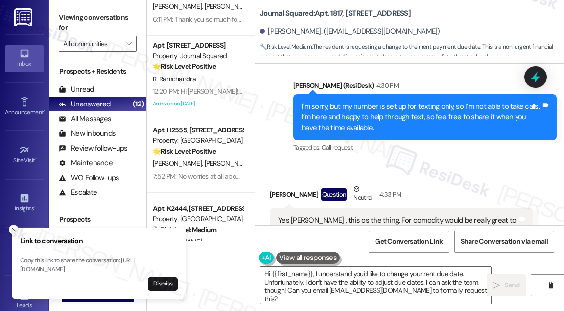
click at [412, 215] on div "Yes [PERSON_NAME] , this os the thing. For comodity would be really great to un…" at bounding box center [398, 241] width 240 height 52
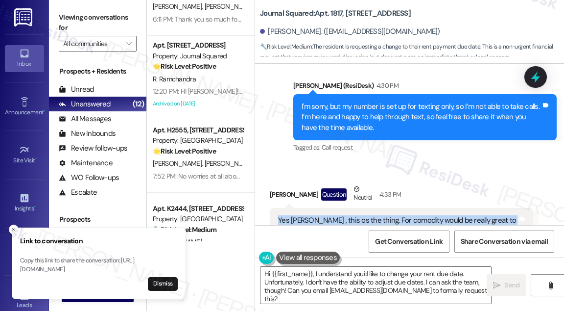
click at [412, 215] on div "Yes [PERSON_NAME] , this os the thing. For comodity would be really great to un…" at bounding box center [398, 241] width 240 height 52
click at [408, 215] on div "Yes [PERSON_NAME] , this os the thing. For comodity would be really great to un…" at bounding box center [398, 241] width 240 height 52
click at [402, 215] on div "Yes [PERSON_NAME] , this os the thing. For comodity would be really great to un…" at bounding box center [398, 241] width 240 height 52
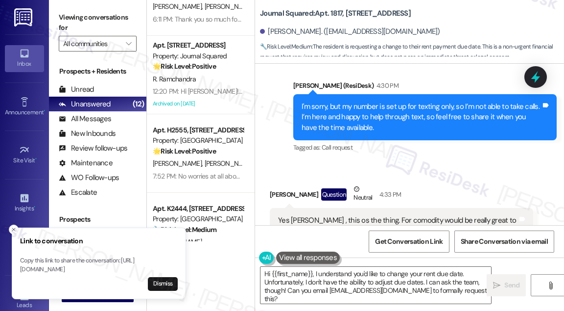
click at [402, 215] on div "Yes [PERSON_NAME] , this os the thing. For comodity would be really great to un…" at bounding box center [398, 241] width 240 height 52
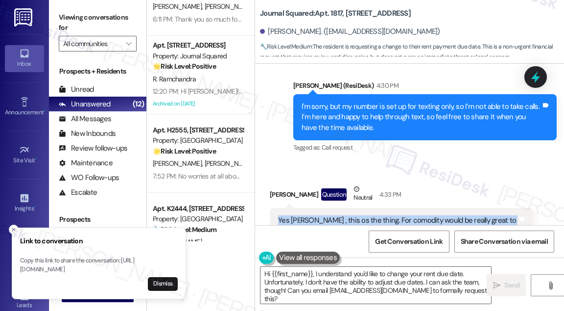
click at [402, 215] on div "Yes [PERSON_NAME] , this os the thing. For comodity would be really great to un…" at bounding box center [398, 241] width 240 height 52
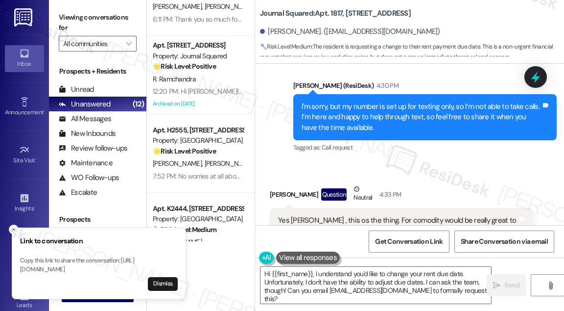
click at [402, 215] on div "Yes [PERSON_NAME] , this os the thing. For comodity would be really great to un…" at bounding box center [398, 241] width 240 height 52
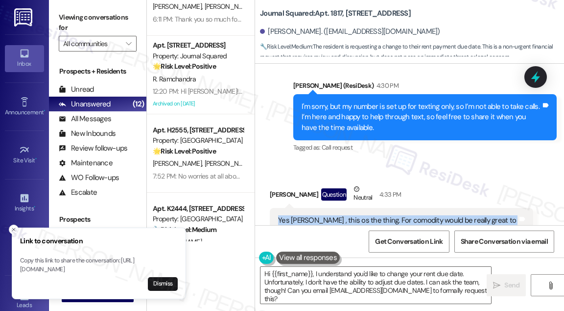
click at [402, 215] on div "Yes [PERSON_NAME] , this os the thing. For comodity would be really great to un…" at bounding box center [398, 241] width 240 height 52
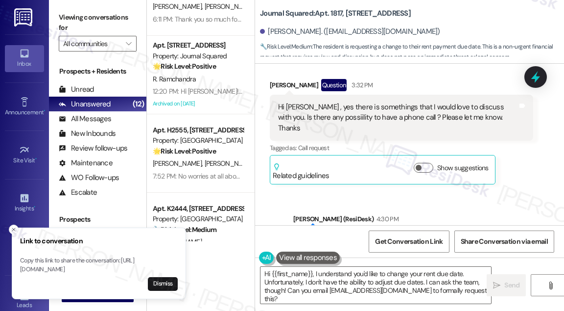
scroll to position [10309, 0]
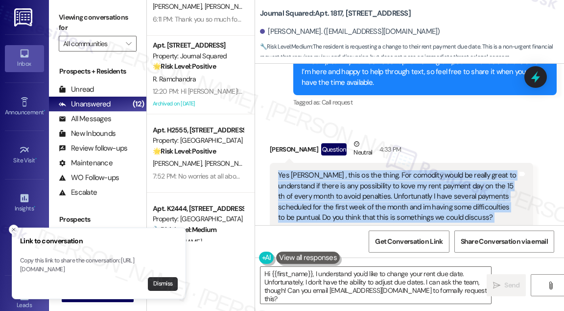
click at [161, 285] on button "Dismiss" at bounding box center [163, 284] width 30 height 14
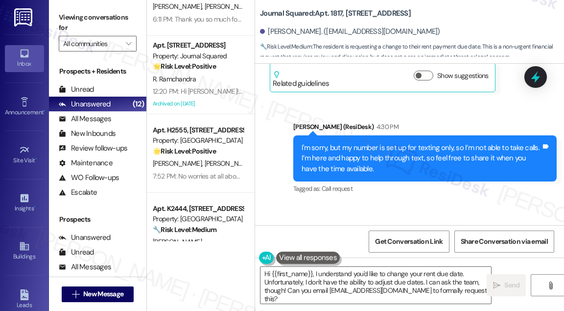
scroll to position [10220, 0]
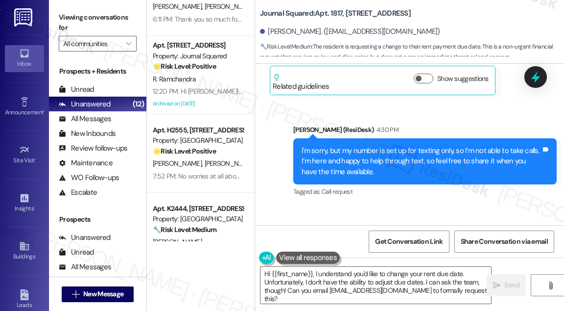
click at [349, 259] on div "Yes [PERSON_NAME] , this os the thing. For comodity would be really great to un…" at bounding box center [398, 285] width 240 height 52
click at [350, 259] on div "Yes [PERSON_NAME] , this os the thing. For comodity would be really great to un…" at bounding box center [398, 285] width 240 height 52
click at [360, 259] on div "Yes [PERSON_NAME] , this os the thing. For comodity would be really great to un…" at bounding box center [398, 285] width 240 height 52
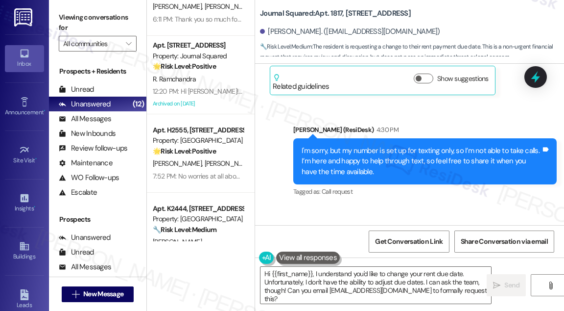
click at [360, 259] on div "Yes [PERSON_NAME] , this os the thing. For comodity would be really great to un…" at bounding box center [398, 285] width 240 height 52
click at [411, 259] on div "Yes [PERSON_NAME] , this os the thing. For comodity would be really great to un…" at bounding box center [398, 285] width 240 height 52
click at [454, 259] on div "Yes [PERSON_NAME] , this os the thing. For comodity would be really great to un…" at bounding box center [398, 285] width 240 height 52
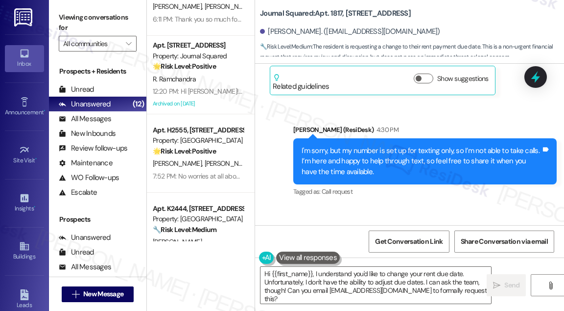
click at [454, 259] on div "Yes [PERSON_NAME] , this os the thing. For comodity would be really great to un…" at bounding box center [398, 285] width 240 height 52
click at [457, 259] on div "Yes [PERSON_NAME] , this os the thing. For comodity would be really great to un…" at bounding box center [398, 285] width 240 height 52
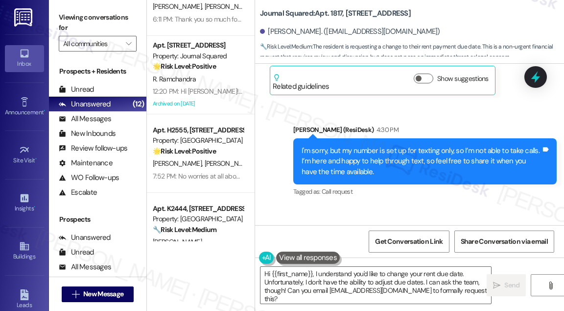
click at [429, 259] on div "Yes [PERSON_NAME] , this os the thing. For comodity would be really great to un…" at bounding box center [398, 285] width 240 height 52
click at [375, 259] on div "Yes [PERSON_NAME] , this os the thing. For comodity would be really great to un…" at bounding box center [398, 285] width 240 height 52
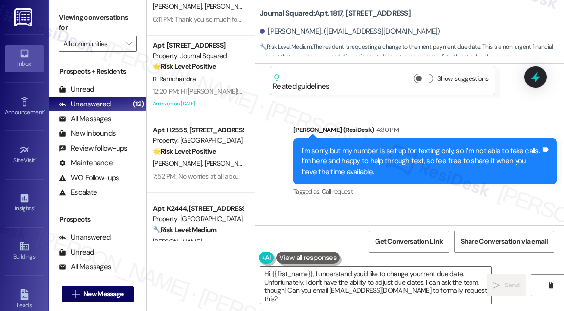
click at [366, 259] on div "Yes [PERSON_NAME] , this os the thing. For comodity would be really great to un…" at bounding box center [398, 285] width 240 height 52
click at [541, 77] on icon at bounding box center [536, 77] width 17 height 17
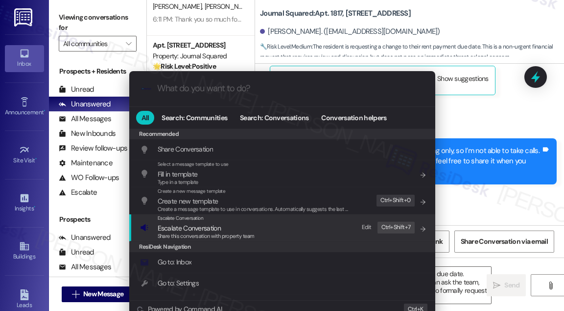
click at [220, 232] on span "Share this conversation with property team" at bounding box center [206, 235] width 97 height 7
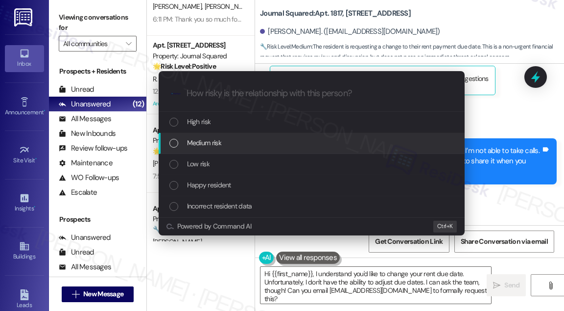
click at [223, 146] on div "Medium risk" at bounding box center [313, 142] width 287 height 11
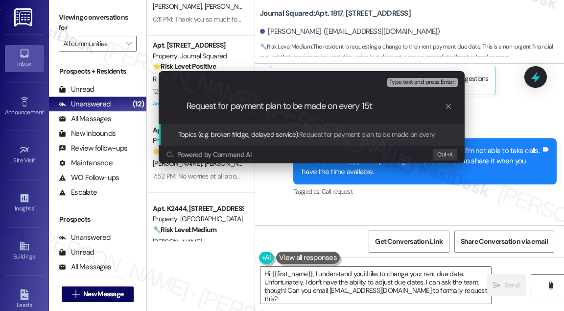
type input "Request for payment plan to be made on every 15th"
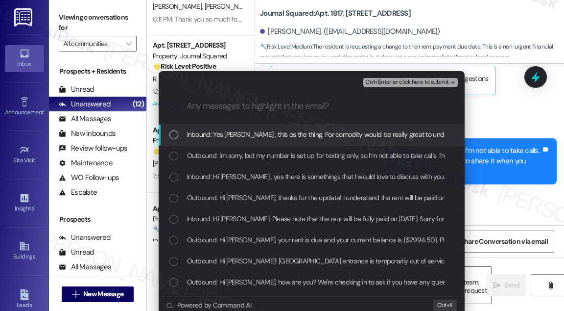
click at [396, 80] on span "Ctrl+Enter or click here to submit" at bounding box center [408, 82] width 84 height 7
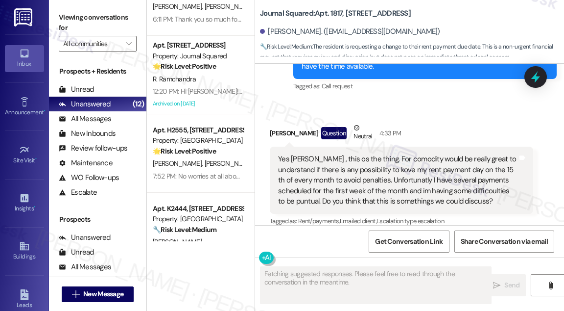
scroll to position [10354, 0]
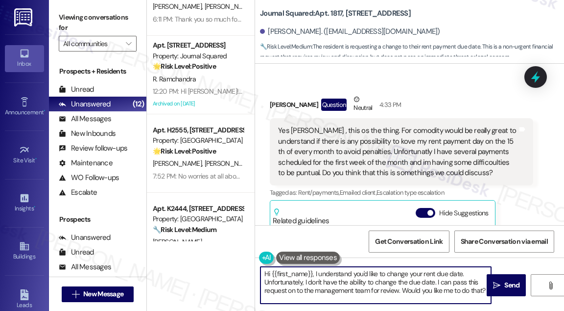
drag, startPoint x: 315, startPoint y: 271, endPoint x: 184, endPoint y: 267, distance: 130.9
click at [184, 267] on div "Apt. 1817, 605 Pavonia Avenue Property: Journal Squared 🔧 Risk Level: Medium Th…" at bounding box center [355, 155] width 417 height 311
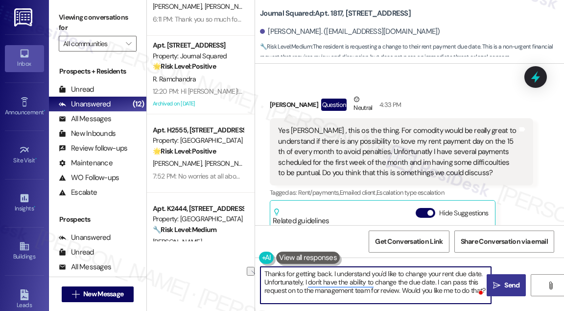
drag, startPoint x: 401, startPoint y: 291, endPoint x: 508, endPoint y: 291, distance: 106.8
click at [508, 291] on div "Thanks for getting back. I understand you'd like to change your rent due date. …" at bounding box center [409, 293] width 309 height 73
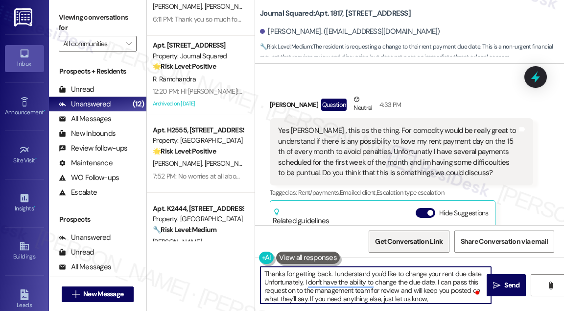
type textarea "Thanks for getting back. I understand you'd like to change your rent due date. …"
click at [386, 268] on textarea "Thanks for getting back. I understand you'd like to change your rent due date. …" at bounding box center [376, 285] width 231 height 37
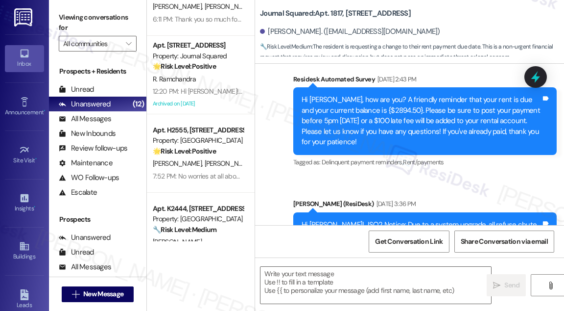
scroll to position [10353, 0]
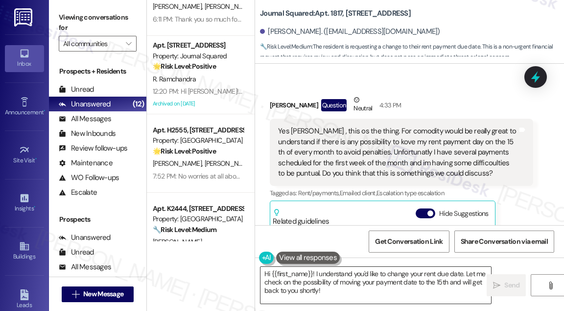
click at [350, 291] on textarea "Hi {{first_name}}! I understand you'd like to change your rent due date. Let me…" at bounding box center [376, 285] width 231 height 37
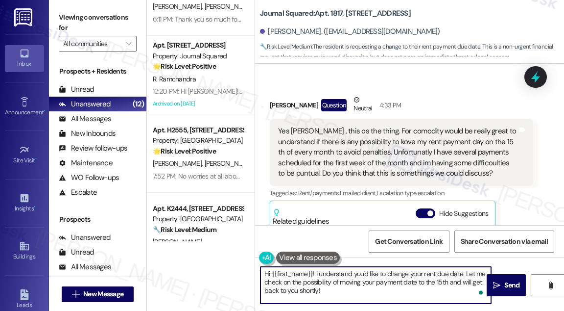
drag, startPoint x: 349, startPoint y: 291, endPoint x: 297, endPoint y: 291, distance: 51.9
click at [297, 291] on textarea "Hi {{first_name}}! I understand you'd like to change your rent due date. Let me…" at bounding box center [376, 285] width 231 height 37
drag, startPoint x: 315, startPoint y: 274, endPoint x: 158, endPoint y: 257, distance: 157.2
click at [157, 259] on div "Apt. 1817, 605 Pavonia Avenue Property: Journal Squared 🔧 Risk Level: Medium Th…" at bounding box center [355, 155] width 417 height 311
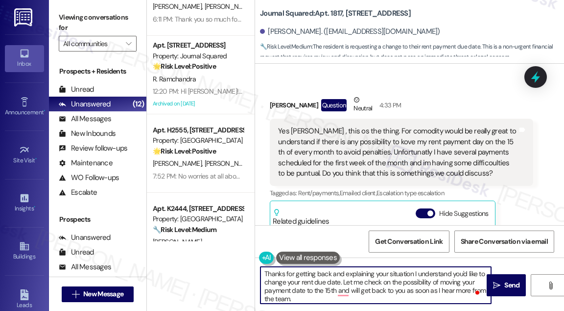
type textarea "Thanks for getting back and explaining your situation. I understand you'd like …"
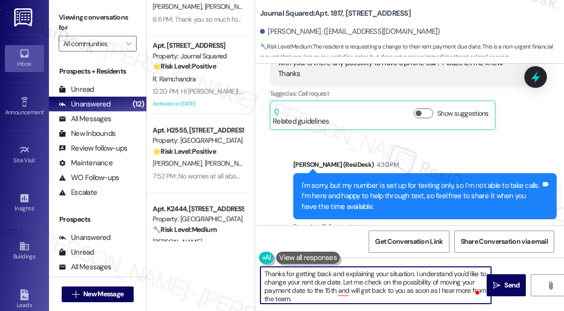
scroll to position [10086, 0]
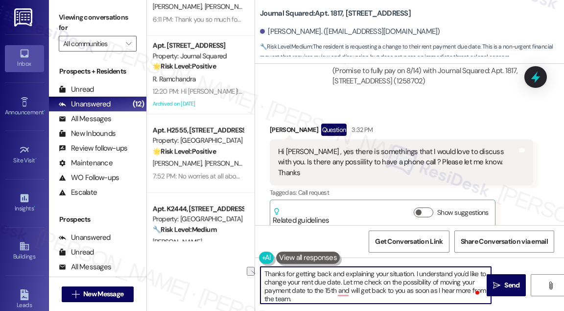
drag, startPoint x: 350, startPoint y: 283, endPoint x: 399, endPoint y: 282, distance: 49.0
click at [399, 282] on textarea "Thanks for getting back and explaining your situation. I understand you'd like …" at bounding box center [376, 285] width 231 height 37
drag, startPoint x: 349, startPoint y: 280, endPoint x: 481, endPoint y: 280, distance: 131.8
click at [481, 280] on textarea "Thanks for getting back and explaining your situation. I understand you'd like …" at bounding box center [376, 285] width 231 height 37
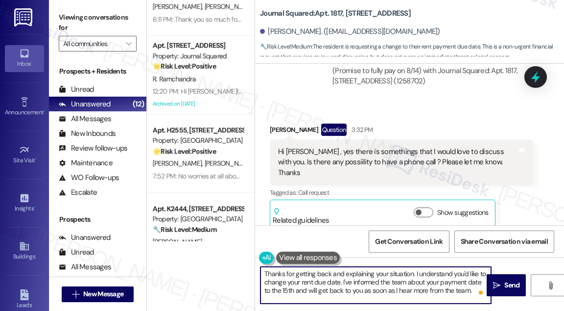
click at [303, 292] on textarea "Thanks for getting back and explaining your situation. I understand you'd like …" at bounding box center [376, 285] width 231 height 37
click at [383, 286] on textarea "Thanks for getting back and explaining your situation. I understand you'd like …" at bounding box center [376, 285] width 231 height 37
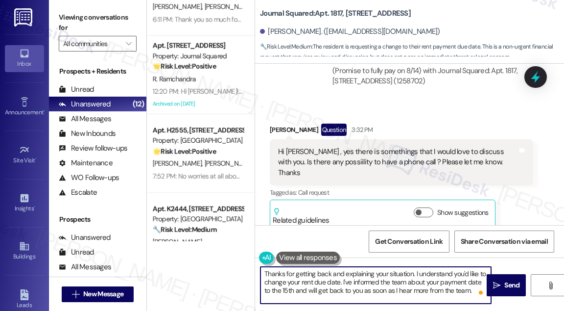
click at [383, 286] on textarea "Thanks for getting back and explaining your situation. I understand you'd like …" at bounding box center [376, 285] width 231 height 37
click at [418, 289] on textarea "Thanks for getting back and explaining your situation. I understand you'd like …" at bounding box center [376, 285] width 231 height 37
click at [457, 291] on textarea "Thanks for getting back and explaining your situation. I understand you'd like …" at bounding box center [376, 285] width 231 height 37
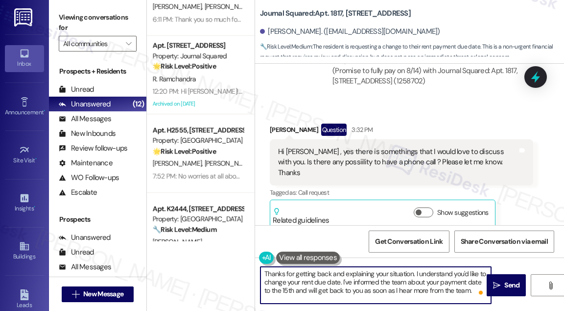
click at [457, 291] on textarea "Thanks for getting back and explaining your situation. I understand you'd like …" at bounding box center [376, 285] width 231 height 37
click at [419, 277] on textarea "Thanks for getting back and explaining your situation. I understand you'd like …" at bounding box center [376, 285] width 231 height 37
click at [441, 279] on textarea "Thanks for getting back and explaining your situation. I understand you'd like …" at bounding box center [376, 285] width 231 height 37
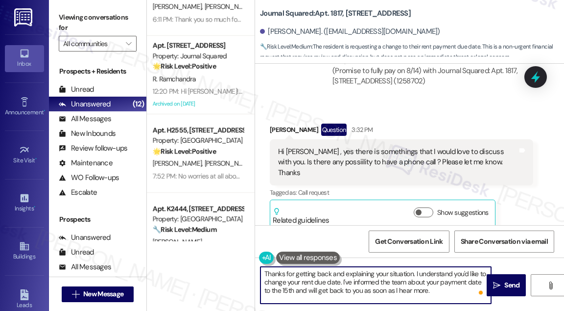
drag, startPoint x: 439, startPoint y: 281, endPoint x: 444, endPoint y: 280, distance: 4.9
click at [444, 280] on textarea "Thanks for getting back and explaining your situation. I understand you'd like …" at bounding box center [376, 285] width 231 height 37
click at [343, 288] on textarea "Thanks for getting back and explaining your situation. I understand you'd like …" at bounding box center [376, 285] width 231 height 37
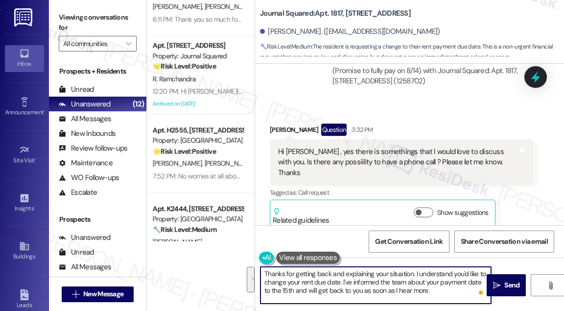
click at [458, 299] on textarea "Thanks for getting back and explaining your situation. I understand you'd like …" at bounding box center [376, 285] width 231 height 37
type textarea "Thanks for getting back and explaining your situation. I understand you'd like …"
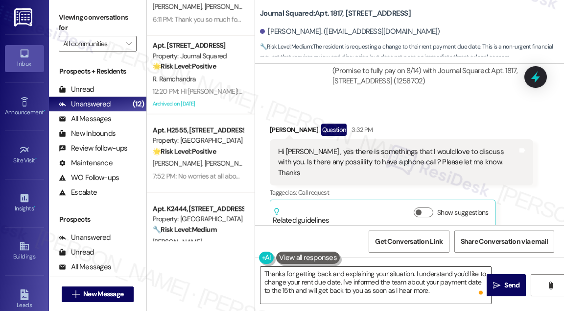
drag, startPoint x: 514, startPoint y: 287, endPoint x: 400, endPoint y: 270, distance: 115.4
click at [400, 270] on div "Thanks for getting back and explaining your situation. I understand you'd like …" at bounding box center [409, 293] width 309 height 73
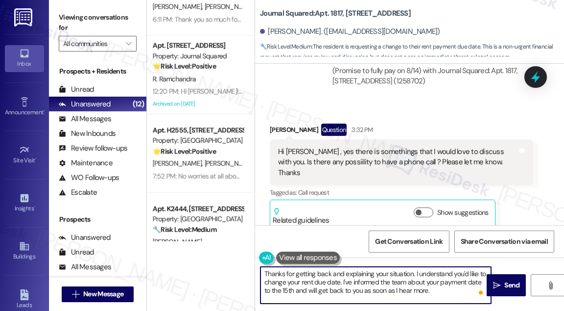
click at [400, 270] on textarea "Thanks for getting back and explaining your situation. I understand you'd like …" at bounding box center [376, 285] width 231 height 37
click at [392, 281] on textarea "Thanks for getting back and explaining your situation. I understand you'd like …" at bounding box center [376, 285] width 231 height 37
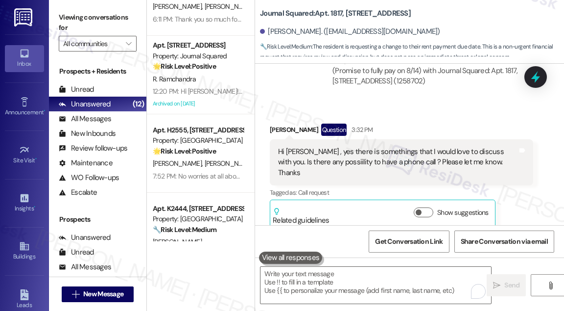
click at [69, 13] on label "Viewing conversations for" at bounding box center [98, 23] width 78 height 26
drag, startPoint x: 49, startPoint y: 13, endPoint x: 79, endPoint y: 21, distance: 31.4
click at [49, 13] on div "Viewing conversations for All communities " at bounding box center [98, 30] width 98 height 61
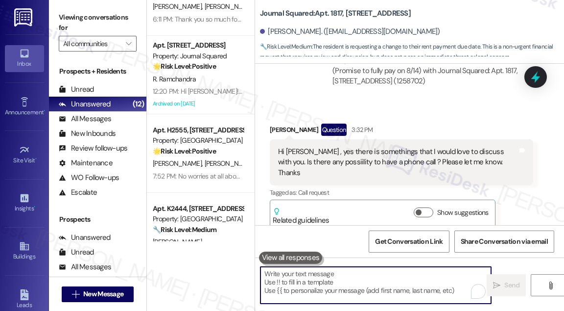
click at [298, 277] on textarea "To enrich screen reader interactions, please activate Accessibility in Grammarl…" at bounding box center [376, 285] width 231 height 37
paste textarea "Thanks for getting back to me and explaining your situation. I understand you’d…"
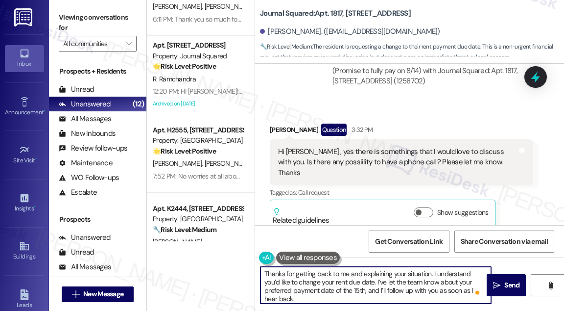
scroll to position [0, 0]
type textarea "Thanks for getting back to me and explaining your situation. I understand you’d…"
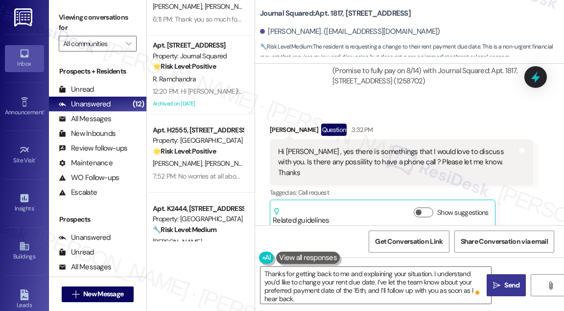
click at [490, 288] on button " Send" at bounding box center [506, 285] width 39 height 22
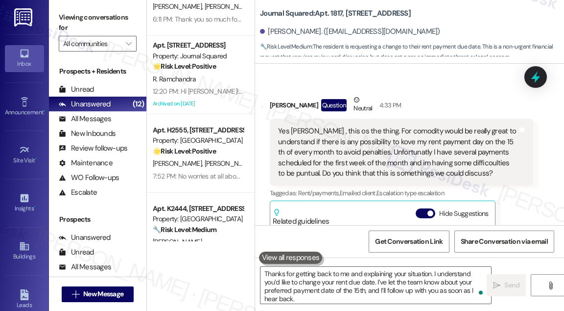
scroll to position [10220, 0]
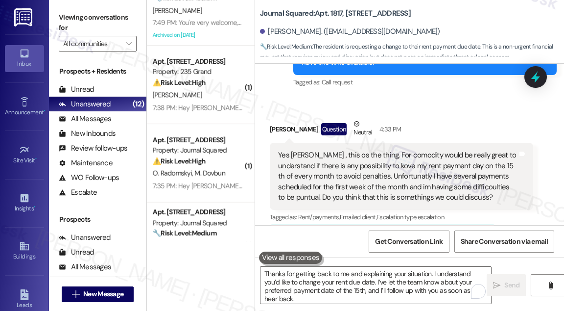
scroll to position [610, 0]
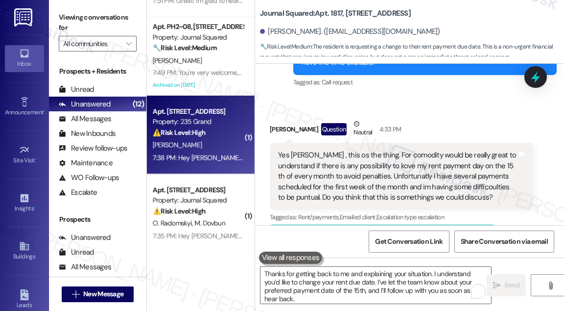
click at [200, 167] on div "Apt. [STREET_ADDRESS] Property: 235 Grand ⚠️ Risk Level: High The resident is c…" at bounding box center [201, 135] width 108 height 78
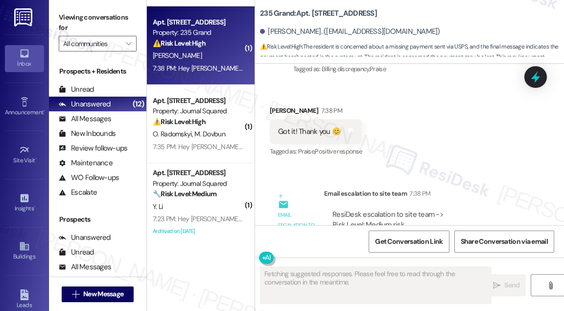
scroll to position [3135, 0]
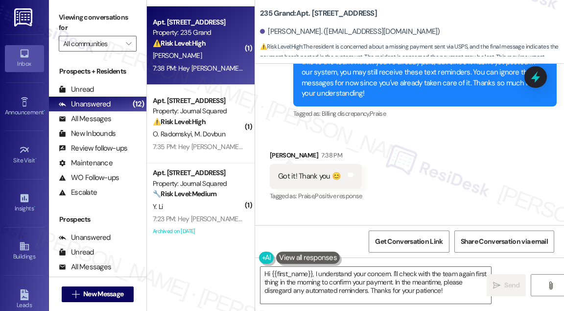
click at [310, 171] on div "Got it! Thank you 😊" at bounding box center [309, 176] width 63 height 10
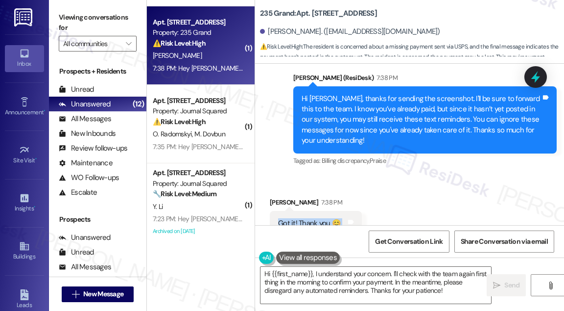
scroll to position [3046, 0]
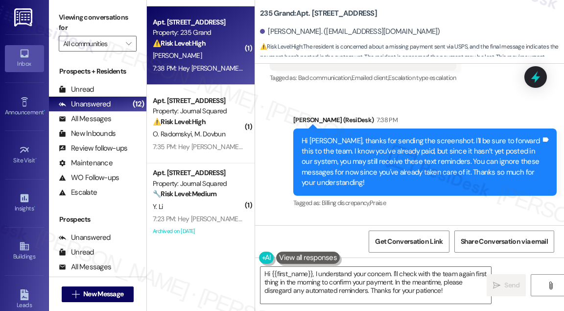
click at [369, 136] on div "Hi [PERSON_NAME], thanks for sending the screenshot. I'll be sure to forward th…" at bounding box center [422, 162] width 240 height 52
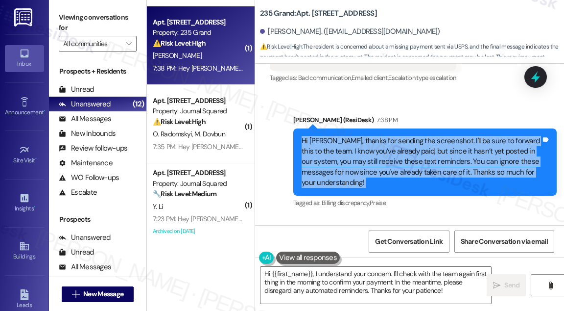
click at [369, 136] on div "Hi [PERSON_NAME], thanks for sending the screenshot. I'll be sure to forward th…" at bounding box center [422, 162] width 240 height 52
click at [395, 136] on div "Hi [PERSON_NAME], thanks for sending the screenshot. I'll be sure to forward th…" at bounding box center [422, 162] width 240 height 52
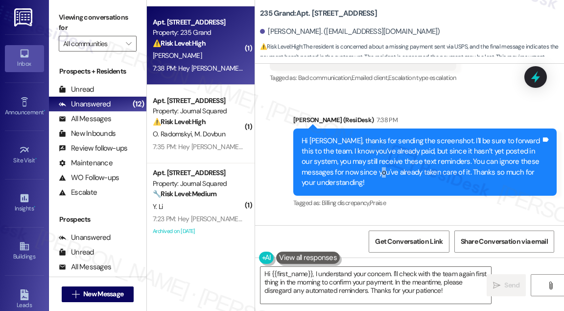
click at [395, 136] on div "Hi [PERSON_NAME], thanks for sending the screenshot. I'll be sure to forward th…" at bounding box center [422, 162] width 240 height 52
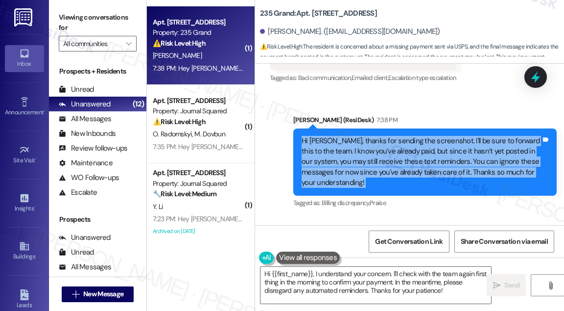
click at [395, 136] on div "Hi [PERSON_NAME], thanks for sending the screenshot. I'll be sure to forward th…" at bounding box center [422, 162] width 240 height 52
click at [460, 137] on div "Hi [PERSON_NAME], thanks for sending the screenshot. I'll be sure to forward th…" at bounding box center [422, 162] width 240 height 52
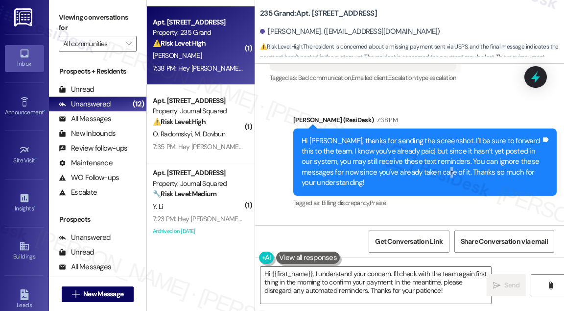
click at [460, 137] on div "Hi [PERSON_NAME], thanks for sending the screenshot. I'll be sure to forward th…" at bounding box center [422, 162] width 240 height 52
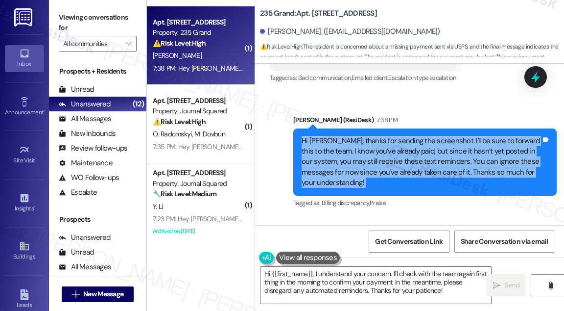
click at [460, 137] on div "Hi [PERSON_NAME], thanks for sending the screenshot. I'll be sure to forward th…" at bounding box center [422, 162] width 240 height 52
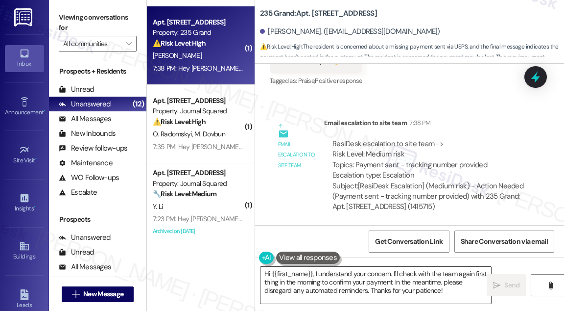
scroll to position [3313, 0]
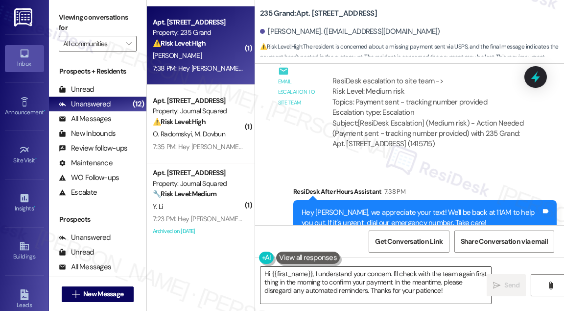
click at [352, 278] on textarea "Hi {{first_name}}, I understand your concern. I'll check with the team again fi…" at bounding box center [376, 285] width 231 height 37
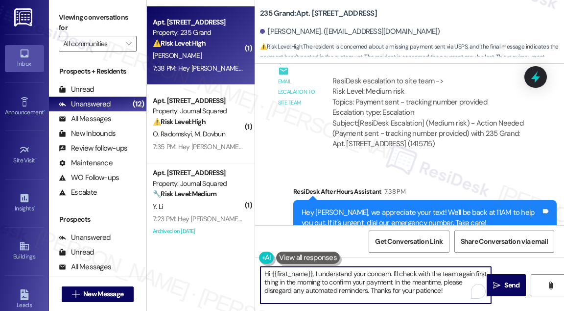
click at [352, 278] on textarea "Hi {{first_name}}, I understand your concern. I'll check with the team again fi…" at bounding box center [376, 285] width 231 height 37
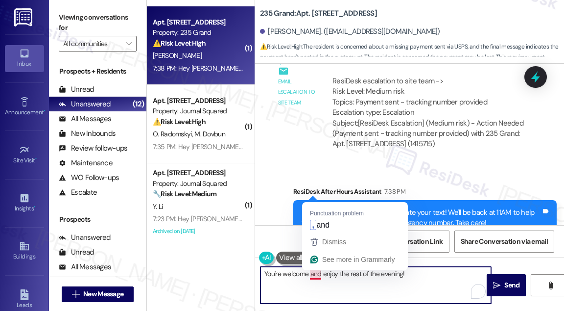
type textarea "You're welcome, and enjoy the rest of the evening!"
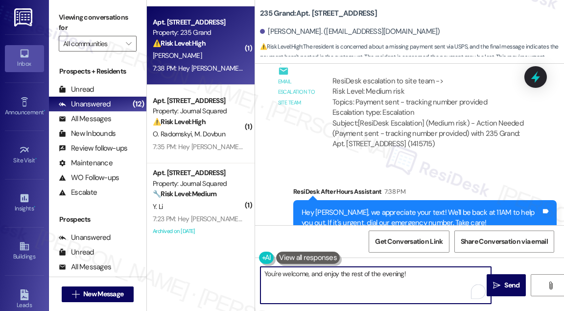
click at [425, 270] on textarea "You're welcome, and enjoy the rest of the evening!" at bounding box center [376, 285] width 231 height 37
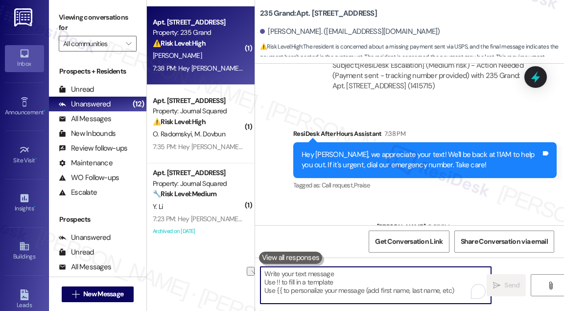
scroll to position [3381, 0]
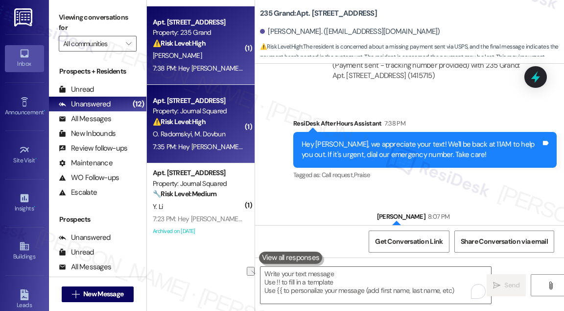
click at [240, 133] on div "O. Radomskyi M. Dovbun" at bounding box center [198, 134] width 93 height 12
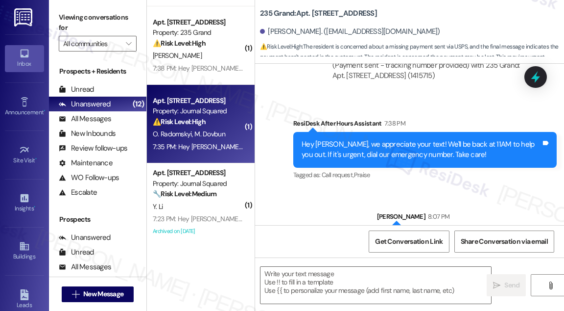
type textarea "Fetching suggested responses. Please feel free to read through the conversation…"
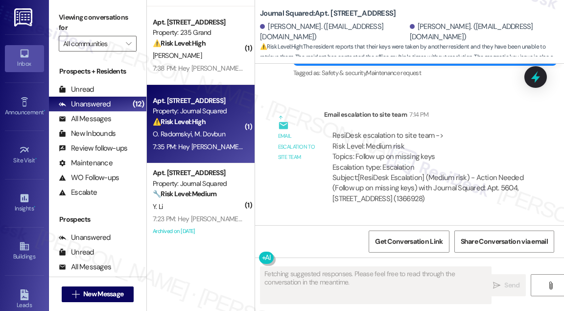
scroll to position [7648, 0]
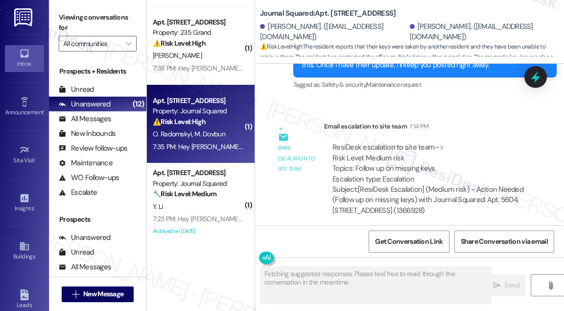
click at [306, 273] on div "Thank you so much for your help! We’ve encountered a small issue with [PERSON_N…" at bounding box center [398, 299] width 240 height 52
click at [329, 273] on div "Thank you so much for your help! We’ve encountered a small issue with [PERSON_N…" at bounding box center [398, 299] width 240 height 52
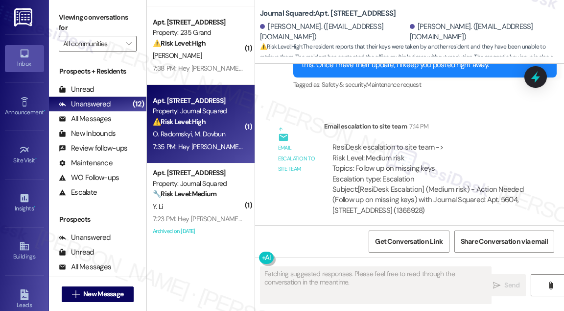
click at [329, 273] on div "Thank you so much for your help! We’ve encountered a small issue with [PERSON_N…" at bounding box center [398, 299] width 240 height 52
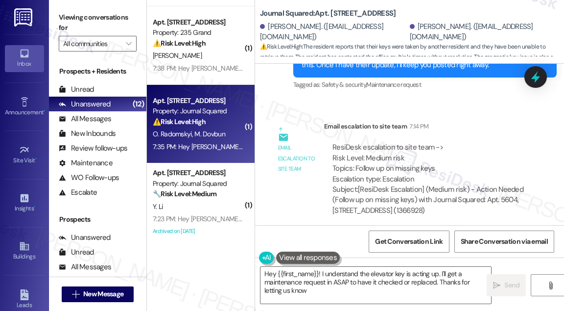
type textarea "Hey {{first_name}}! I understand the elevator key is acting up. I'll get a main…"
click at [322, 273] on div "Thank you so much for your help! We’ve encountered a small issue with [PERSON_N…" at bounding box center [398, 299] width 240 height 52
click at [321, 273] on div "Thank you so much for your help! We’ve encountered a small issue with [PERSON_N…" at bounding box center [398, 299] width 240 height 52
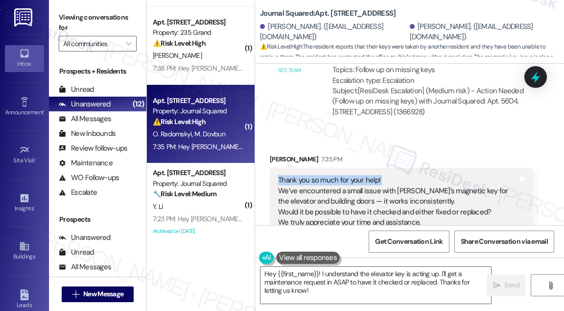
scroll to position [7826, 0]
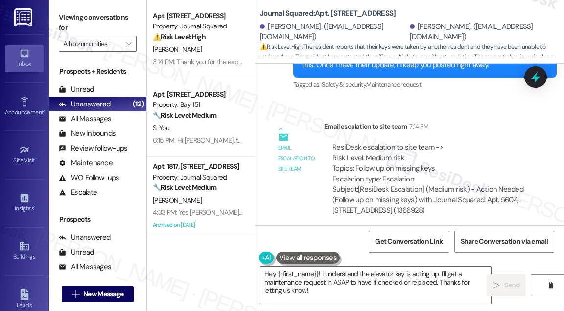
click at [67, 10] on label "Viewing conversations for" at bounding box center [98, 23] width 78 height 26
